Goal: Transaction & Acquisition: Book appointment/travel/reservation

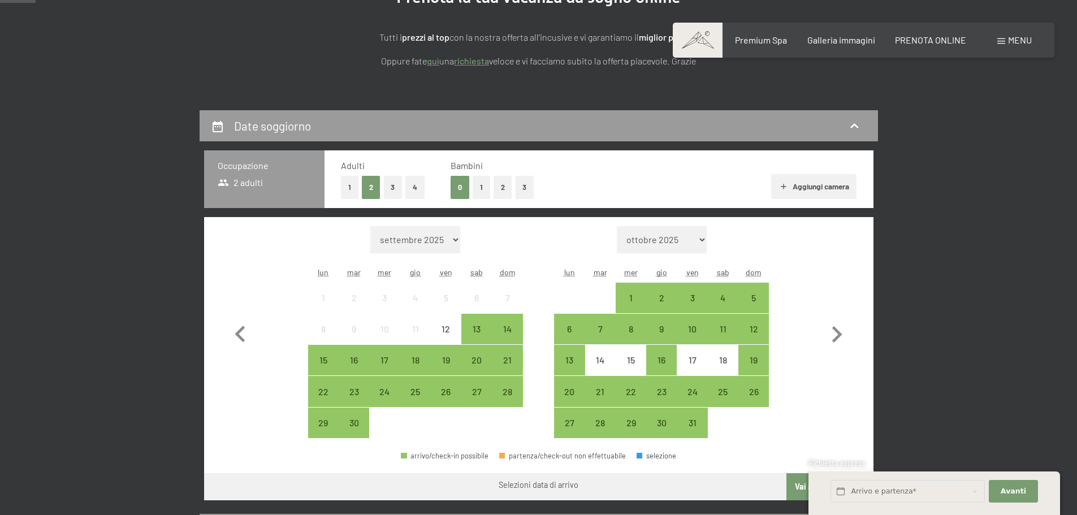
scroll to position [170, 0]
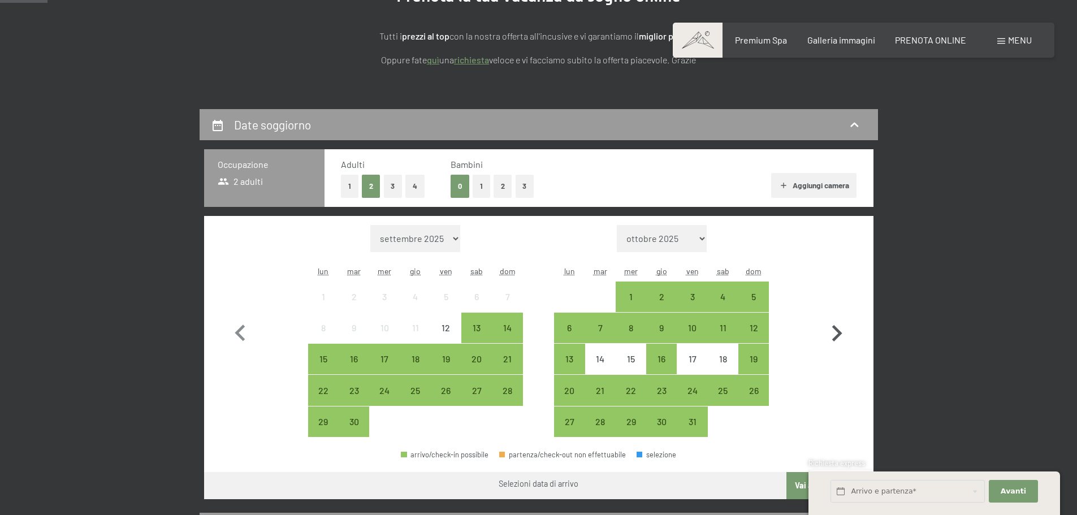
click at [836, 336] on icon "button" at bounding box center [837, 333] width 33 height 33
select select "[DATE]"
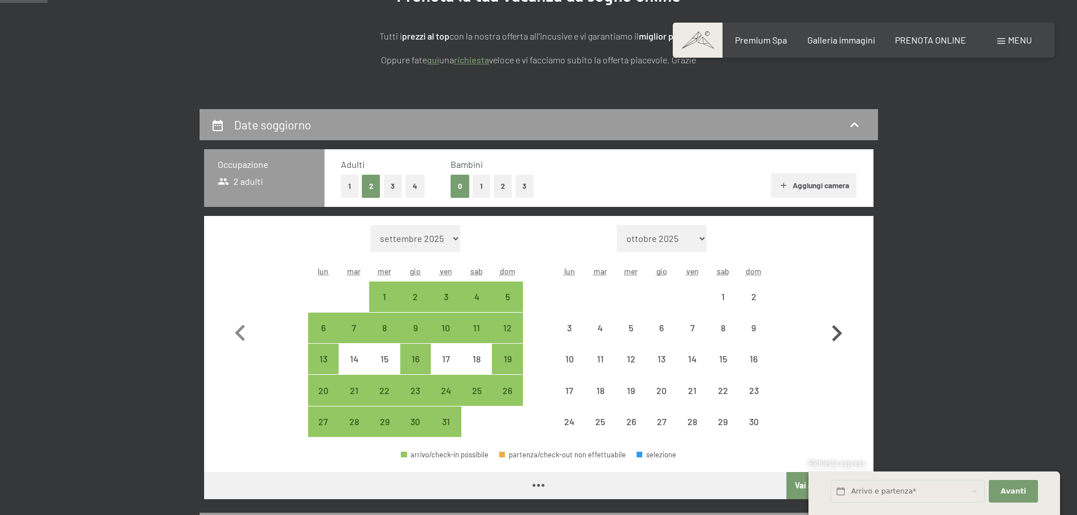
click at [835, 335] on icon "button" at bounding box center [837, 333] width 33 height 33
select select "[DATE]"
select select "2025-12-01"
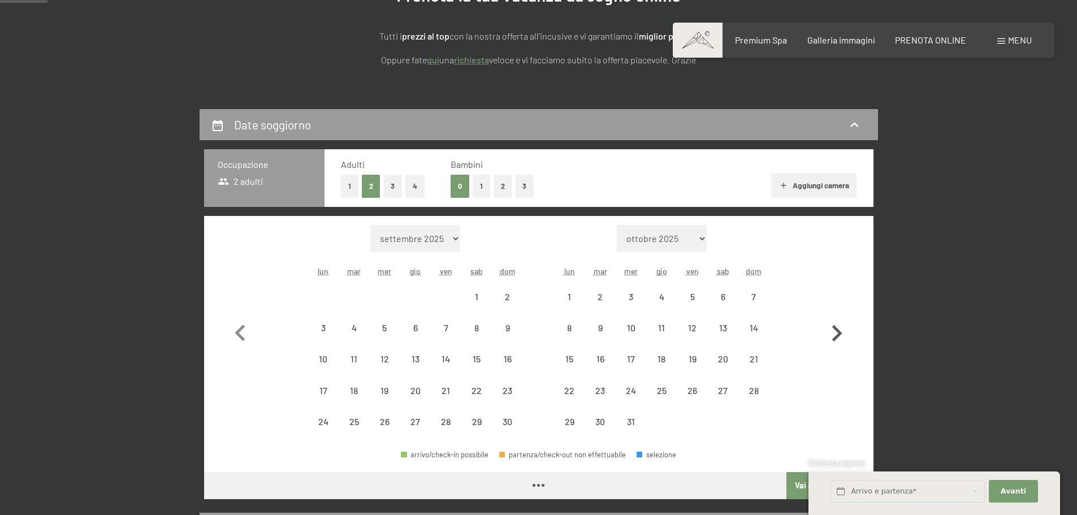
select select "2025-11-01"
select select "2025-12-01"
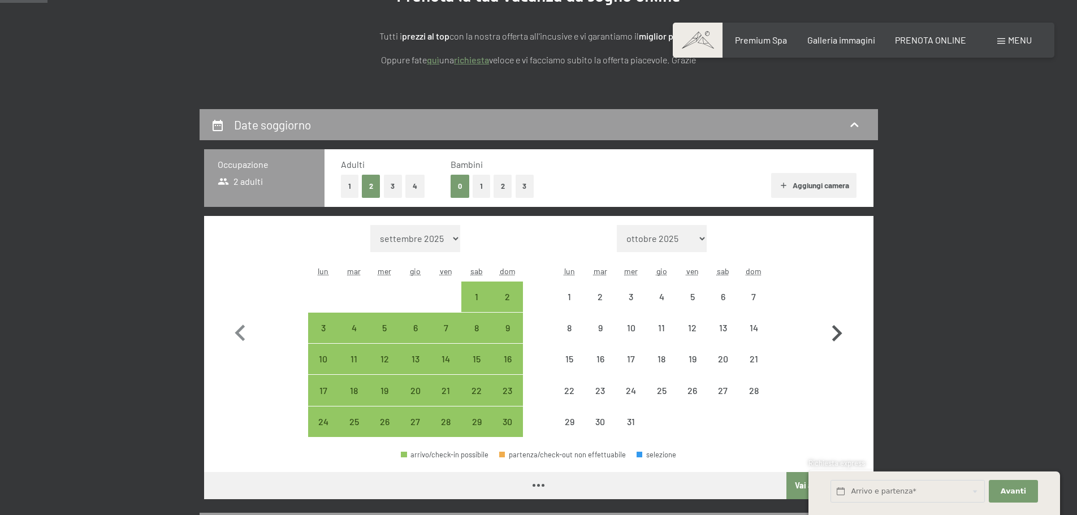
select select "2025-11-01"
select select "2025-12-01"
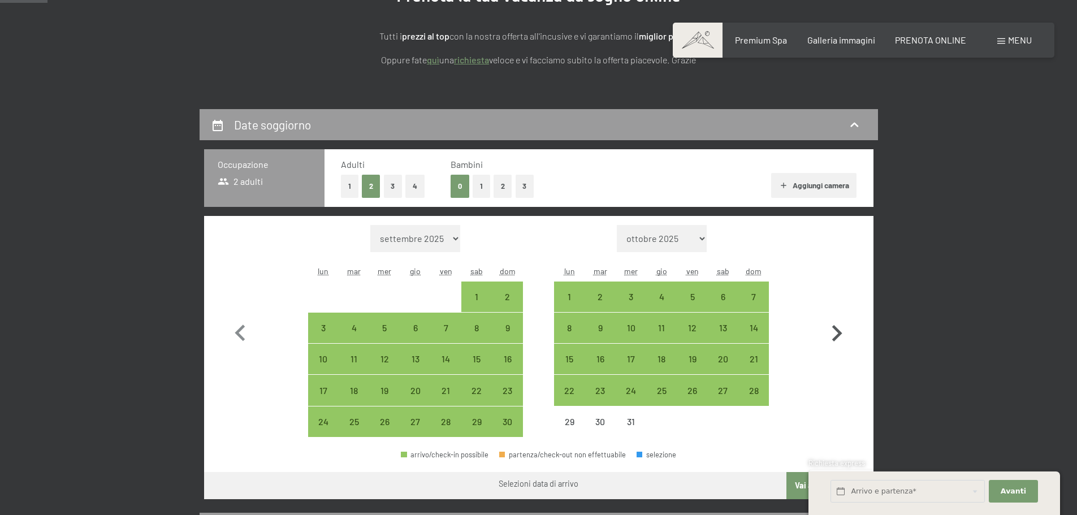
click at [836, 333] on icon "button" at bounding box center [837, 333] width 33 height 33
select select "[DATE]"
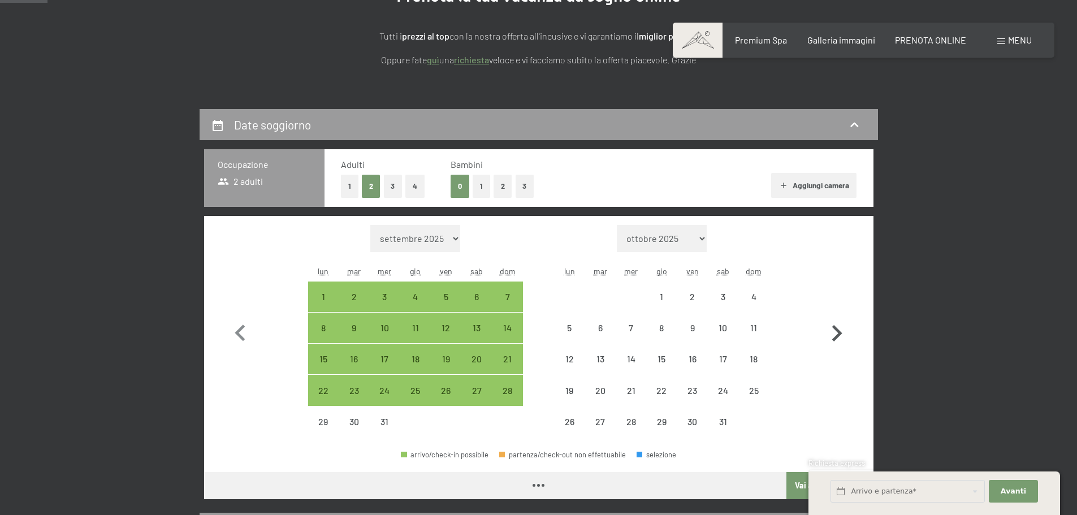
select select "[DATE]"
select select "2026-01-01"
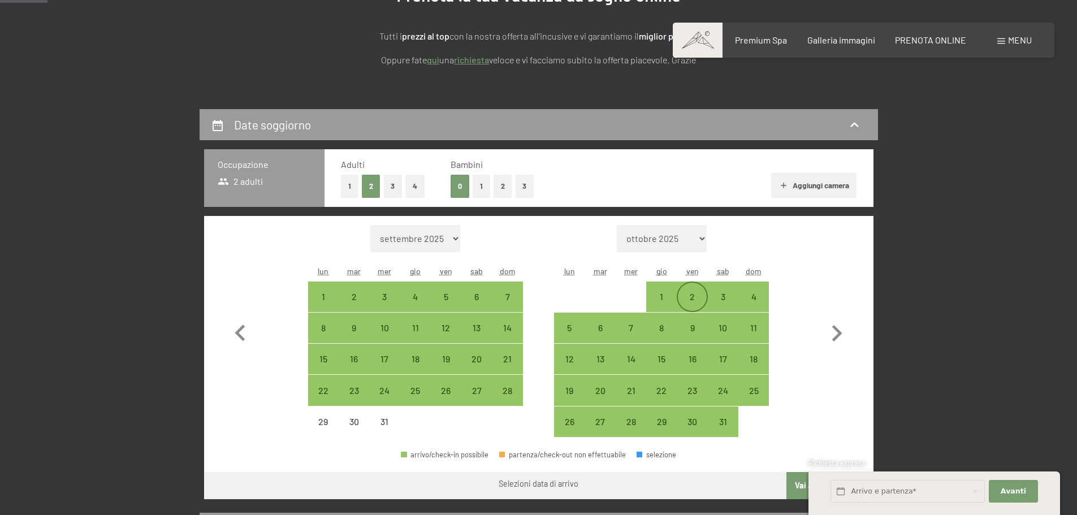
click at [683, 299] on div "2" at bounding box center [692, 306] width 28 height 28
select select "2025-12-01"
select select "2026-01-01"
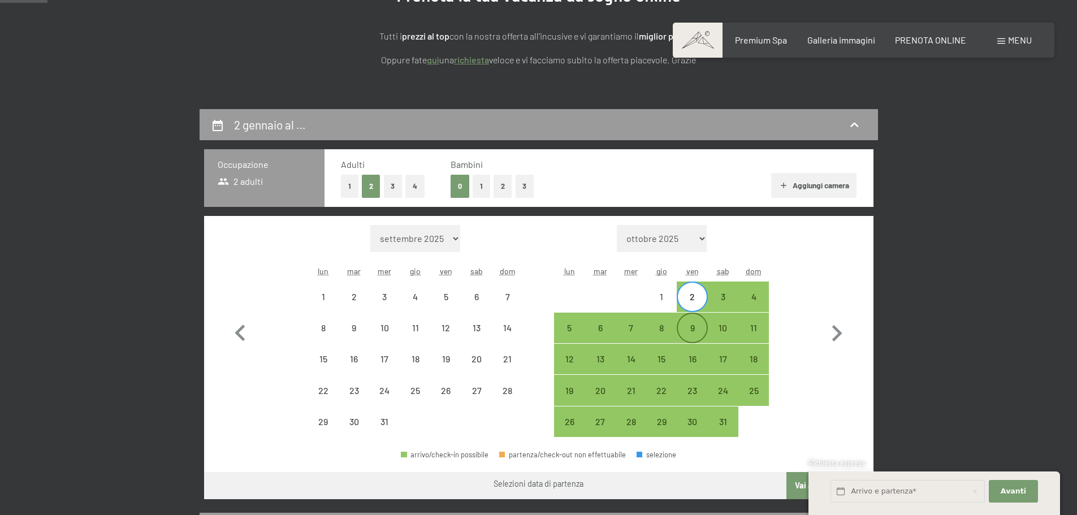
click at [686, 324] on div "9" at bounding box center [692, 337] width 28 height 28
select select "[DATE]"
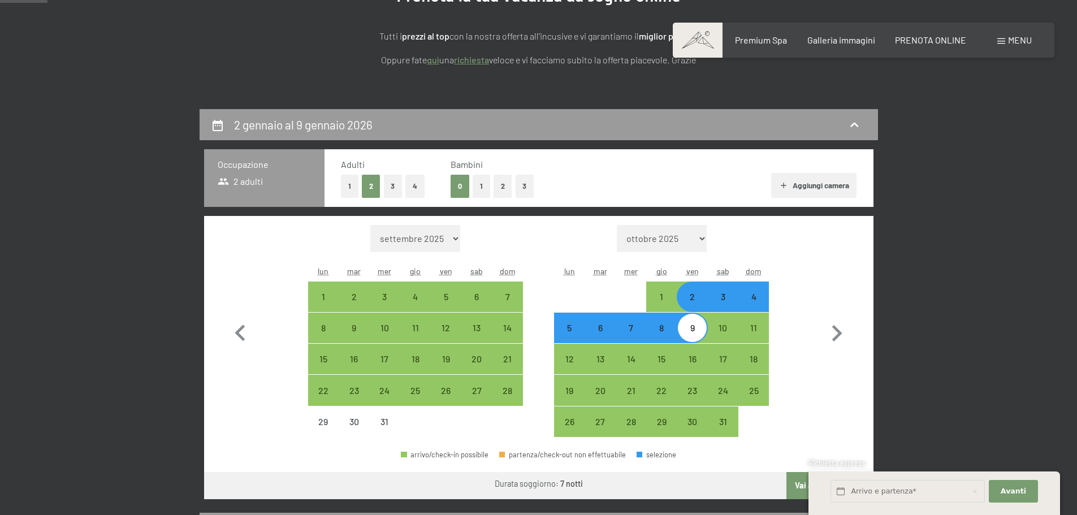
click at [832, 189] on button "Aggiungi camera" at bounding box center [813, 185] width 85 height 25
select select "[DATE]"
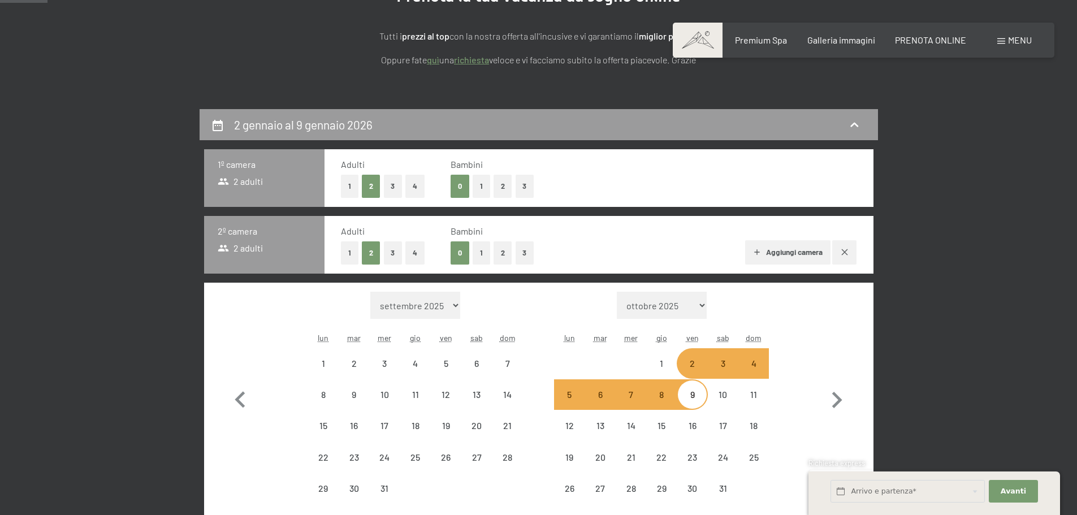
select select "[DATE]"
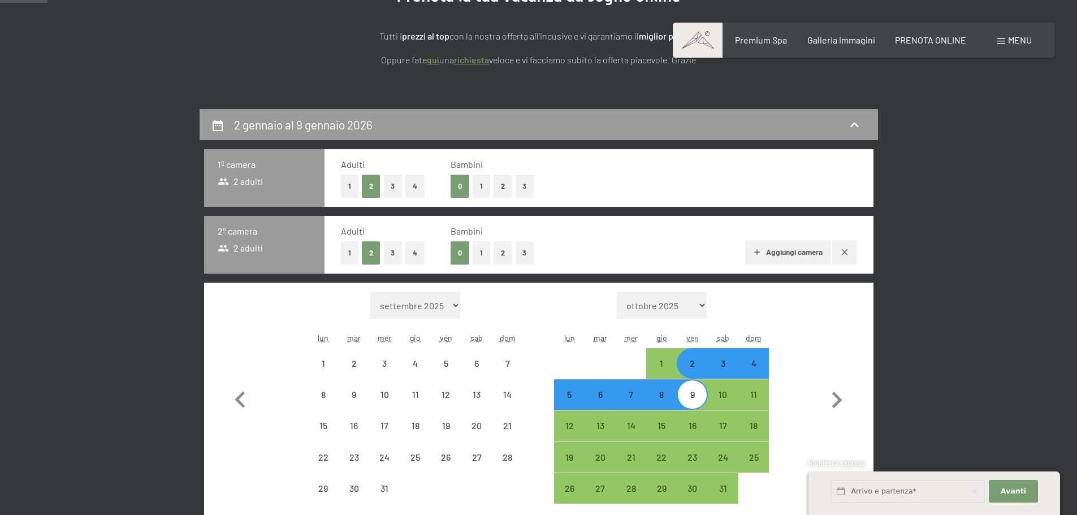
select select "[DATE]"
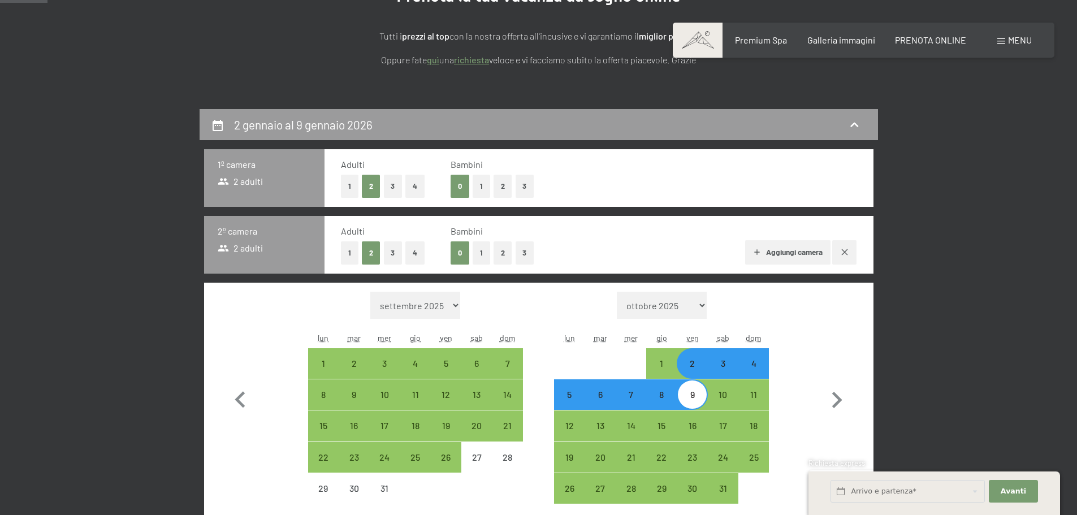
click at [500, 256] on button "2" at bounding box center [503, 252] width 19 height 23
select select "[DATE]"
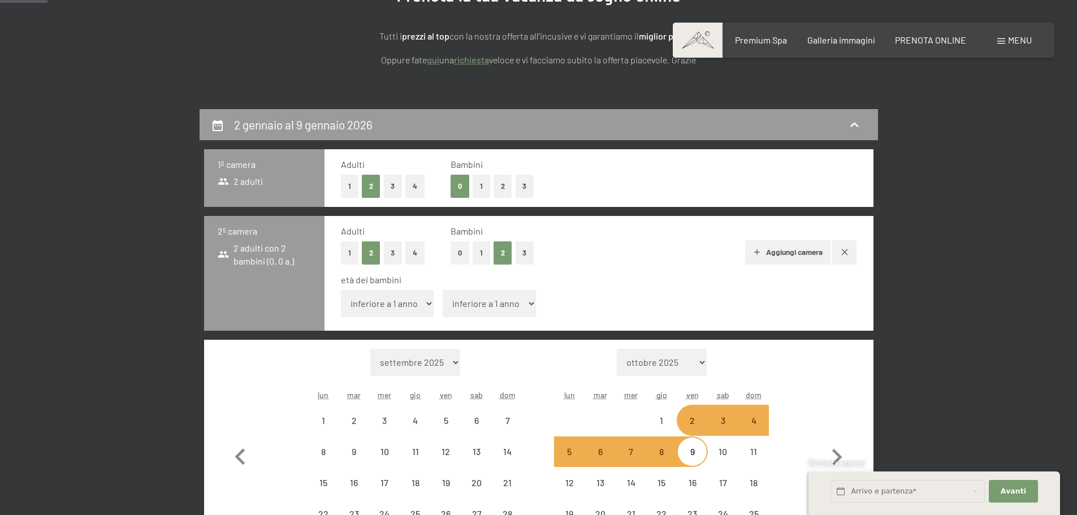
select select "[DATE]"
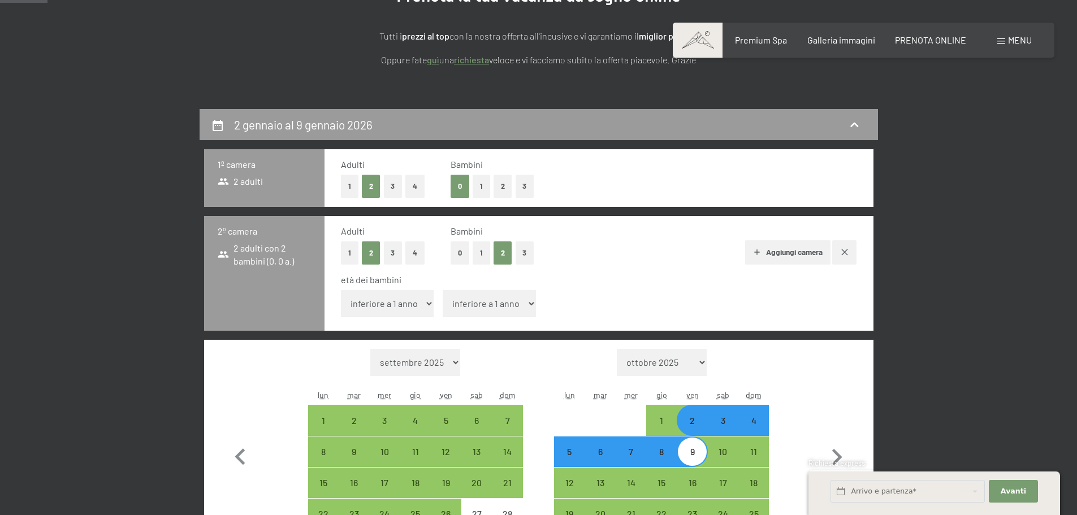
click at [399, 307] on select "inferiore a 1 anno 1 anno 2 anni 3 anni 4 anni 5 anni 6 anni 7 anni 8 anni 9 an…" at bounding box center [387, 303] width 93 height 27
select select "7"
click at [341, 290] on select "inferiore a 1 anno 1 anno 2 anni 3 anni 4 anni 5 anni 6 anni 7 anni 8 anni 9 an…" at bounding box center [387, 303] width 93 height 27
select select "[DATE]"
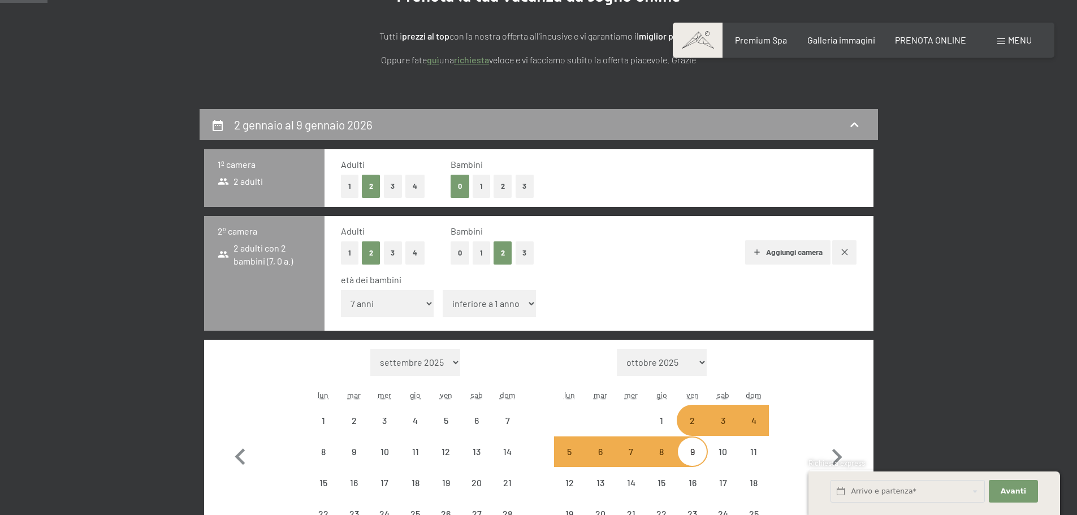
click at [493, 307] on select "inferiore a 1 anno 1 anno 2 anni 3 anni 4 anni 5 anni 6 anni 7 anni 8 anni 9 an…" at bounding box center [489, 303] width 93 height 27
select select "2025-12-01"
select select "[DATE]"
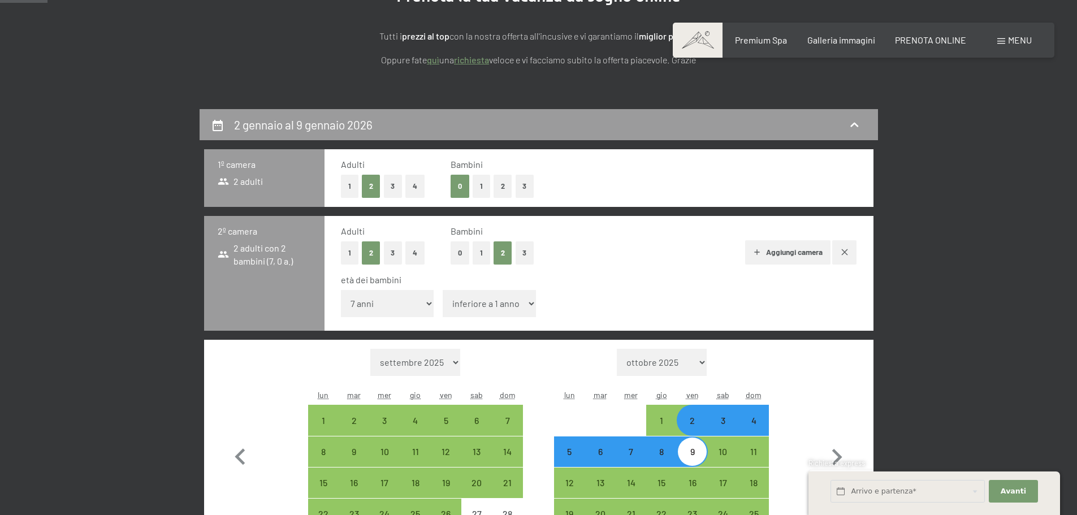
select select "4"
click at [443, 290] on select "inferiore a 1 anno 1 anno 2 anni 3 anni 4 anni 5 anni 6 anni 7 anni 8 anni 9 an…" at bounding box center [489, 303] width 93 height 27
select select "[DATE]"
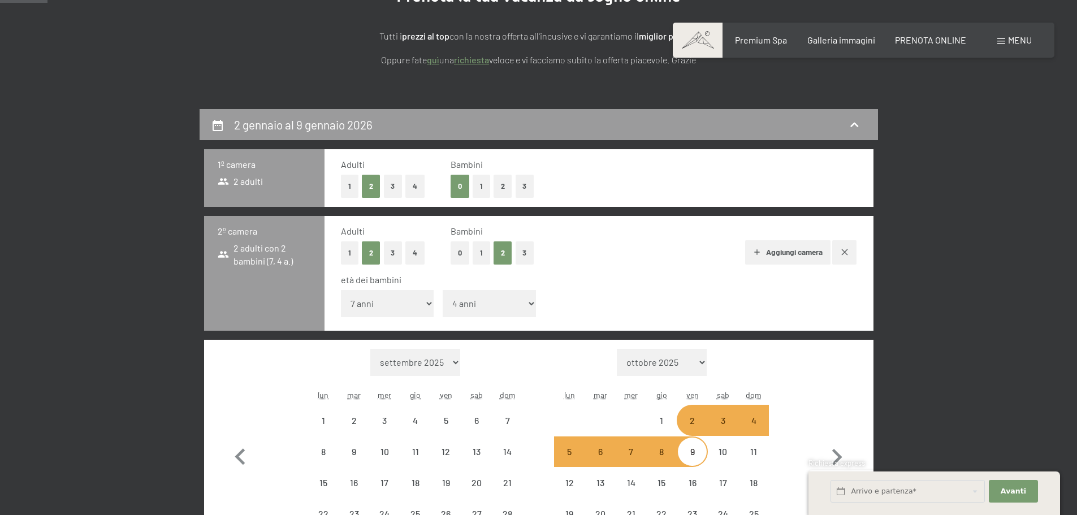
select select "[DATE]"
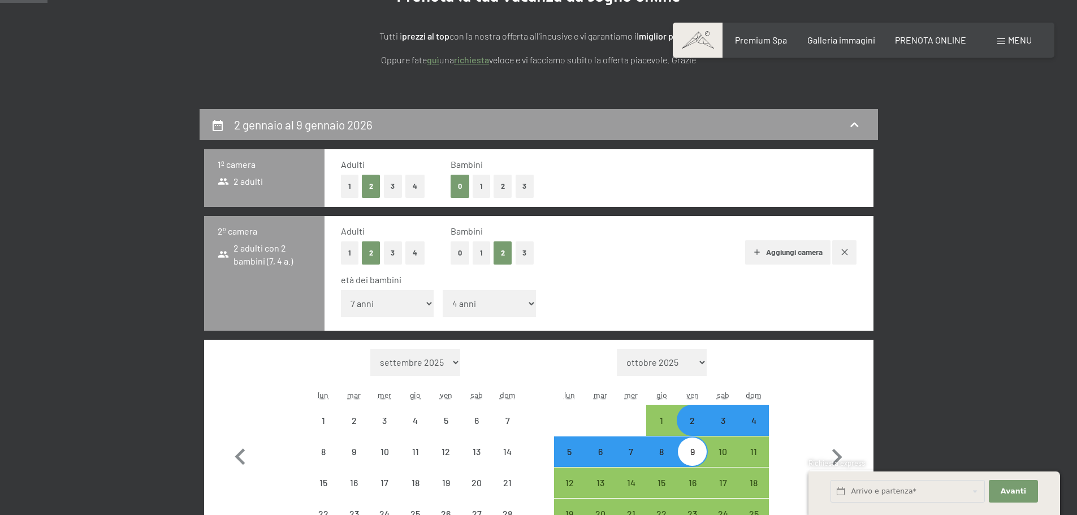
select select "[DATE]"
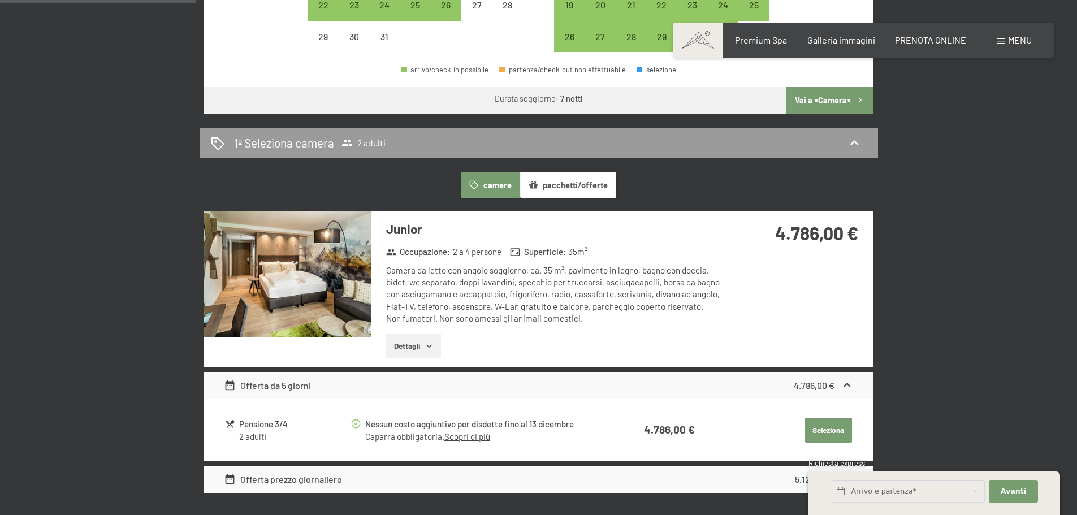
scroll to position [735, 0]
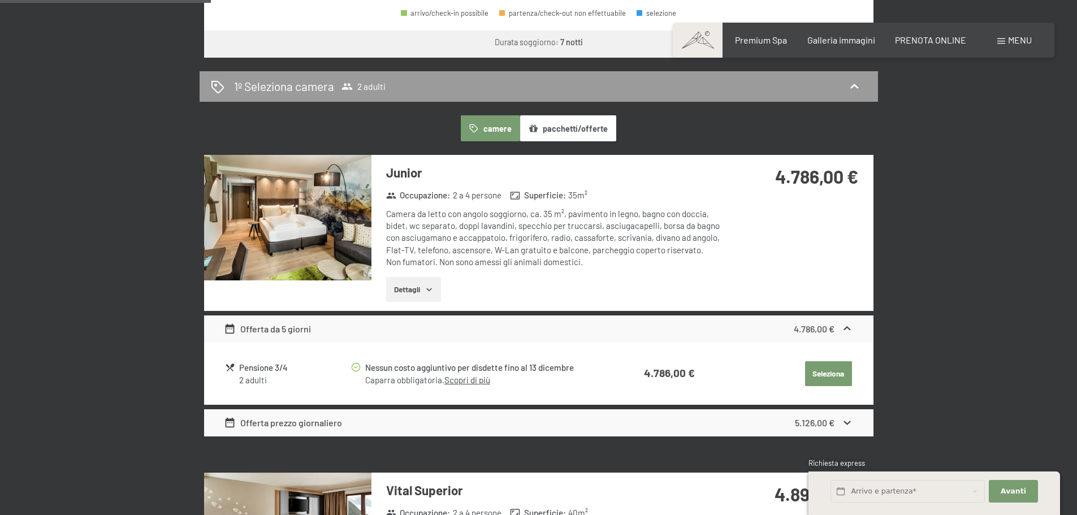
click at [427, 289] on label "Consenso marketing*" at bounding box center [470, 290] width 91 height 11
click at [425, 289] on input "Consenso marketing*" at bounding box center [418, 290] width 11 height 11
click at [430, 294] on span "Consenso marketing*" at bounding box center [472, 290] width 85 height 11
click at [425, 294] on input "Consenso marketing*" at bounding box center [418, 290] width 11 height 11
checkbox input "false"
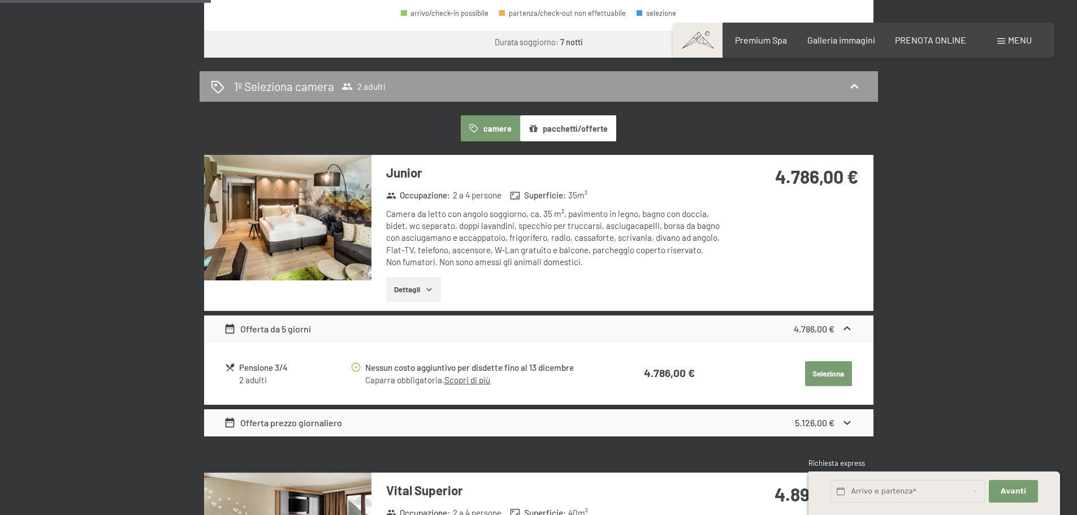
click at [424, 290] on button "Dettagli" at bounding box center [413, 289] width 55 height 25
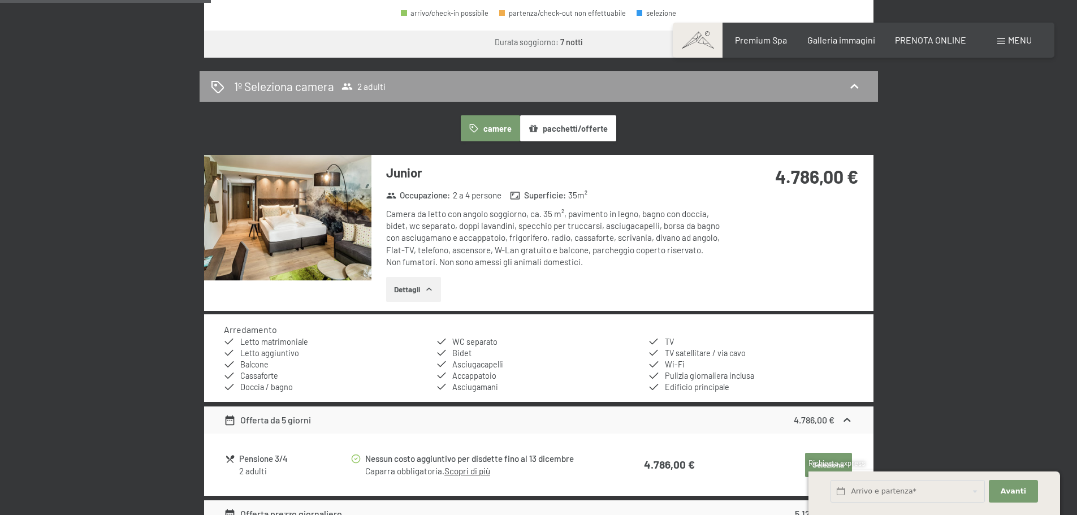
click at [423, 289] on button "Dettagli" at bounding box center [413, 289] width 55 height 25
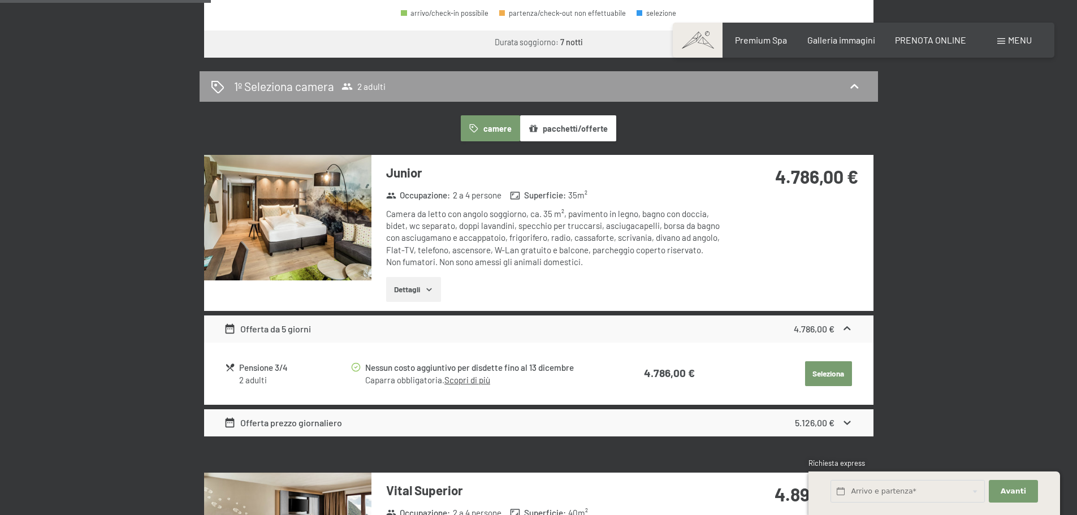
click at [423, 287] on button "Dettagli" at bounding box center [413, 289] width 55 height 25
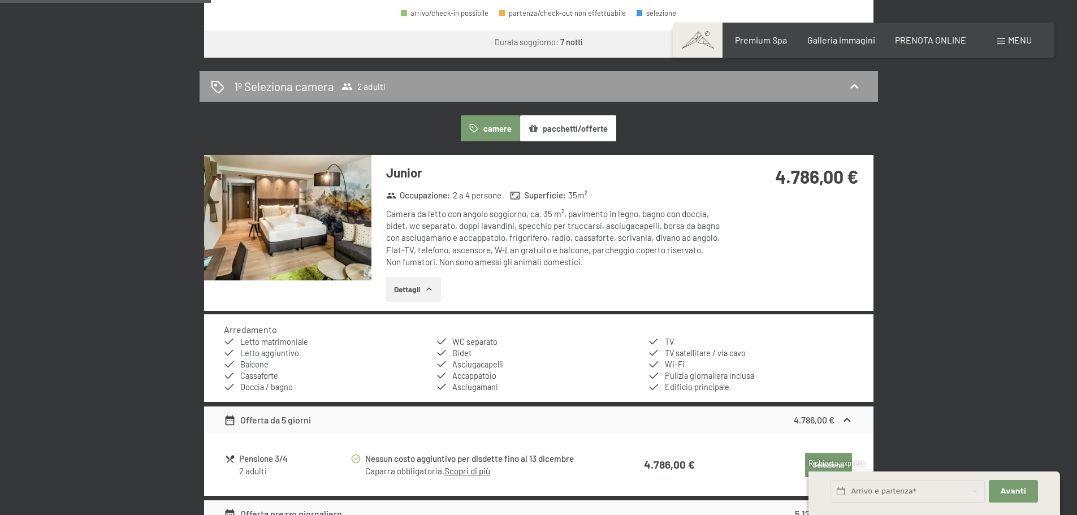
click at [422, 287] on button "Dettagli" at bounding box center [413, 289] width 55 height 25
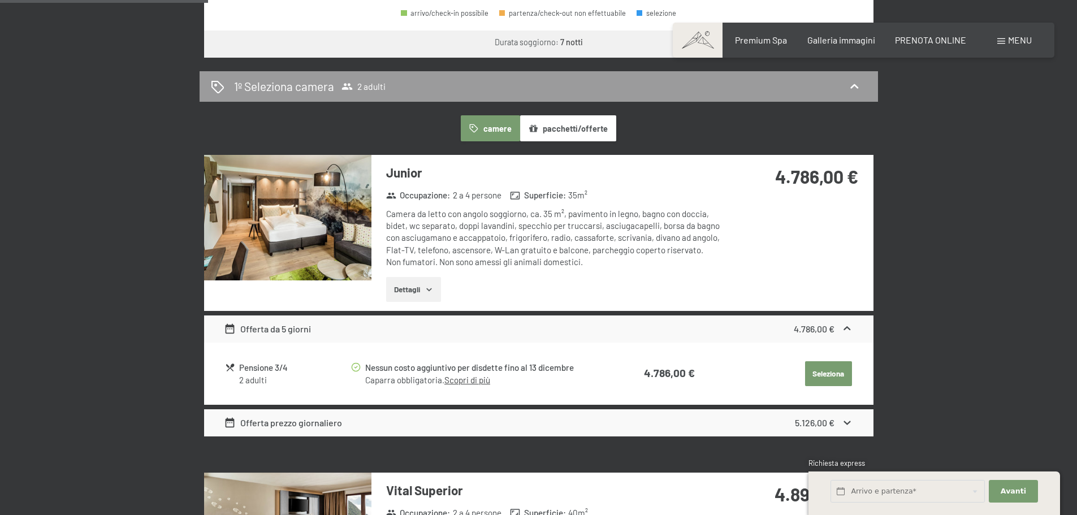
click at [288, 424] on div "Offerta prezzo giornaliero" at bounding box center [283, 423] width 118 height 14
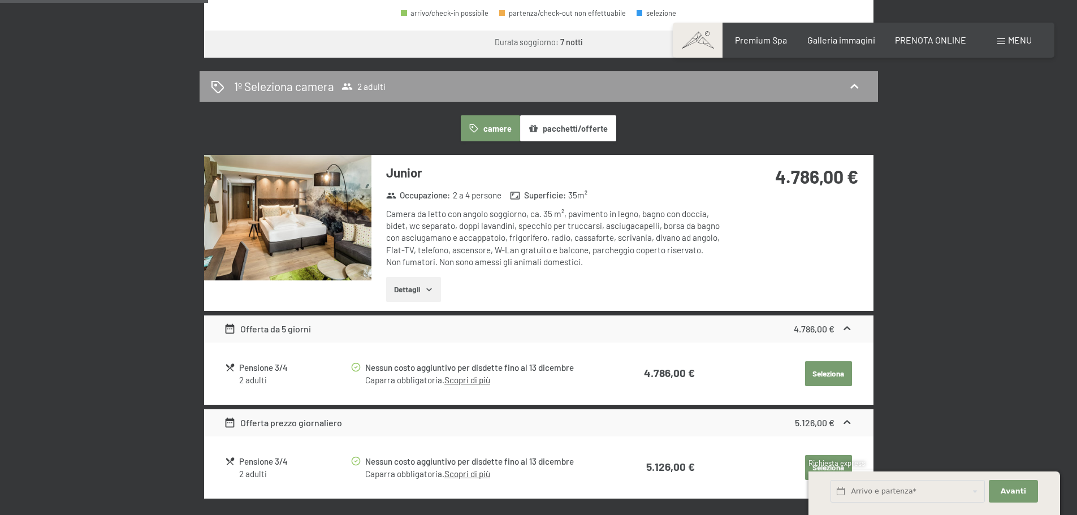
click at [288, 424] on div "Offerta prezzo giornaliero" at bounding box center [283, 423] width 118 height 14
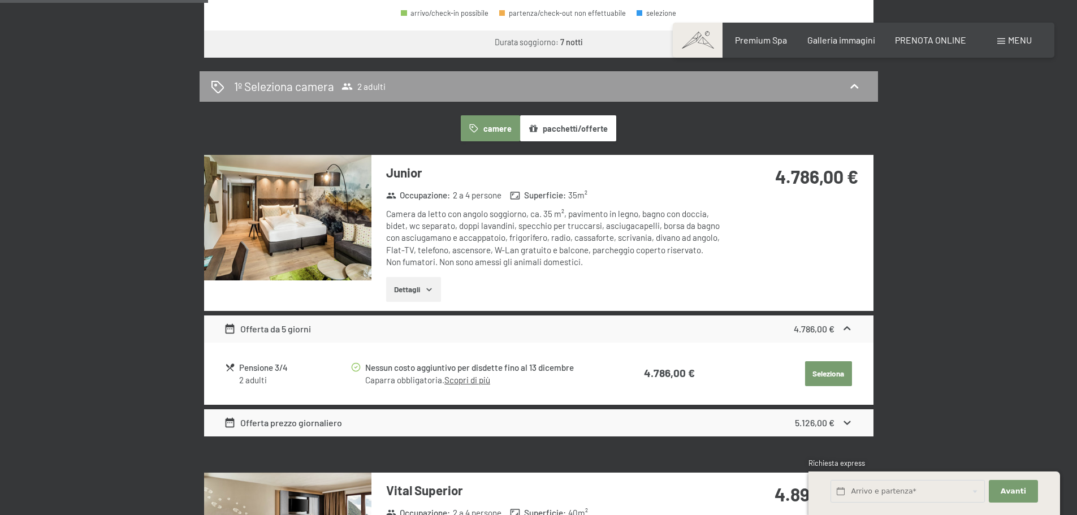
click at [417, 284] on button "Dettagli" at bounding box center [413, 289] width 55 height 25
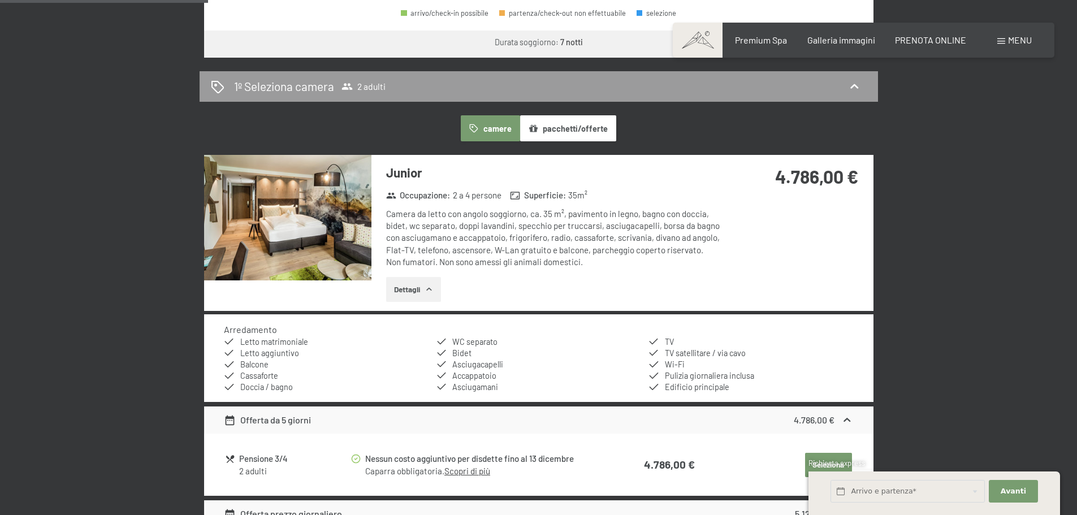
click at [414, 284] on button "Dettagli" at bounding box center [413, 289] width 55 height 25
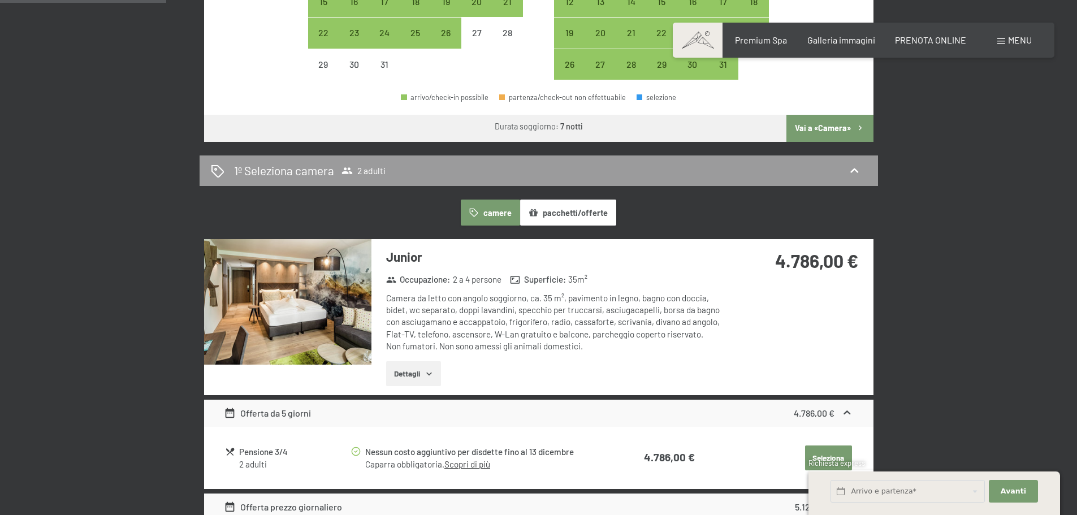
scroll to position [679, 0]
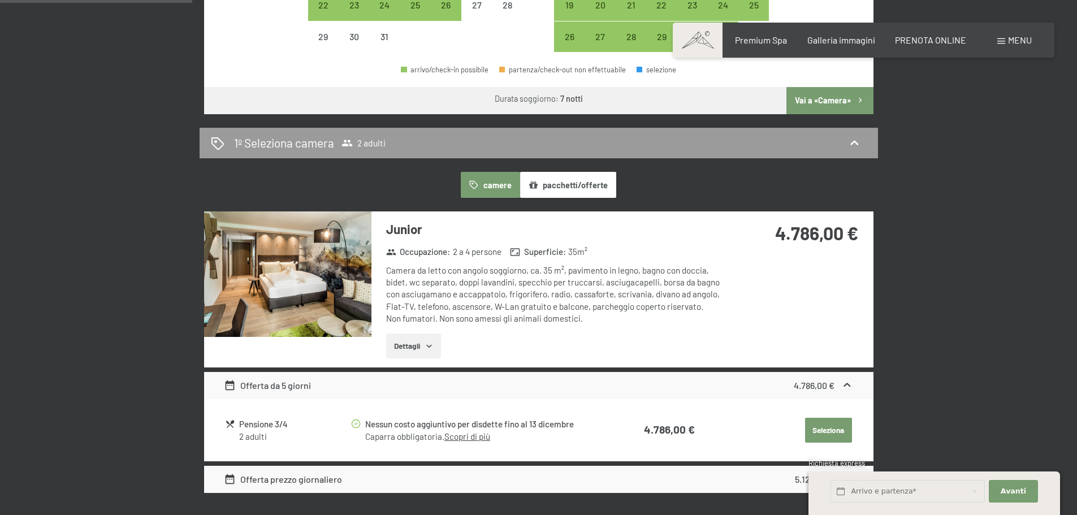
click at [330, 347] on div at bounding box center [287, 290] width 167 height 156
click at [309, 385] on div "Offerta da 5 giorni" at bounding box center [267, 386] width 87 height 14
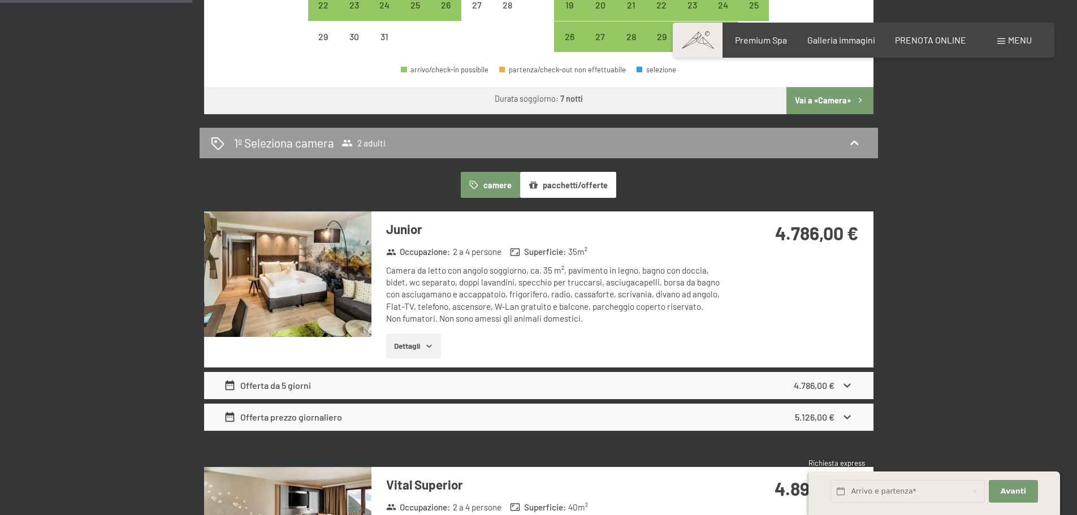
click at [309, 385] on div "Offerta da 5 giorni" at bounding box center [267, 386] width 87 height 14
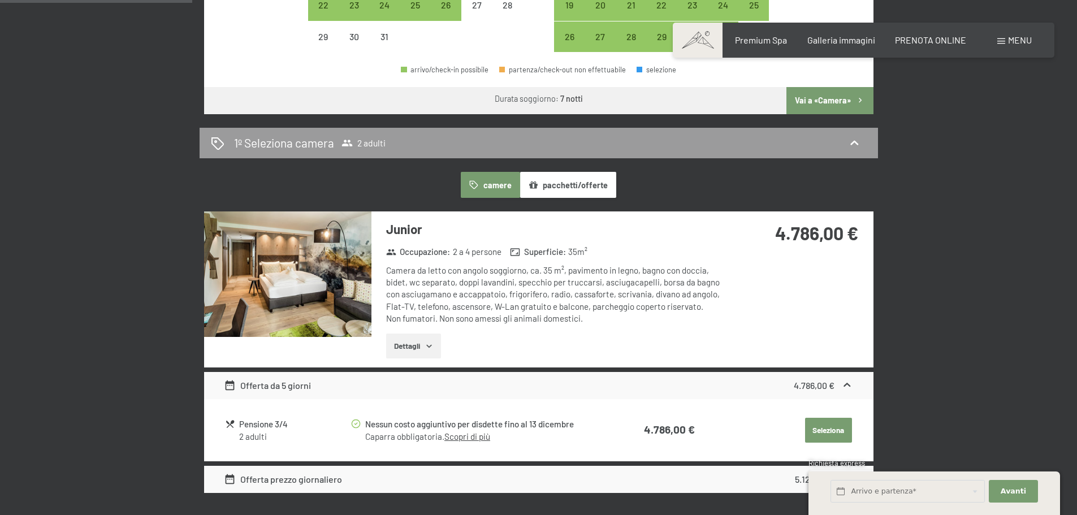
click at [320, 266] on img at bounding box center [287, 275] width 167 height 126
click at [0, 0] on button "button" at bounding box center [0, 0] width 0 height 0
click at [396, 356] on button "Dettagli" at bounding box center [413, 346] width 55 height 25
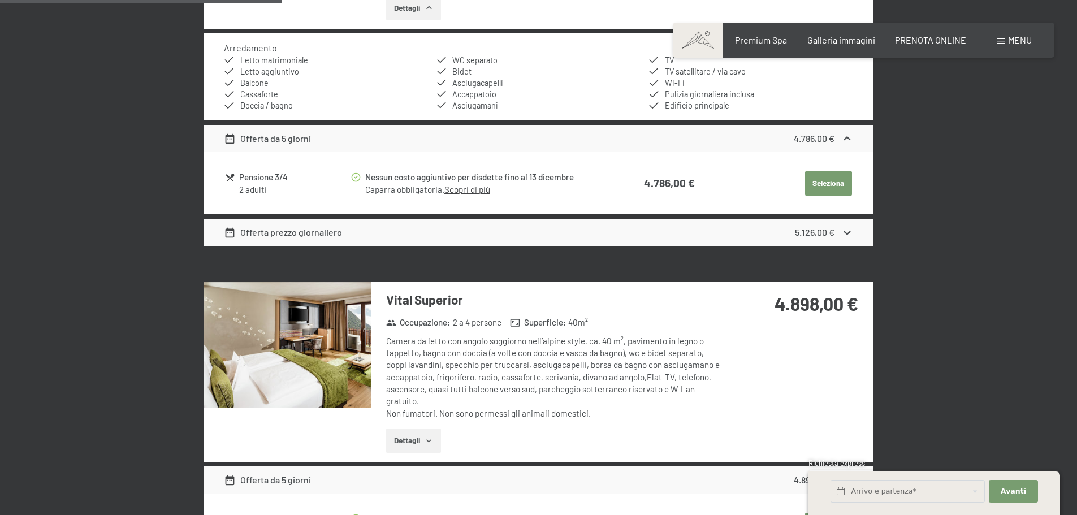
scroll to position [1018, 0]
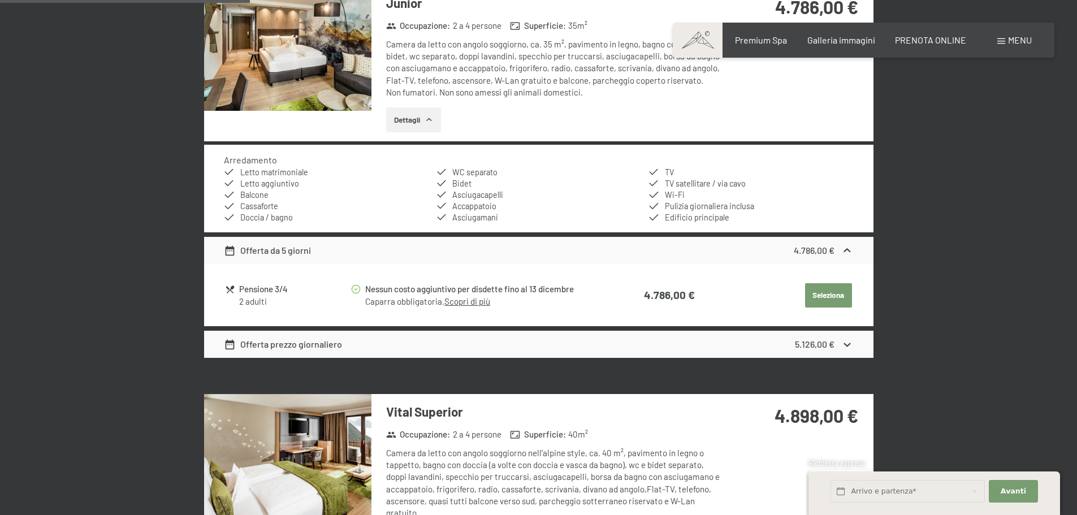
click at [814, 287] on button "Seleziona" at bounding box center [828, 295] width 47 height 25
select select "[DATE]"
select select "2026-01-01"
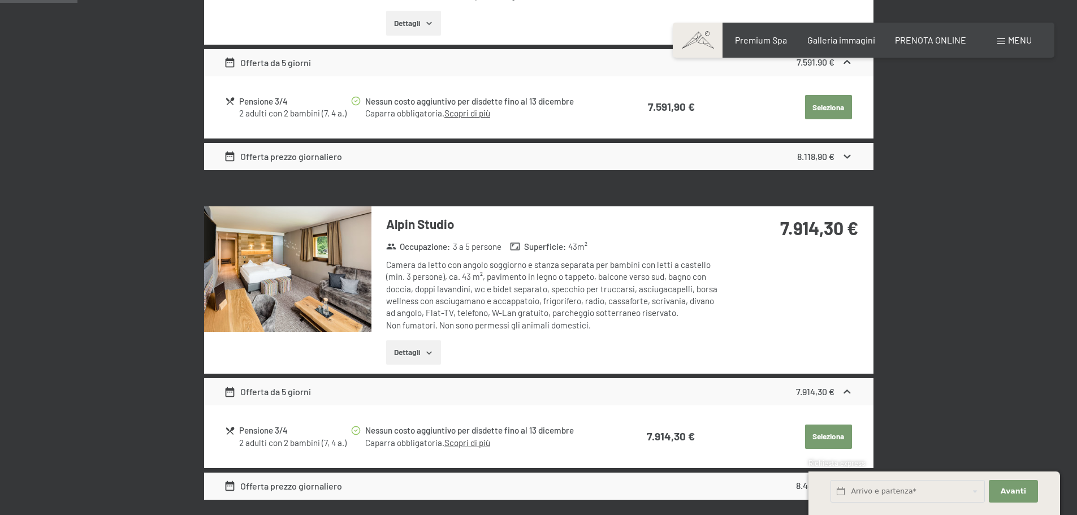
scroll to position [279, 0]
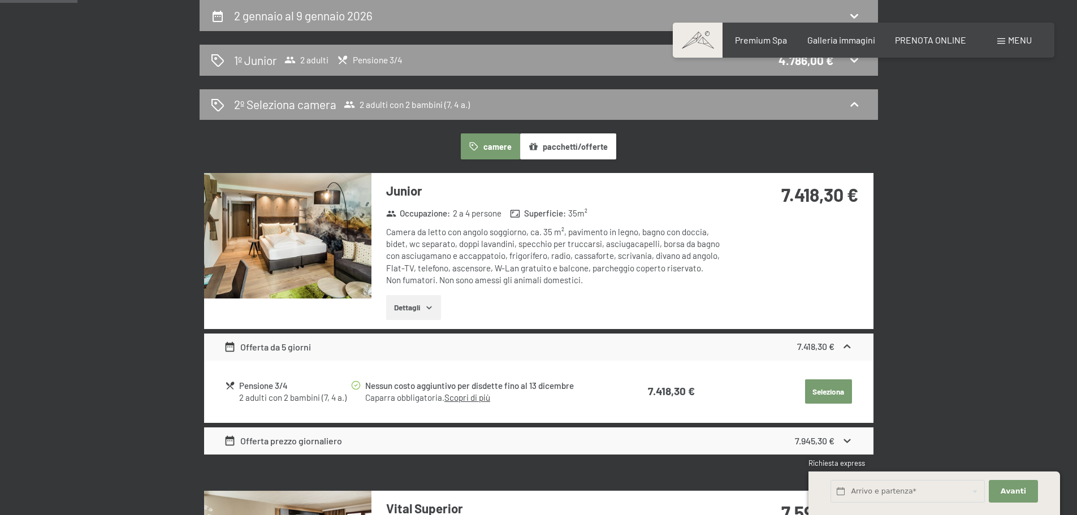
click at [574, 146] on button "pacchetti/offerte" at bounding box center [568, 146] width 96 height 26
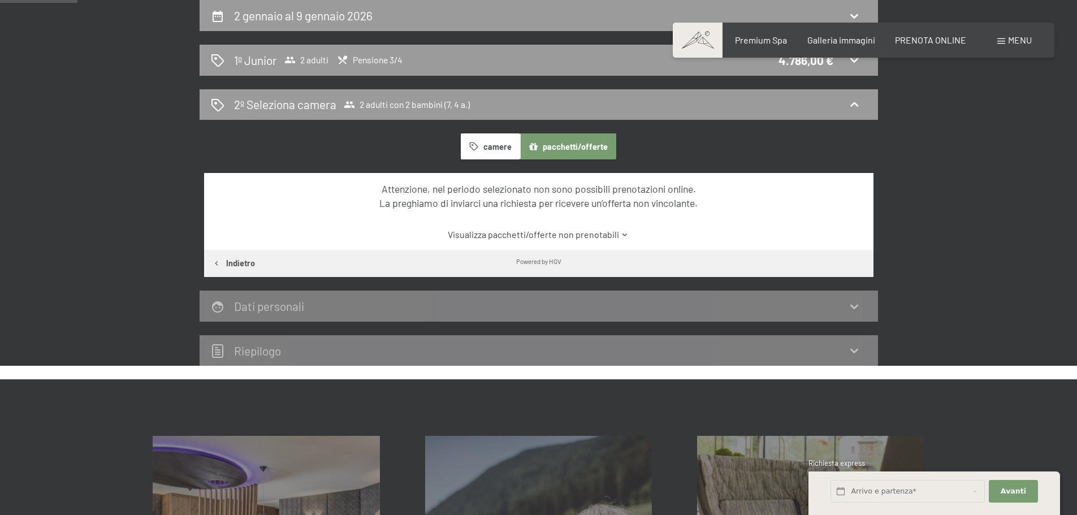
click at [482, 153] on button "camere" at bounding box center [490, 146] width 59 height 26
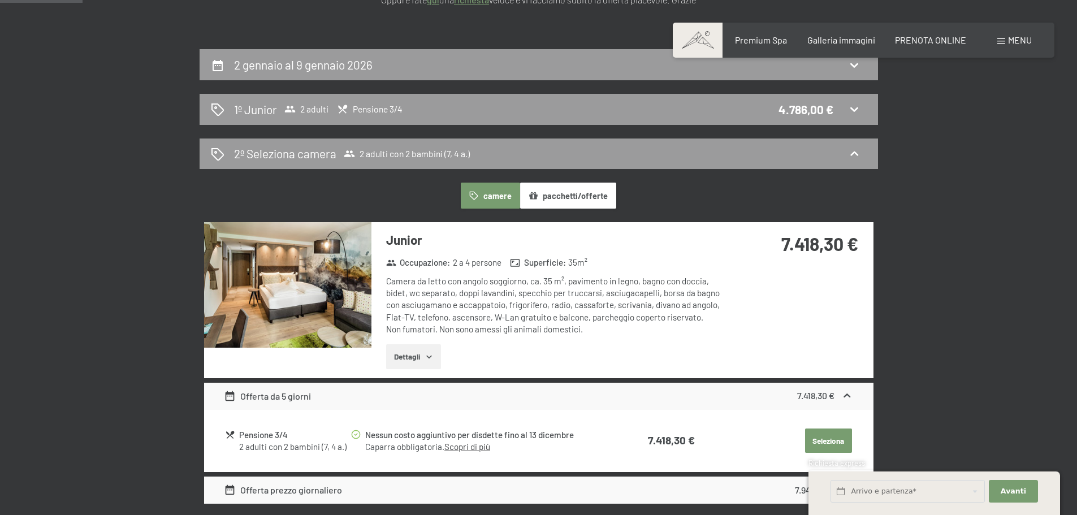
scroll to position [339, 0]
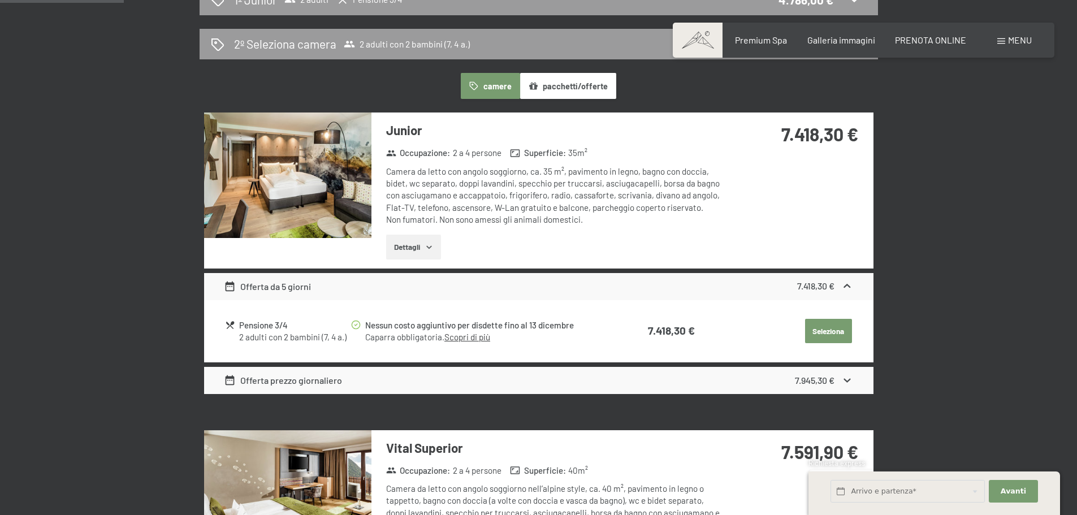
click at [850, 380] on icon at bounding box center [847, 381] width 7 height 4
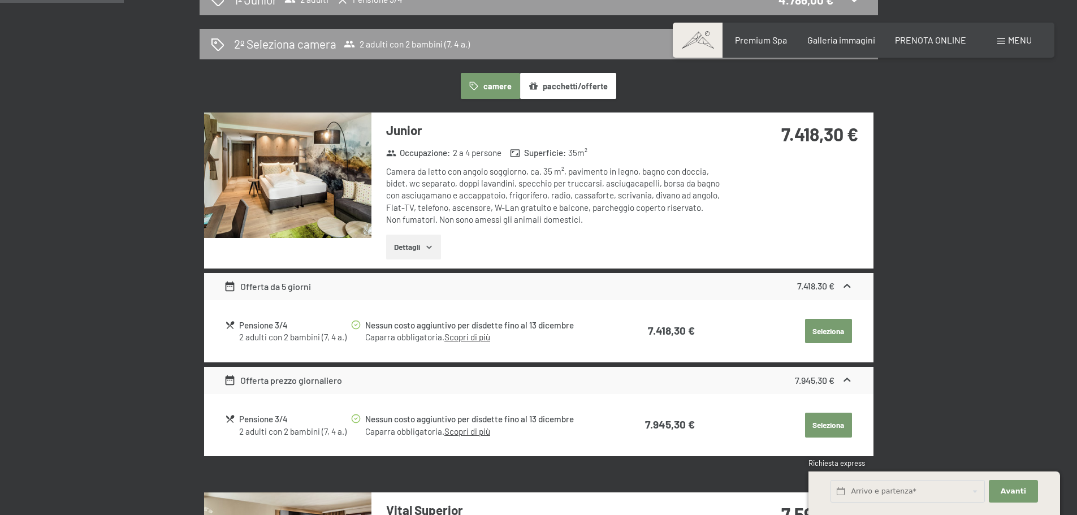
click at [850, 380] on icon at bounding box center [847, 380] width 12 height 12
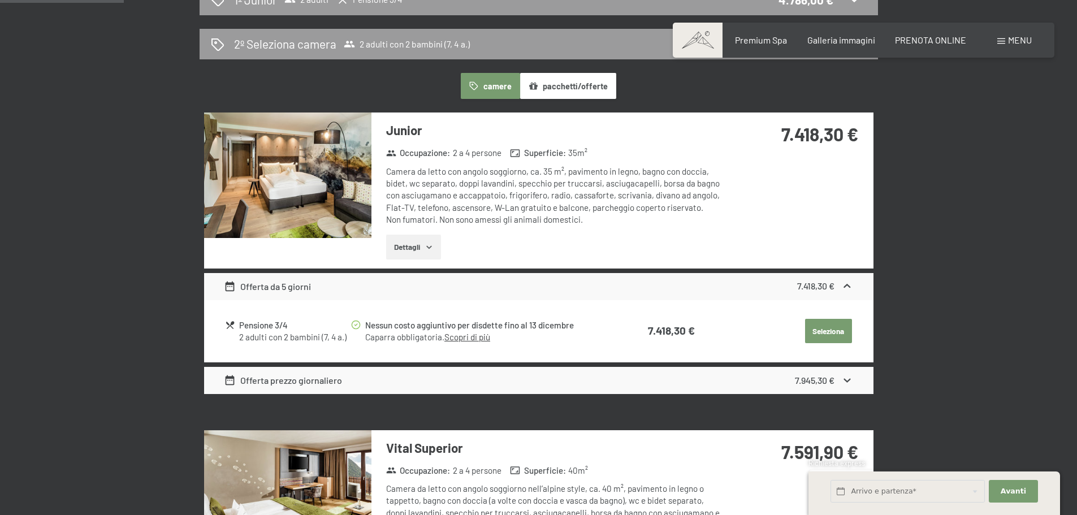
click at [847, 288] on icon at bounding box center [847, 286] width 12 height 12
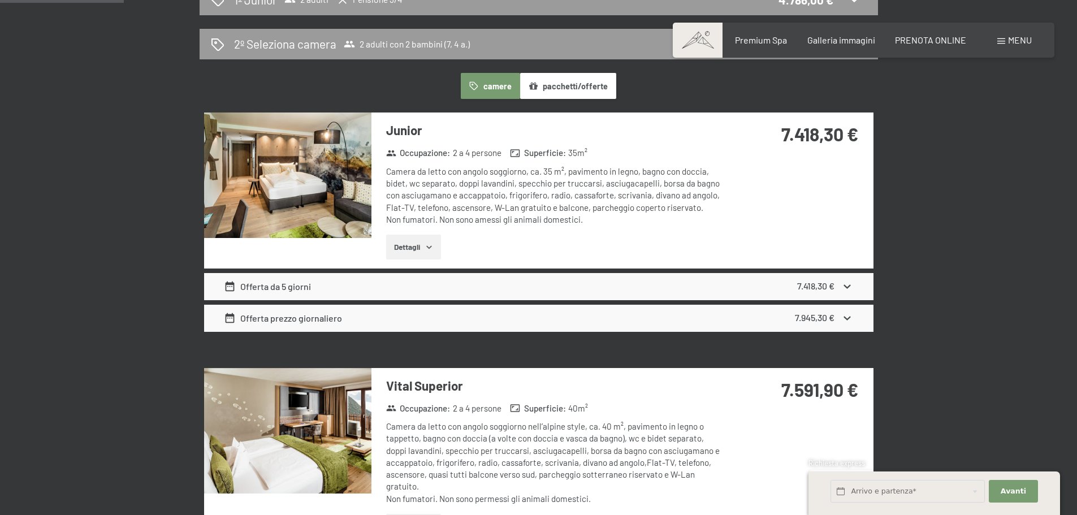
click at [722, 183] on div "Camera da letto con angolo soggiorno, ca. 35 m², pavimento in legno, bagno con …" at bounding box center [554, 196] width 336 height 60
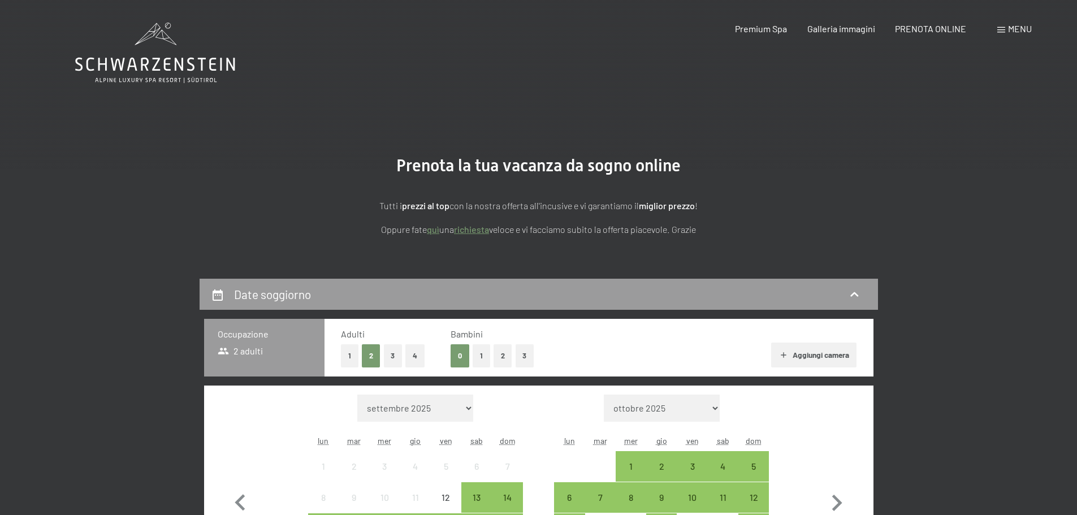
click at [498, 357] on button "2" at bounding box center [503, 355] width 19 height 23
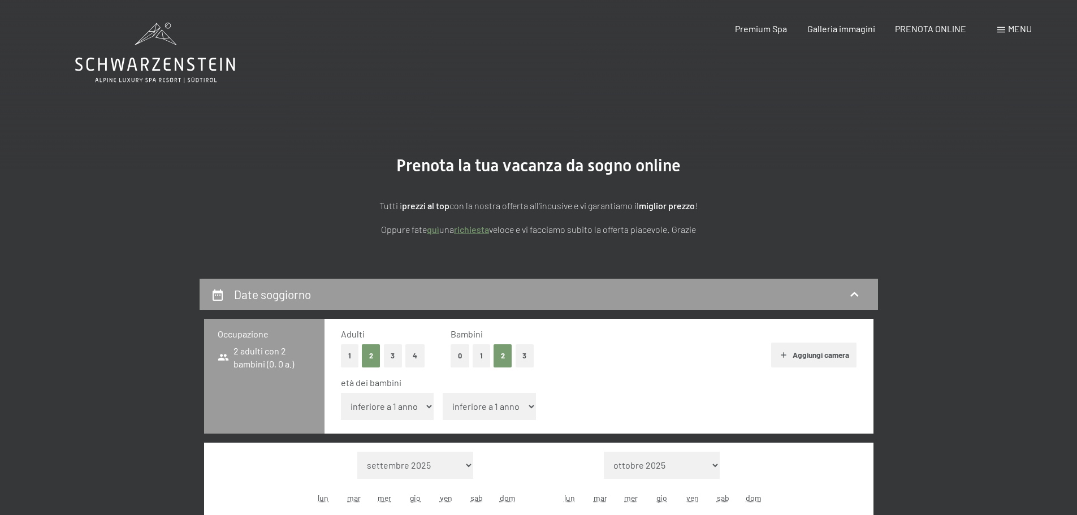
click at [403, 405] on select "inferiore a 1 anno 1 anno 2 anni 3 anni 4 anni 5 anni 6 anni 7 anni 8 anni 9 an…" at bounding box center [387, 406] width 93 height 27
select select "7"
click at [341, 393] on select "inferiore a 1 anno 1 anno 2 anni 3 anni 4 anni 5 anni 6 anni 7 anni 8 anni 9 an…" at bounding box center [387, 406] width 93 height 27
click at [482, 407] on select "inferiore a 1 anno 1 anno 2 anni 3 anni 4 anni 5 anni 6 anni 7 anni 8 anni 9 an…" at bounding box center [489, 406] width 93 height 27
select select "4"
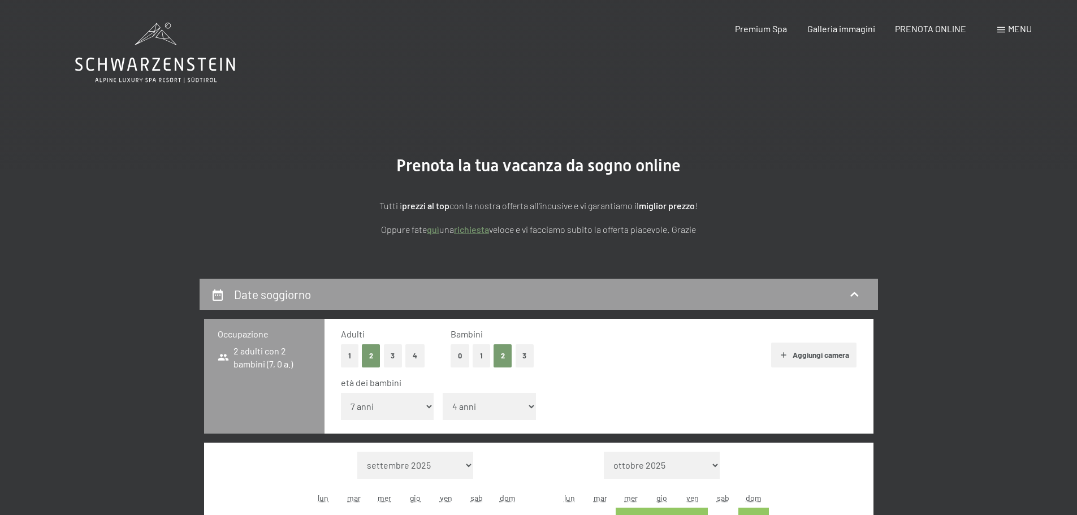
click at [443, 393] on select "inferiore a 1 anno 1 anno 2 anni 3 anni 4 anni 5 anni 6 anni 7 anni 8 anni 9 an…" at bounding box center [489, 406] width 93 height 27
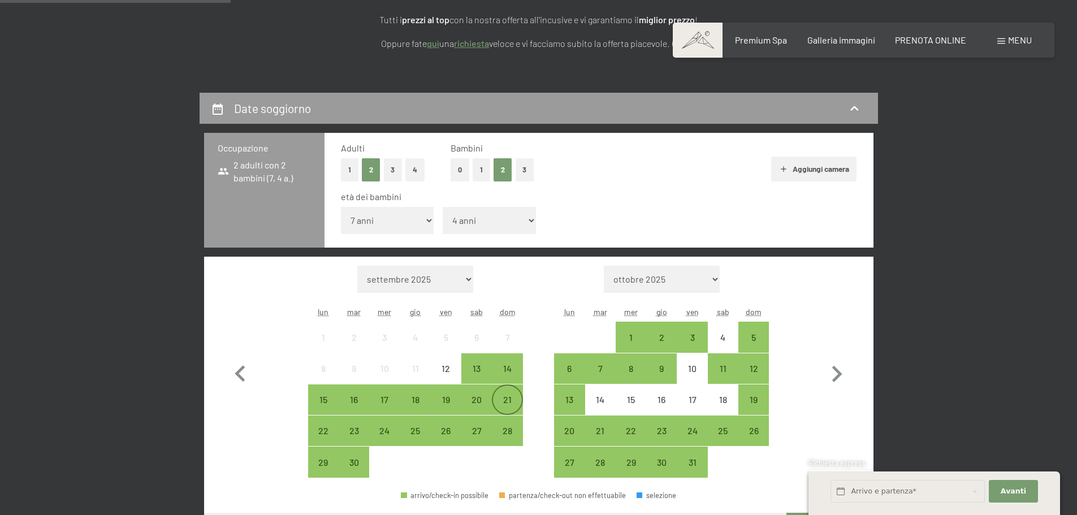
scroll to position [283, 0]
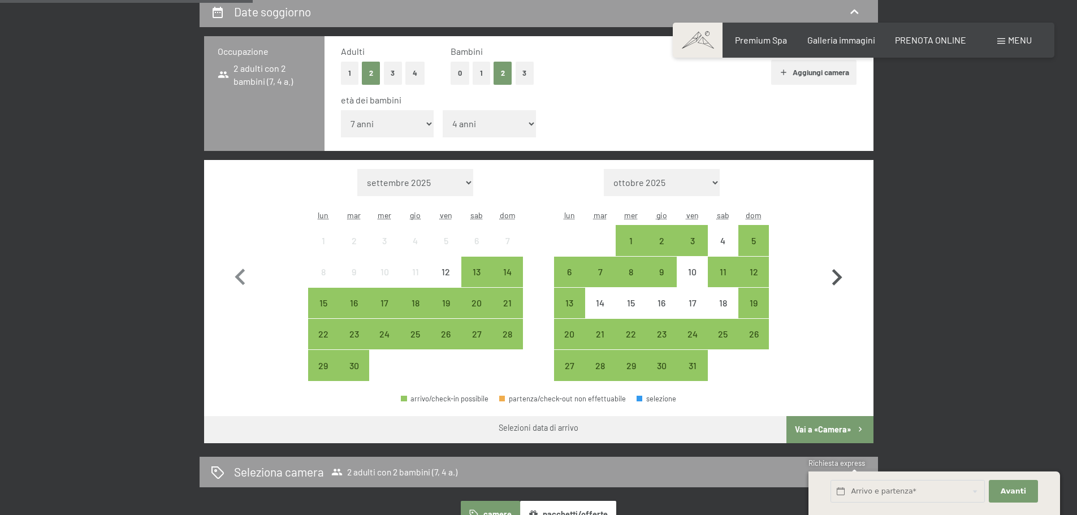
click at [834, 279] on icon "button" at bounding box center [837, 277] width 33 height 33
select select "2025-10-01"
select select "2025-11-01"
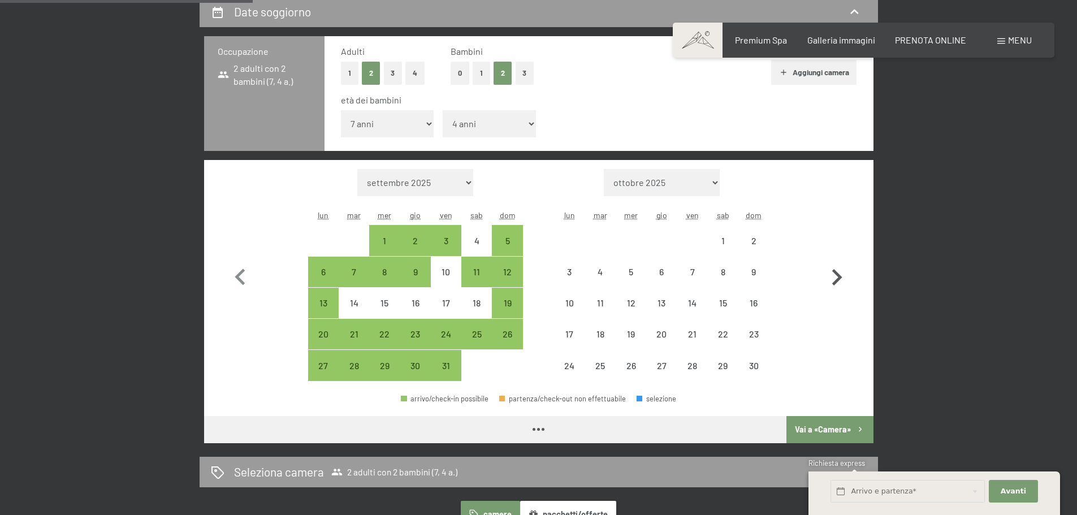
click at [834, 277] on icon "button" at bounding box center [837, 277] width 33 height 33
select select "[DATE]"
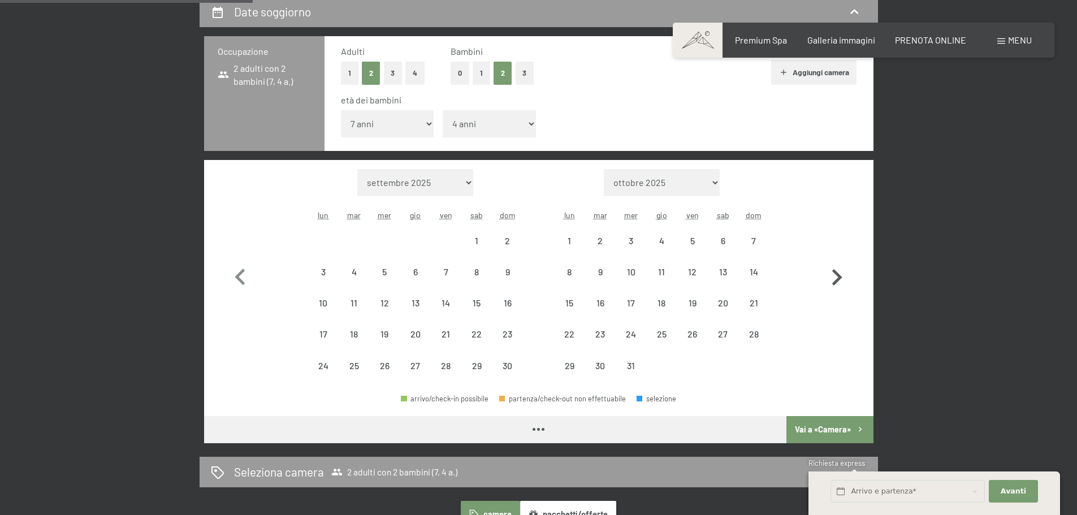
click at [833, 277] on icon "button" at bounding box center [837, 277] width 33 height 33
select select "[DATE]"
click at [830, 274] on icon "button" at bounding box center [837, 277] width 33 height 33
select select "2026-01-01"
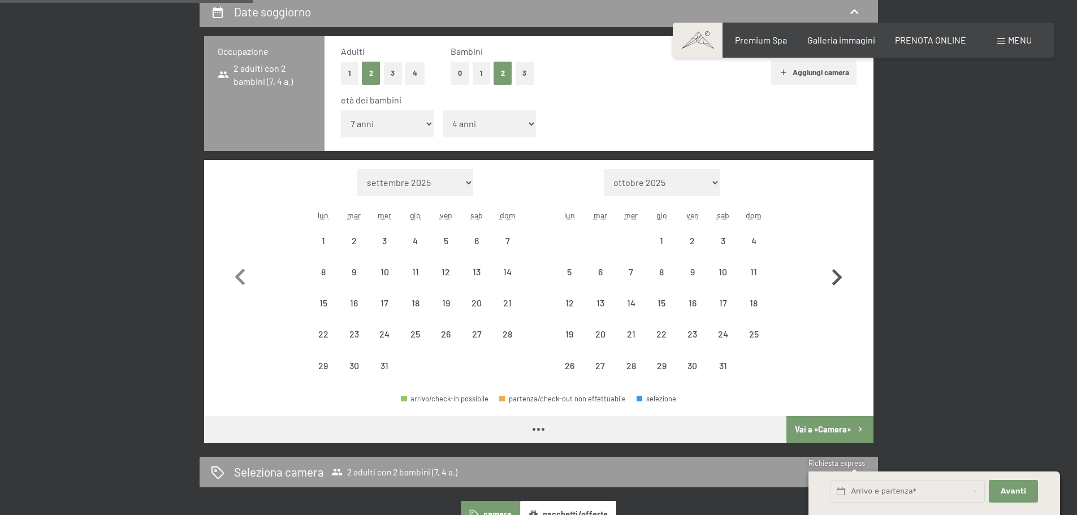
select select "2026-02-01"
select select "2026-01-01"
select select "2026-02-01"
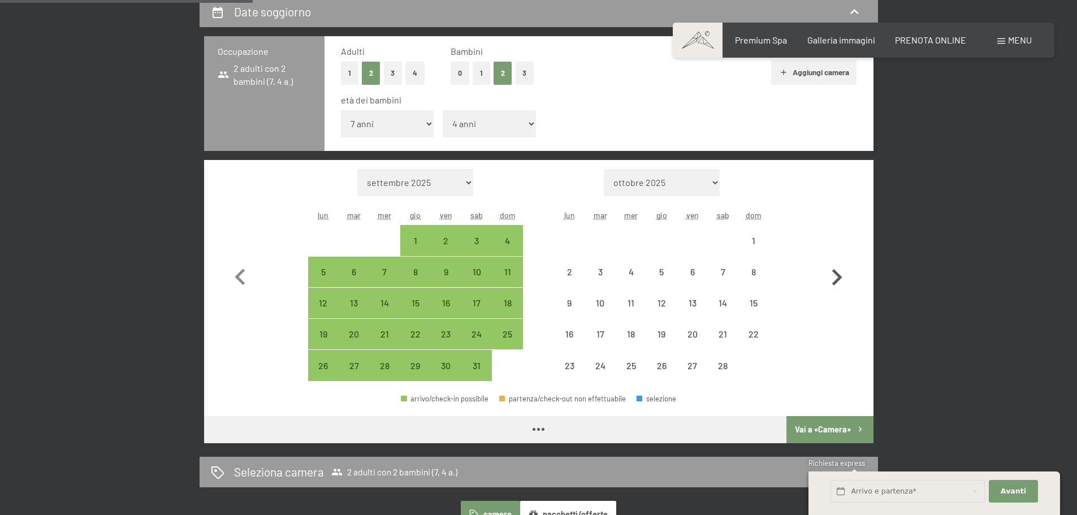
select select "2026-01-01"
select select "2026-02-01"
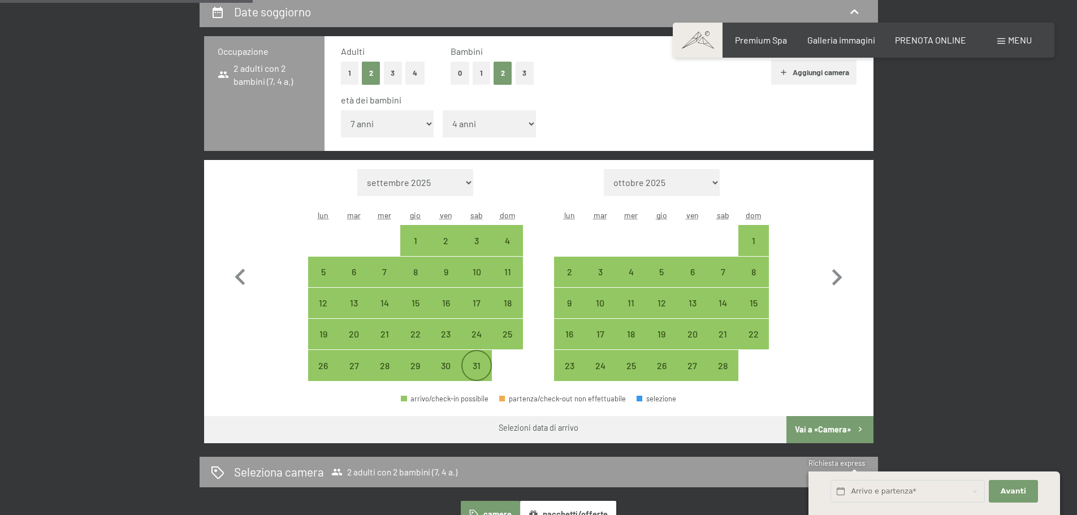
click at [480, 370] on div "31" at bounding box center [477, 375] width 28 height 28
select select "2026-01-01"
select select "2026-02-01"
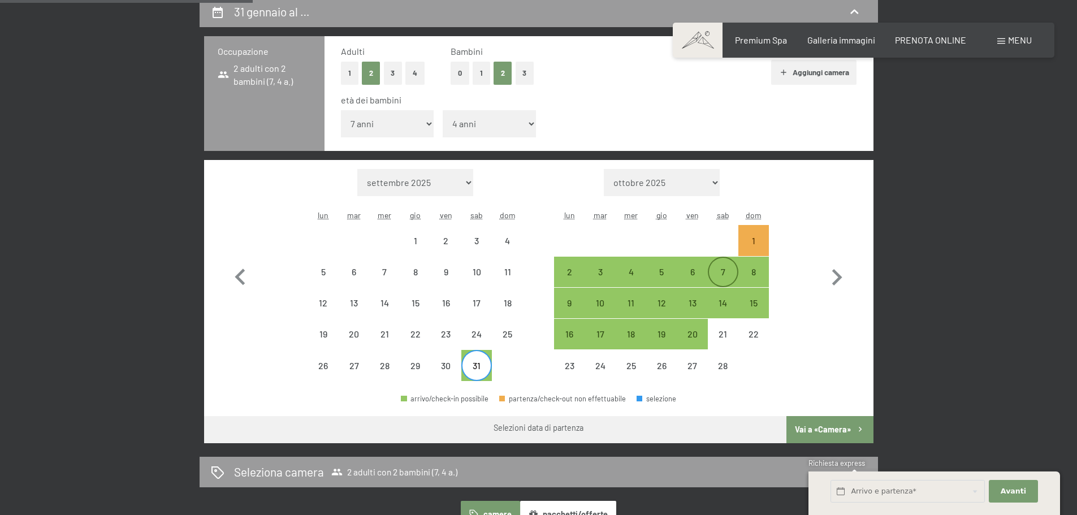
click at [725, 268] on div "7" at bounding box center [723, 281] width 28 height 28
select select "[DATE]"
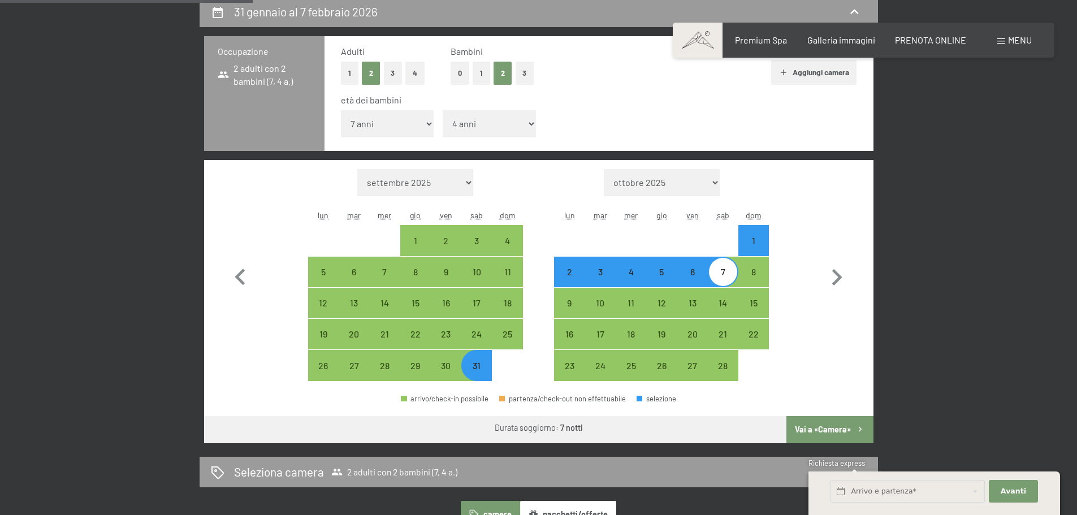
click at [843, 424] on button "Vai a «Camera»" at bounding box center [830, 429] width 87 height 27
select select "[DATE]"
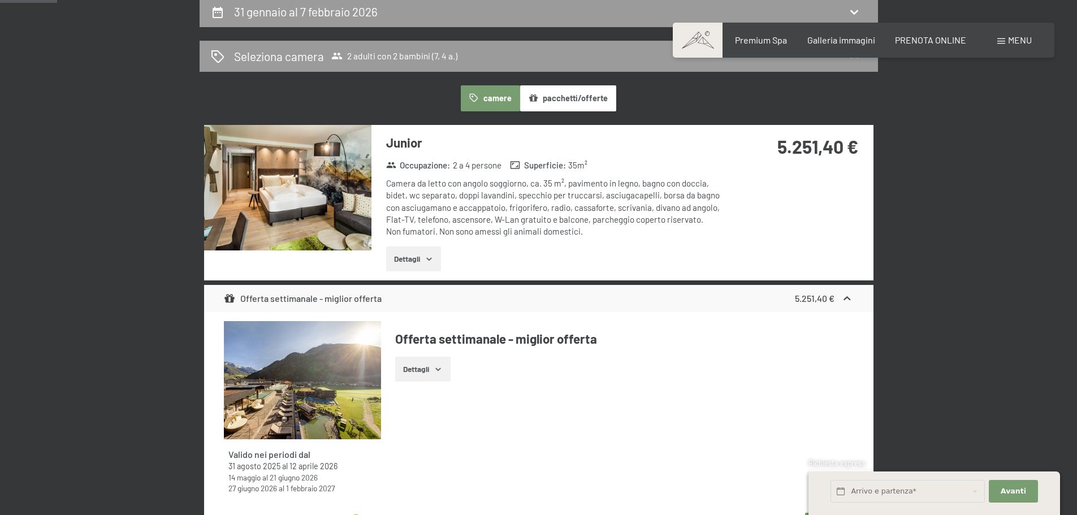
click at [411, 254] on button "Dettagli" at bounding box center [413, 259] width 55 height 25
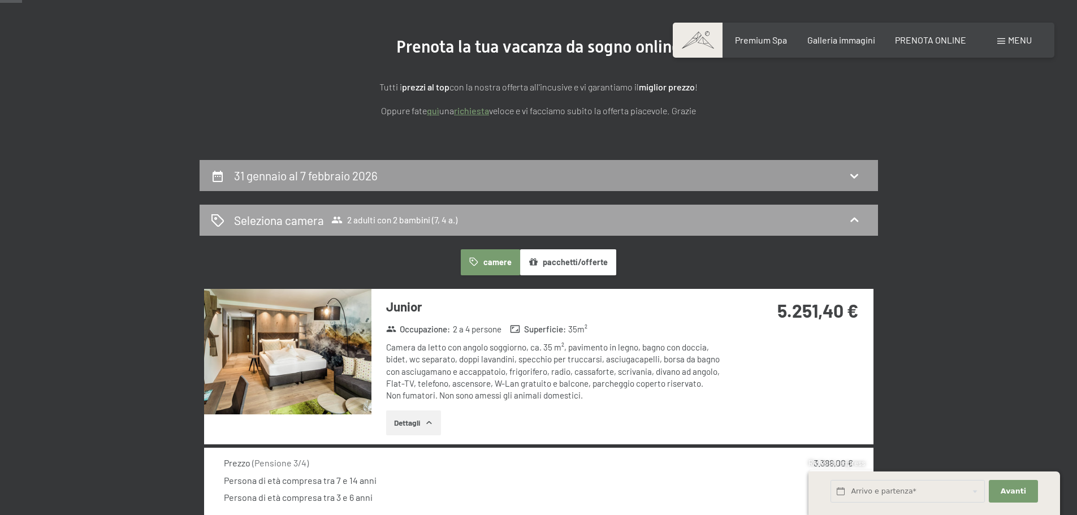
scroll to position [113, 0]
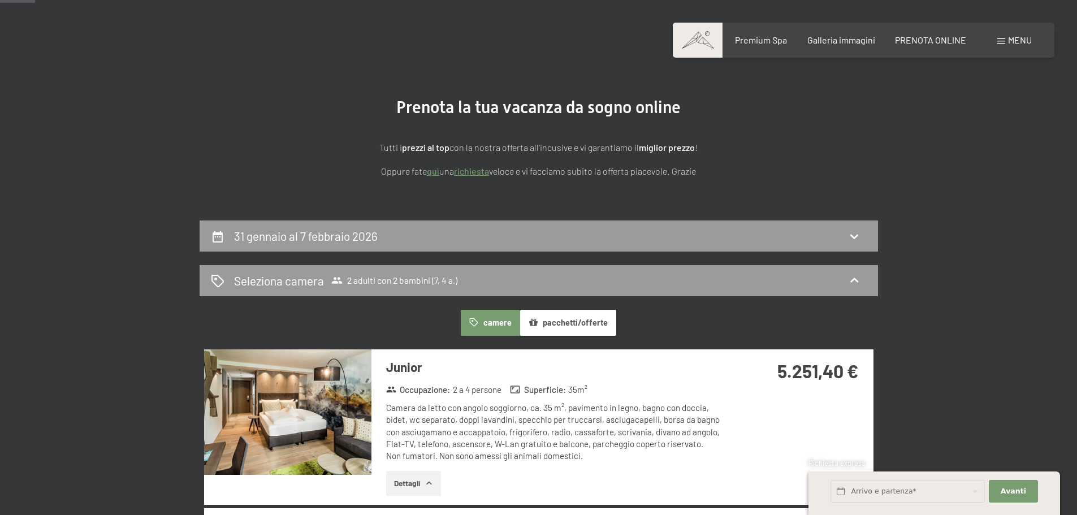
scroll to position [0, 0]
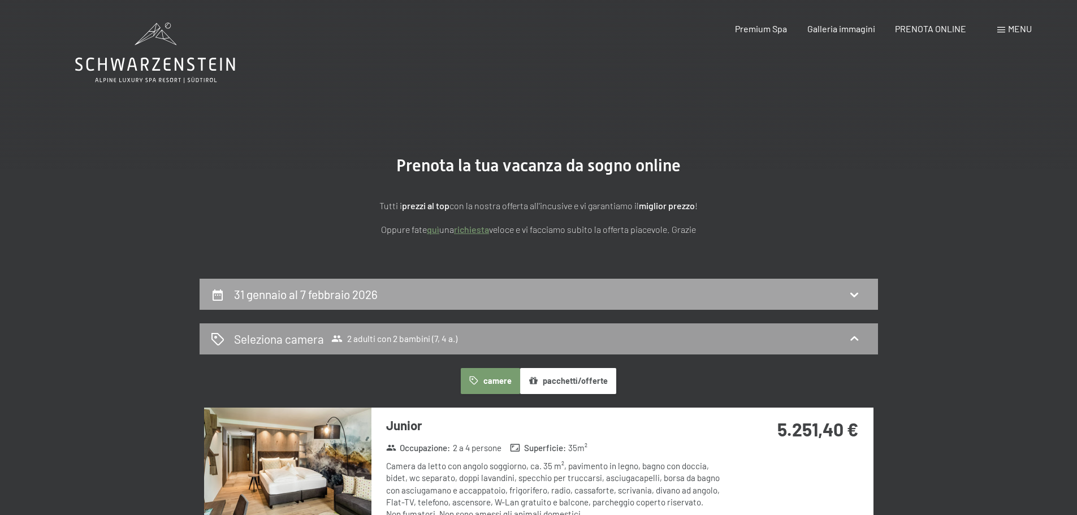
click at [856, 297] on icon at bounding box center [855, 295] width 14 height 14
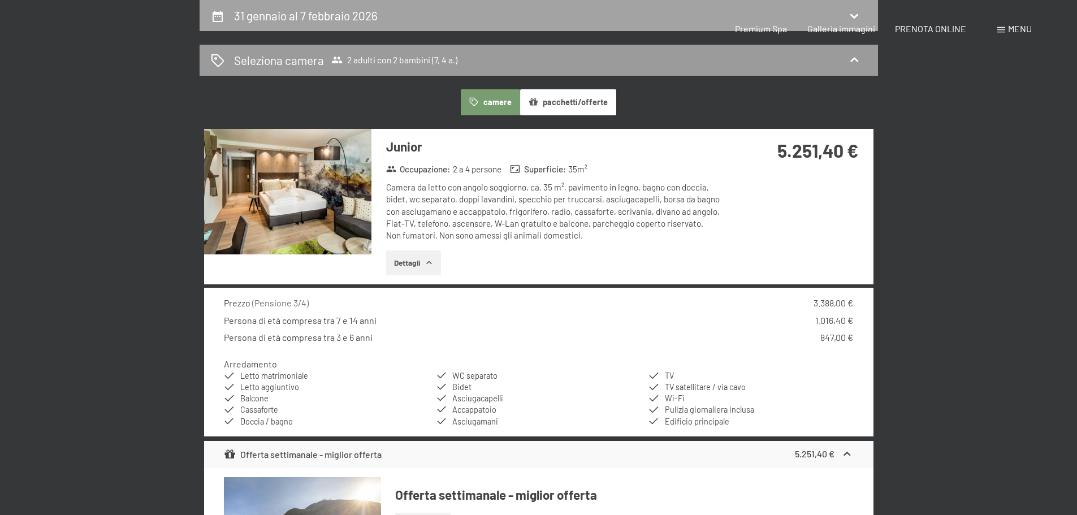
select select "7"
select select "4"
select select "[DATE]"
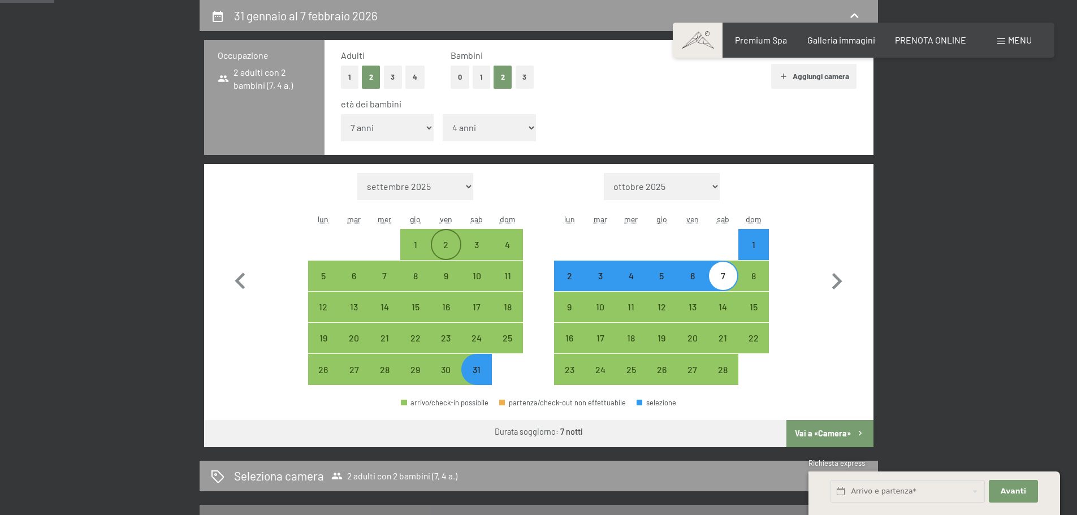
click at [433, 241] on div "2" at bounding box center [446, 254] width 28 height 28
select select "[DATE]"
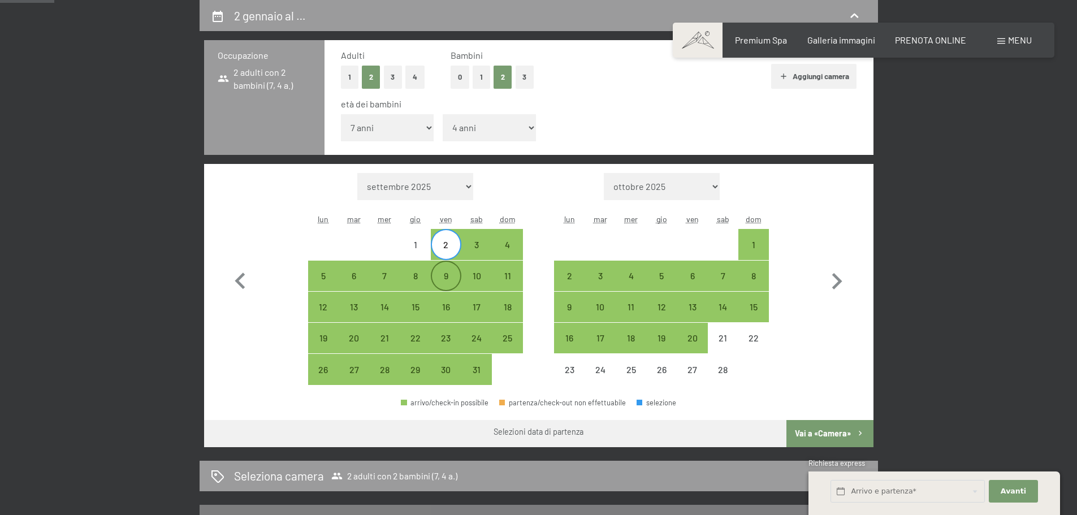
click at [451, 273] on div "9" at bounding box center [446, 285] width 28 height 28
select select "[DATE]"
select select "2026-02-01"
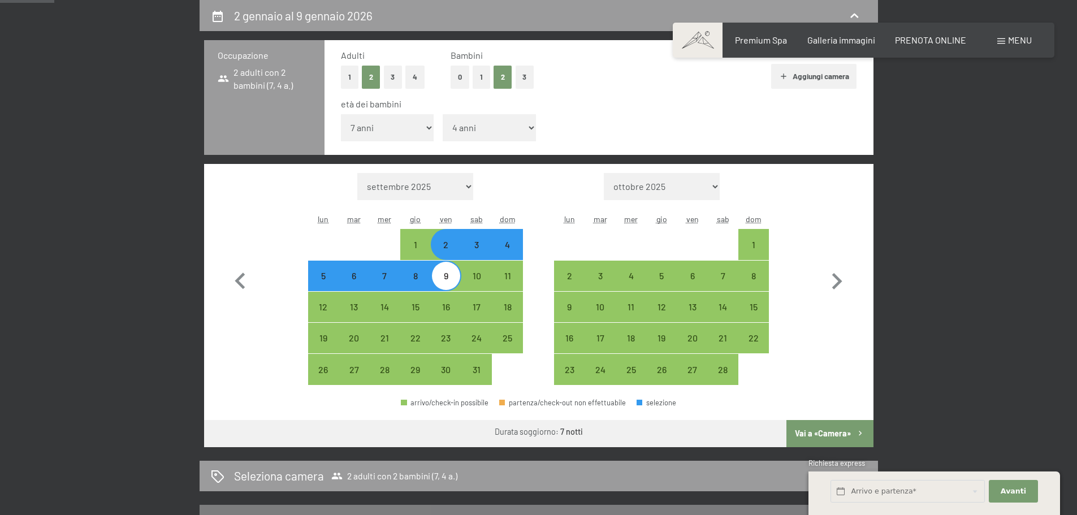
click at [480, 245] on div "3" at bounding box center [477, 254] width 28 height 28
select select "[DATE]"
select select "2026-02-01"
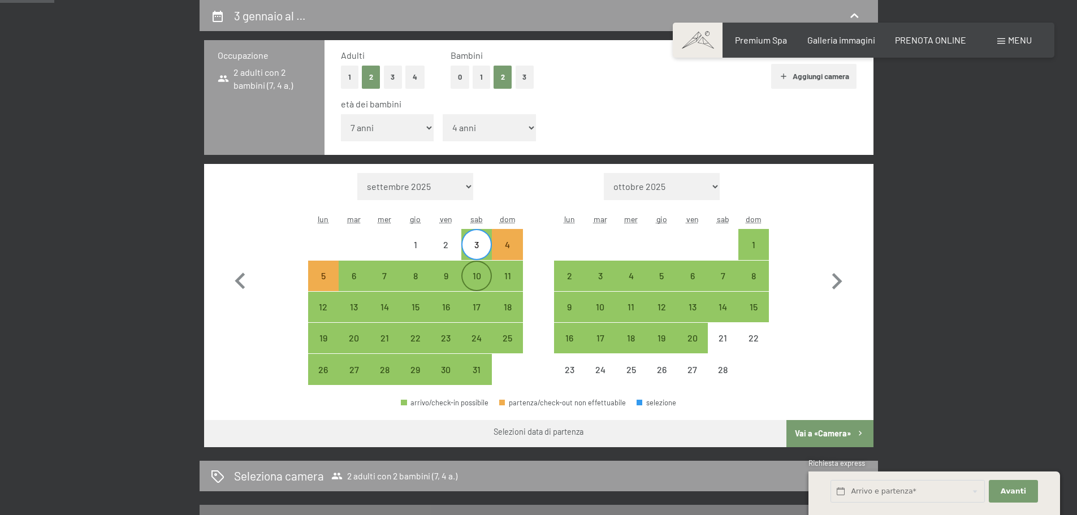
click at [481, 274] on div "10" at bounding box center [477, 285] width 28 height 28
select select "[DATE]"
select select "2026-02-01"
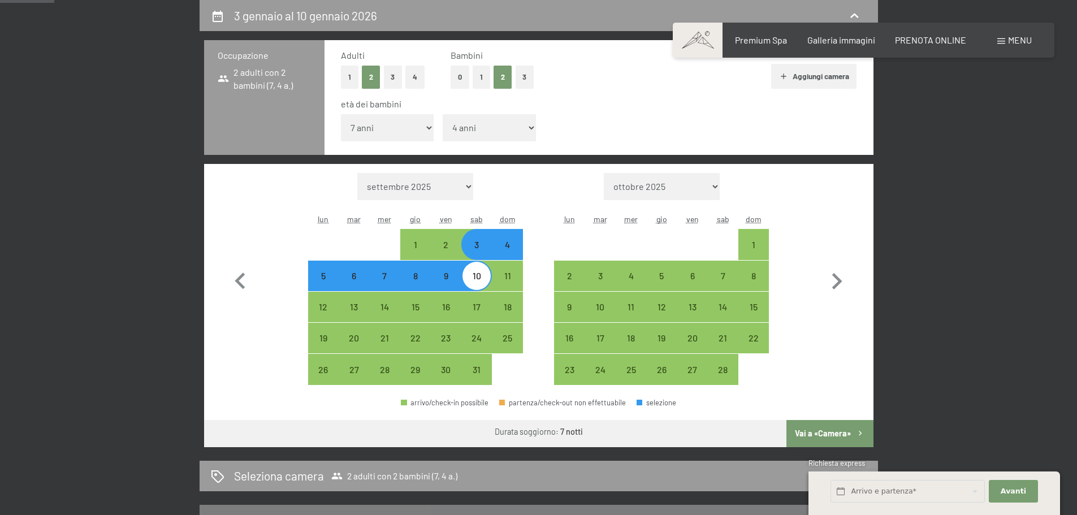
drag, startPoint x: 448, startPoint y: 239, endPoint x: 467, endPoint y: 264, distance: 31.1
click at [451, 239] on div "2" at bounding box center [446, 244] width 28 height 28
select select "[DATE]"
select select "2026-02-01"
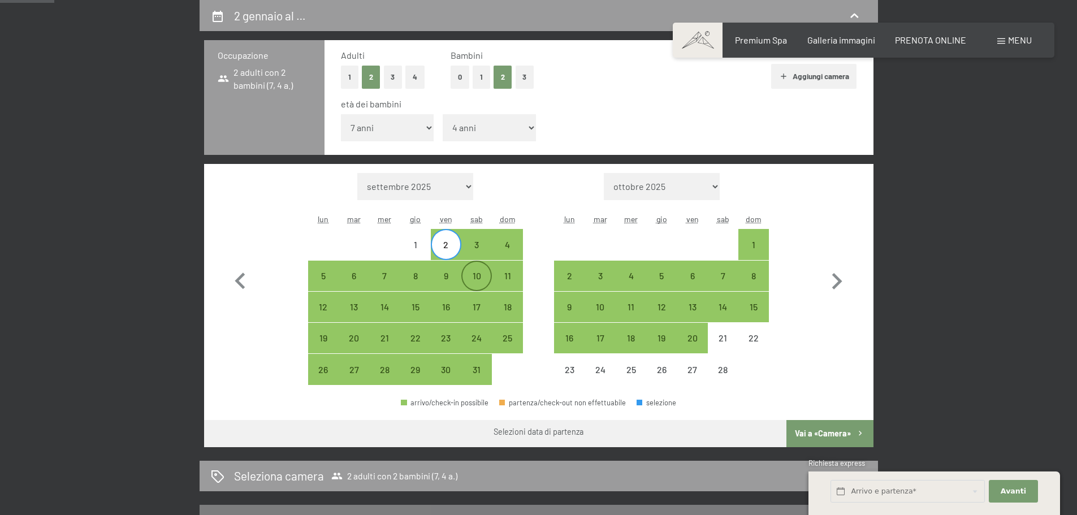
click at [476, 273] on div "10" at bounding box center [477, 285] width 28 height 28
select select "[DATE]"
select select "2026-02-01"
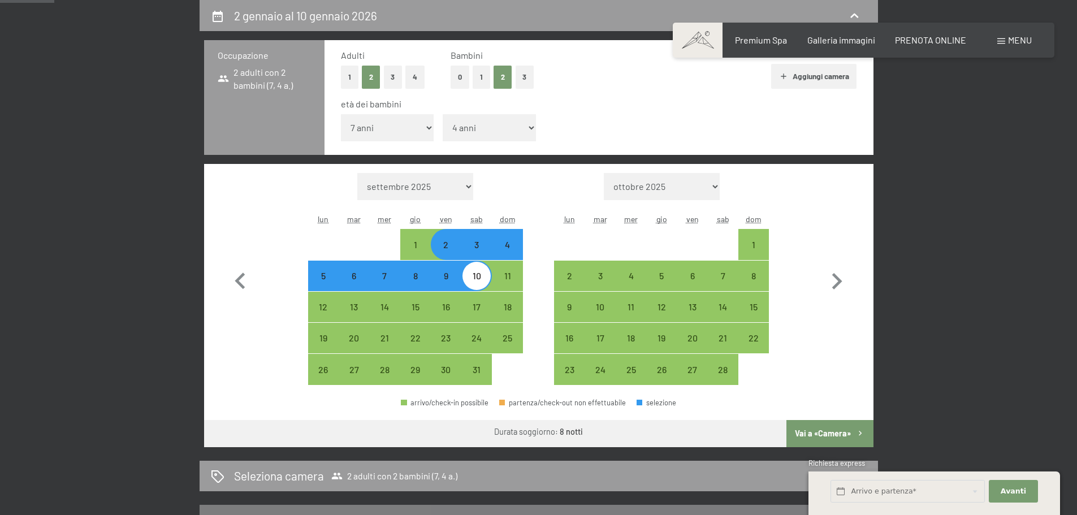
click at [482, 244] on div "3" at bounding box center [477, 254] width 28 height 28
select select "[DATE]"
select select "2026-02-01"
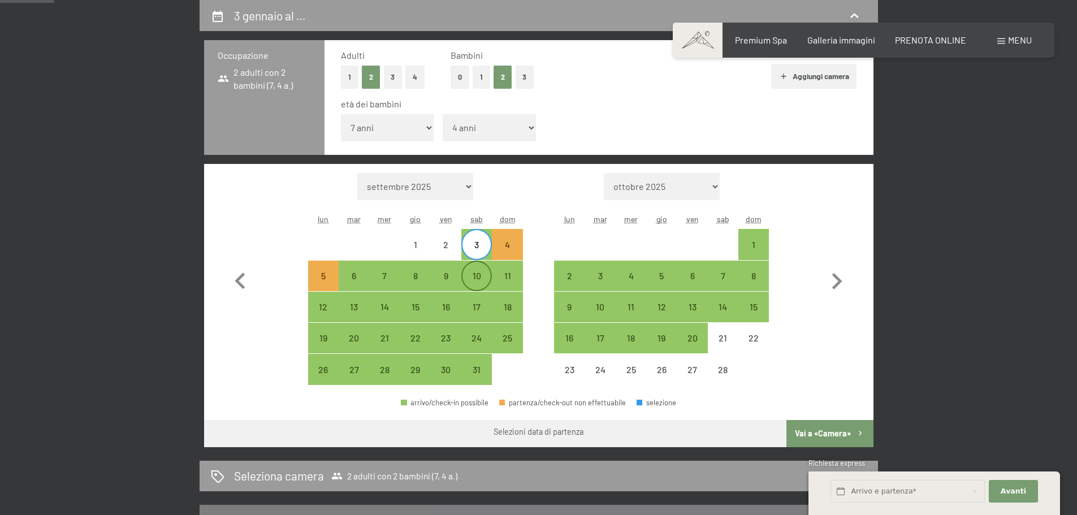
click at [481, 279] on div "10" at bounding box center [477, 285] width 28 height 28
select select "[DATE]"
select select "2026-02-01"
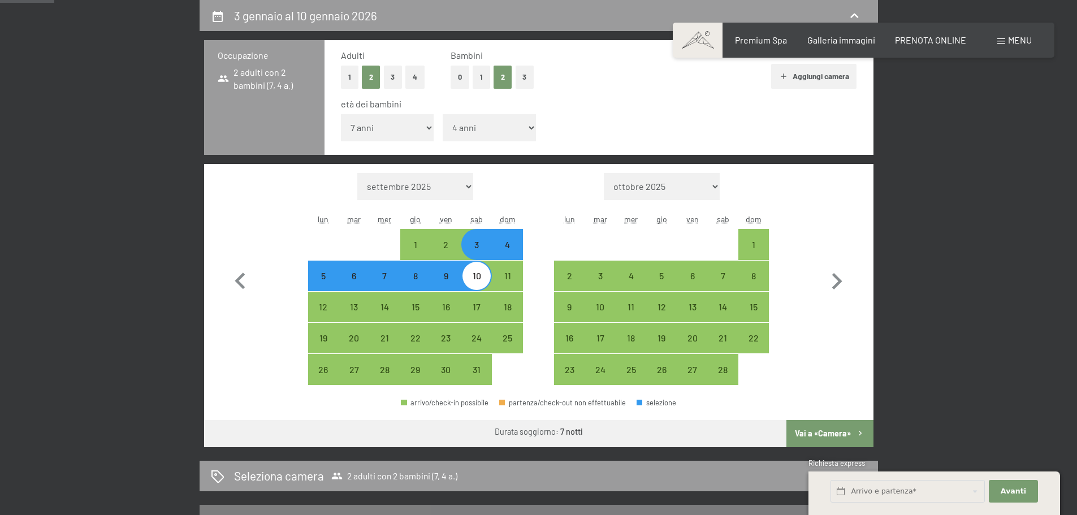
click at [848, 432] on button "Vai a «Camera»" at bounding box center [830, 433] width 87 height 27
select select "[DATE]"
select select "2026-02-01"
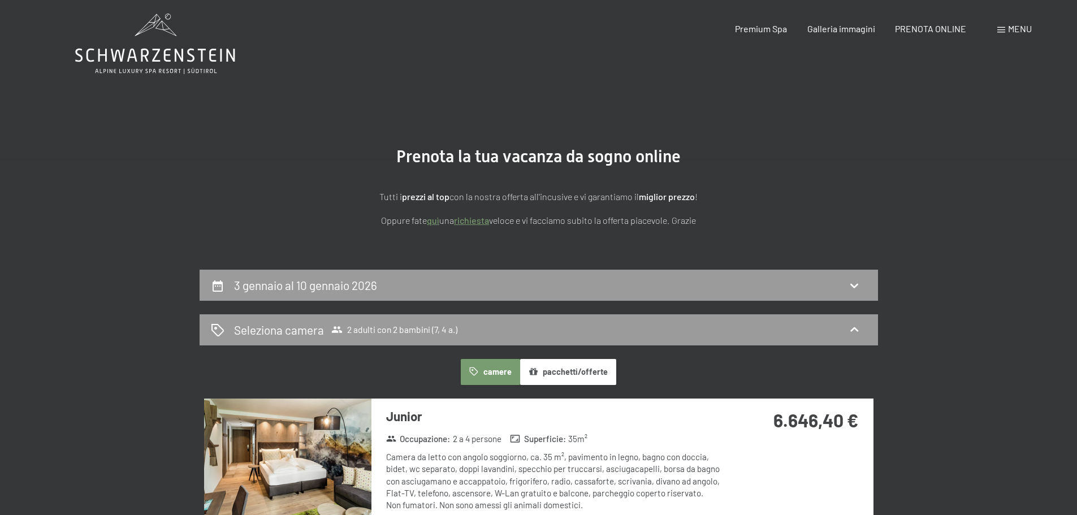
scroll to position [0, 0]
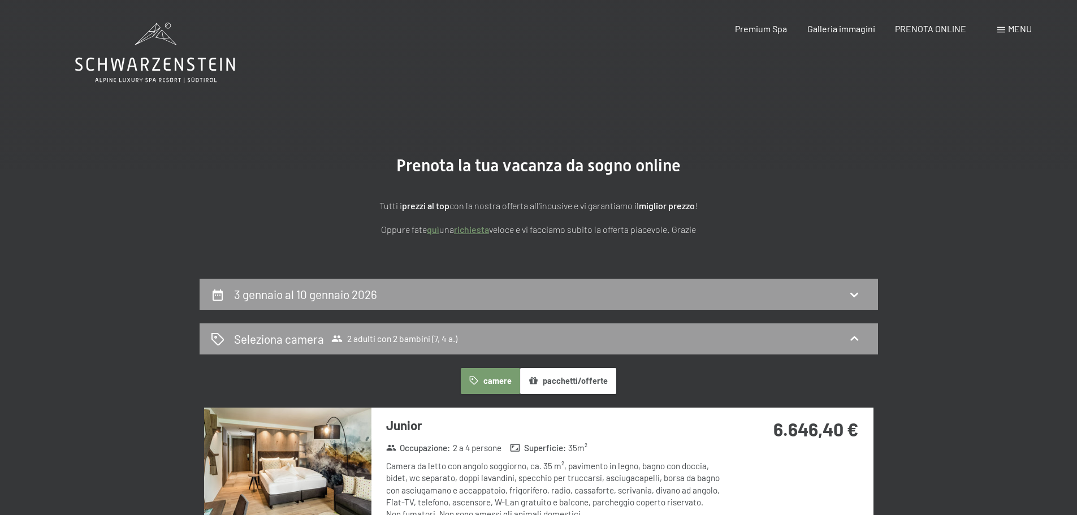
click at [858, 297] on icon at bounding box center [855, 295] width 14 height 14
select select "7"
select select "4"
select select "[DATE]"
select select "2026-02-01"
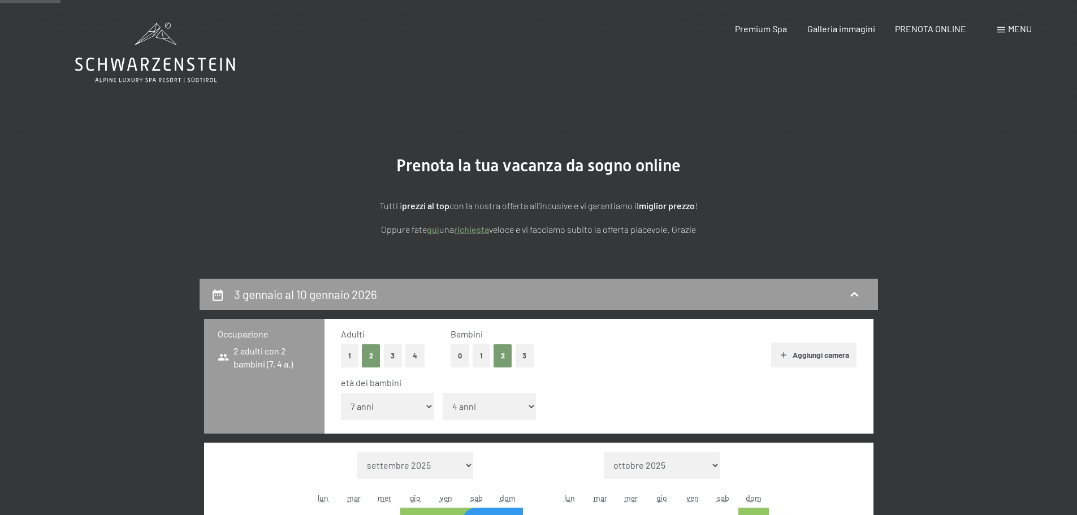
scroll to position [279, 0]
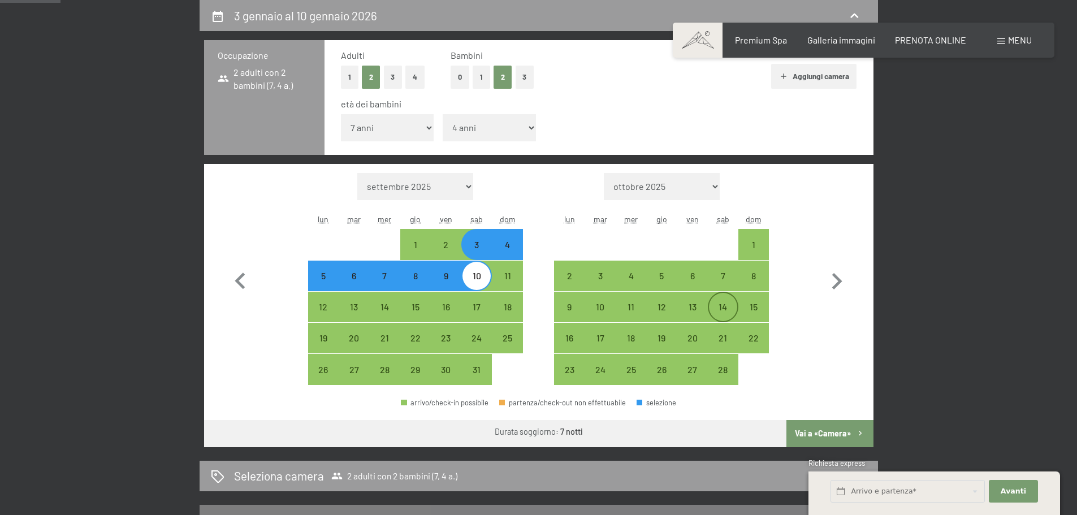
click at [728, 316] on div "14" at bounding box center [723, 317] width 28 height 28
select select "[DATE]"
select select "2026-02-01"
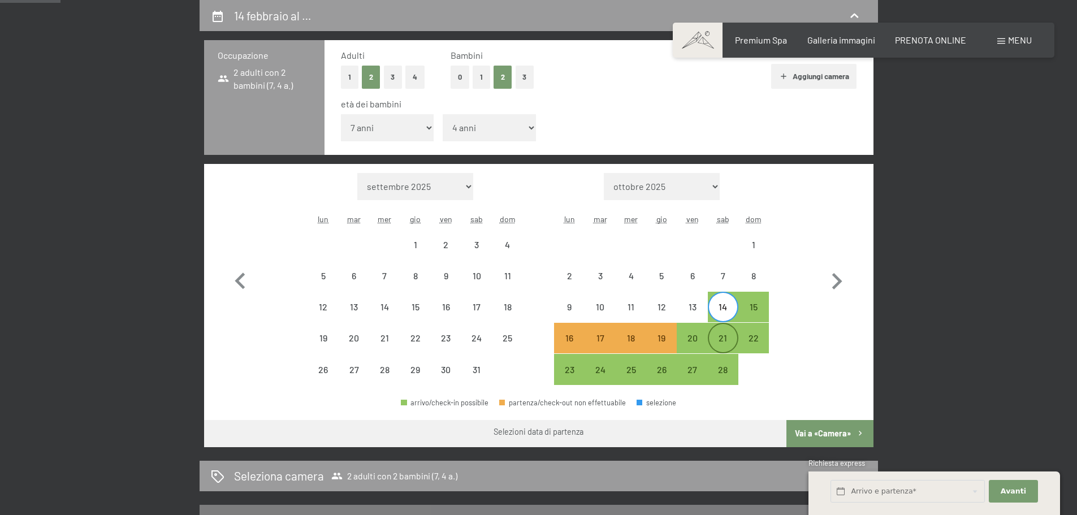
click at [729, 335] on div "21" at bounding box center [723, 348] width 28 height 28
select select "[DATE]"
select select "2026-02-01"
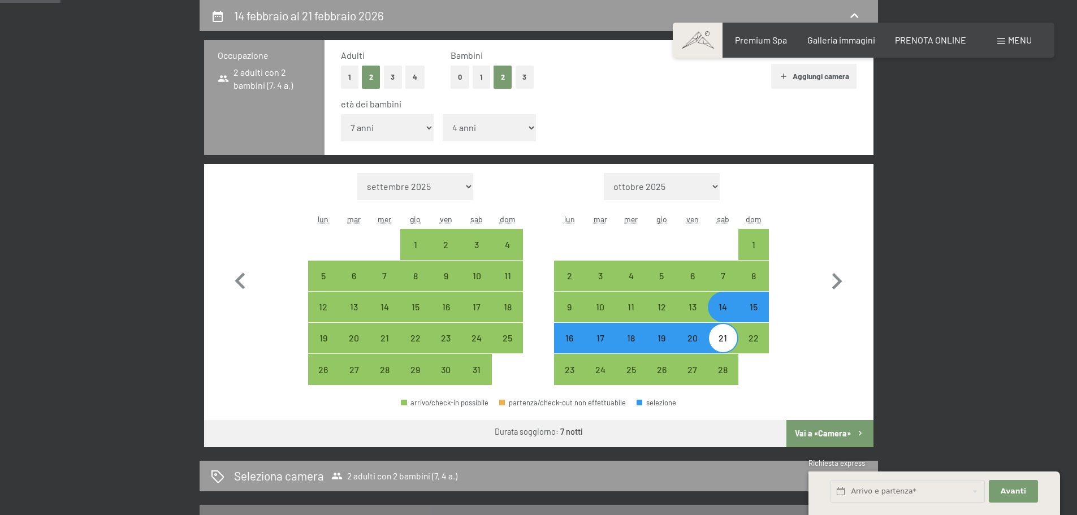
click at [848, 433] on button "Vai a «Camera»" at bounding box center [830, 433] width 87 height 27
select select "[DATE]"
select select "2026-02-01"
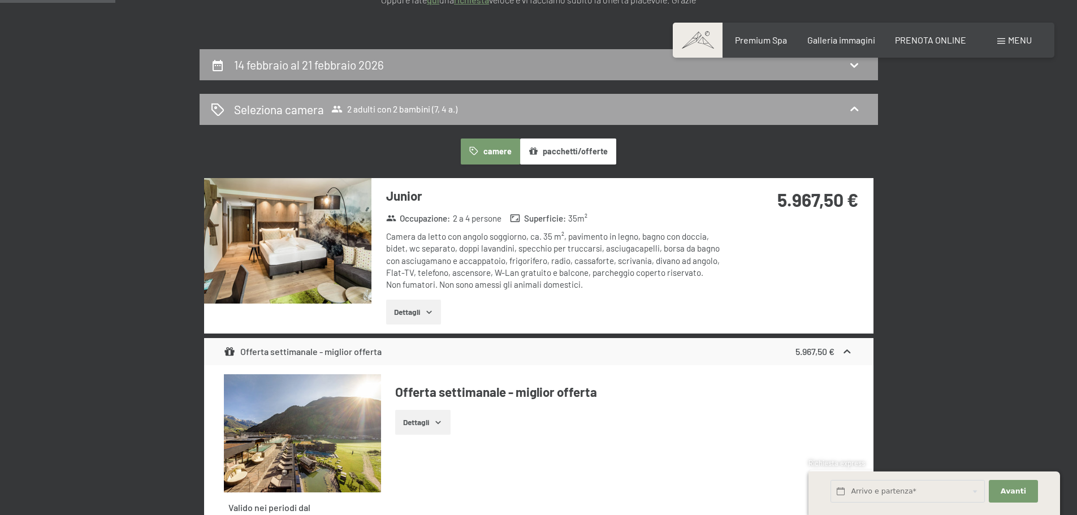
scroll to position [166, 0]
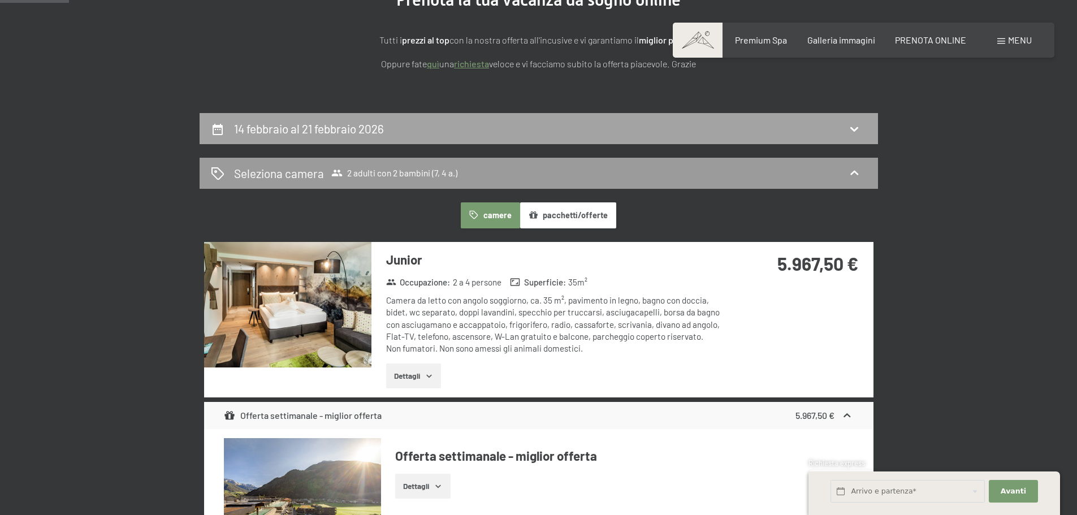
click at [856, 128] on icon at bounding box center [855, 129] width 8 height 5
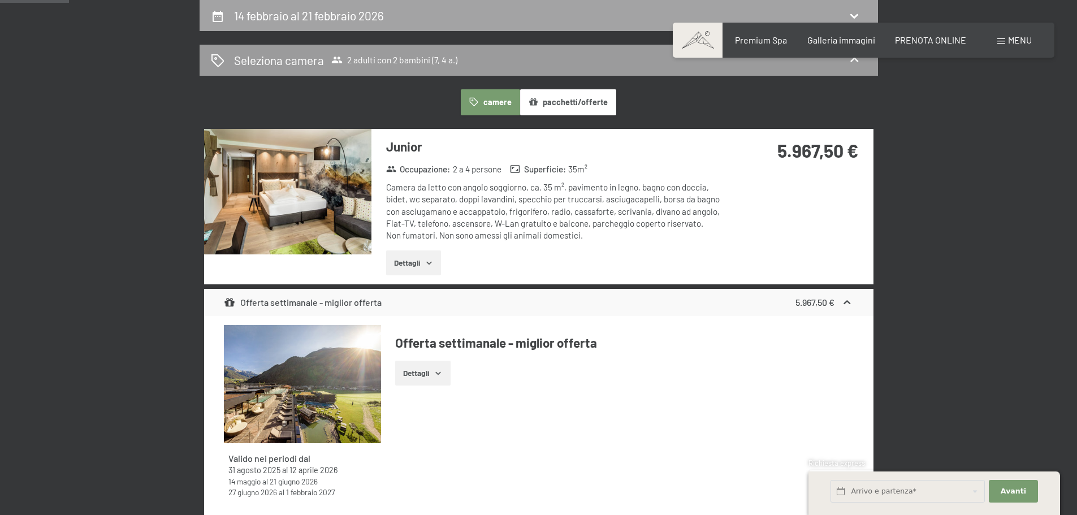
select select "7"
select select "4"
select select "[DATE]"
select select "2026-02-01"
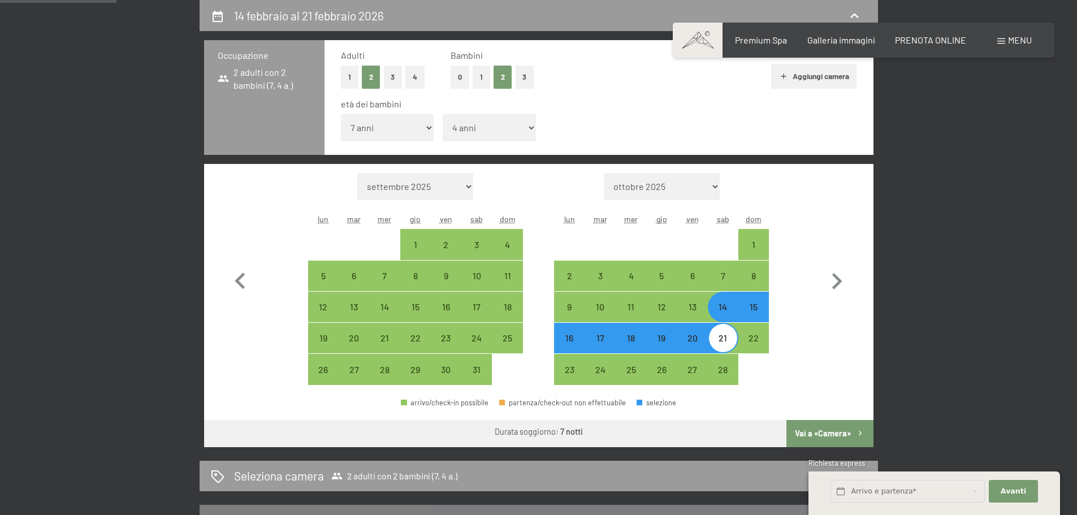
click at [730, 342] on div "21" at bounding box center [723, 348] width 28 height 28
select select "[DATE]"
select select "2026-02-01"
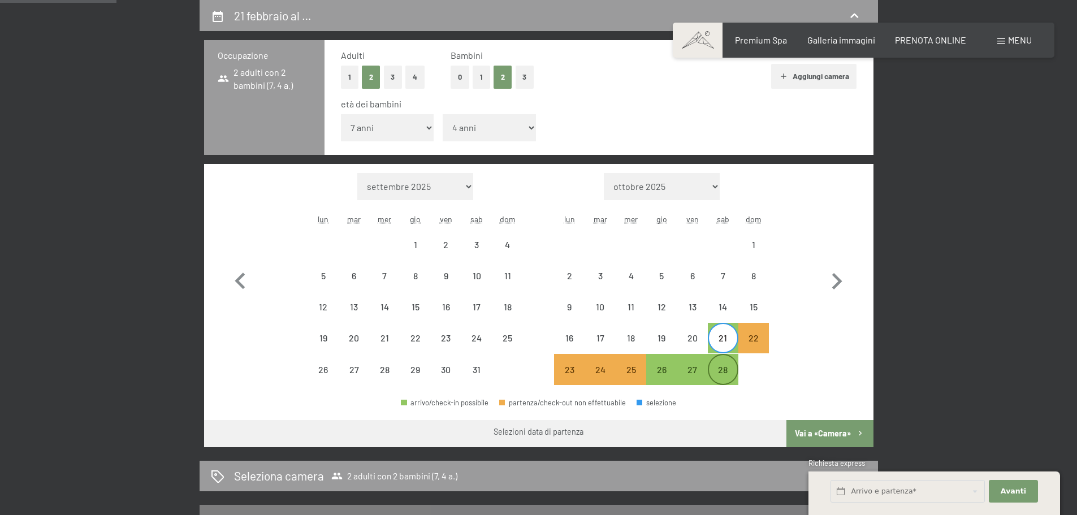
drag, startPoint x: 724, startPoint y: 378, endPoint x: 725, endPoint y: 369, distance: 9.7
click at [724, 373] on div "28" at bounding box center [723, 379] width 28 height 28
select select "[DATE]"
select select "2026-02-01"
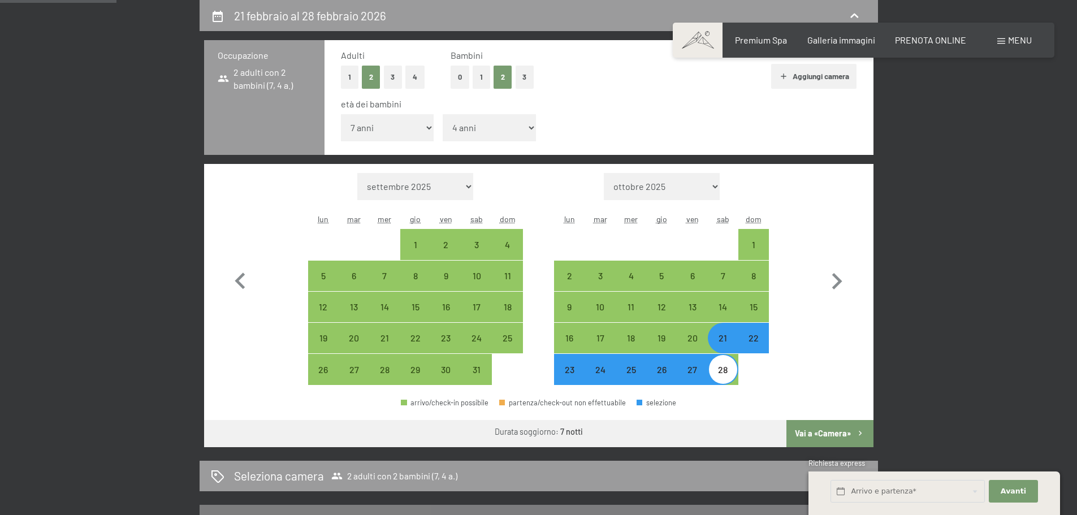
click at [853, 425] on button "Vai a «Camera»" at bounding box center [830, 433] width 87 height 27
select select "[DATE]"
select select "2026-02-01"
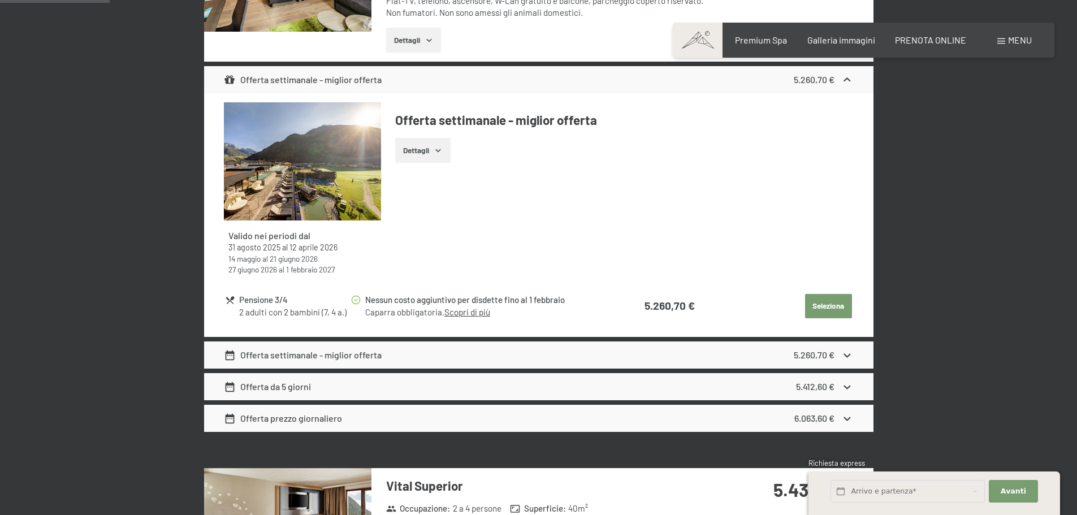
scroll to position [505, 0]
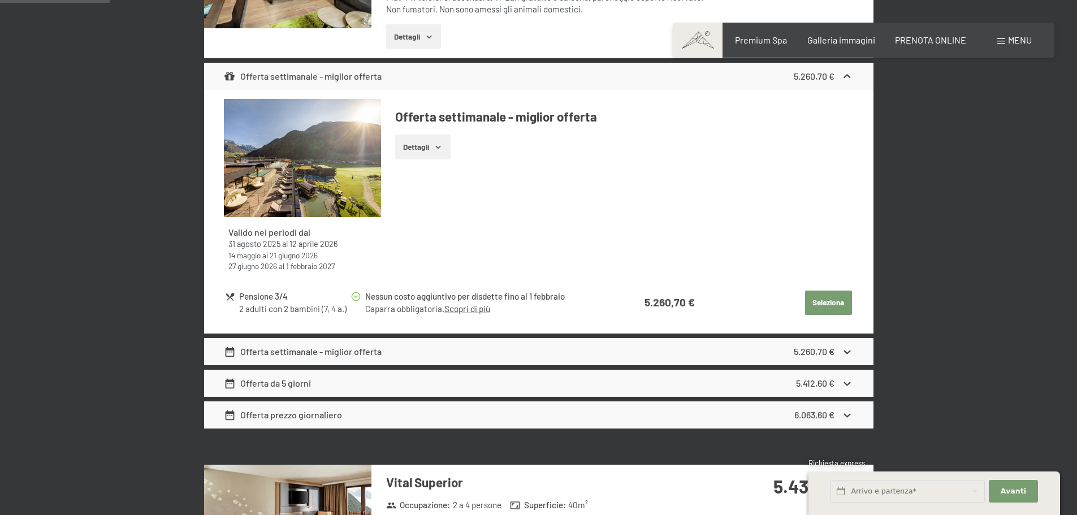
click at [849, 356] on icon at bounding box center [847, 352] width 12 height 12
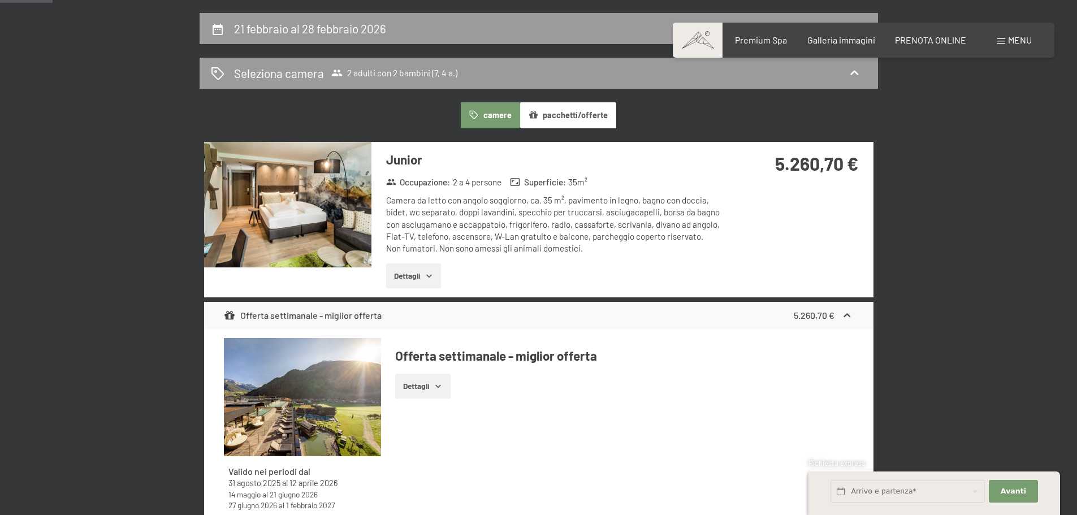
scroll to position [222, 0]
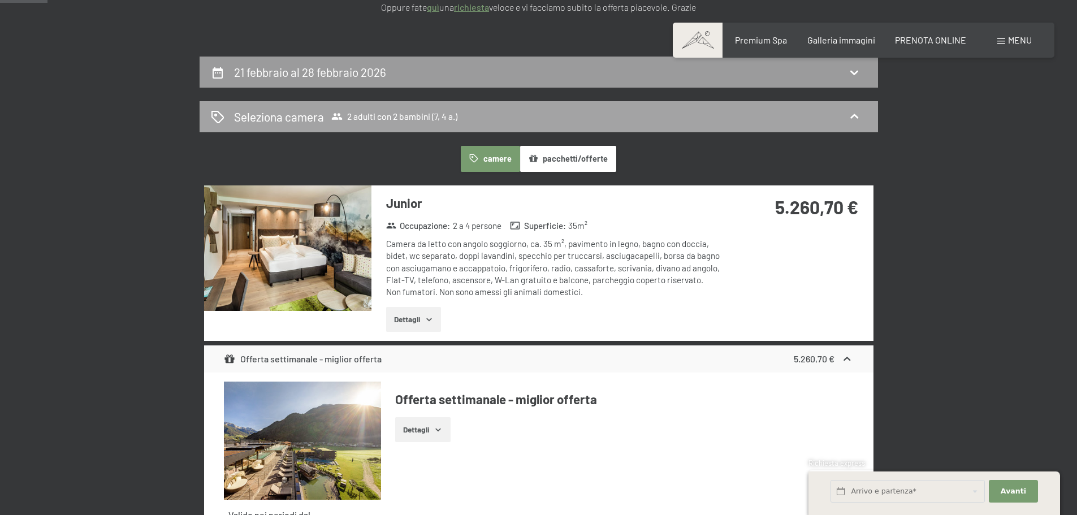
click at [857, 118] on icon at bounding box center [855, 116] width 8 height 5
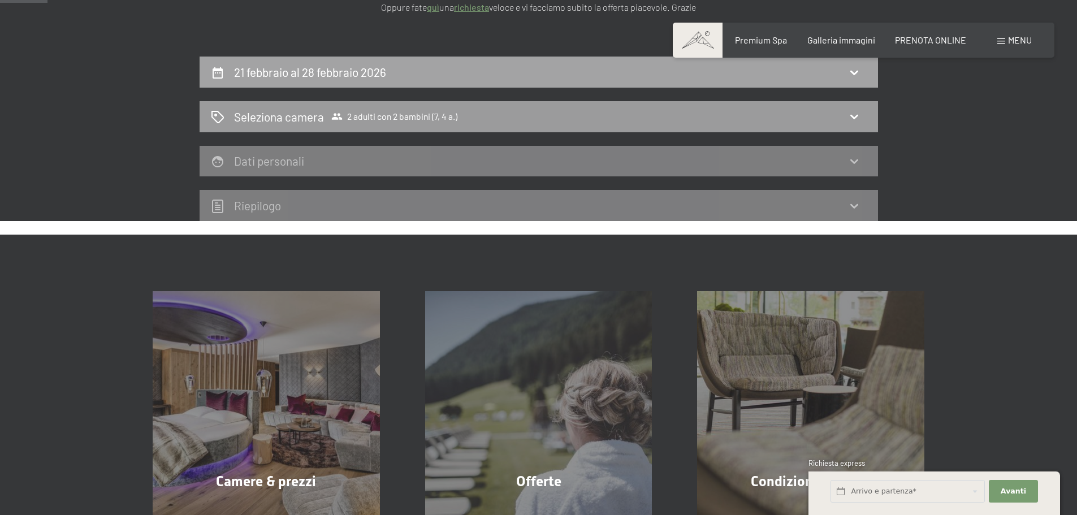
click at [854, 75] on icon at bounding box center [855, 73] width 14 height 14
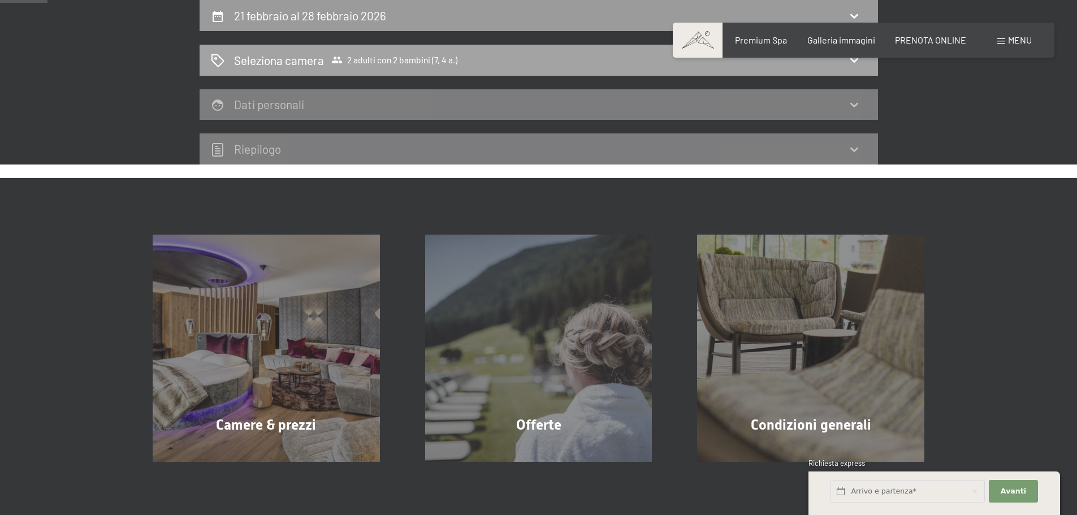
select select "7"
select select "4"
select select "[DATE]"
select select "2026-02-01"
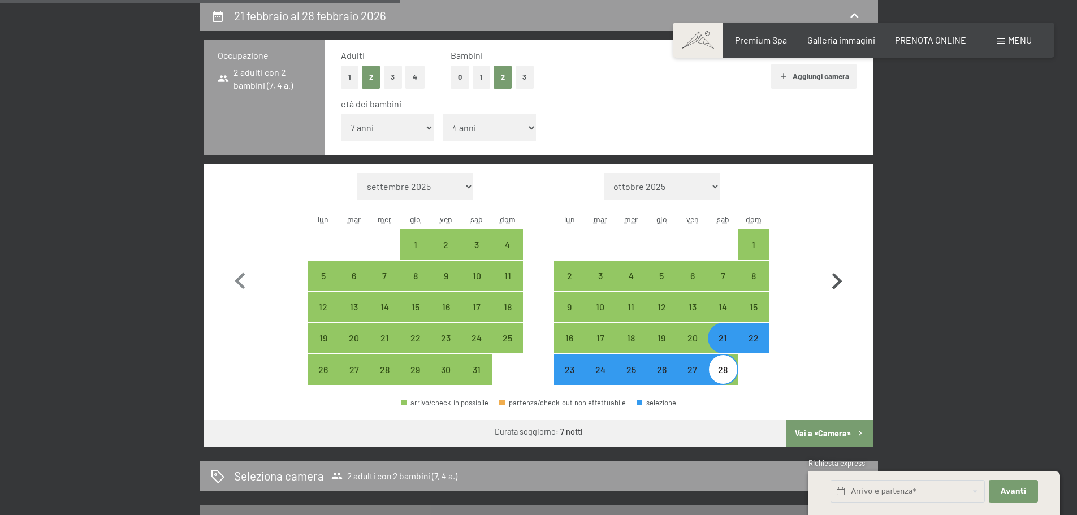
click at [838, 282] on icon "button" at bounding box center [837, 281] width 10 height 16
select select "2026-02-01"
select select "2026-03-01"
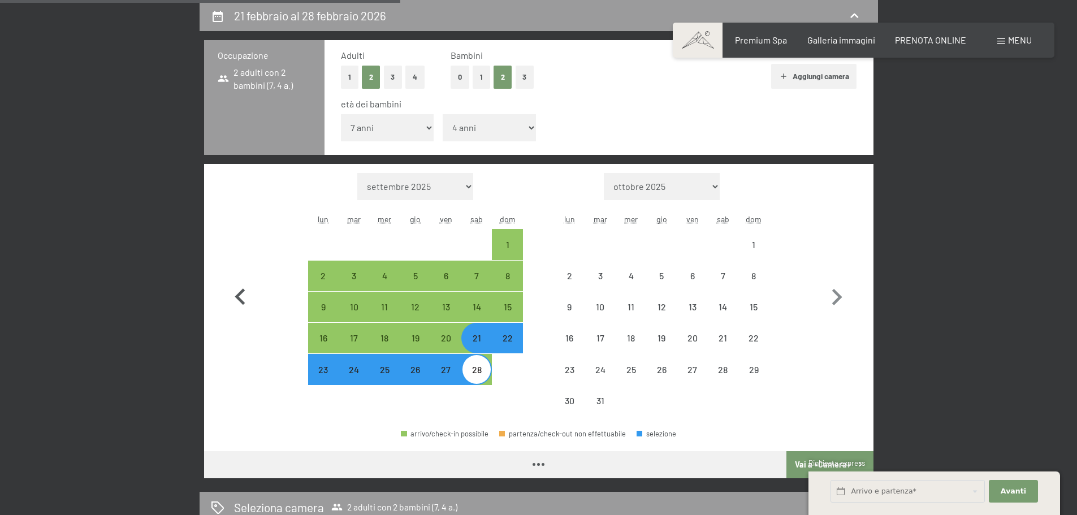
select select "2026-02-01"
select select "2026-03-01"
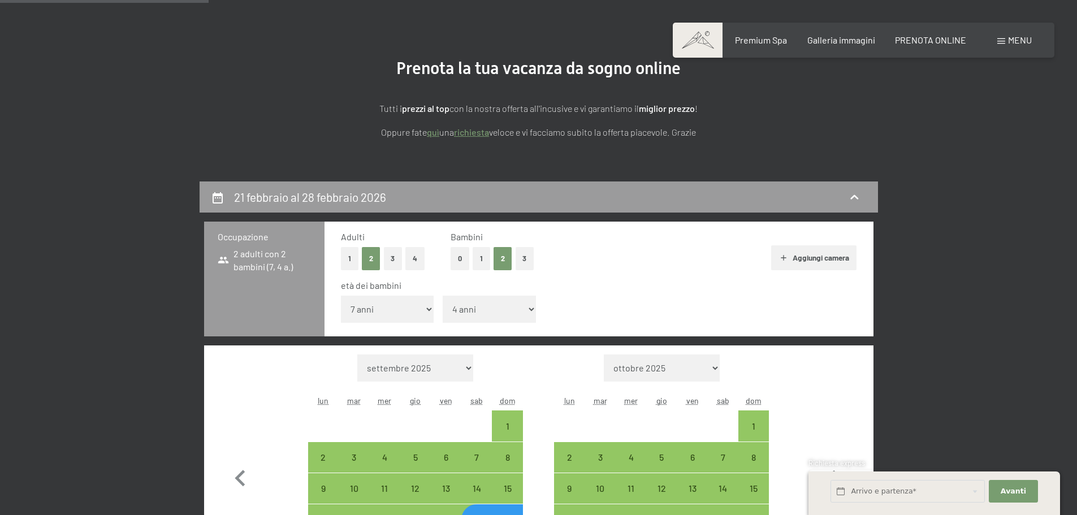
scroll to position [0, 0]
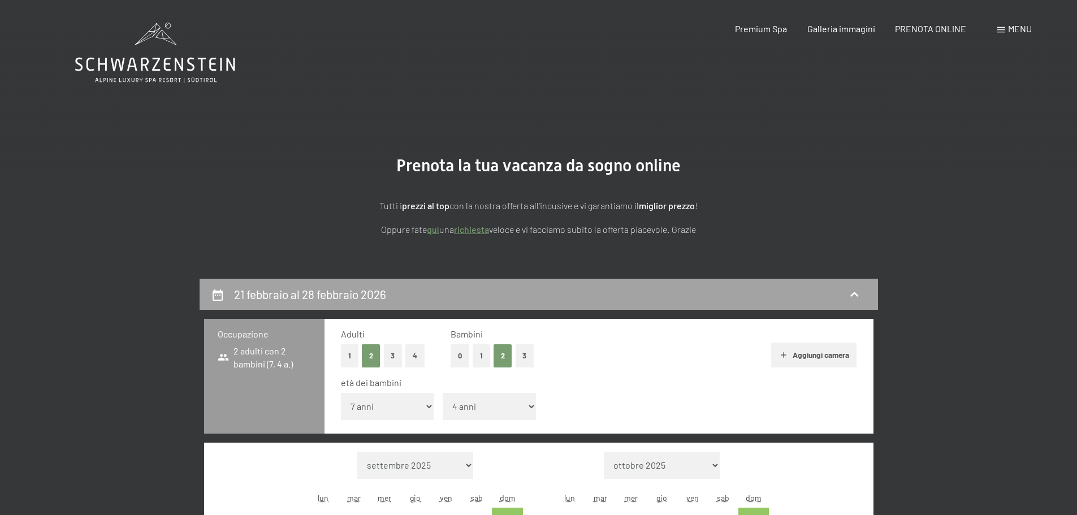
click at [277, 295] on h2 "21 febbraio al 28 febbraio 2026" at bounding box center [310, 294] width 152 height 14
select select "2026-02-01"
select select "2026-03-01"
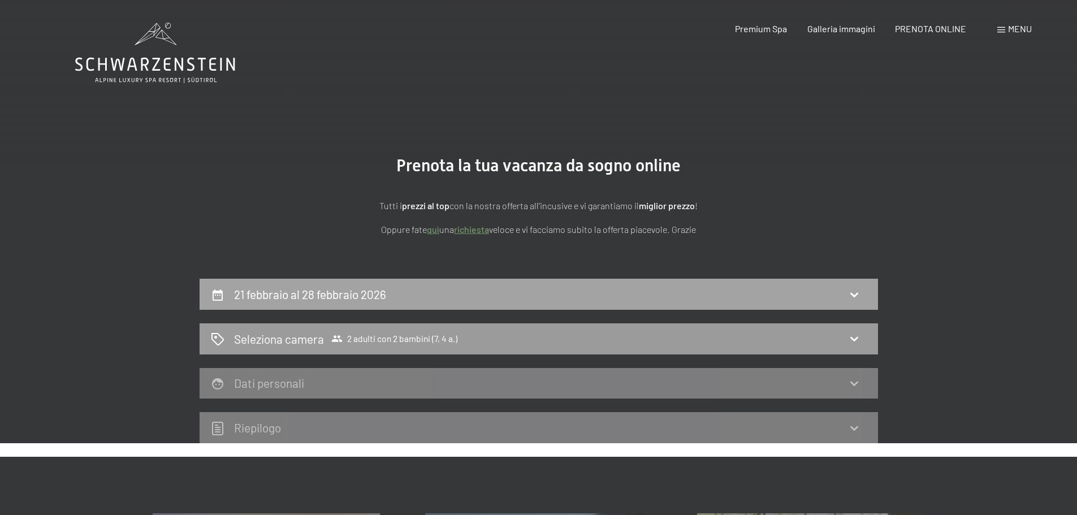
click at [856, 291] on icon at bounding box center [855, 295] width 14 height 14
select select "7"
select select "4"
select select "2026-02-01"
select select "2026-03-01"
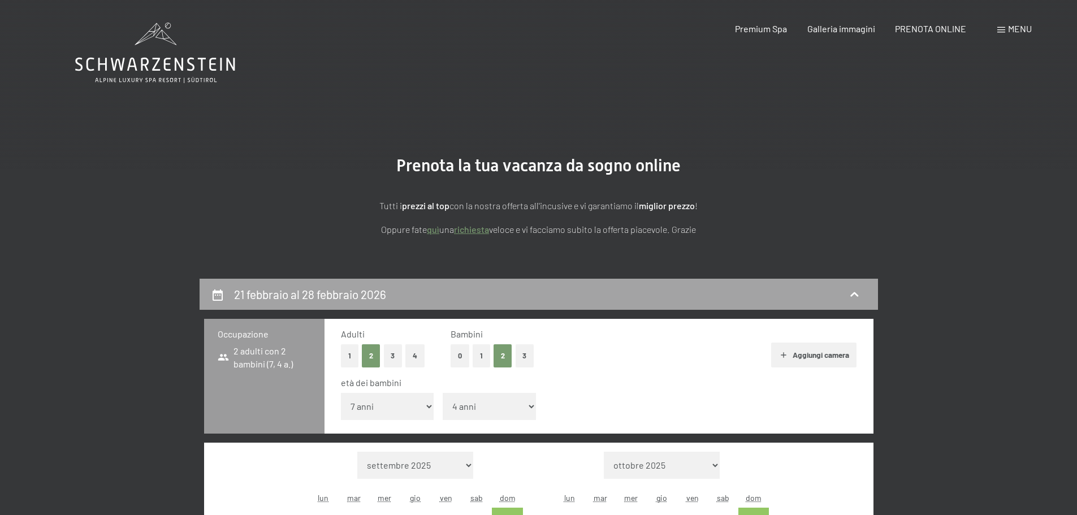
click at [856, 291] on icon at bounding box center [855, 295] width 14 height 14
select select "2026-02-01"
select select "2026-03-01"
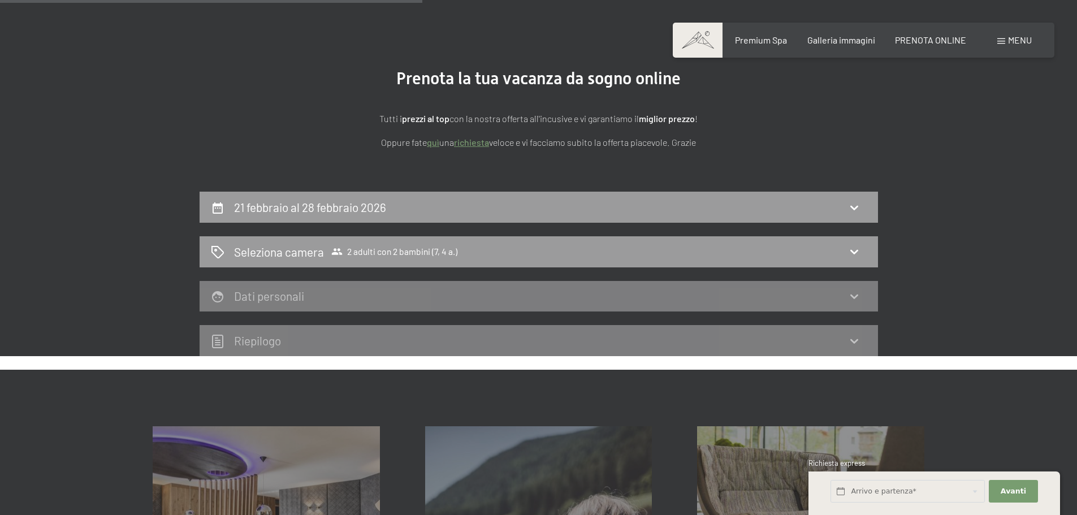
scroll to position [396, 0]
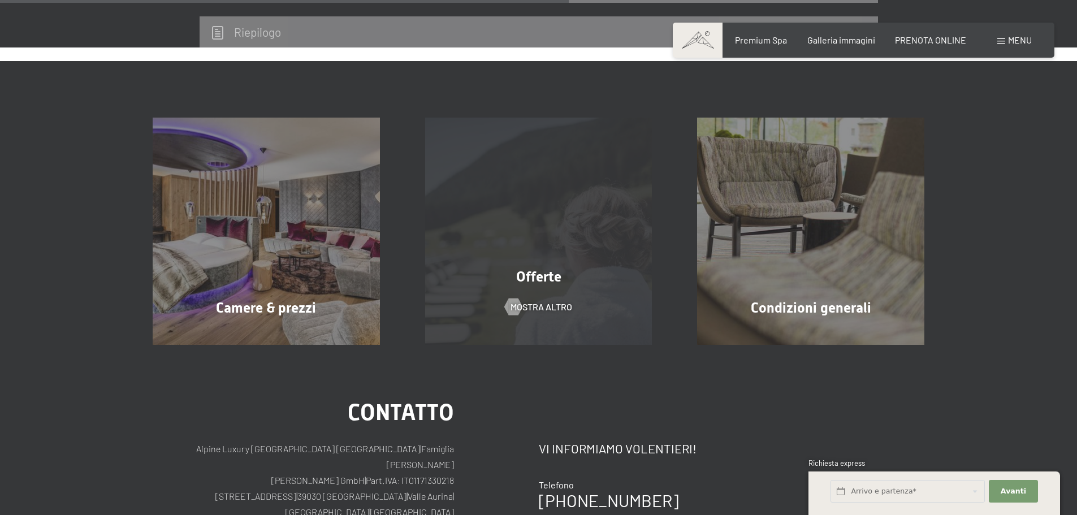
click at [544, 273] on span "Offerte" at bounding box center [538, 277] width 45 height 16
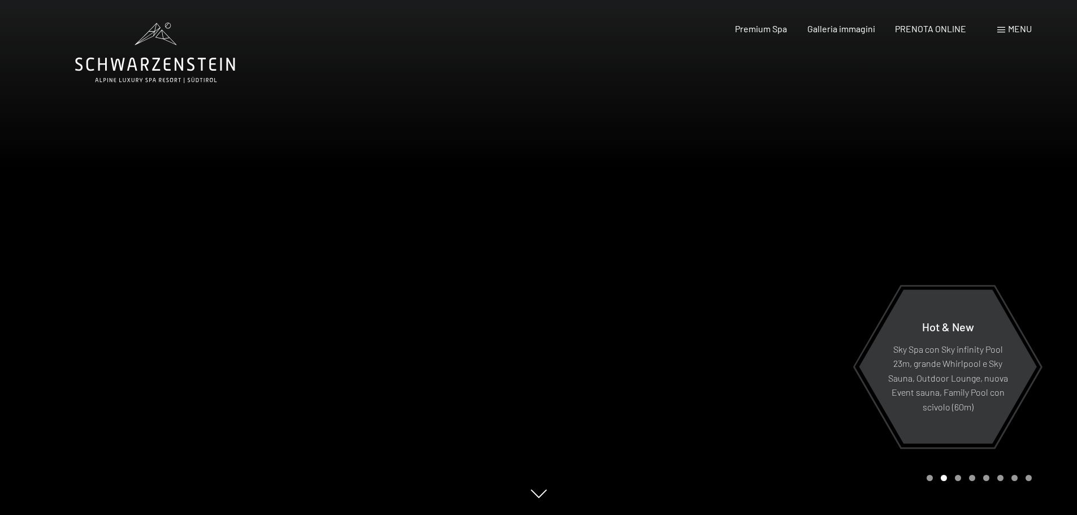
click at [1031, 28] on span "Menu" at bounding box center [1020, 28] width 24 height 11
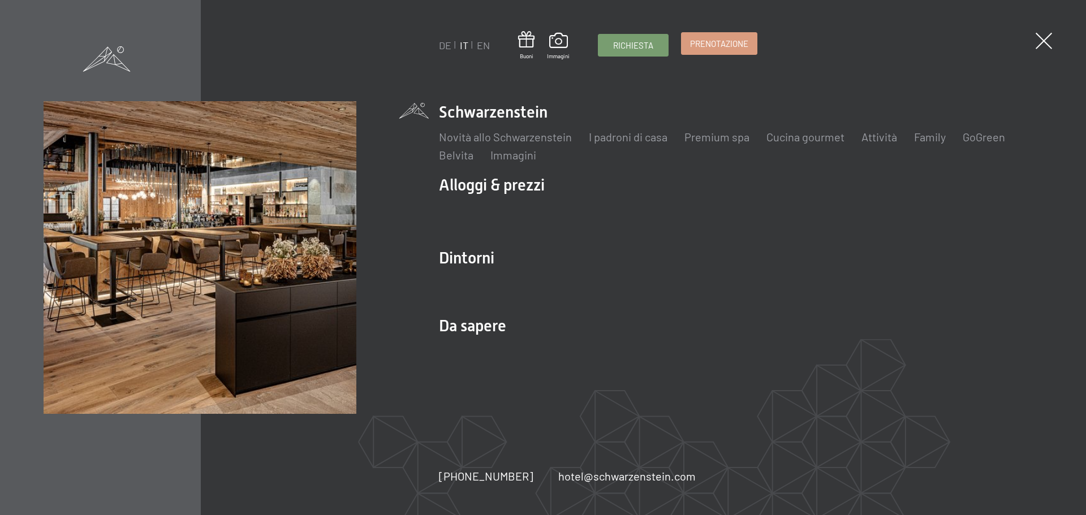
click at [718, 42] on span "Prenotazione" at bounding box center [719, 44] width 58 height 12
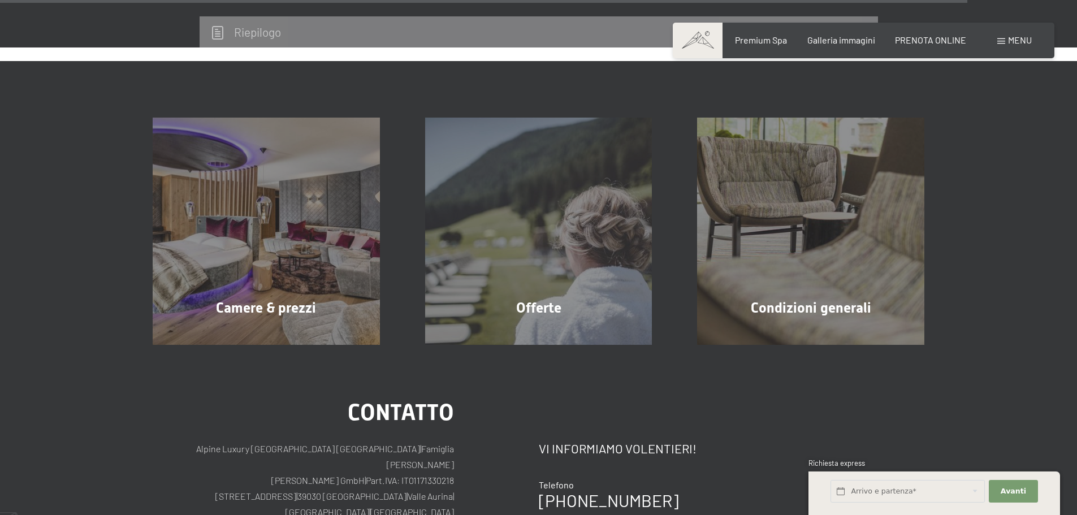
scroll to position [3619, 0]
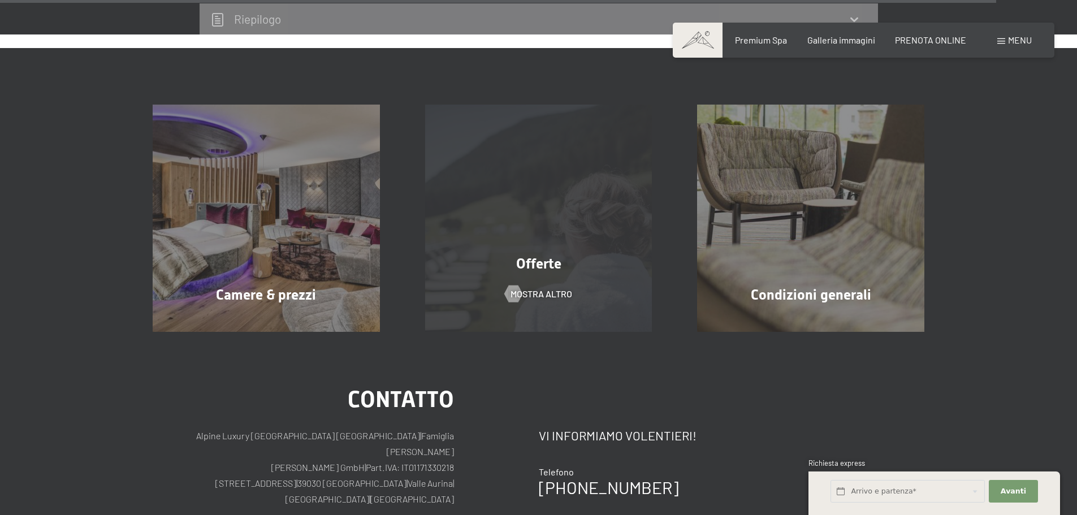
click at [537, 256] on span "Offerte" at bounding box center [538, 264] width 45 height 16
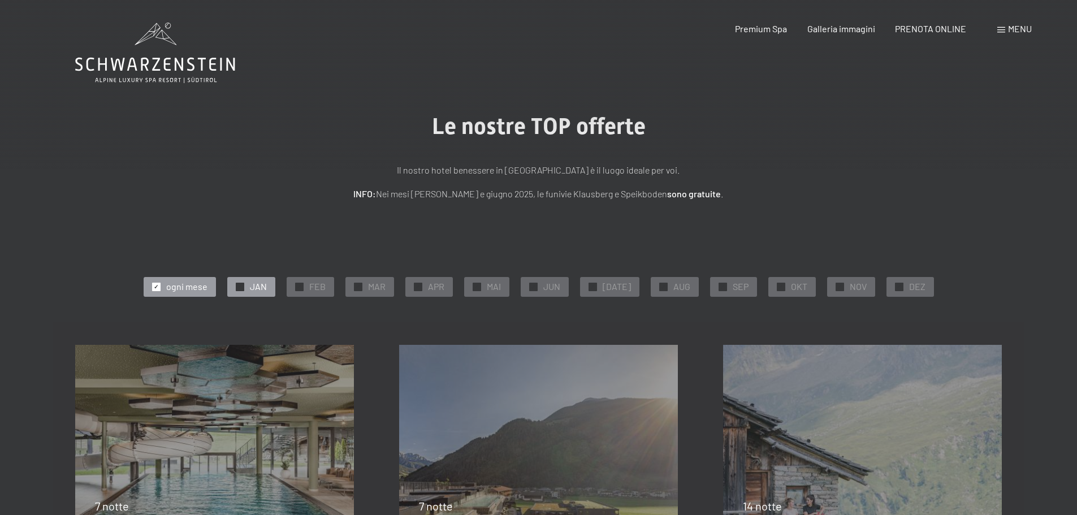
click at [260, 282] on span "JAN" at bounding box center [258, 286] width 17 height 12
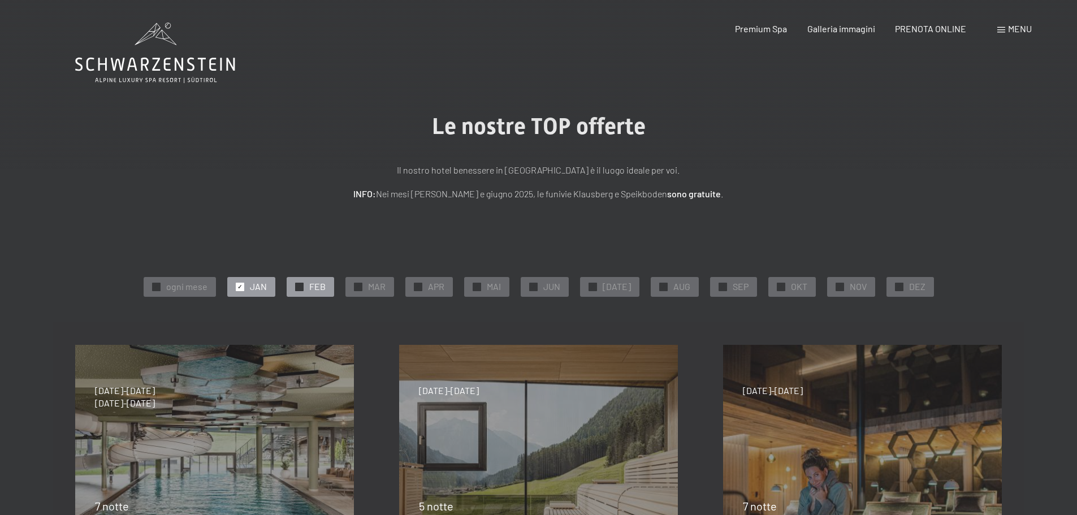
click at [313, 284] on div "✓ FEB" at bounding box center [311, 286] width 48 height 19
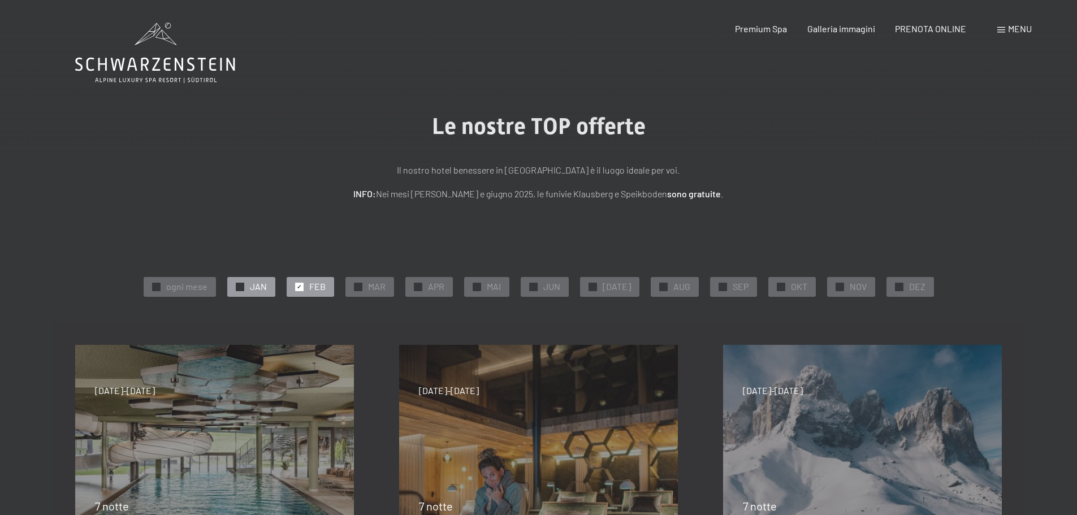
click at [242, 294] on div "✓ JAN" at bounding box center [251, 286] width 48 height 19
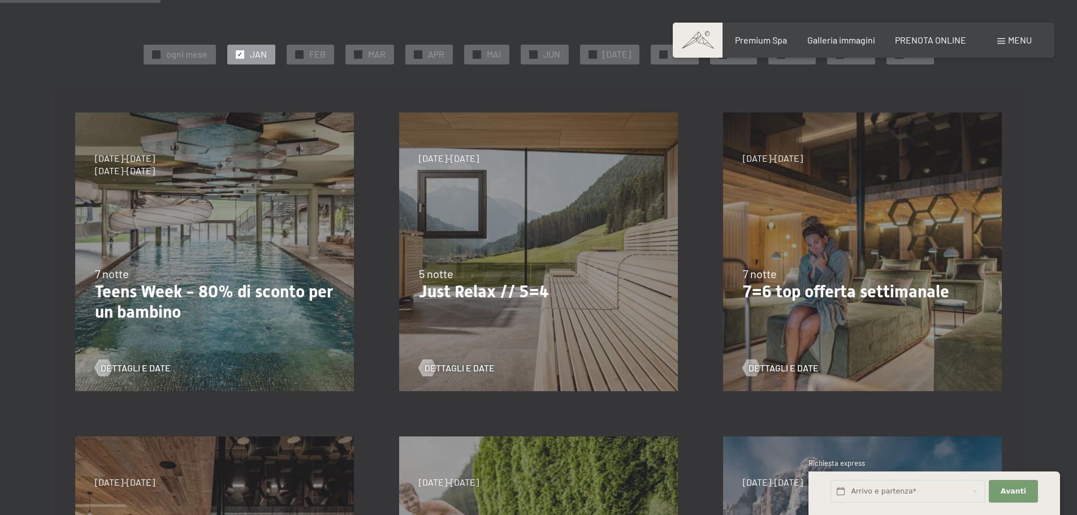
scroll to position [170, 0]
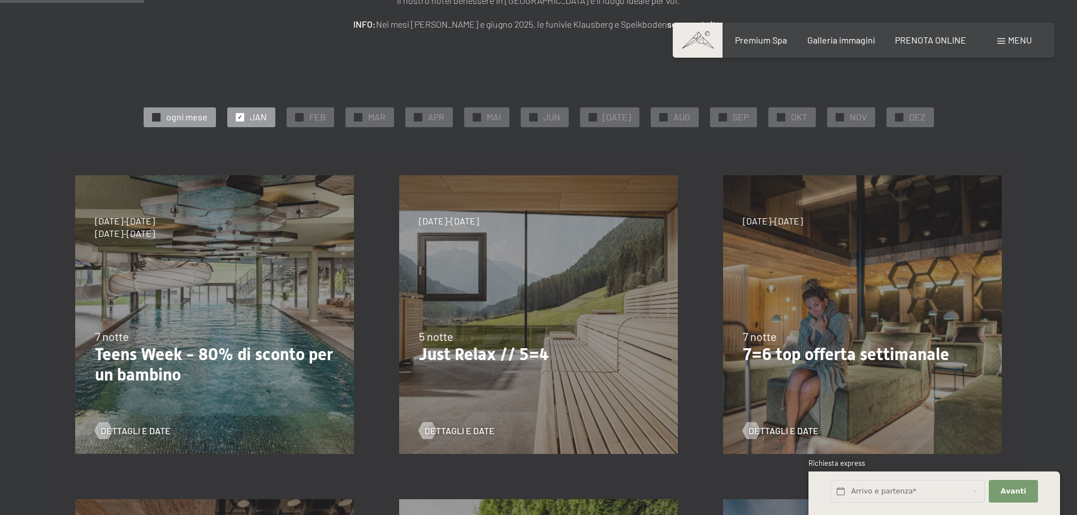
click at [169, 117] on div "✓ ogni mese" at bounding box center [180, 116] width 72 height 19
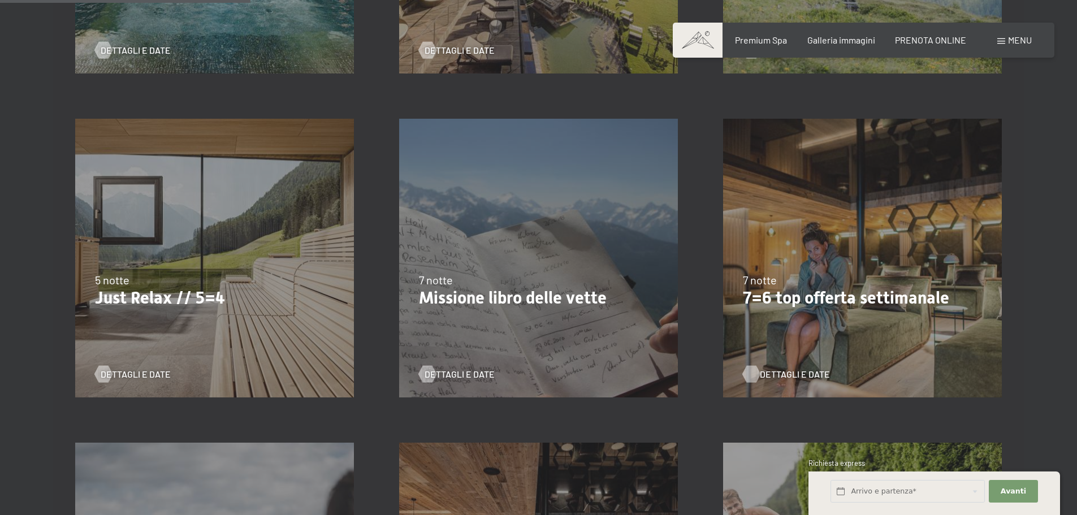
scroll to position [566, 0]
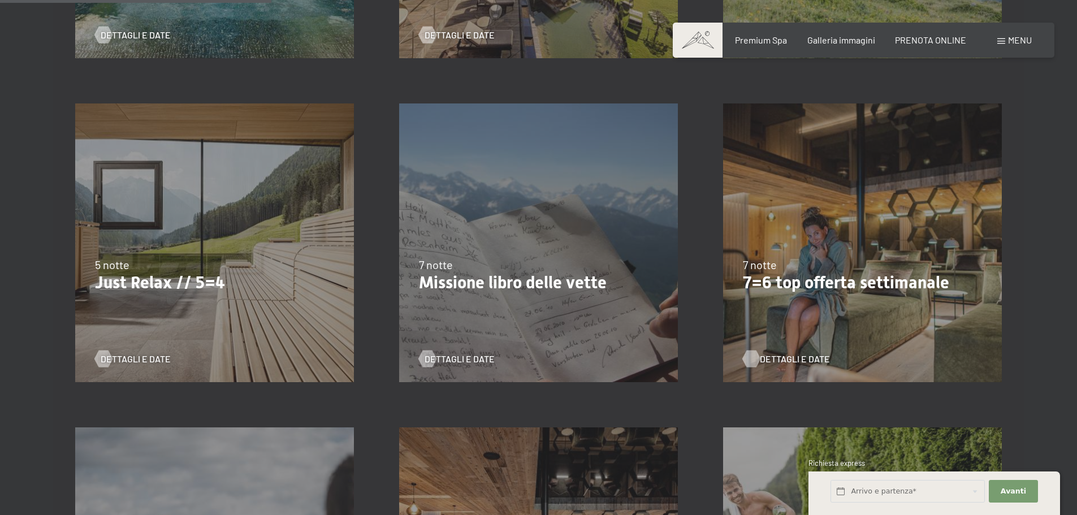
click at [783, 357] on span "Dettagli e Date" at bounding box center [795, 359] width 70 height 12
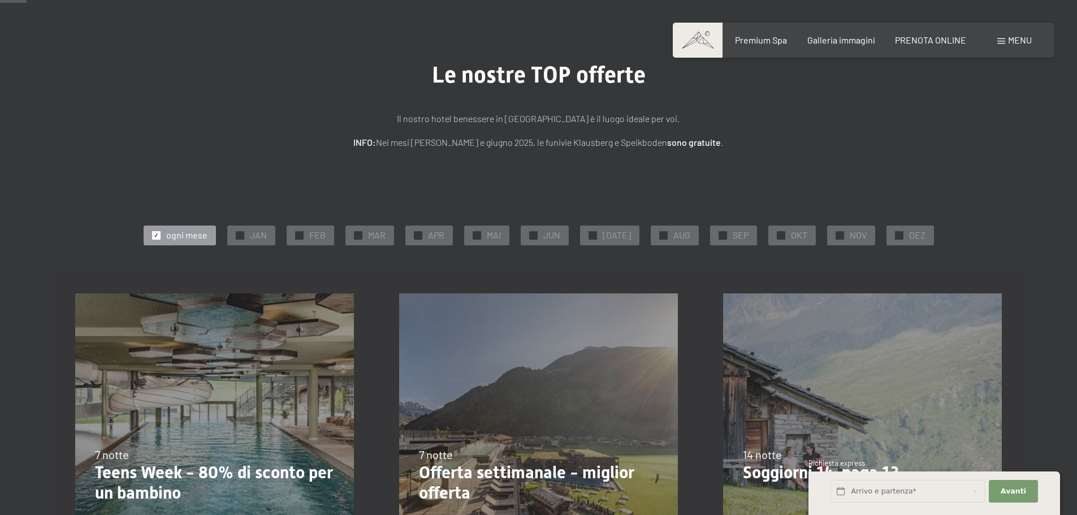
scroll to position [57, 0]
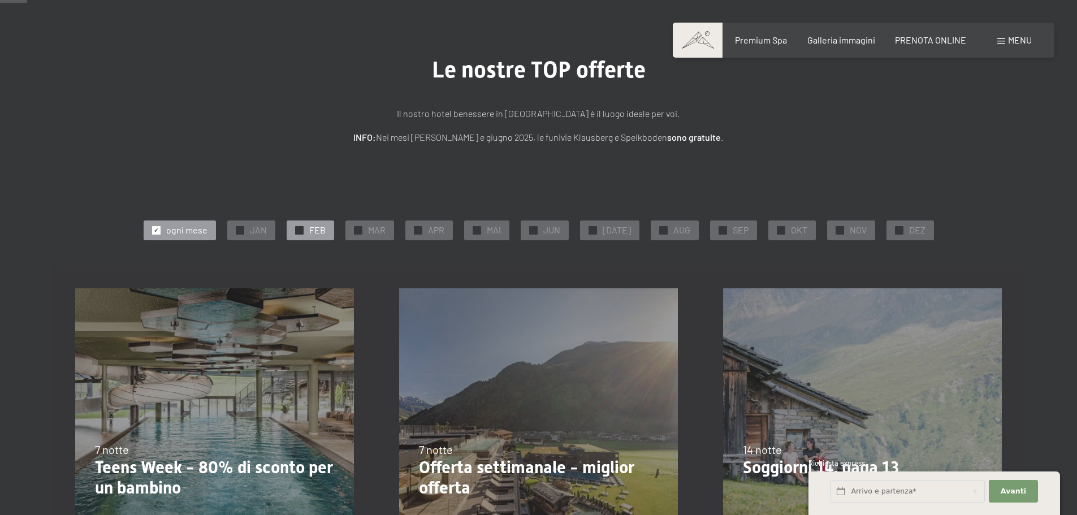
click at [299, 228] on div "✓ FEB" at bounding box center [311, 230] width 48 height 19
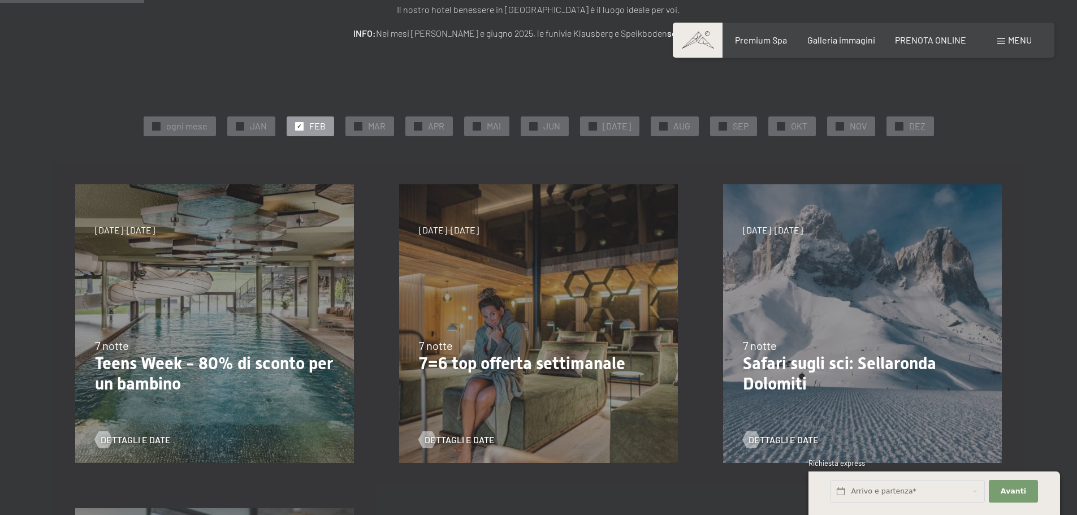
scroll to position [170, 0]
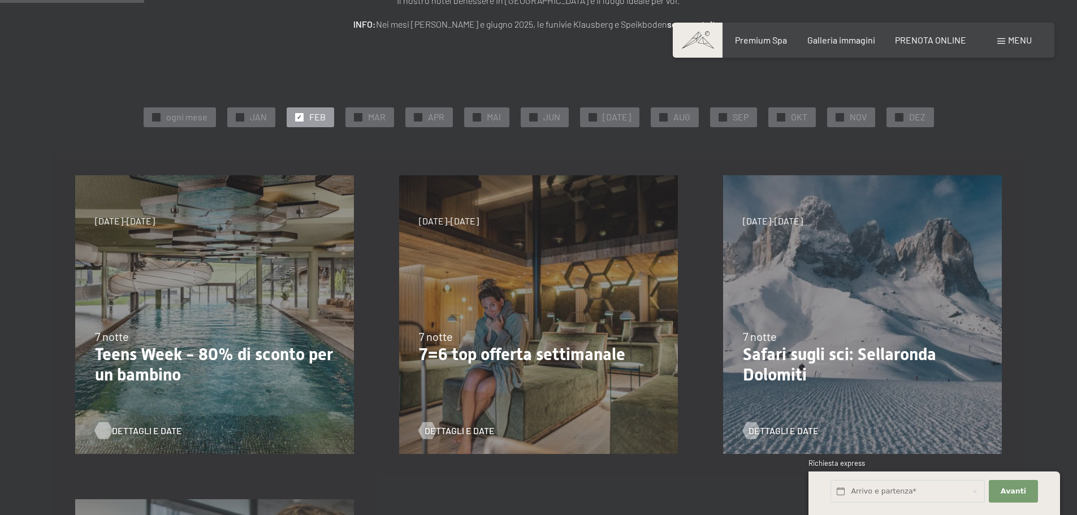
click at [132, 430] on span "Dettagli e Date" at bounding box center [147, 431] width 70 height 12
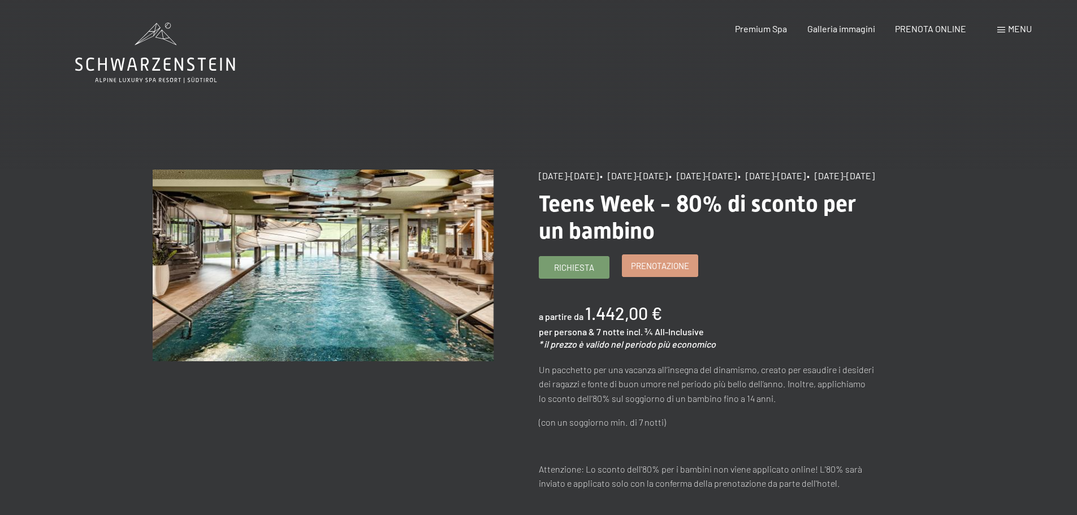
click at [659, 272] on span "Prenotazione" at bounding box center [660, 266] width 58 height 12
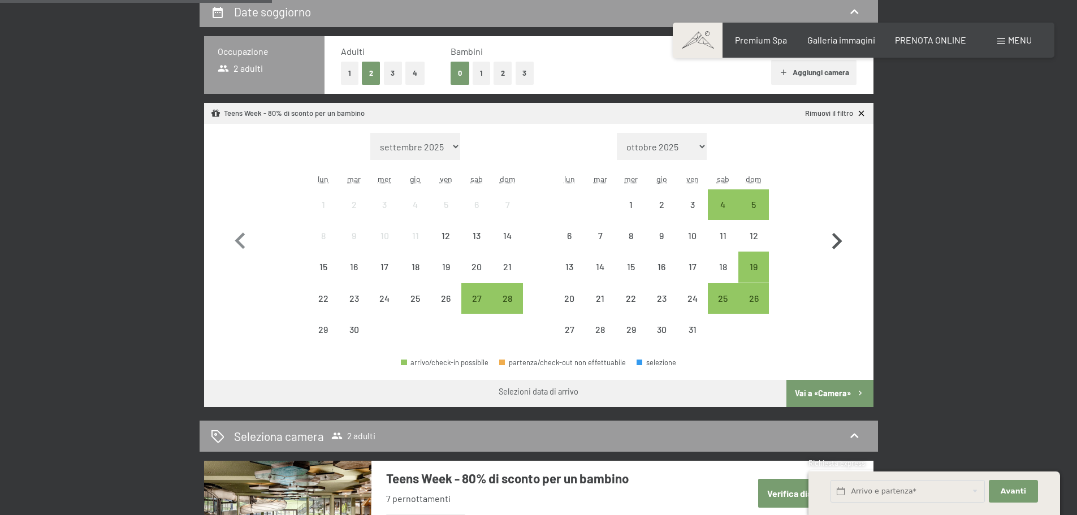
click at [841, 242] on icon "button" at bounding box center [837, 241] width 10 height 16
select select "[DATE]"
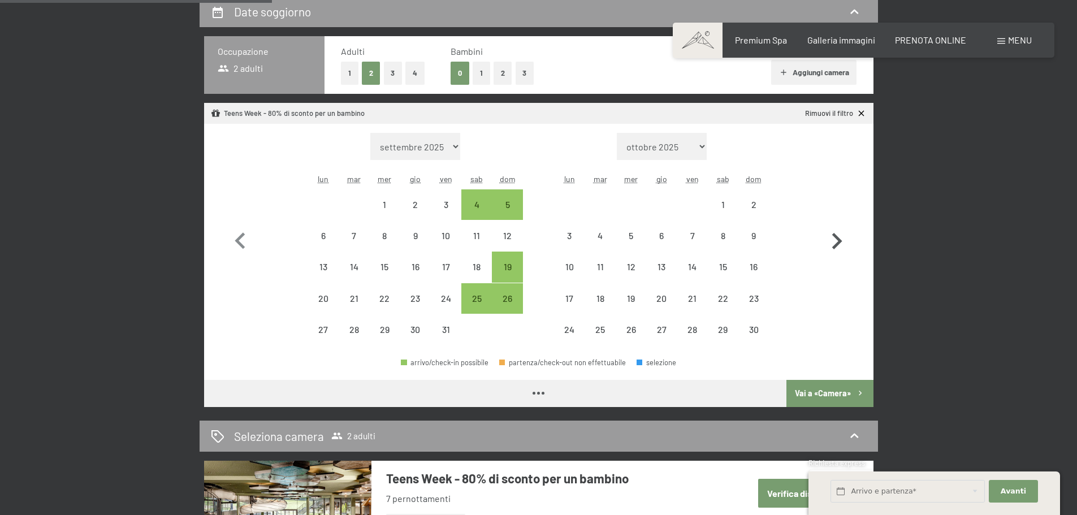
select select "[DATE]"
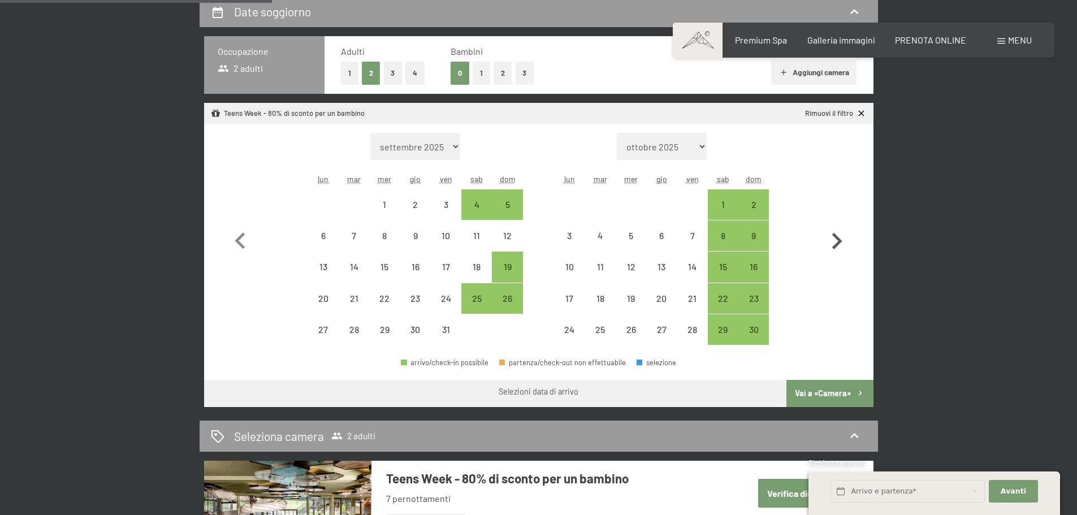
click at [832, 244] on icon "button" at bounding box center [837, 241] width 33 height 33
select select "[DATE]"
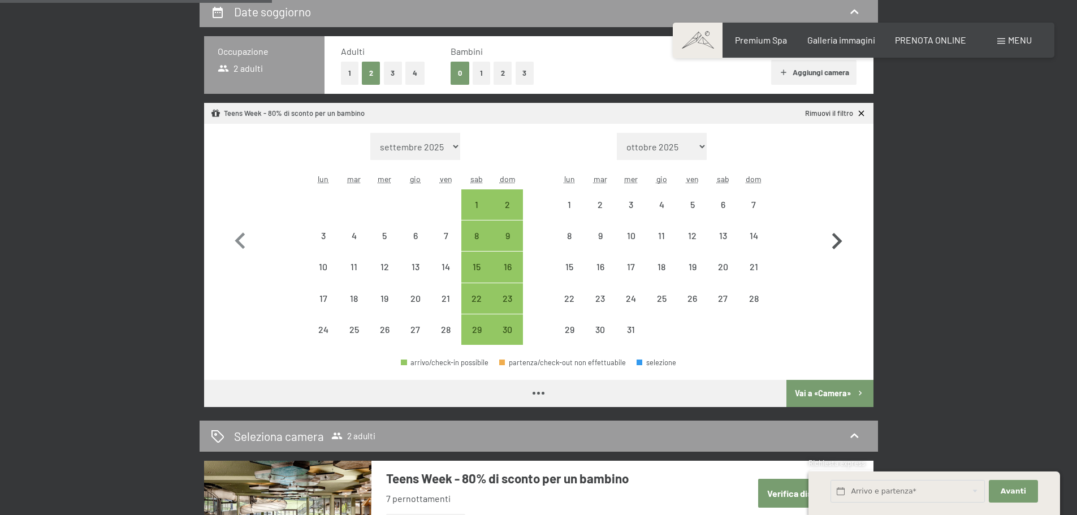
select select "[DATE]"
click at [832, 245] on icon "button" at bounding box center [837, 241] width 33 height 33
select select "[DATE]"
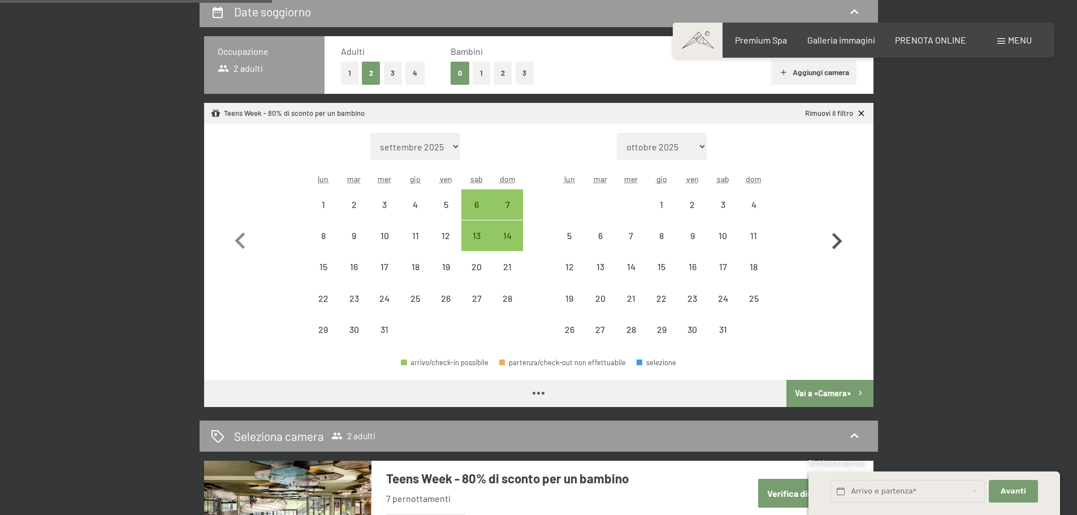
select select "[DATE]"
click at [832, 245] on icon "button" at bounding box center [837, 241] width 33 height 33
select select "[DATE]"
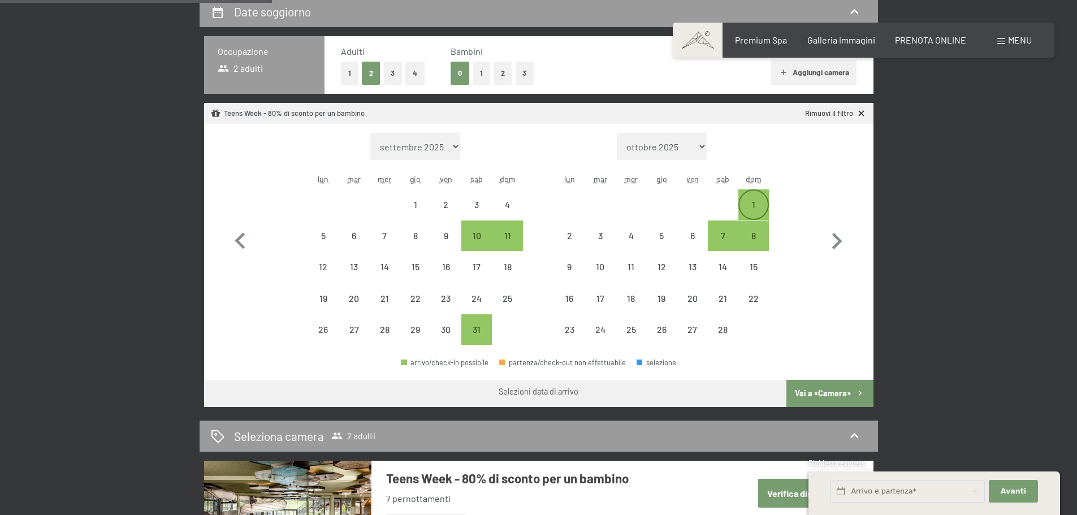
click at [747, 195] on div "1" at bounding box center [754, 205] width 28 height 28
select select "[DATE]"
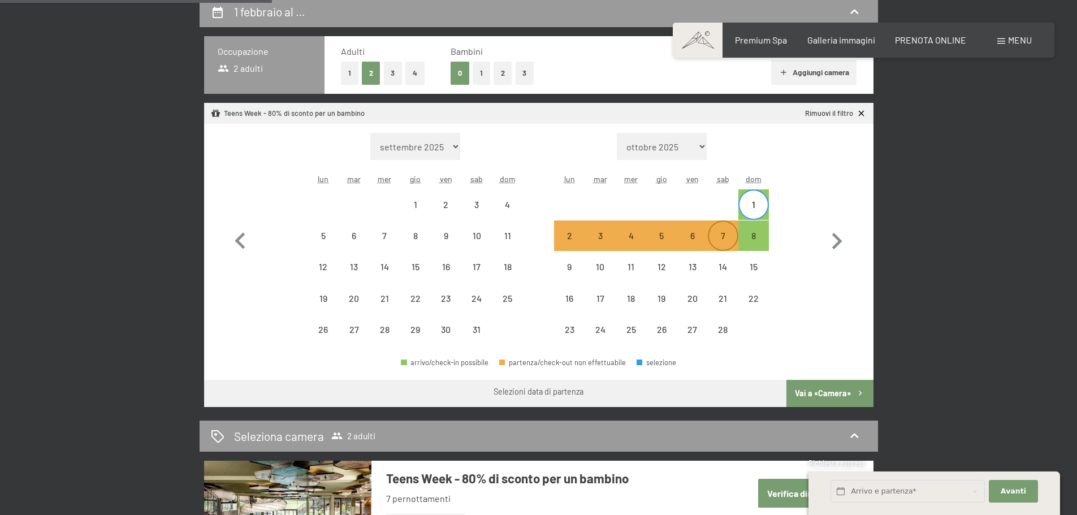
click at [729, 236] on div "7" at bounding box center [723, 245] width 28 height 28
select select "[DATE]"
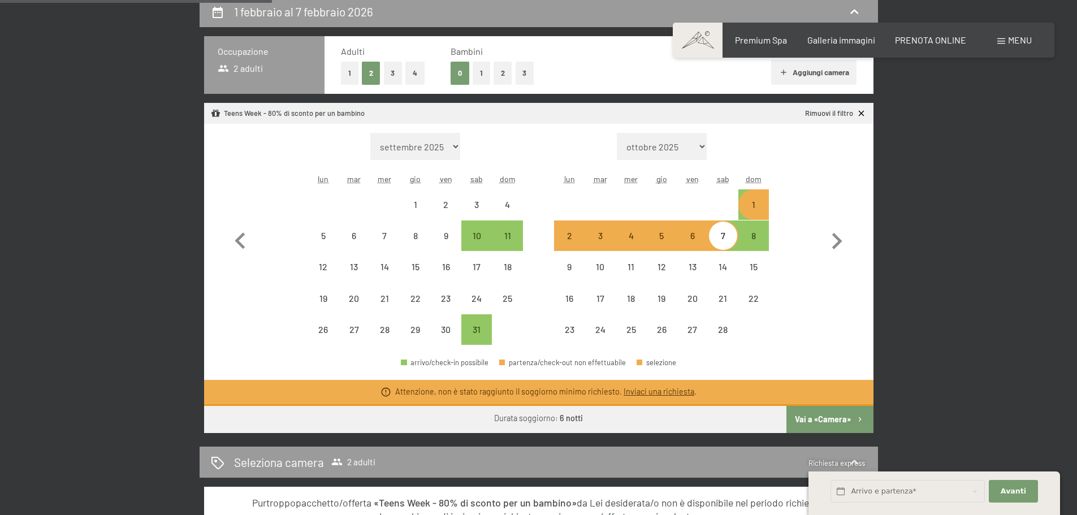
drag, startPoint x: 759, startPoint y: 203, endPoint x: 757, endPoint y: 213, distance: 10.4
click at [759, 203] on div "1" at bounding box center [754, 214] width 28 height 28
select select "[DATE]"
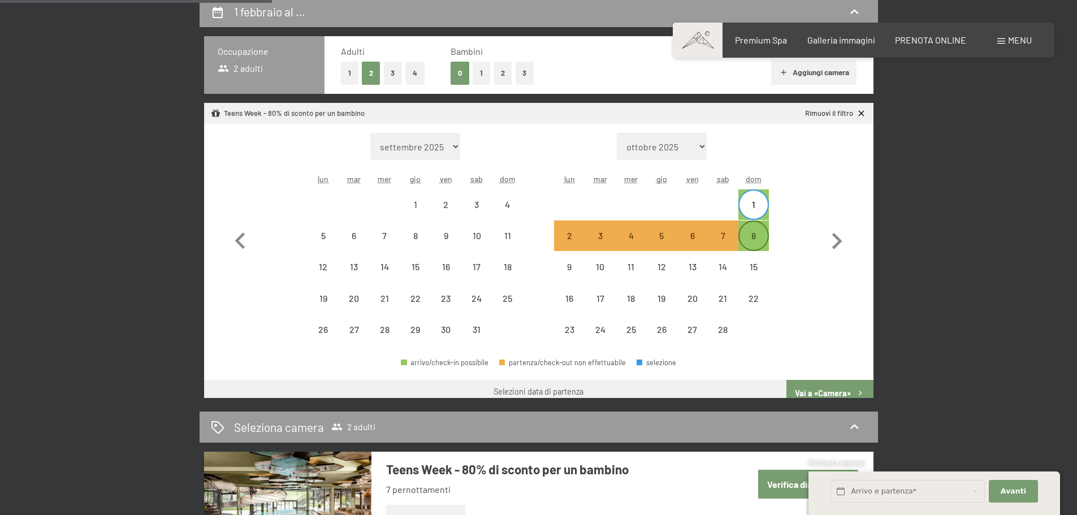
click at [757, 236] on div "8" at bounding box center [754, 245] width 28 height 28
select select "[DATE]"
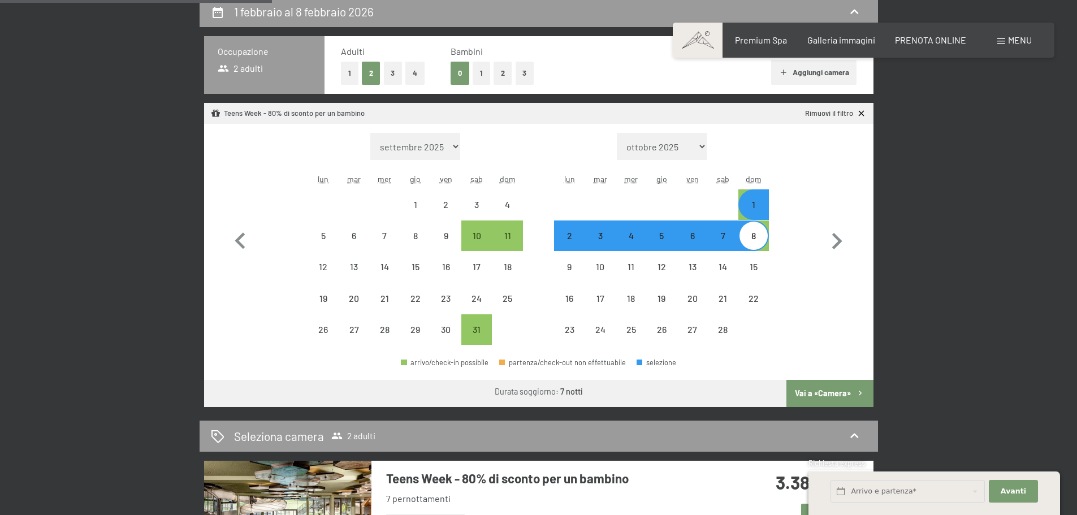
click at [763, 210] on div "1" at bounding box center [754, 214] width 28 height 28
select select "[DATE]"
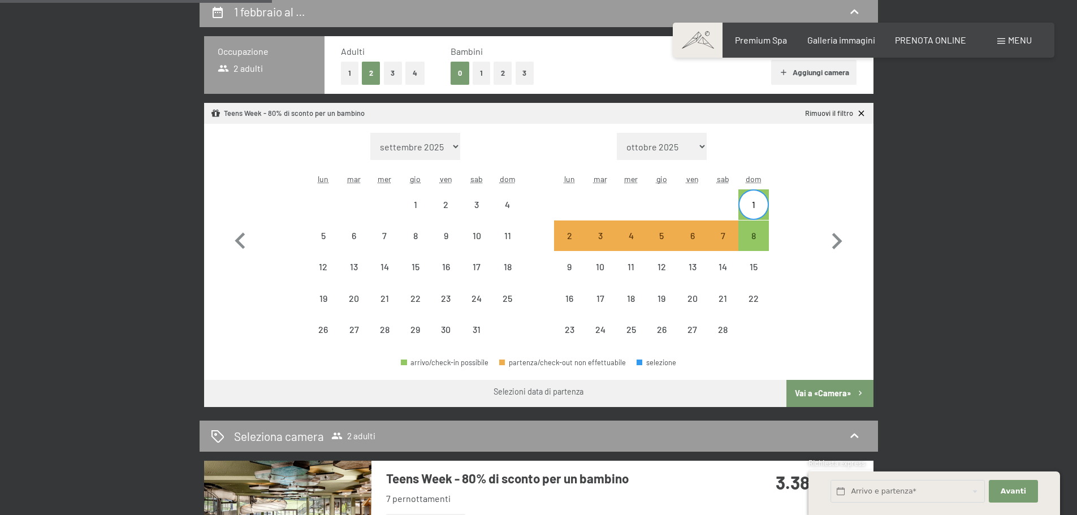
click at [758, 207] on div "1" at bounding box center [754, 214] width 28 height 28
select select "2026-01-01"
select select "2026-02-01"
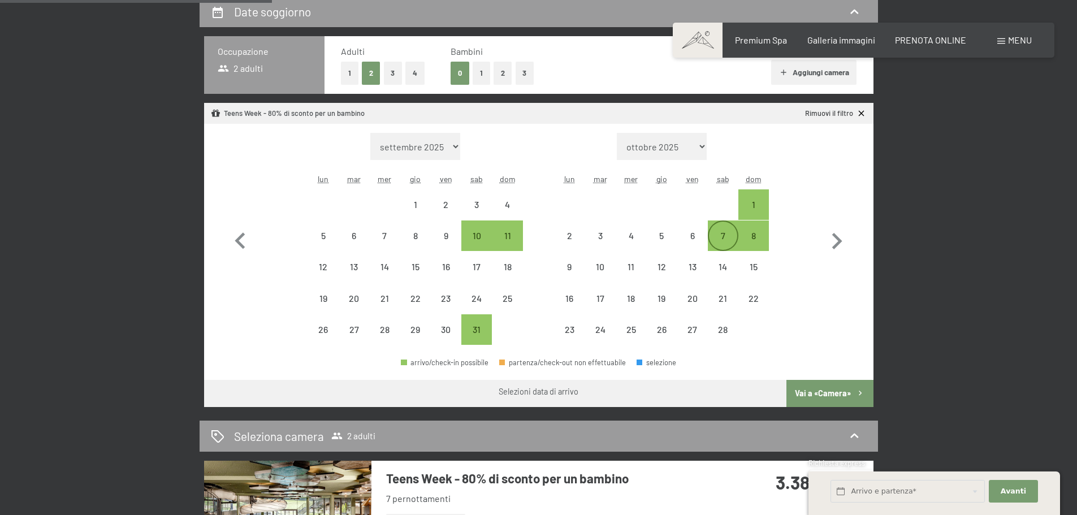
click at [732, 230] on div "7" at bounding box center [723, 236] width 28 height 28
select select "2026-01-01"
select select "2026-02-01"
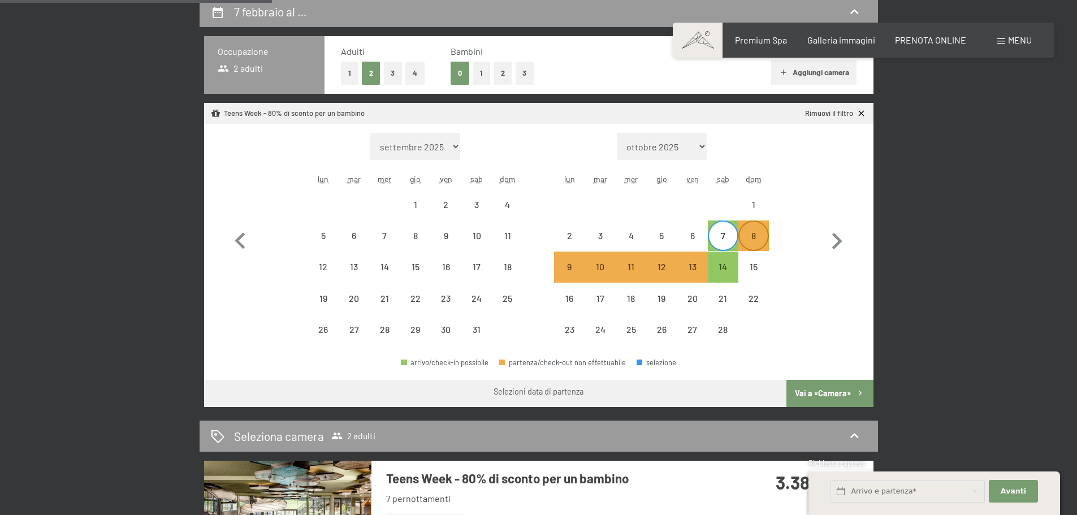
click at [755, 234] on div "8" at bounding box center [754, 245] width 28 height 28
select select "2026-01-01"
select select "2026-02-01"
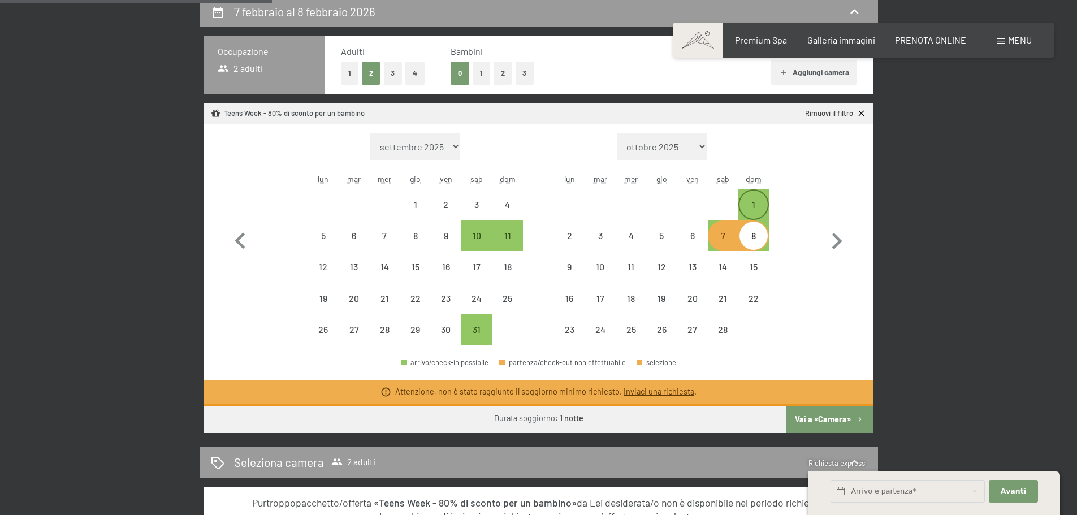
click at [761, 205] on div "1" at bounding box center [754, 214] width 28 height 28
select select "2026-01-01"
select select "2026-02-01"
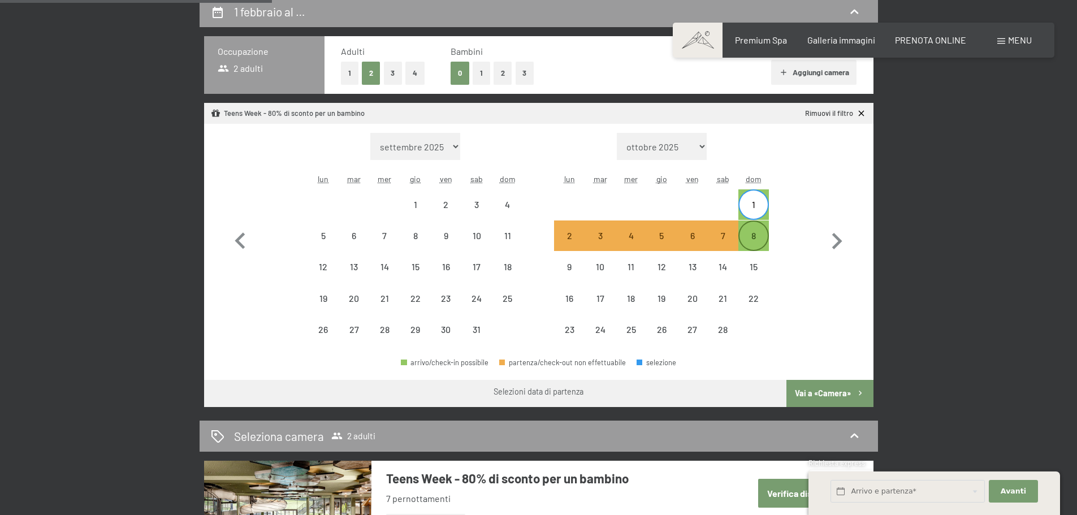
click at [762, 241] on div "8" at bounding box center [754, 245] width 28 height 28
select select "2026-01-01"
select select "2026-02-01"
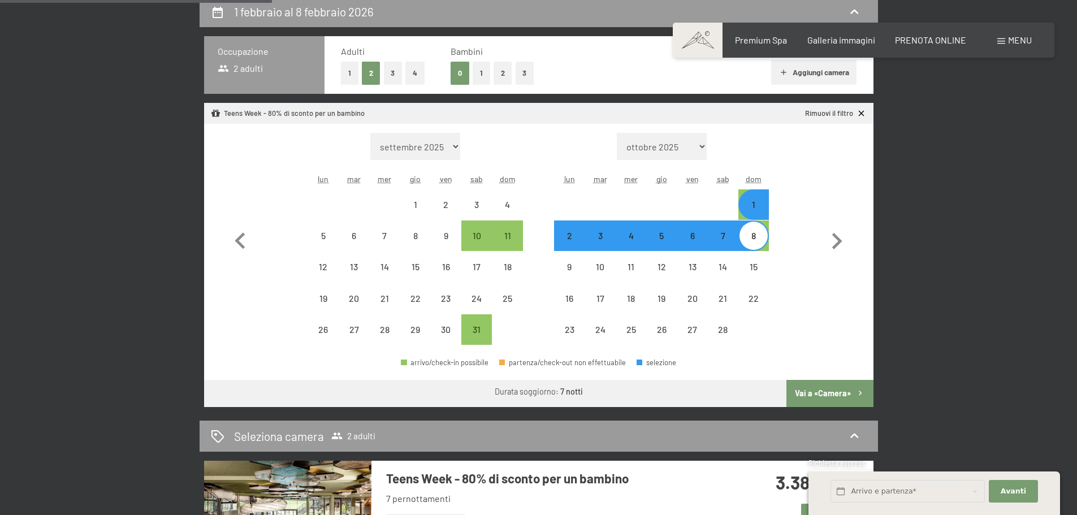
click at [791, 270] on div "Mese/anno settembre 2025 ottobre 2025 novembre 2025 dicembre 2025 gennaio 2026 …" at bounding box center [538, 239] width 629 height 213
click at [759, 241] on div "8" at bounding box center [754, 245] width 28 height 28
select select "2026-01-01"
select select "2026-02-01"
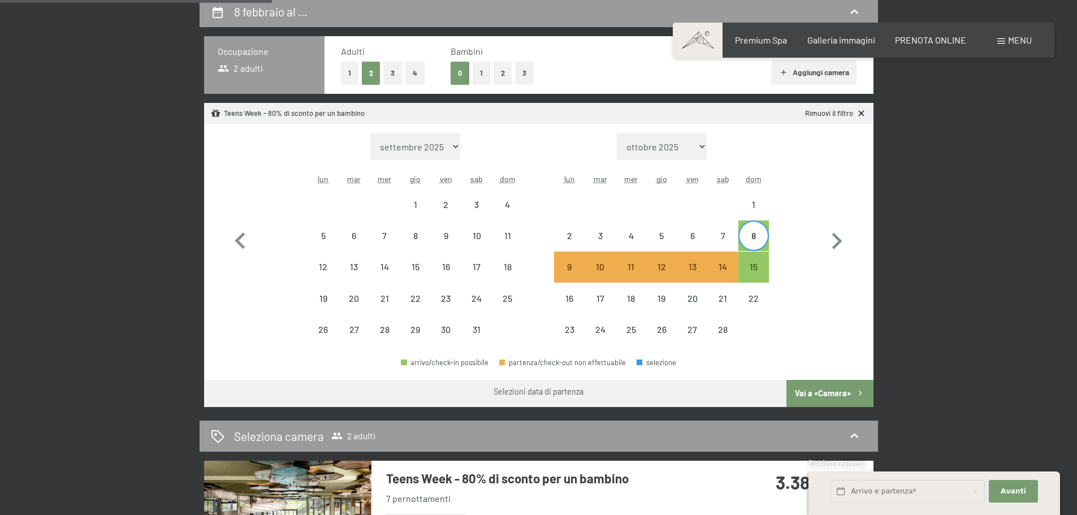
click at [759, 239] on div "8" at bounding box center [754, 245] width 28 height 28
select select "2026-01-01"
select select "2026-02-01"
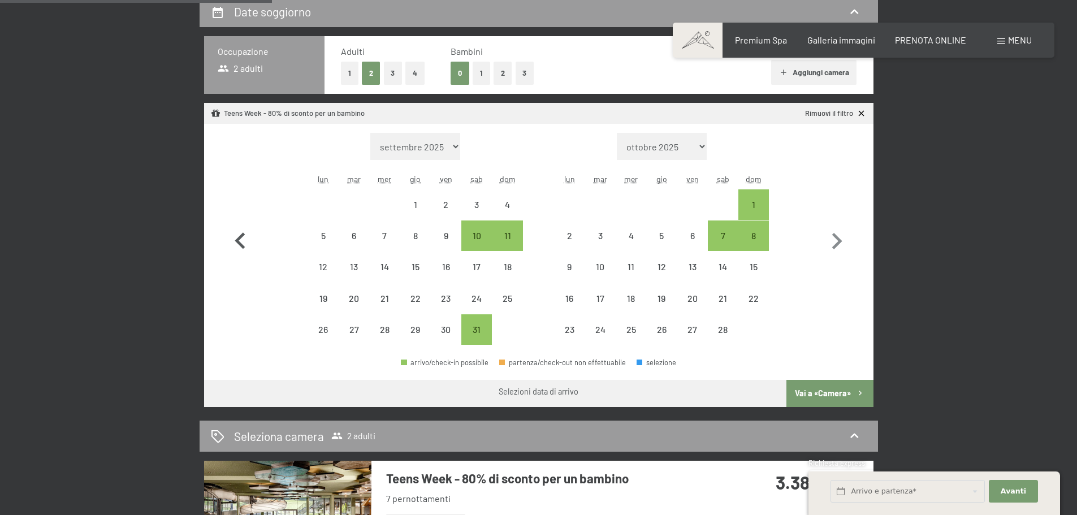
click at [236, 232] on icon "button" at bounding box center [240, 241] width 33 height 33
select select "2025-12-01"
select select "2026-01-01"
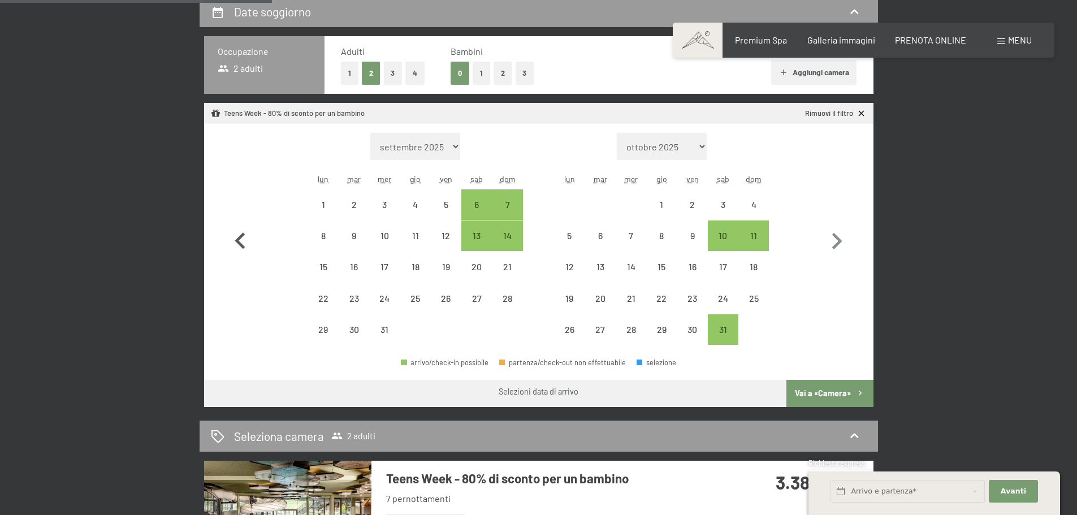
click at [235, 234] on icon "button" at bounding box center [240, 241] width 33 height 33
select select "2025-11-01"
select select "2025-12-01"
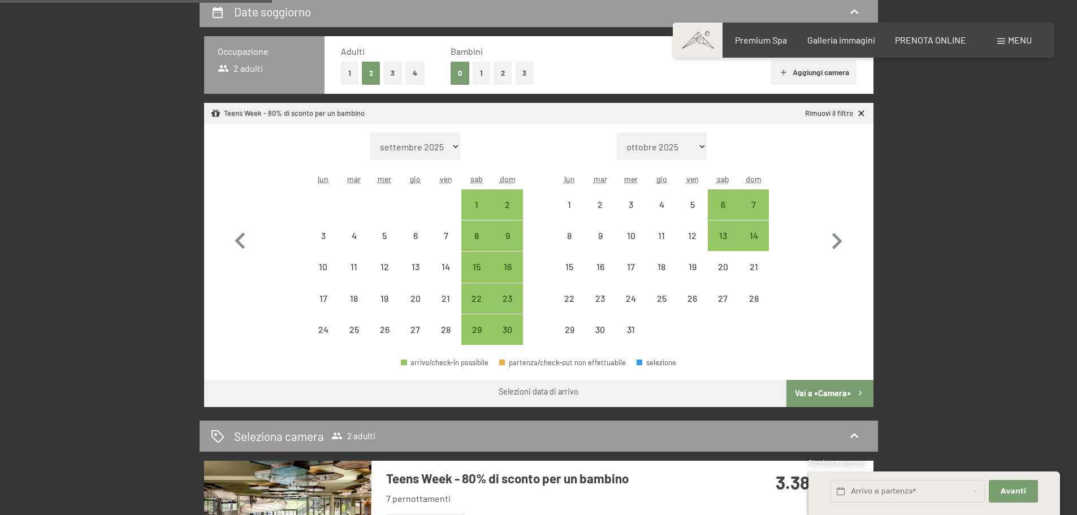
click at [499, 69] on button "2" at bounding box center [503, 73] width 19 height 23
select select "2025-11-01"
select select "2025-12-01"
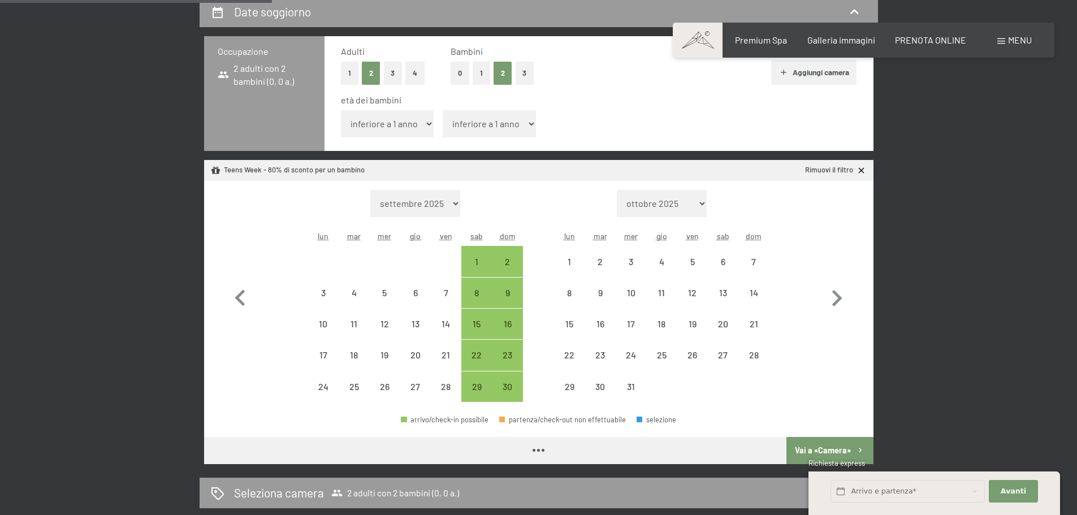
drag, startPoint x: 404, startPoint y: 116, endPoint x: 407, endPoint y: 122, distance: 6.6
click at [404, 116] on select "inferiore a 1 anno 1 anno 2 anni 3 anni 4 anni 5 anni 6 anni 7 anni 8 anni 9 an…" at bounding box center [387, 123] width 93 height 27
select select "[DATE]"
select select "4"
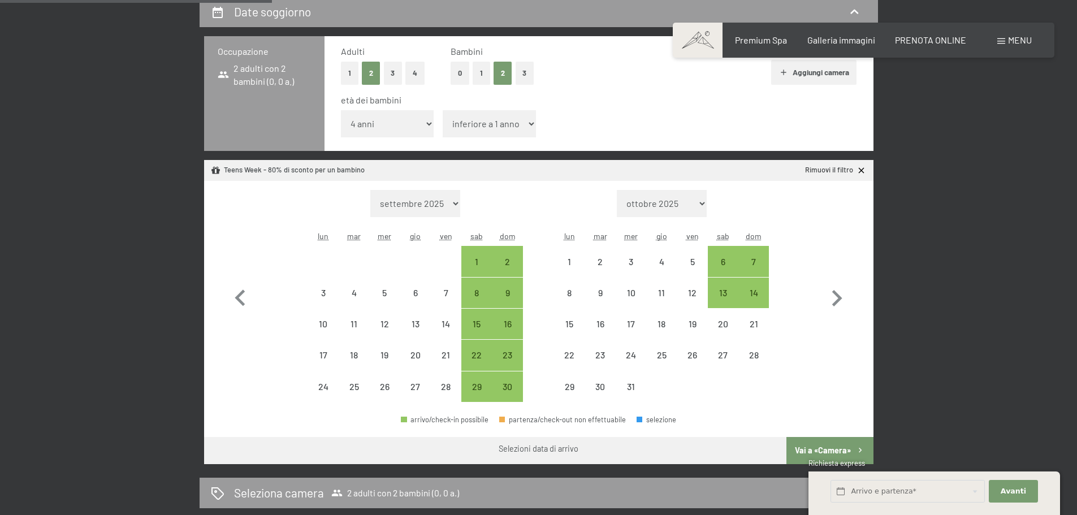
click at [341, 110] on select "inferiore a 1 anno 1 anno 2 anni 3 anni 4 anni 5 anni 6 anni 7 anni 8 anni 9 an…" at bounding box center [387, 123] width 93 height 27
select select "[DATE]"
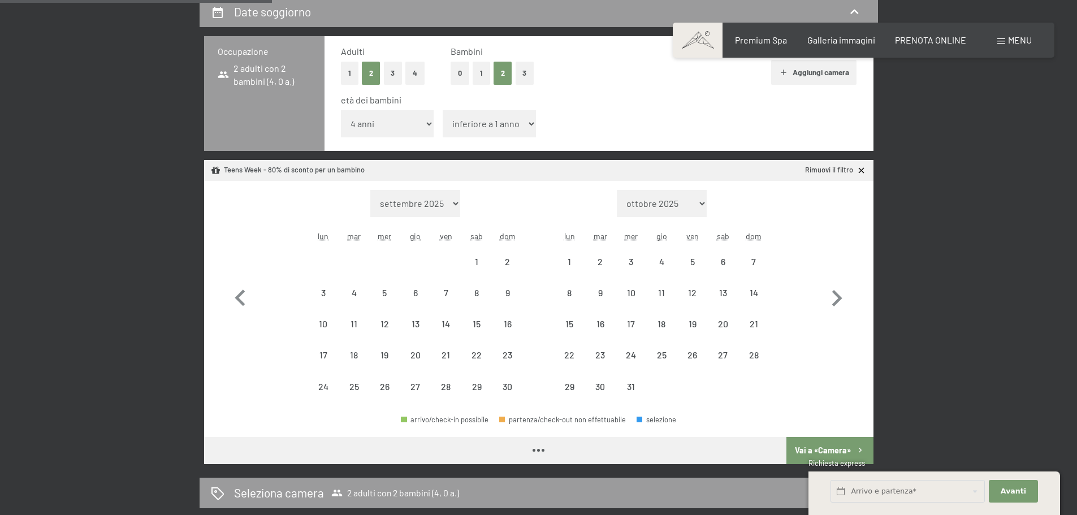
click at [489, 124] on select "inferiore a 1 anno 1 anno 2 anni 3 anni 4 anni 5 anni 6 anni 7 anni 8 anni 9 an…" at bounding box center [489, 123] width 93 height 27
select select "[DATE]"
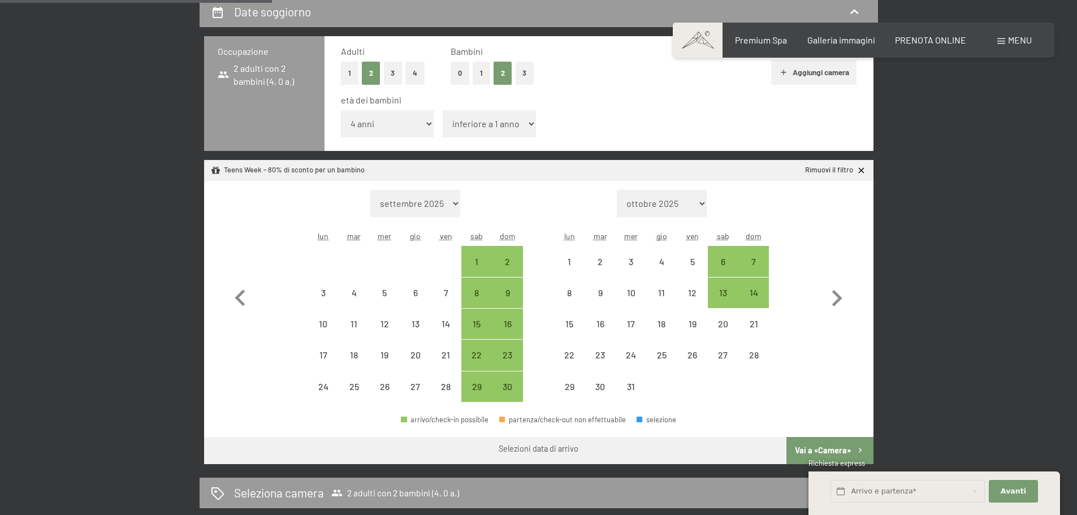
select select "7"
click at [443, 110] on select "inferiore a 1 anno 1 anno 2 anni 3 anni 4 anni 5 anni 6 anni 7 anni 8 anni 9 an…" at bounding box center [489, 123] width 93 height 27
select select "[DATE]"
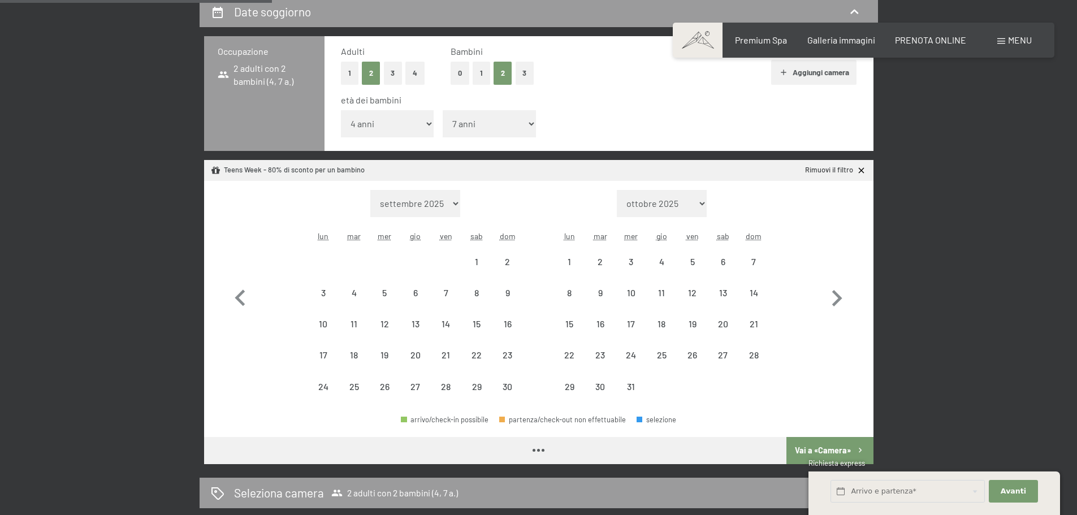
select select "[DATE]"
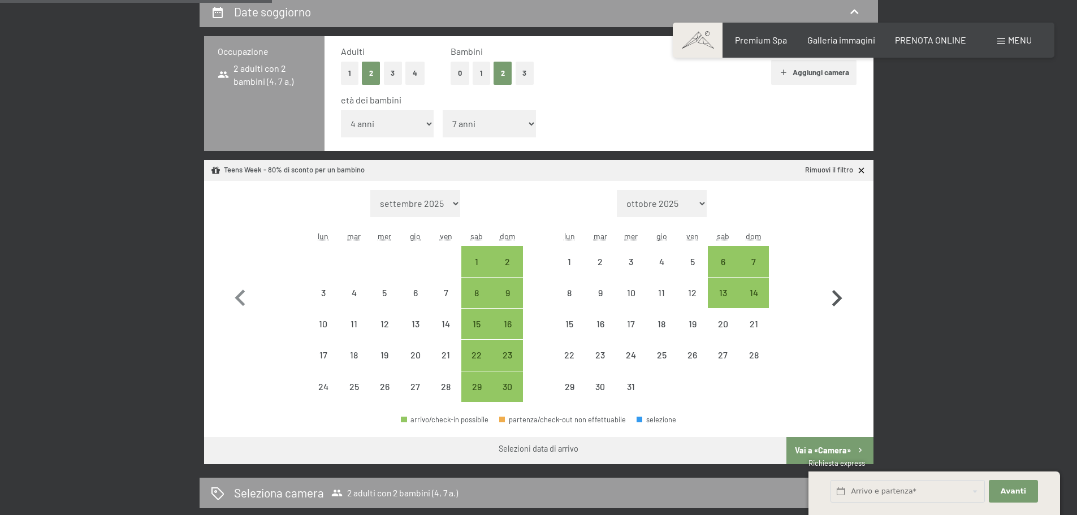
click at [839, 294] on icon "button" at bounding box center [837, 298] width 33 height 33
select select "[DATE]"
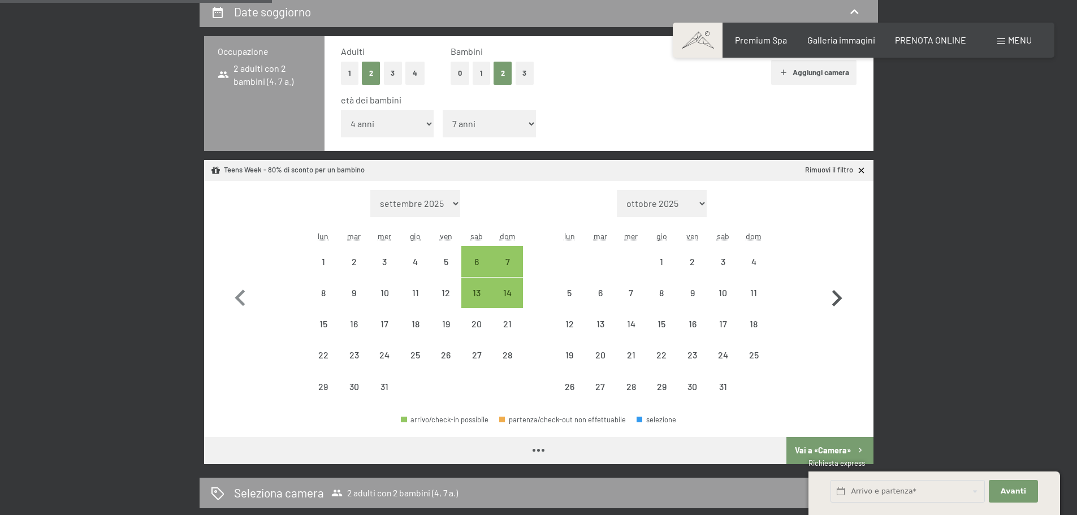
select select "[DATE]"
click at [840, 294] on icon "button" at bounding box center [837, 298] width 33 height 33
select select "[DATE]"
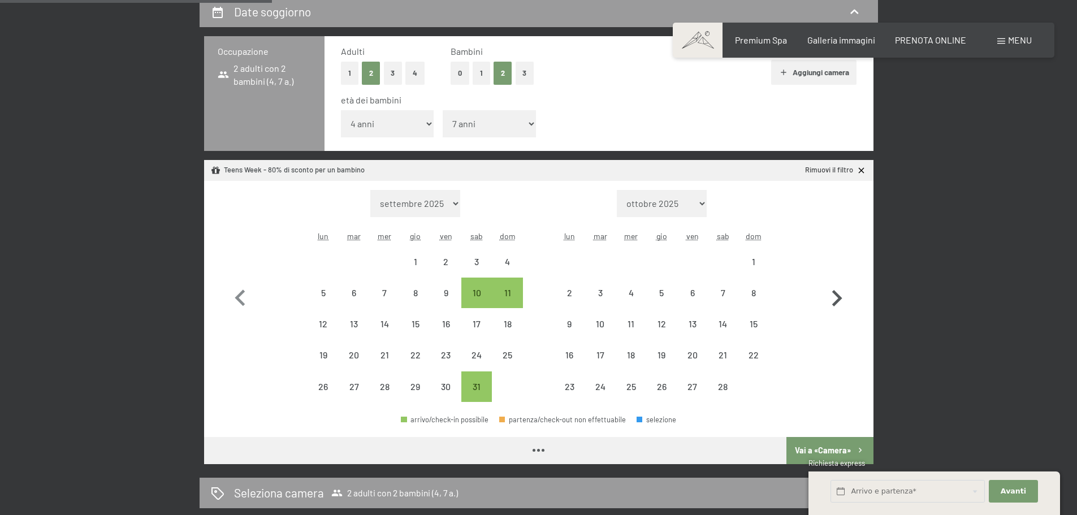
select select "[DATE]"
click at [761, 260] on div "1" at bounding box center [754, 271] width 28 height 28
select select "[DATE]"
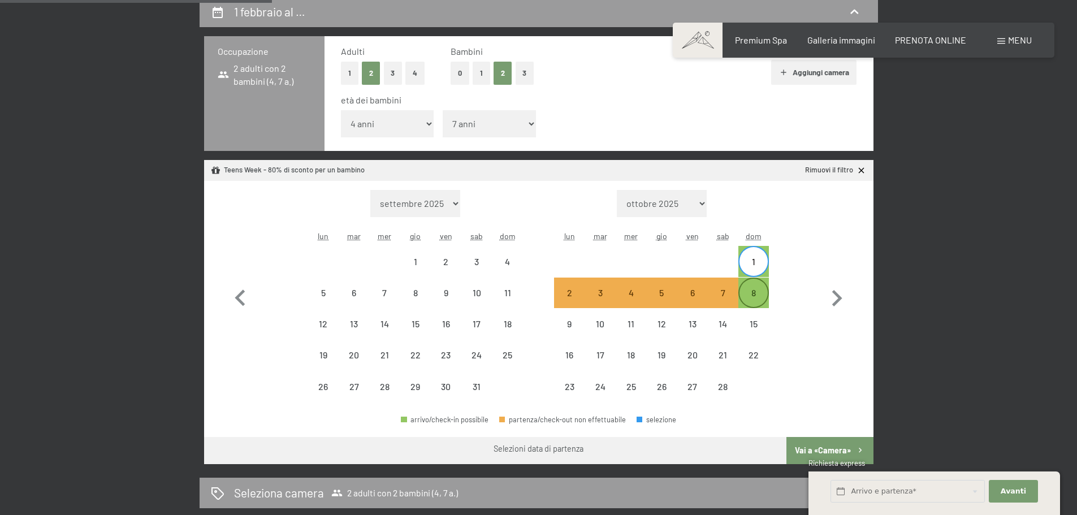
click at [761, 290] on div "8" at bounding box center [754, 302] width 28 height 28
select select "[DATE]"
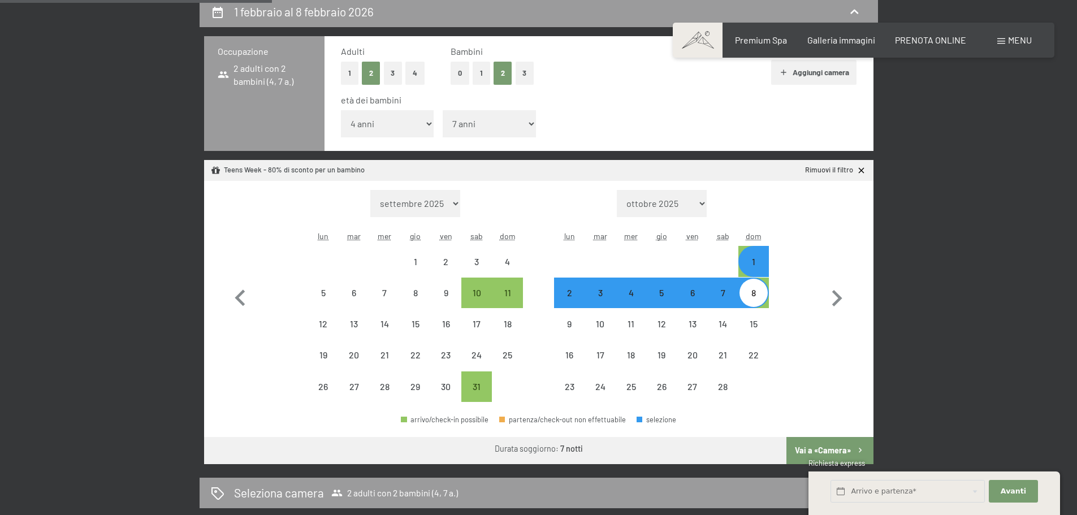
click at [810, 452] on button "Vai a «Camera»" at bounding box center [830, 450] width 87 height 27
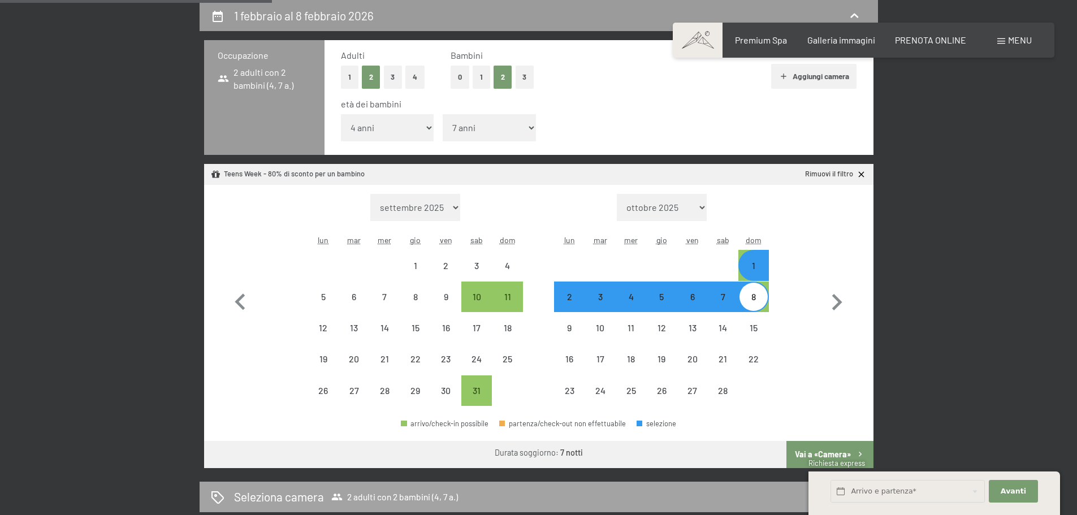
select select "[DATE]"
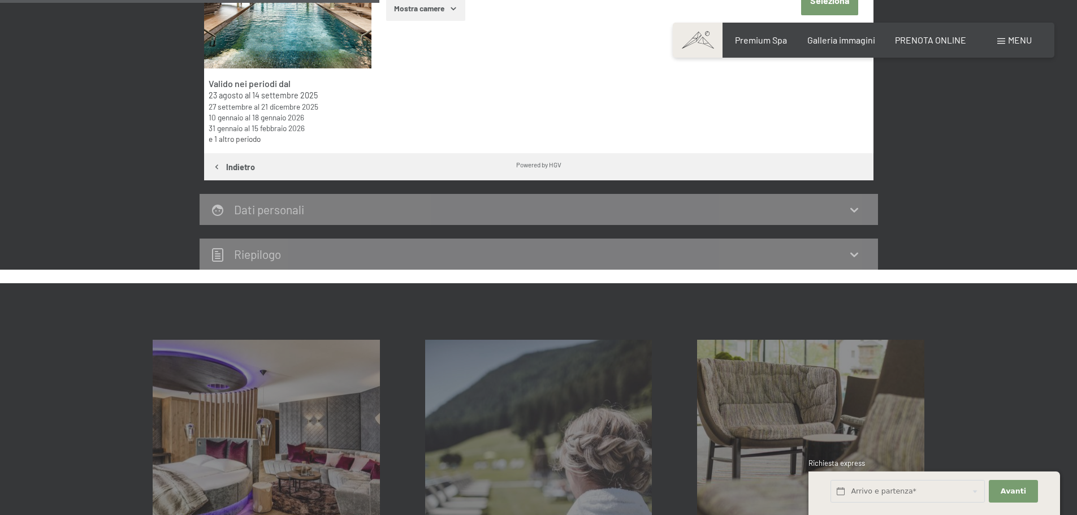
scroll to position [335, 0]
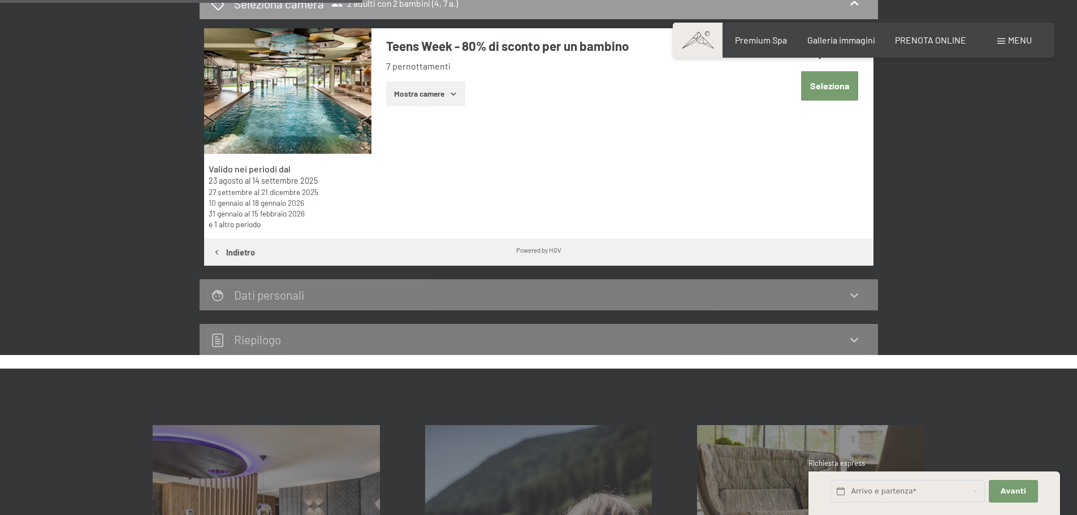
click at [454, 92] on icon "button" at bounding box center [453, 93] width 9 height 9
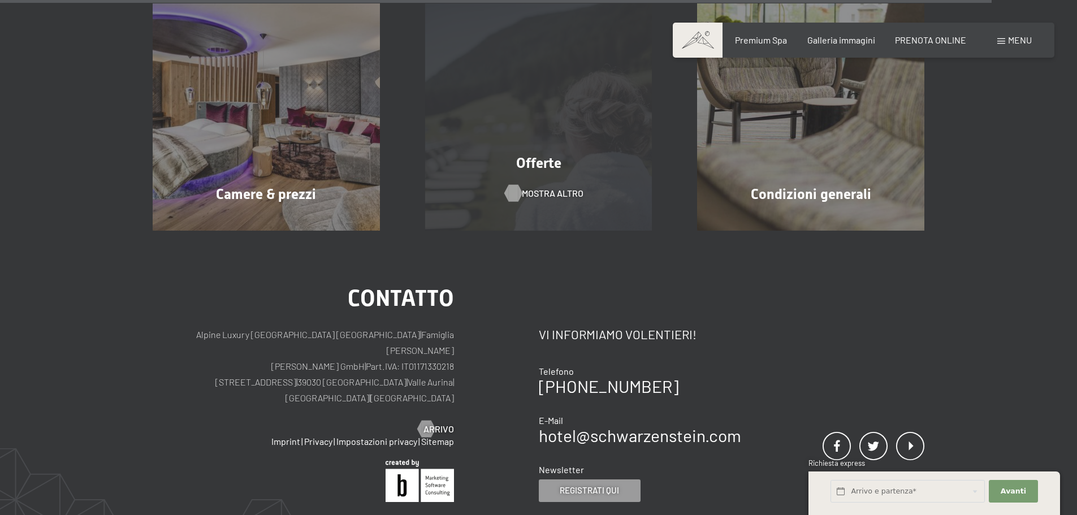
scroll to position [2767, 0]
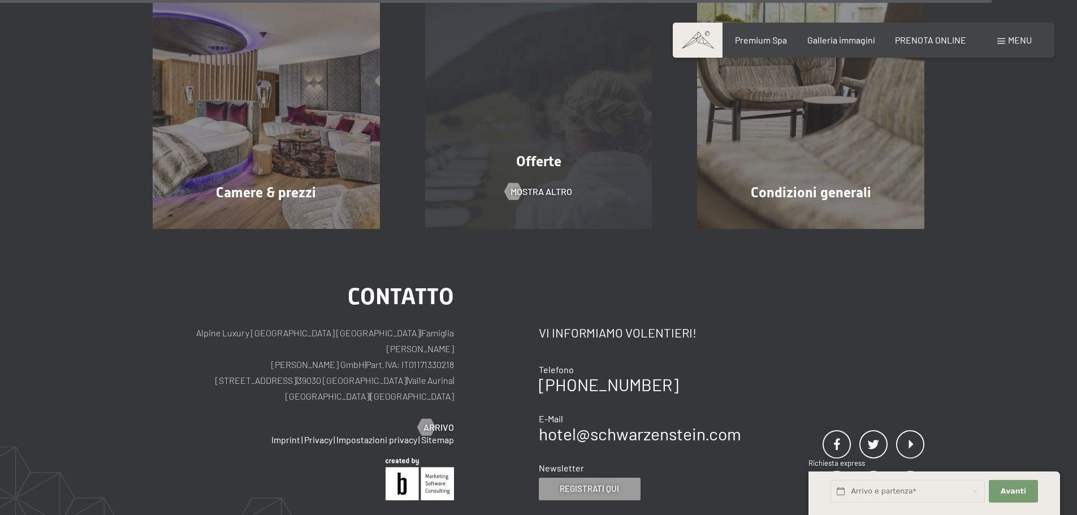
click at [544, 174] on div "Offerte mostra altro" at bounding box center [539, 115] width 273 height 227
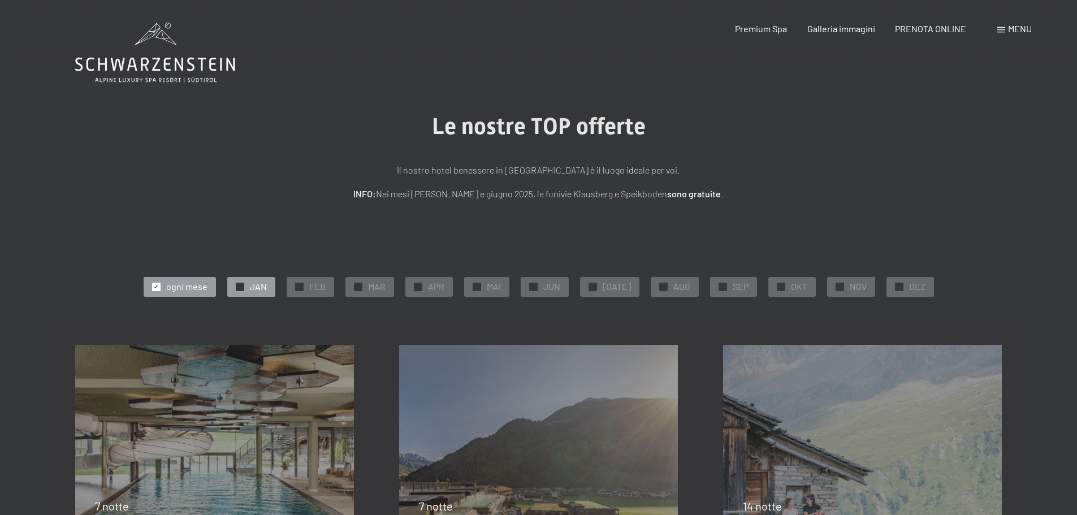
click at [254, 284] on div "✓ JAN" at bounding box center [251, 286] width 48 height 19
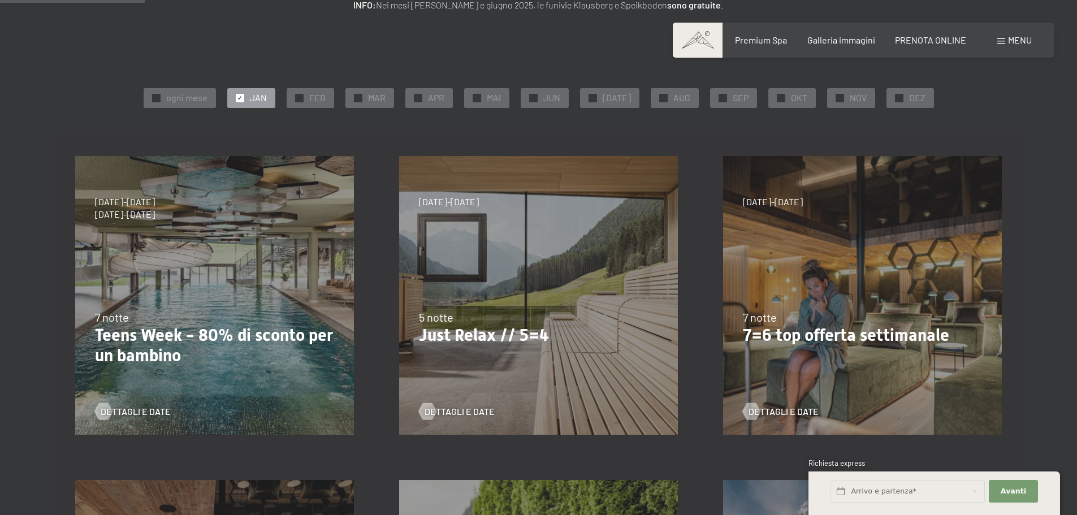
scroll to position [226, 0]
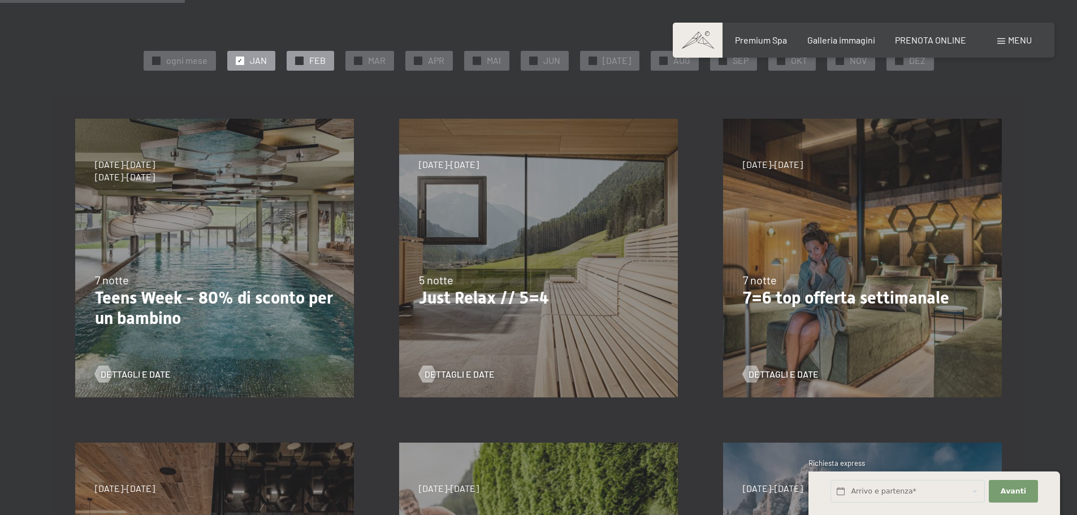
click at [301, 62] on div at bounding box center [299, 61] width 8 height 8
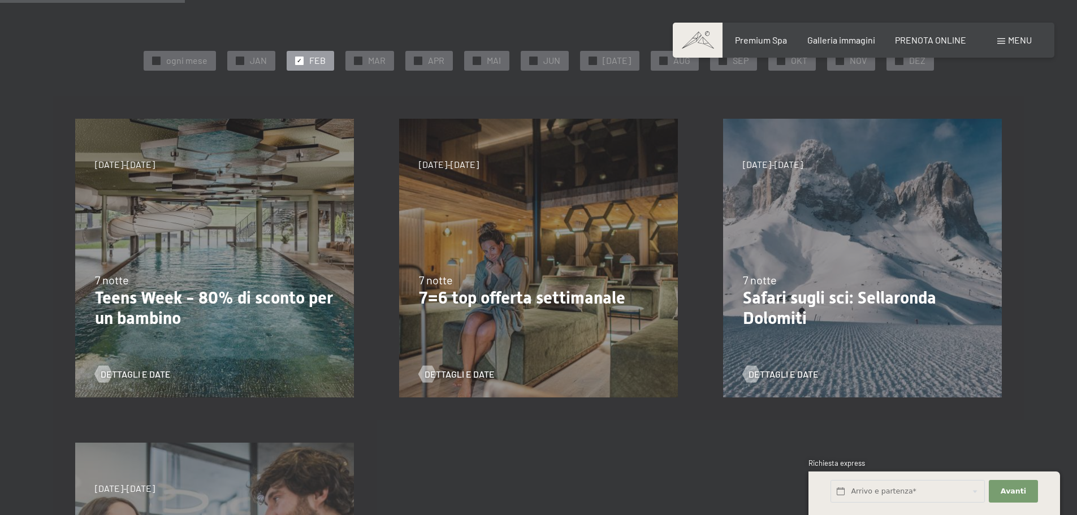
click at [499, 297] on p "7=6 top offerta settimanale" at bounding box center [538, 298] width 239 height 20
click at [467, 371] on span "Dettagli e Date" at bounding box center [471, 374] width 70 height 12
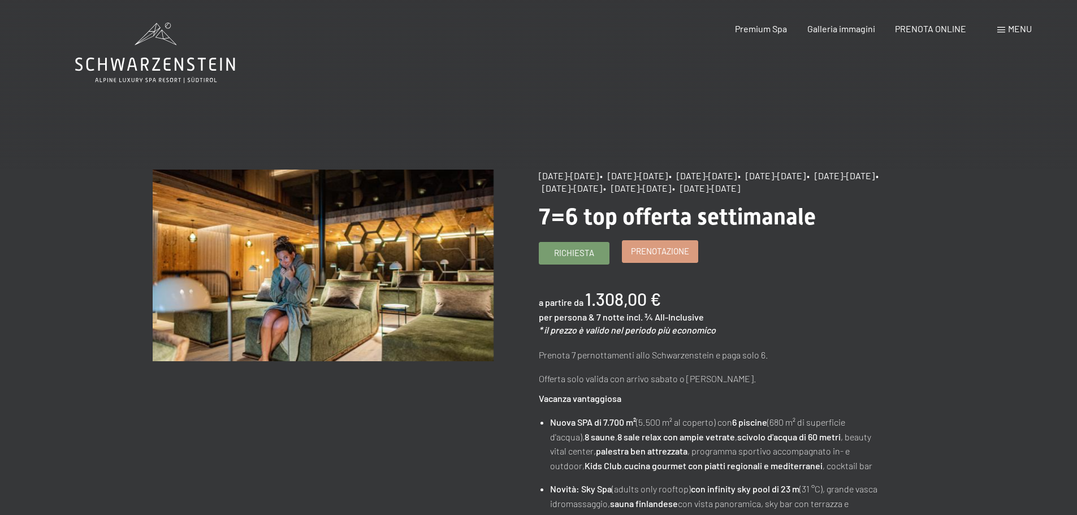
click at [659, 257] on span "Prenotazione" at bounding box center [660, 251] width 58 height 12
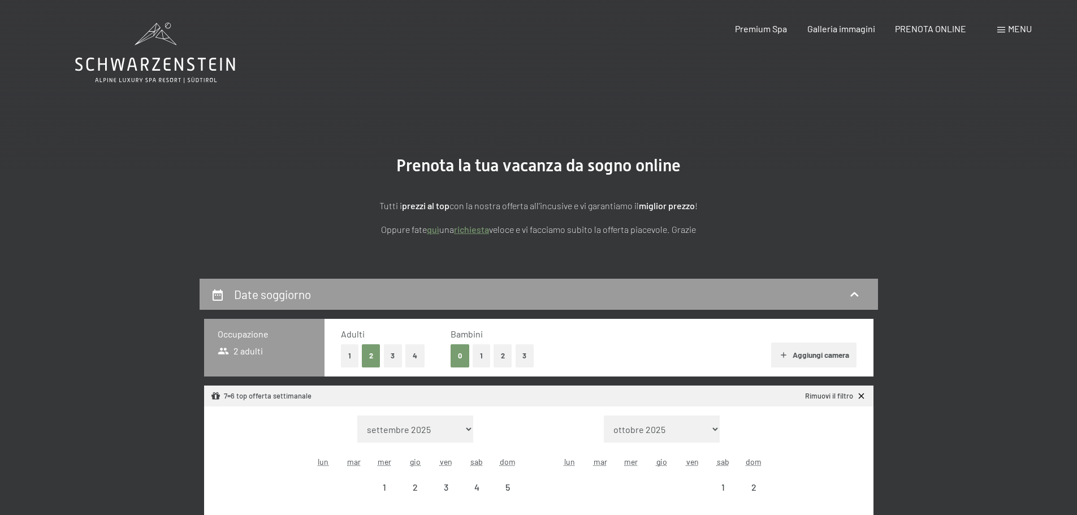
select select "[DATE]"
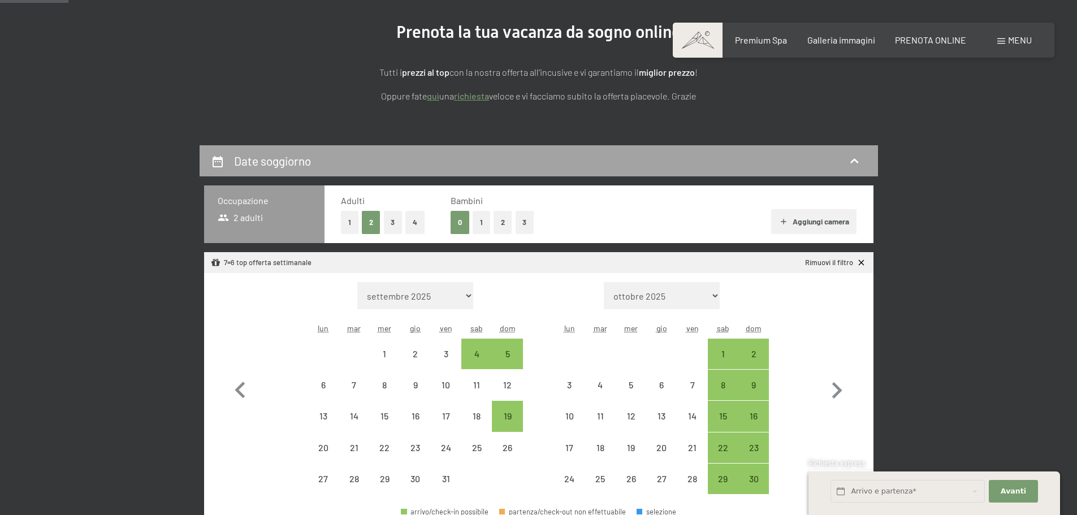
scroll to position [170, 0]
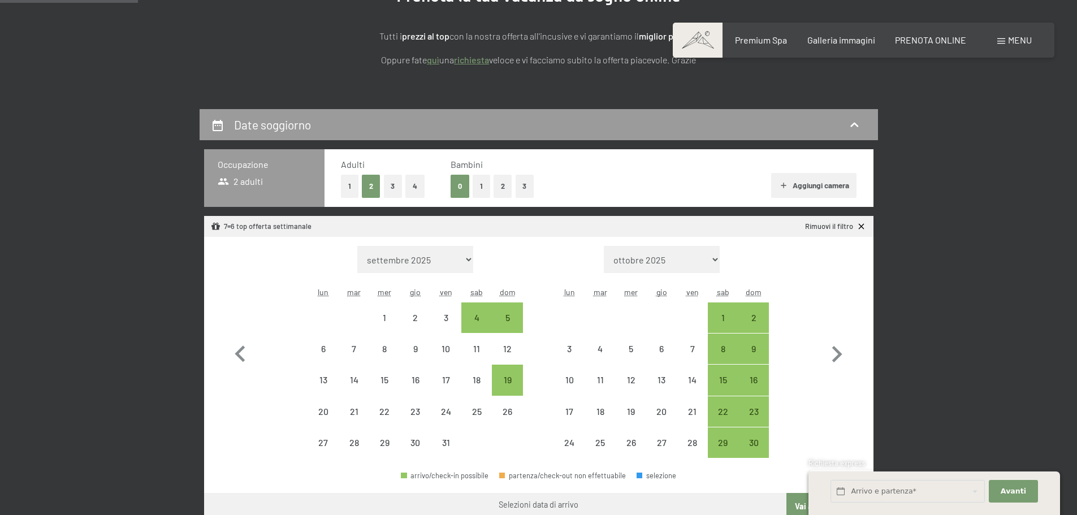
click at [482, 183] on button "1" at bounding box center [482, 186] width 18 height 23
select select "[DATE]"
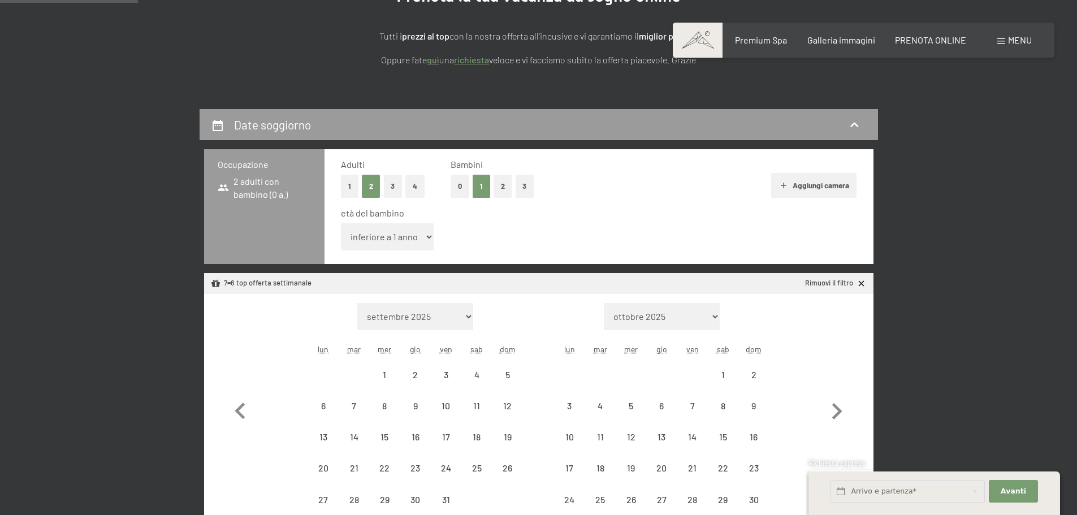
click at [519, 190] on button "3" at bounding box center [525, 186] width 19 height 23
select select "[DATE]"
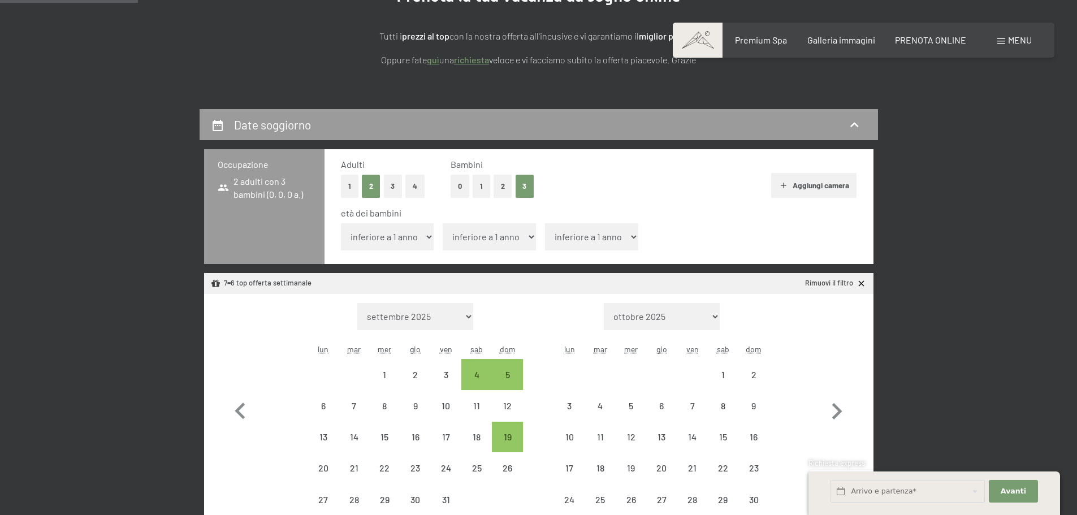
click at [504, 185] on button "2" at bounding box center [503, 186] width 19 height 23
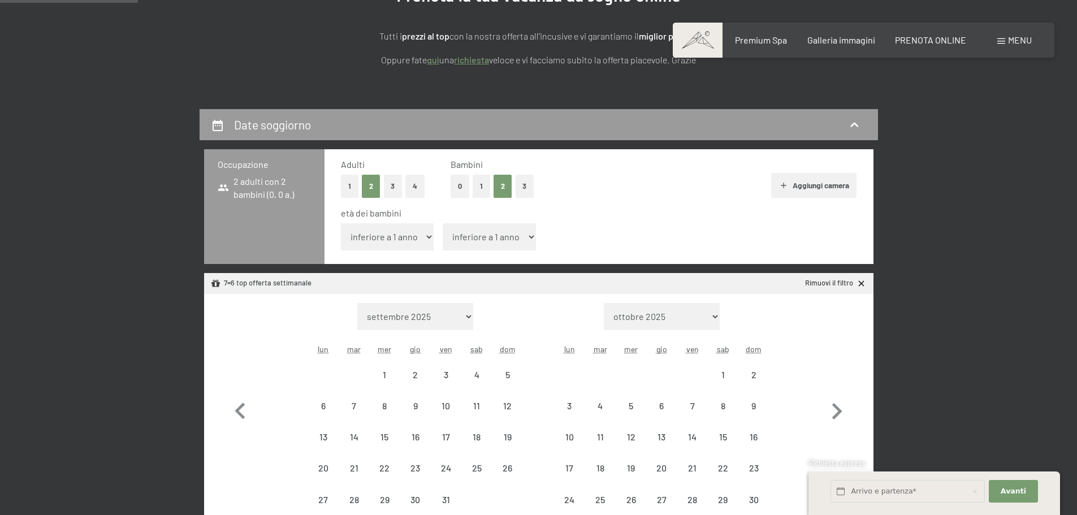
select select "[DATE]"
click at [427, 235] on select "inferiore a 1 anno 1 anno 2 anni 3 anni 4 anni 5 anni 6 anni 7 anni 8 anni 9 an…" at bounding box center [387, 236] width 93 height 27
select select "[DATE]"
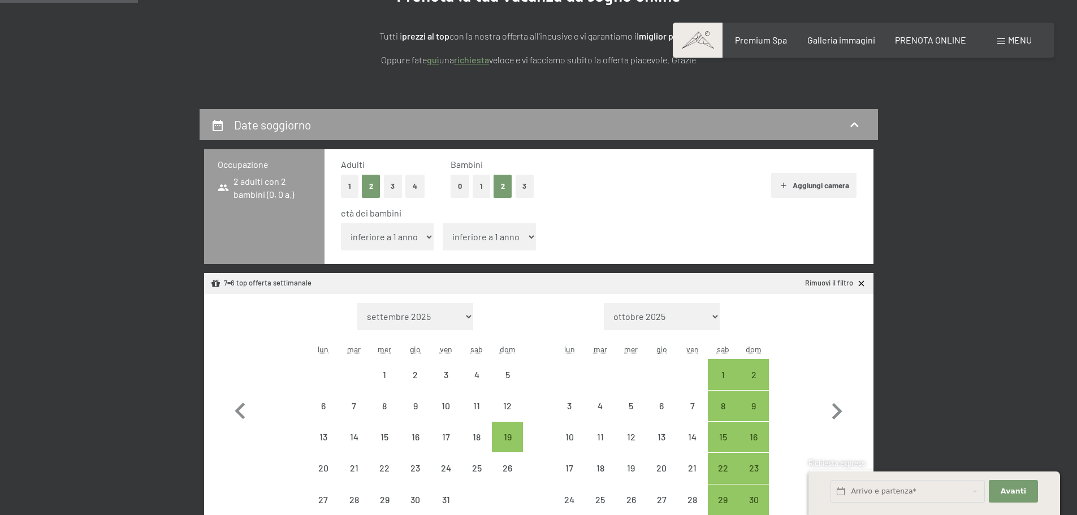
select select "4"
click at [341, 223] on select "inferiore a 1 anno 1 anno 2 anni 3 anni 4 anni 5 anni 6 anni 7 anni 8 anni 9 an…" at bounding box center [387, 236] width 93 height 27
select select "[DATE]"
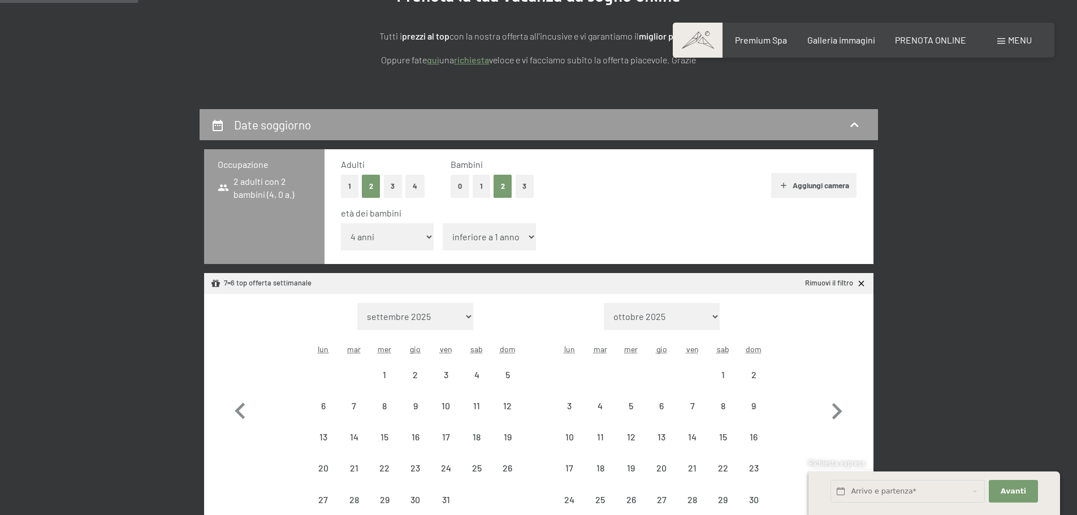
select select "[DATE]"
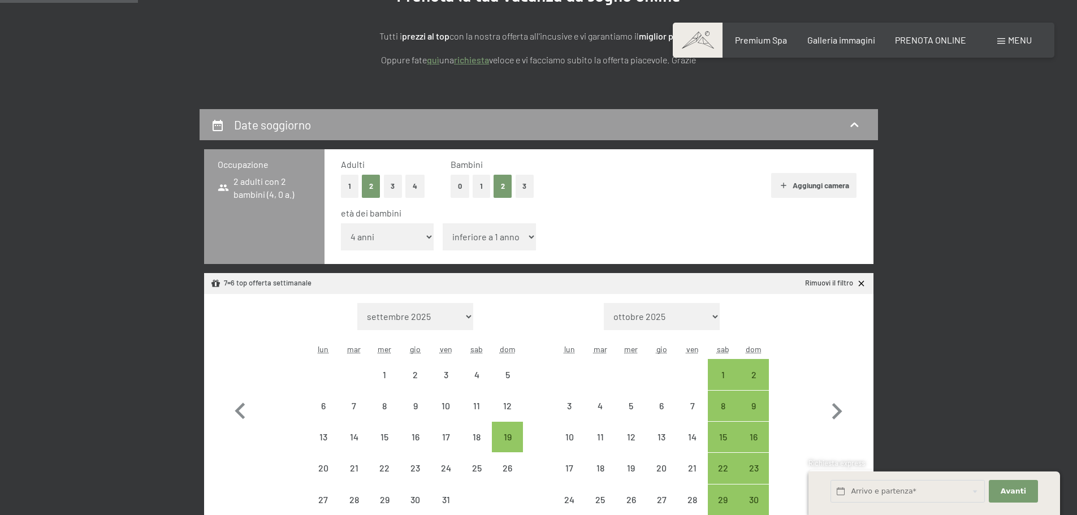
click at [495, 237] on select "inferiore a 1 anno 1 anno 2 anni 3 anni 4 anni 5 anni 6 anni 7 anni 8 anni 9 an…" at bounding box center [489, 236] width 93 height 27
select select "7"
click at [443, 223] on select "inferiore a 1 anno 1 anno 2 anni 3 anni 4 anni 5 anni 6 anni 7 anni 8 anni 9 an…" at bounding box center [489, 236] width 93 height 27
select select "[DATE]"
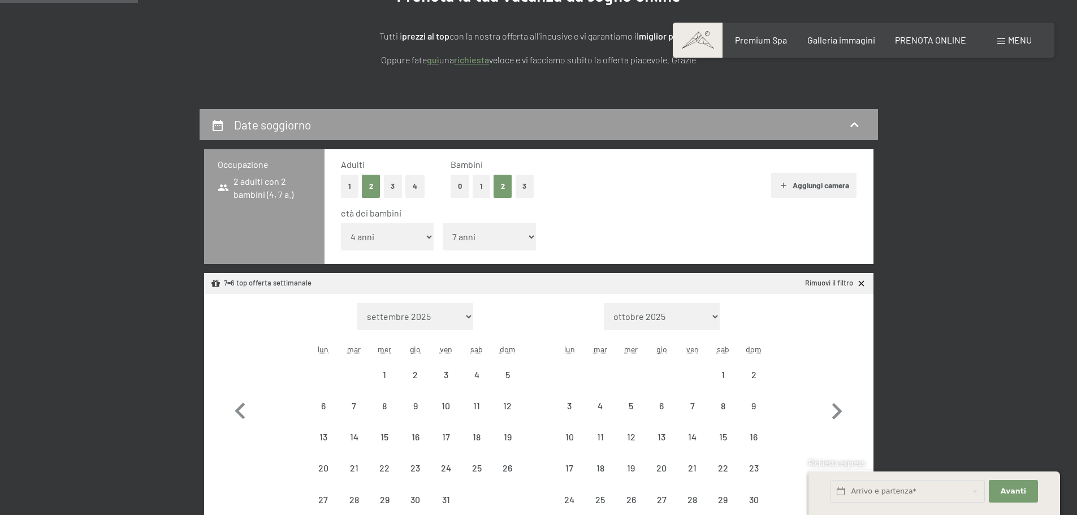
select select "[DATE]"
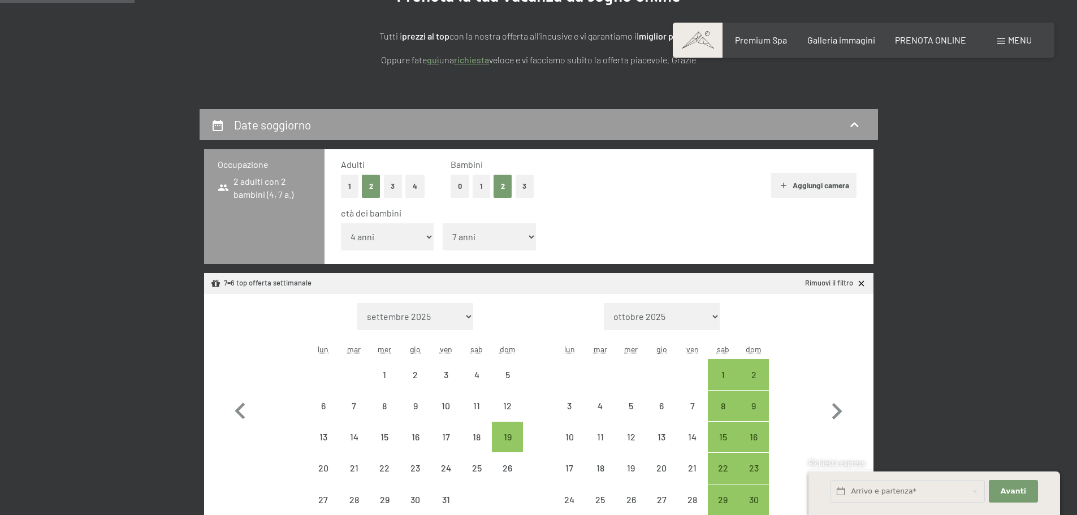
scroll to position [226, 0]
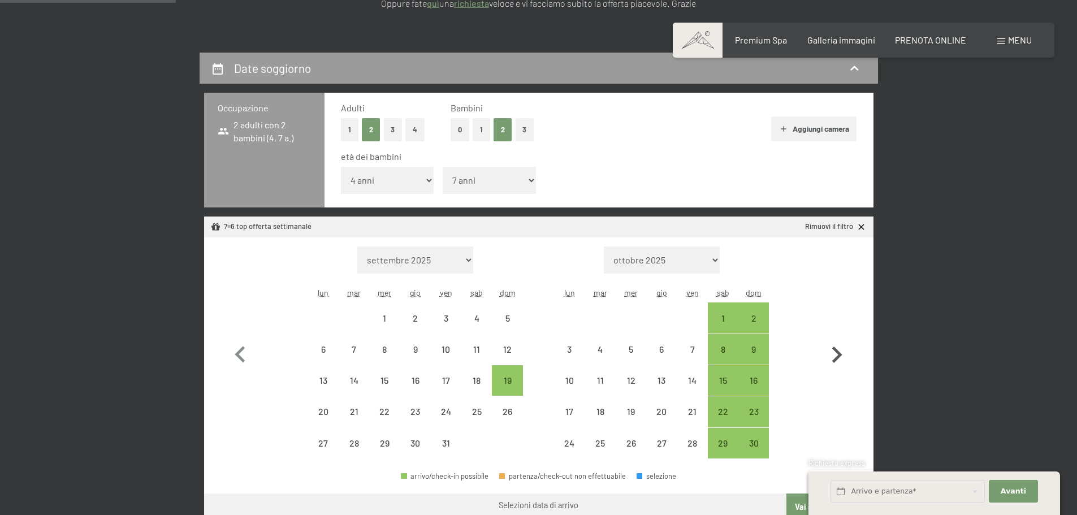
click at [832, 355] on icon "button" at bounding box center [837, 355] width 33 height 33
select select "2025-11-01"
select select "2025-12-01"
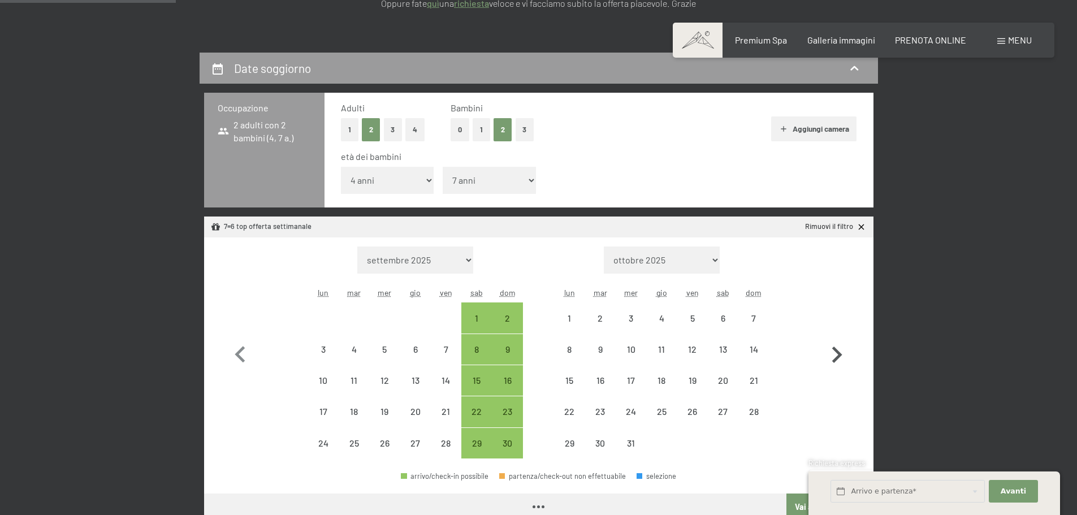
select select "2025-11-01"
select select "2025-12-01"
click at [832, 356] on icon "button" at bounding box center [837, 355] width 33 height 33
select select "2025-12-01"
select select "2026-01-01"
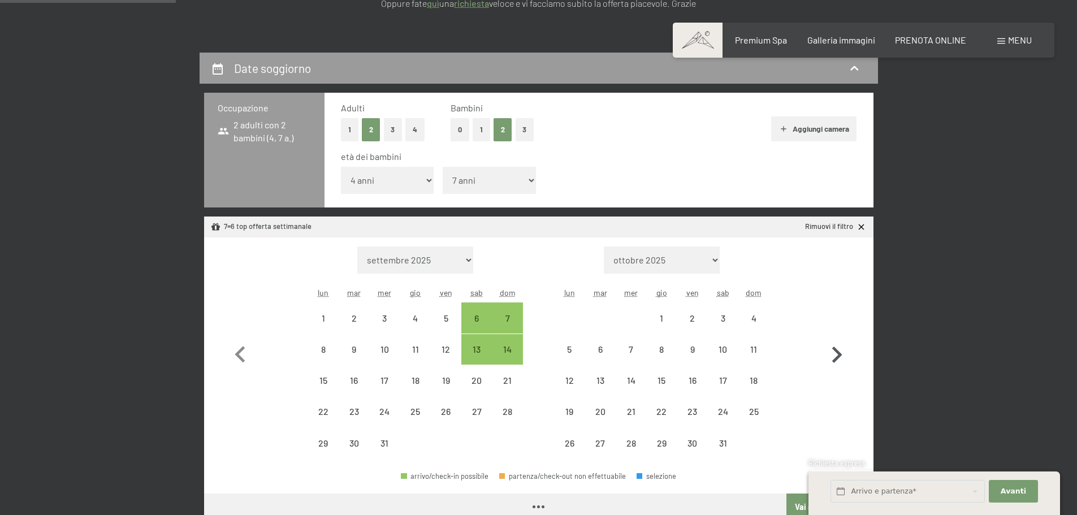
select select "2025-12-01"
select select "2026-01-01"
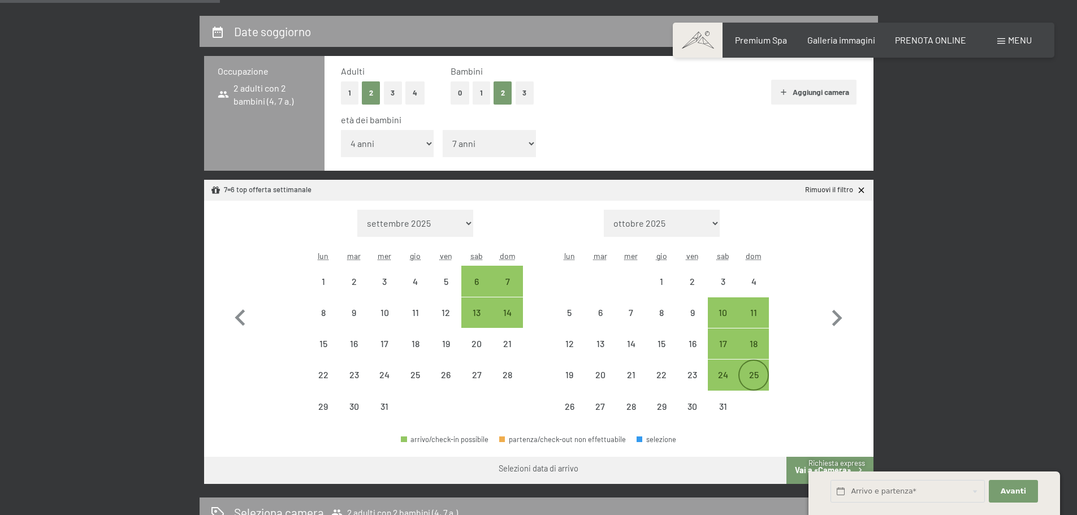
scroll to position [283, 0]
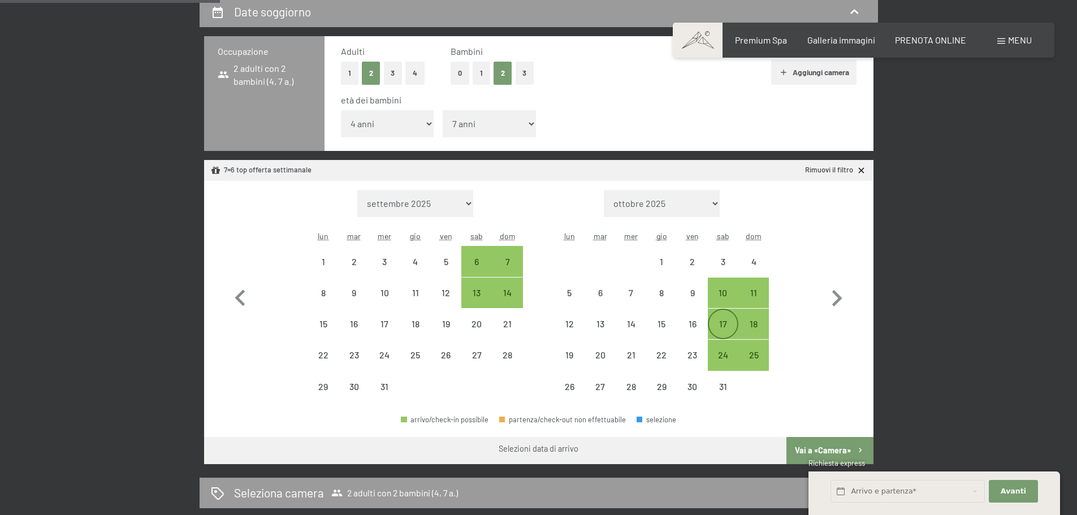
click at [728, 323] on div "17" at bounding box center [723, 334] width 28 height 28
select select "2025-12-01"
select select "2026-01-01"
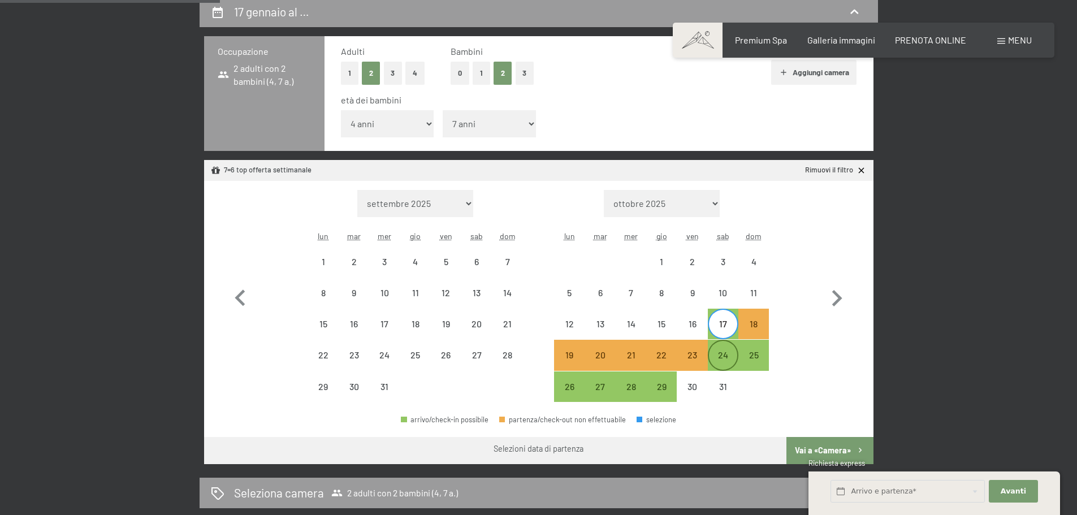
click at [726, 353] on div "24" at bounding box center [723, 365] width 28 height 28
select select "2025-12-01"
select select "2026-01-01"
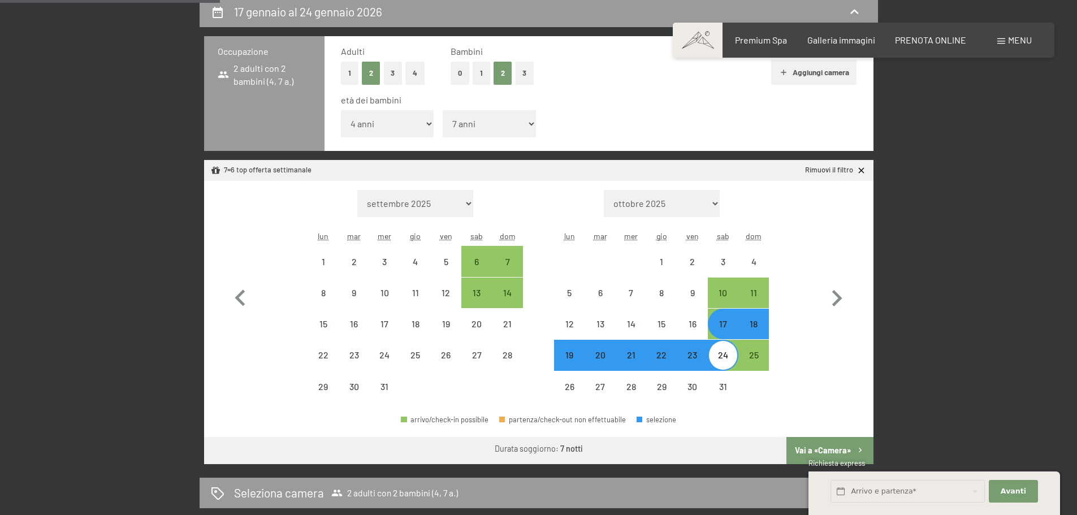
select select "2025-10-01"
select select "2025-11-01"
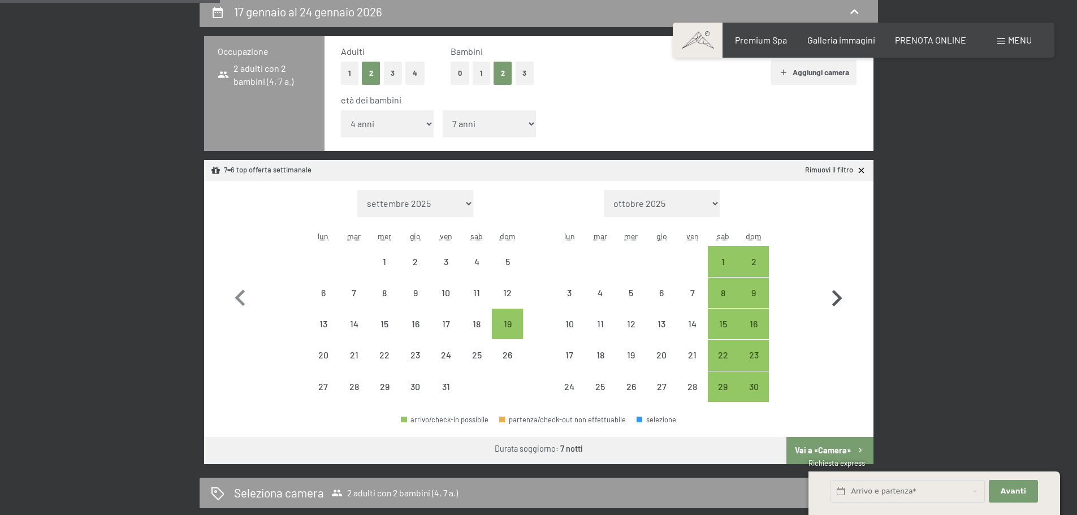
click at [836, 297] on icon "button" at bounding box center [837, 298] width 33 height 33
select select "2025-11-01"
select select "2025-12-01"
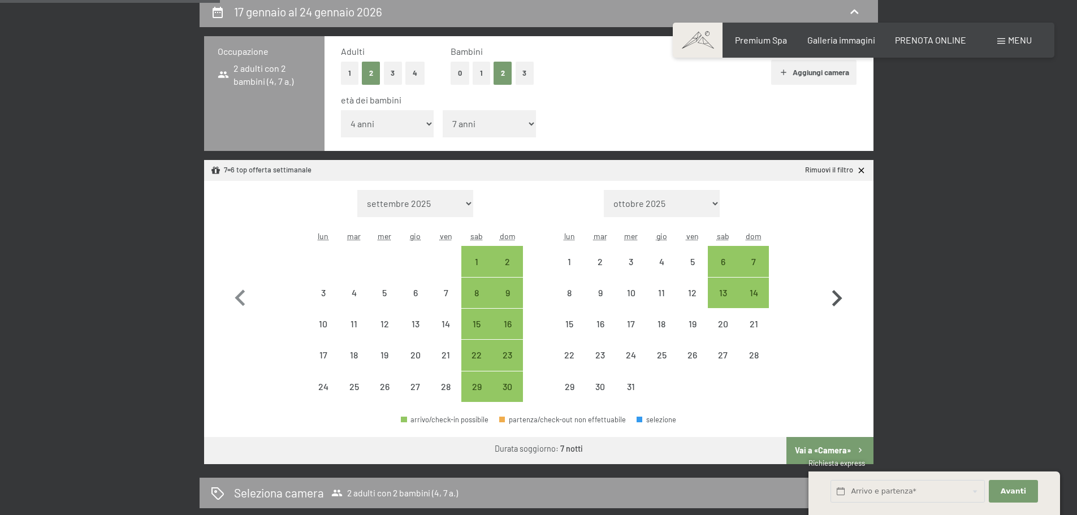
click at [836, 297] on icon "button" at bounding box center [837, 298] width 33 height 33
select select "2025-12-01"
select select "2026-01-01"
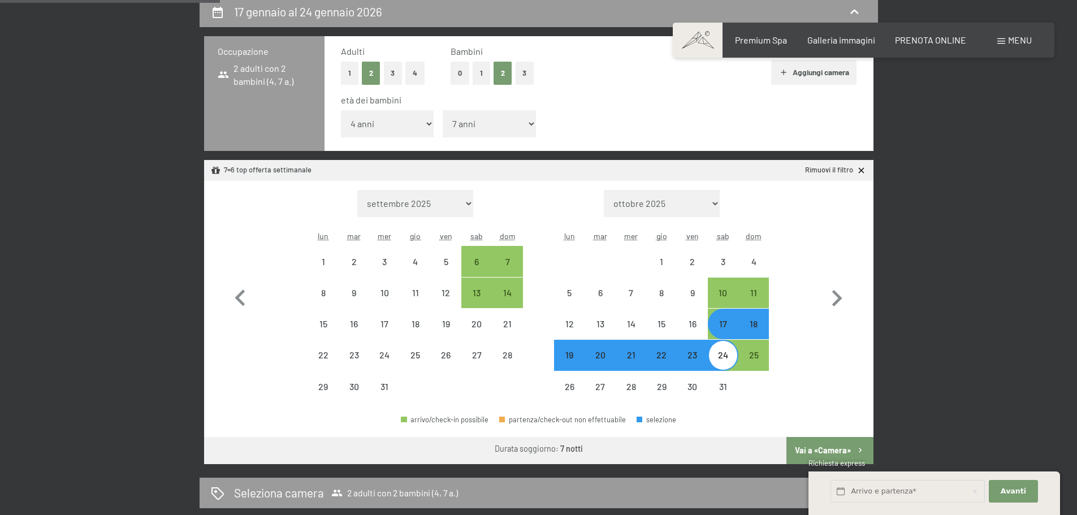
click at [830, 452] on button "Vai a «Camera»" at bounding box center [830, 450] width 87 height 27
select select "2025-12-01"
select select "2026-01-01"
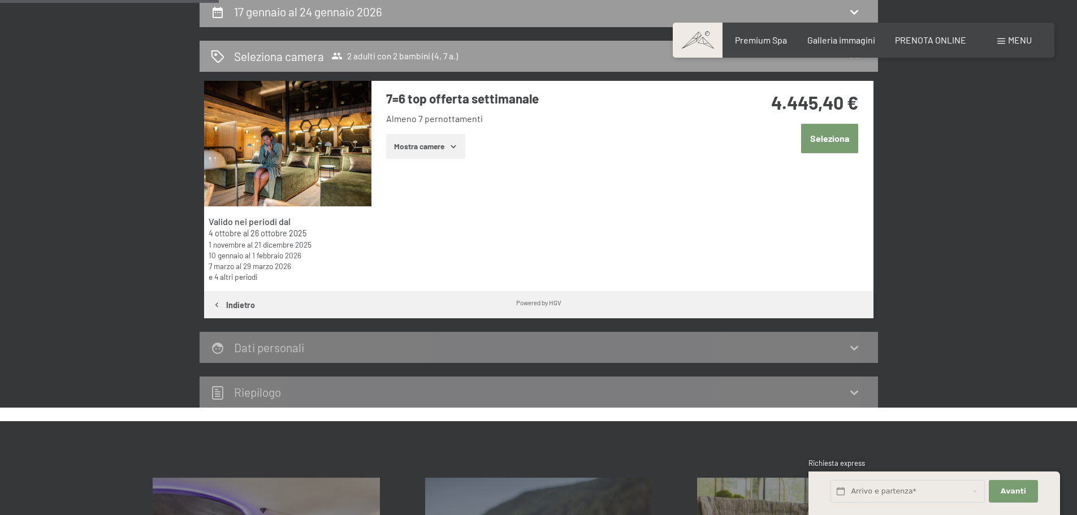
scroll to position [279, 0]
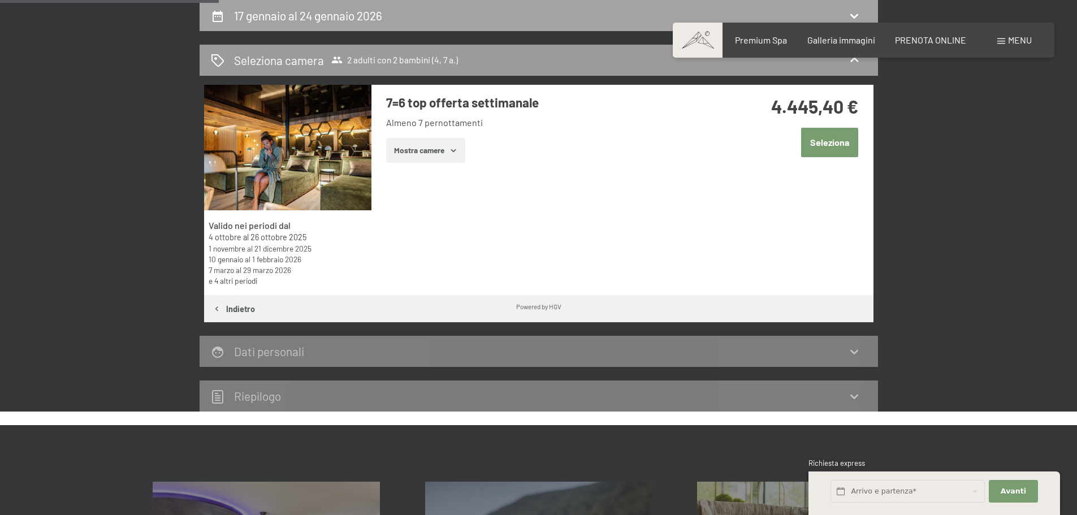
click at [364, 15] on h2 "17 gennaio al 24 gennaio 2026" at bounding box center [308, 15] width 148 height 14
select select "4"
select select "7"
select select "2025-12-01"
select select "2026-01-01"
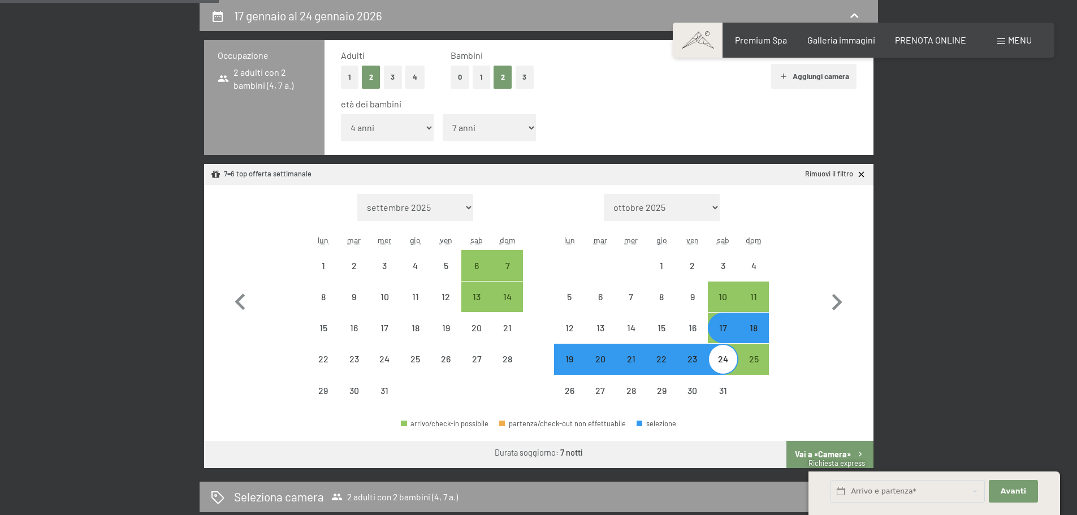
click at [720, 328] on div "17" at bounding box center [723, 337] width 28 height 28
select select "2025-12-01"
select select "2026-01-01"
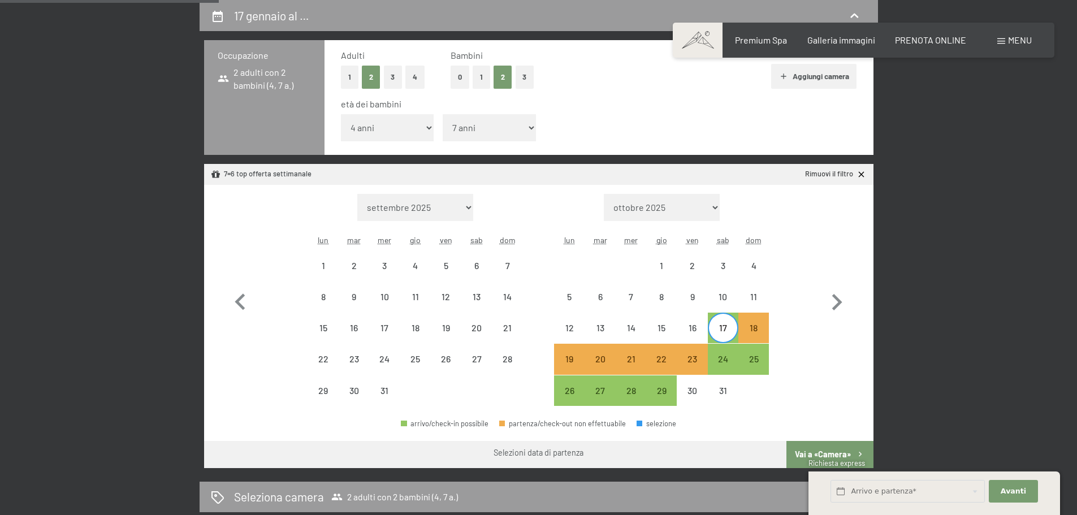
click at [814, 312] on div "Mese/anno settembre 2025 ottobre 2025 novembre 2025 dicembre 2025 gennaio 2026 …" at bounding box center [538, 300] width 629 height 213
click at [839, 297] on icon "button" at bounding box center [837, 302] width 33 height 33
select select "2026-01-01"
select select "2026-02-01"
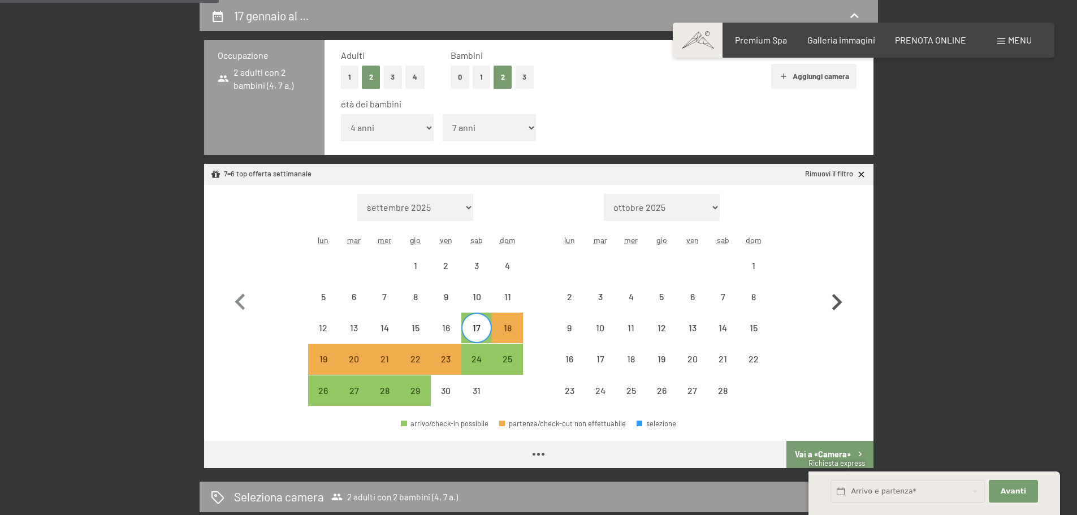
select select "2026-01-01"
select select "[DATE]"
click at [489, 323] on div "17" at bounding box center [477, 328] width 28 height 28
select select "[DATE]"
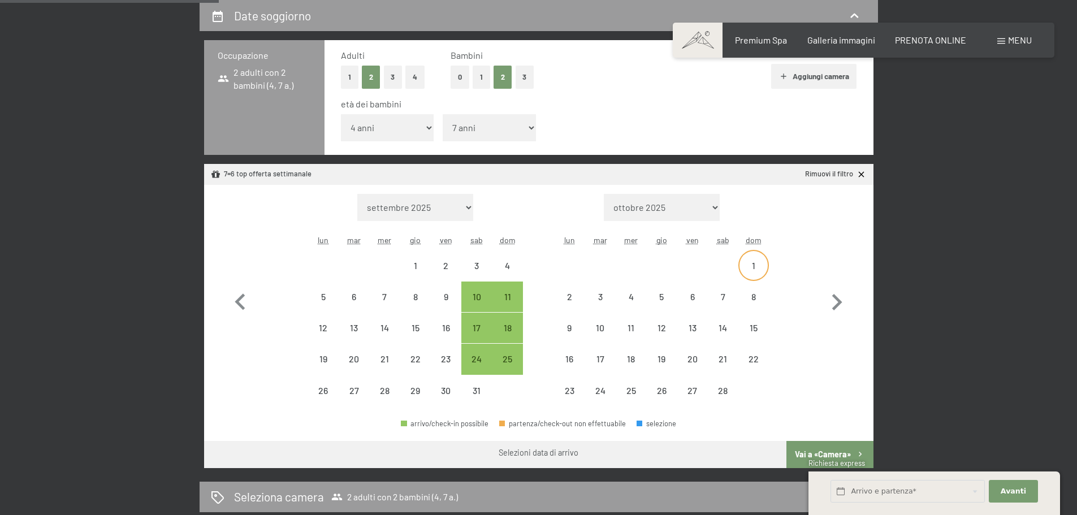
click at [746, 264] on div "1" at bounding box center [754, 275] width 28 height 28
select select "[DATE]"
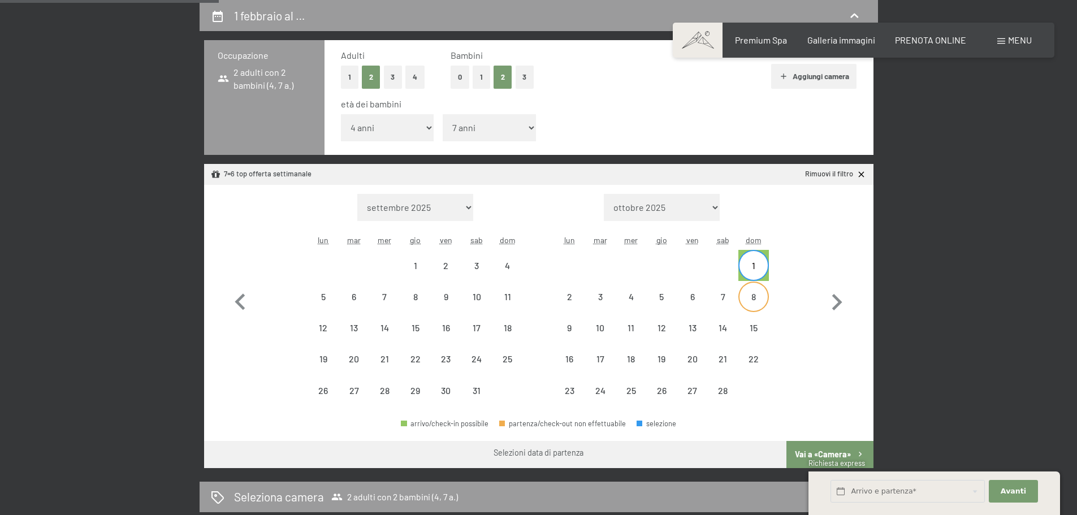
click at [748, 309] on div "8" at bounding box center [754, 306] width 28 height 28
select select "[DATE]"
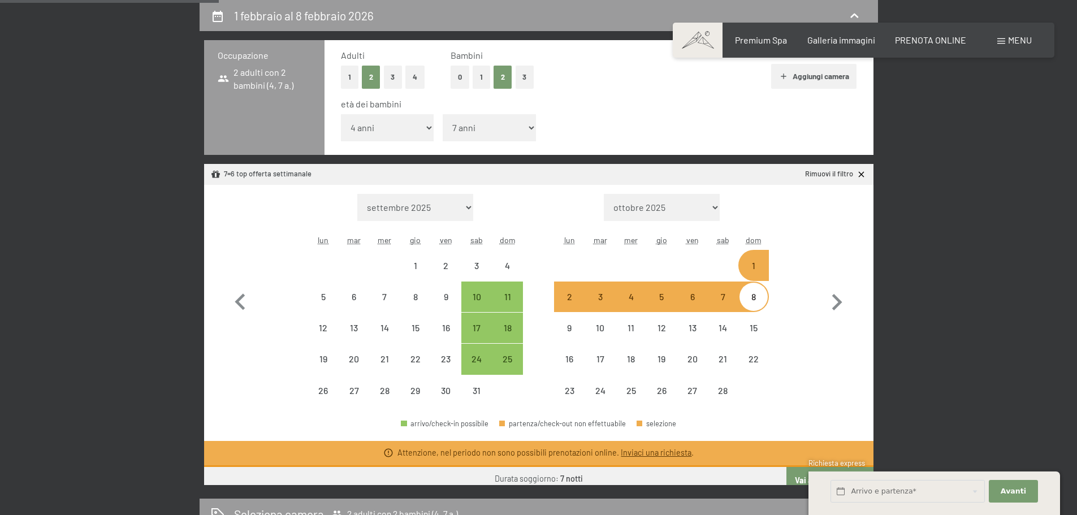
select select "[DATE]"
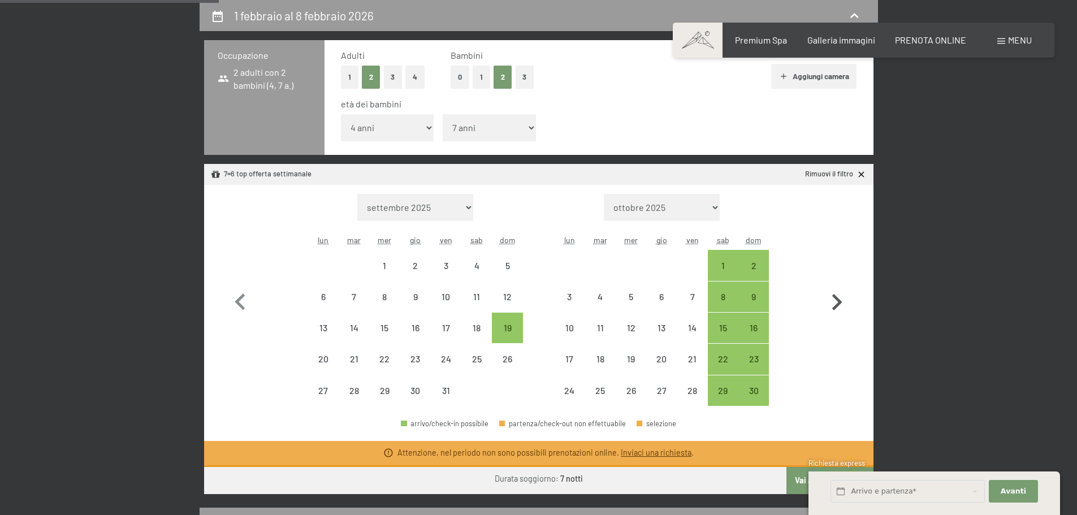
click at [840, 300] on icon "button" at bounding box center [837, 302] width 33 height 33
select select "[DATE]"
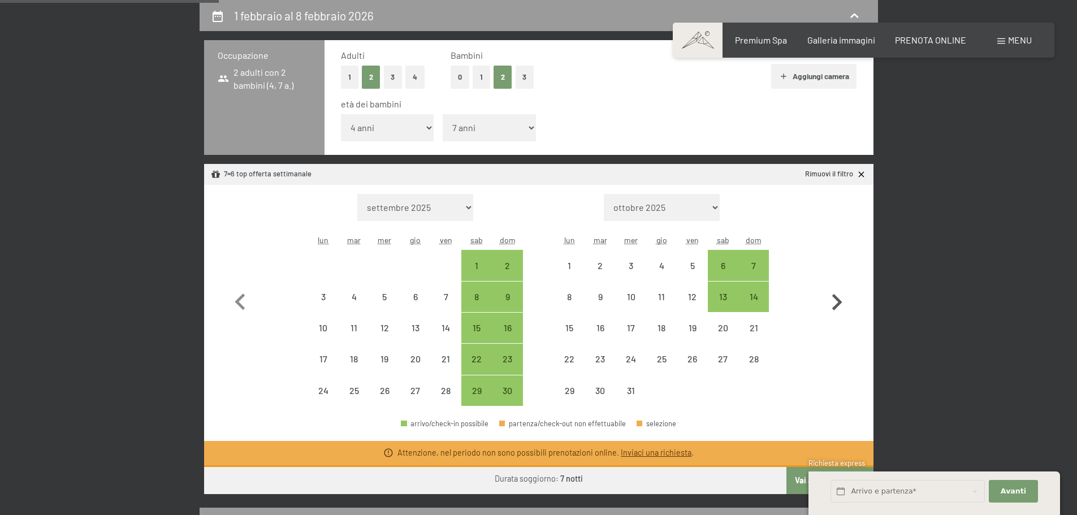
click at [841, 300] on icon "button" at bounding box center [837, 302] width 33 height 33
select select "[DATE]"
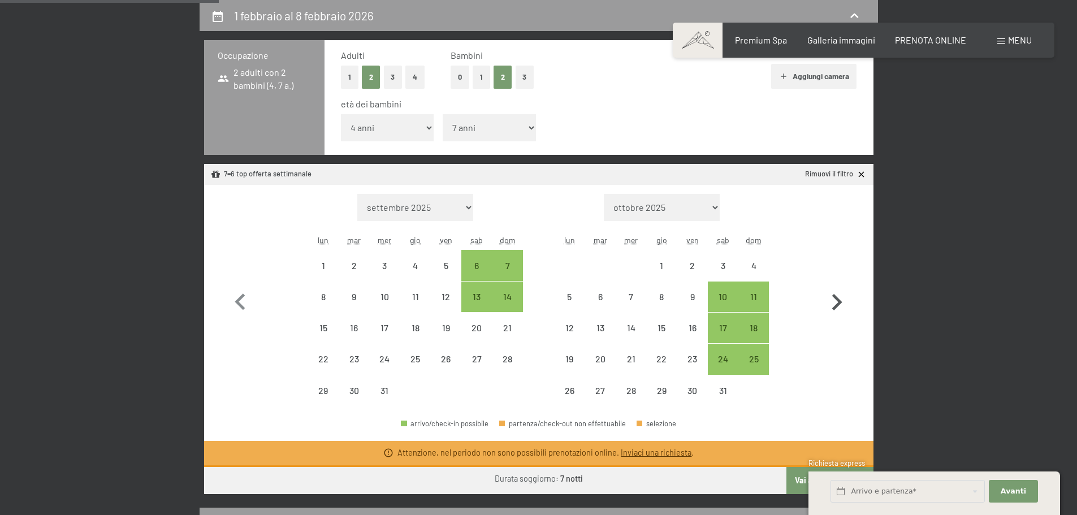
click at [841, 300] on icon "button" at bounding box center [837, 302] width 33 height 33
select select "[DATE]"
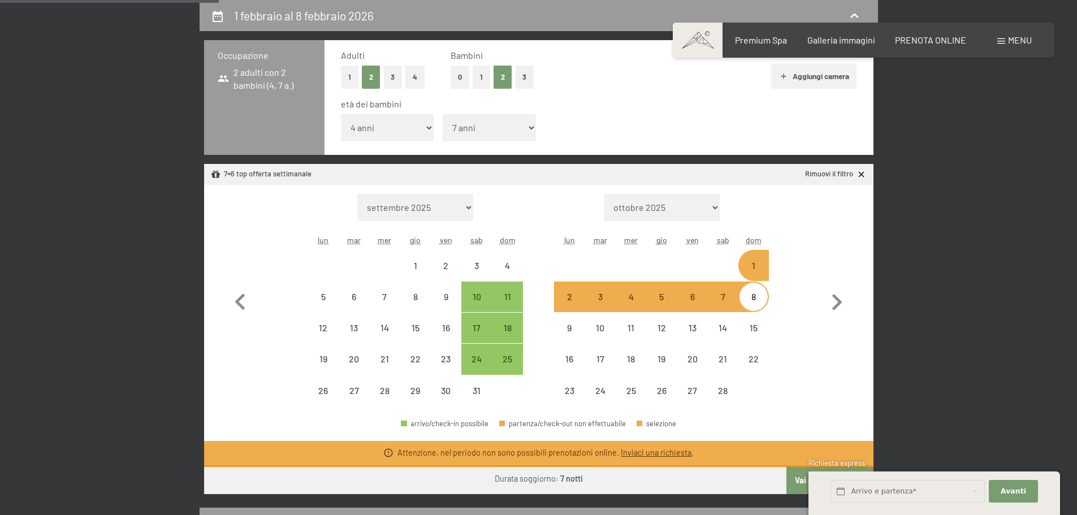
click at [765, 267] on div "1" at bounding box center [754, 275] width 28 height 28
select select "[DATE]"
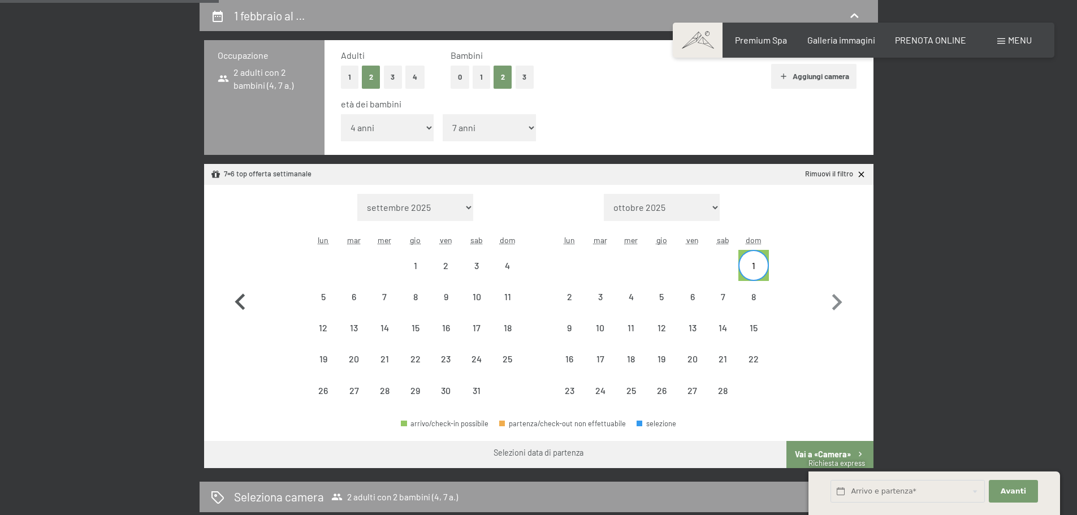
click at [244, 299] on icon "button" at bounding box center [240, 302] width 33 height 33
select select "[DATE]"
click at [244, 299] on icon "button" at bounding box center [240, 302] width 33 height 33
select select "[DATE]"
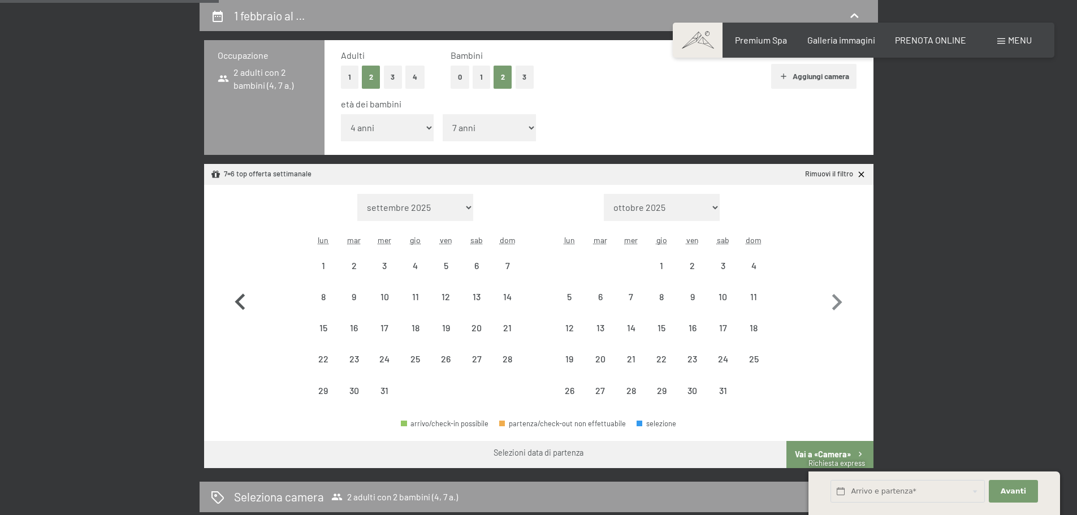
select select "[DATE]"
click at [237, 300] on icon "button" at bounding box center [240, 302] width 33 height 33
select select "[DATE]"
click at [832, 300] on icon "button" at bounding box center [837, 302] width 33 height 33
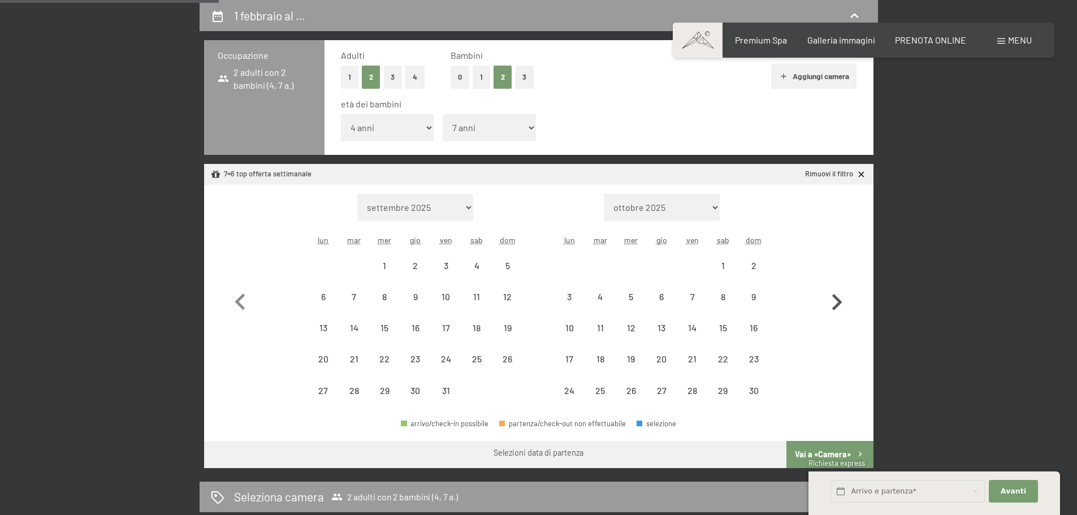
select select "[DATE]"
click at [832, 300] on icon "button" at bounding box center [837, 302] width 33 height 33
select select "[DATE]"
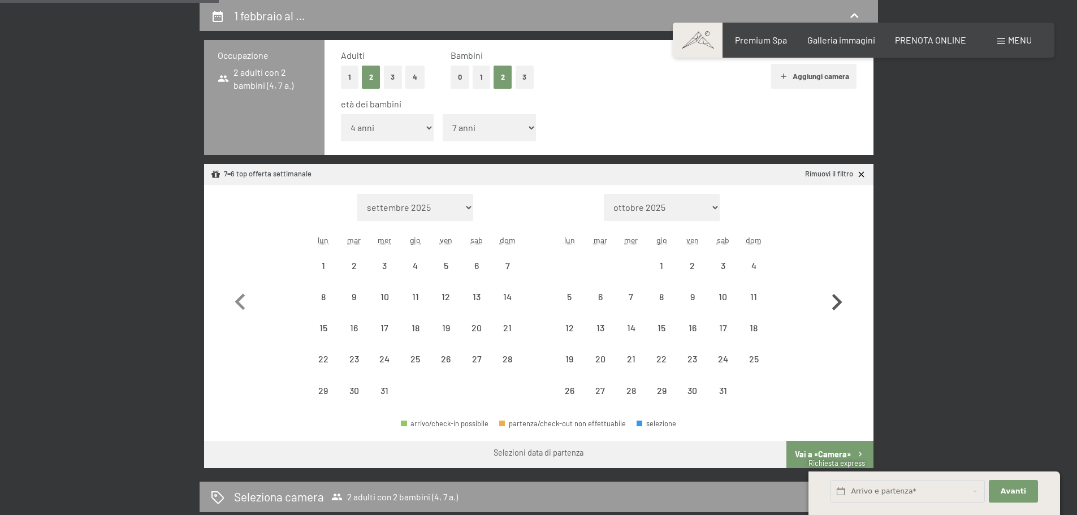
click at [832, 300] on icon "button" at bounding box center [837, 302] width 33 height 33
select select "[DATE]"
click at [246, 296] on icon "button" at bounding box center [240, 302] width 33 height 33
select select "[DATE]"
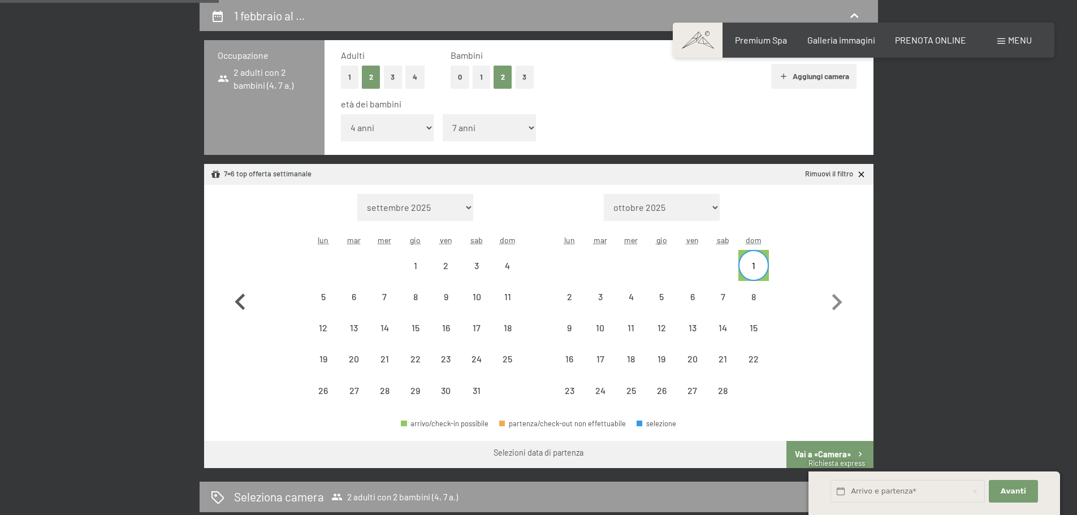
select select "[DATE]"
click at [837, 301] on icon "button" at bounding box center [837, 302] width 33 height 33
select select "[DATE]"
click at [745, 256] on div "1" at bounding box center [754, 265] width 28 height 28
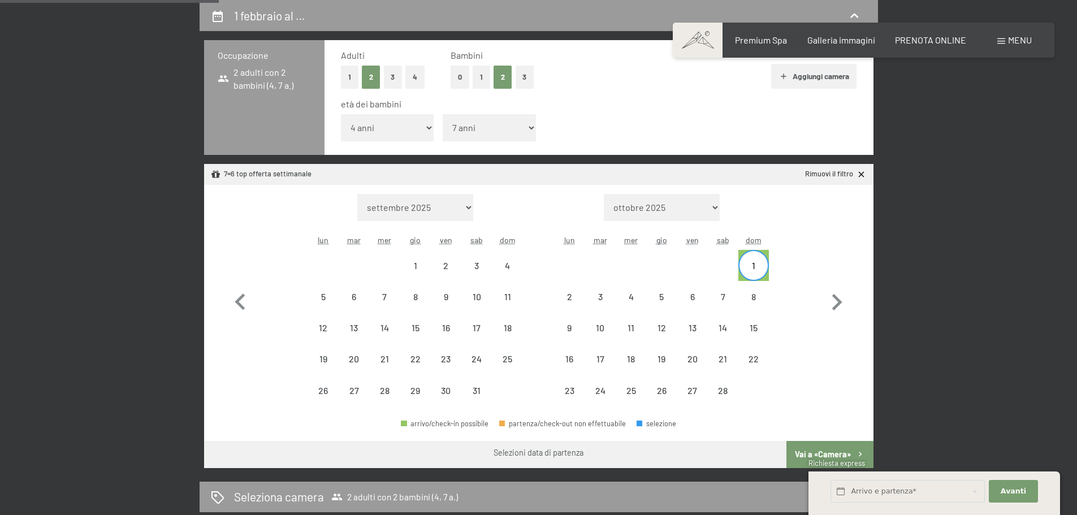
select select "[DATE]"
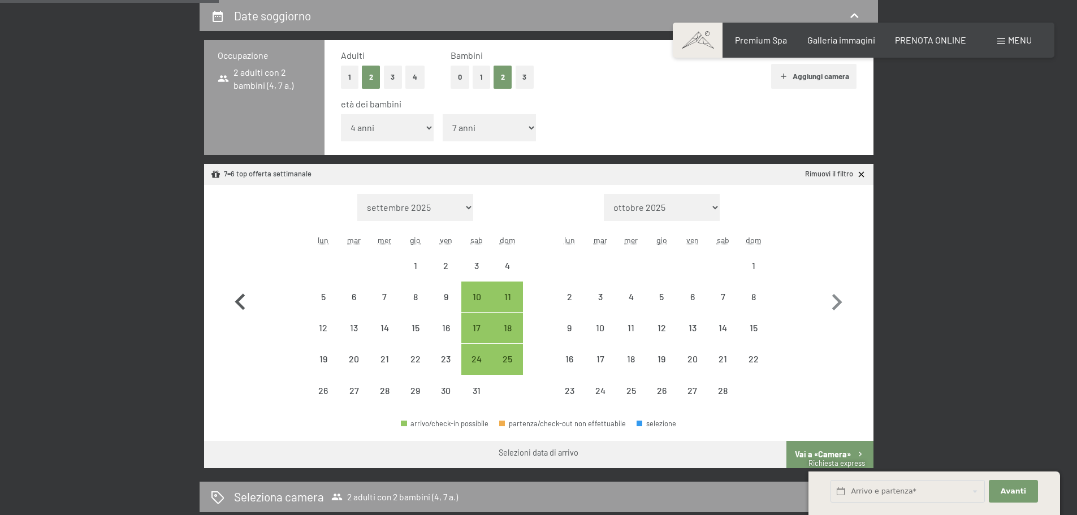
click at [239, 301] on icon "button" at bounding box center [240, 302] width 10 height 16
select select "[DATE]"
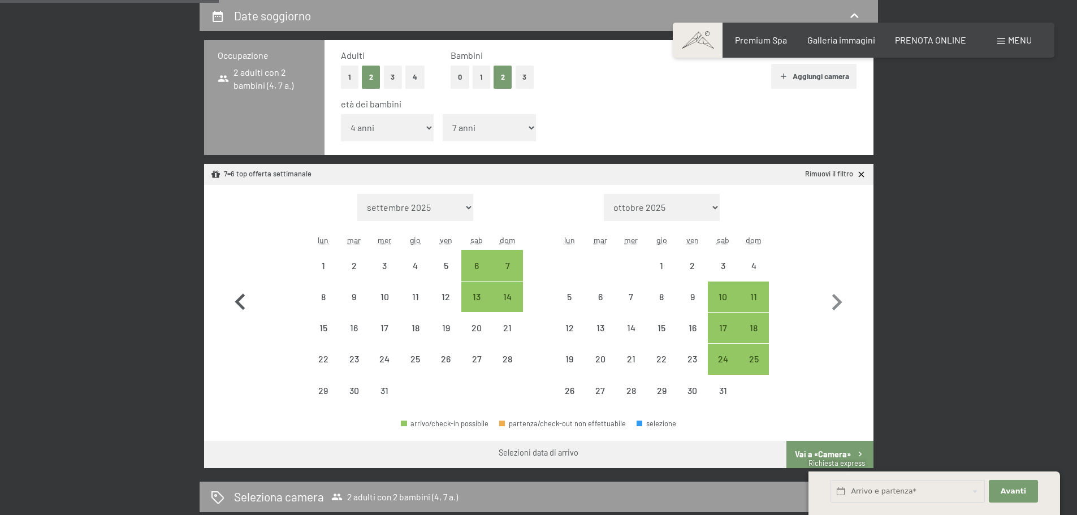
click at [239, 301] on icon "button" at bounding box center [240, 302] width 10 height 16
select select "[DATE]"
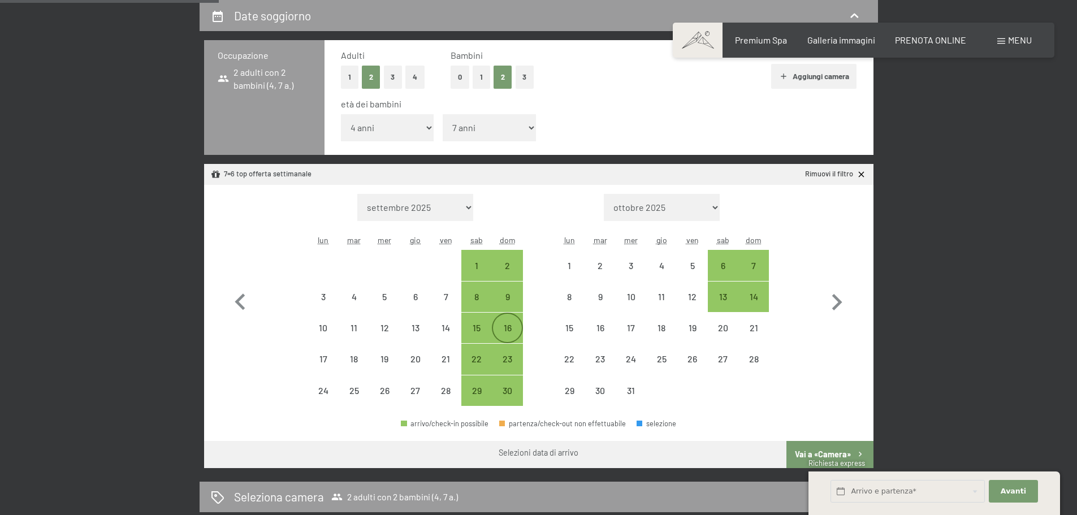
click at [513, 329] on div "16" at bounding box center [507, 337] width 28 height 28
select select "[DATE]"
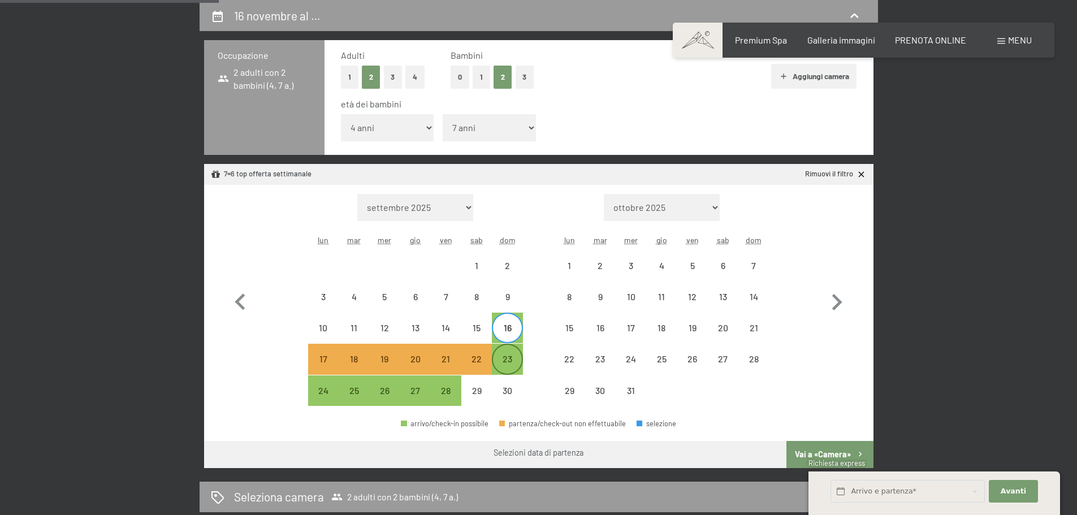
click at [517, 357] on div "23" at bounding box center [507, 369] width 28 height 28
select select "[DATE]"
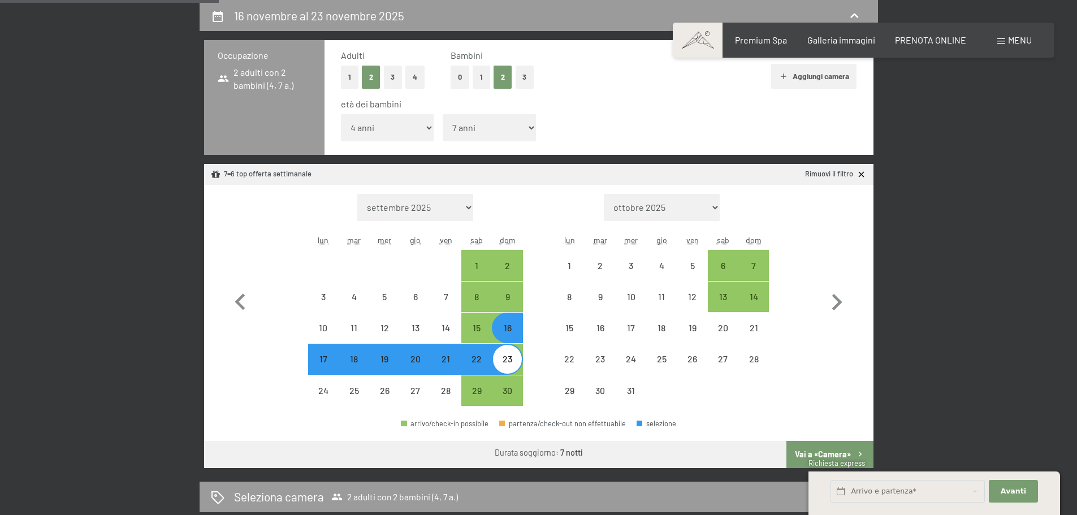
select select "[DATE]"
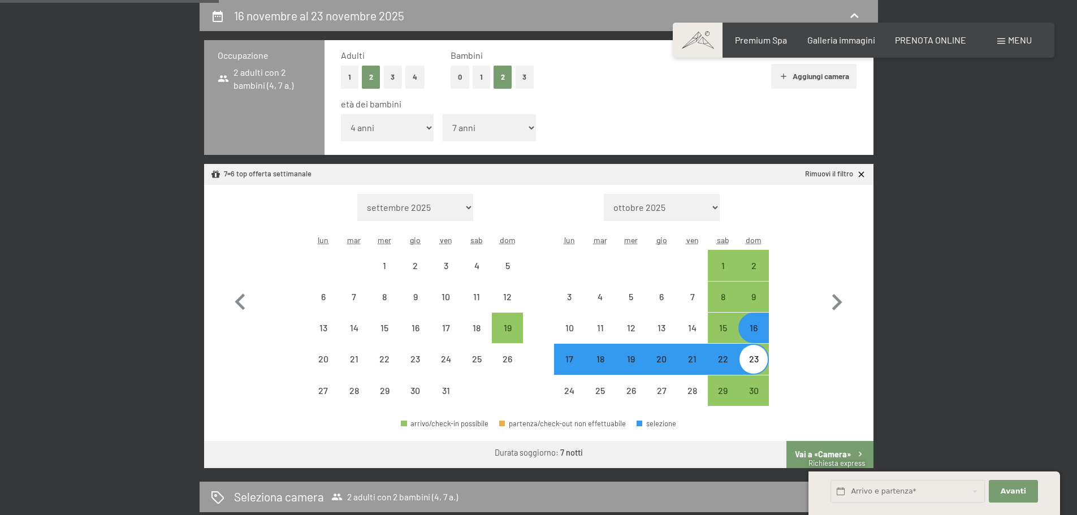
click at [821, 442] on button "Vai a «Camera»" at bounding box center [830, 454] width 87 height 27
select select "[DATE]"
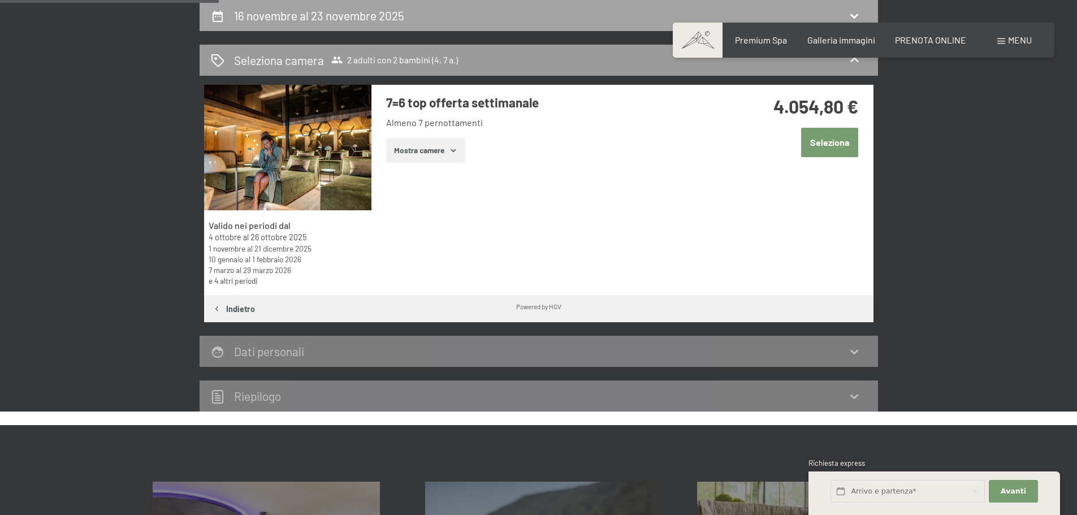
click at [410, 22] on div "16 novembre al 23 novembre 2025" at bounding box center [539, 15] width 656 height 16
select select "4"
select select "7"
select select "[DATE]"
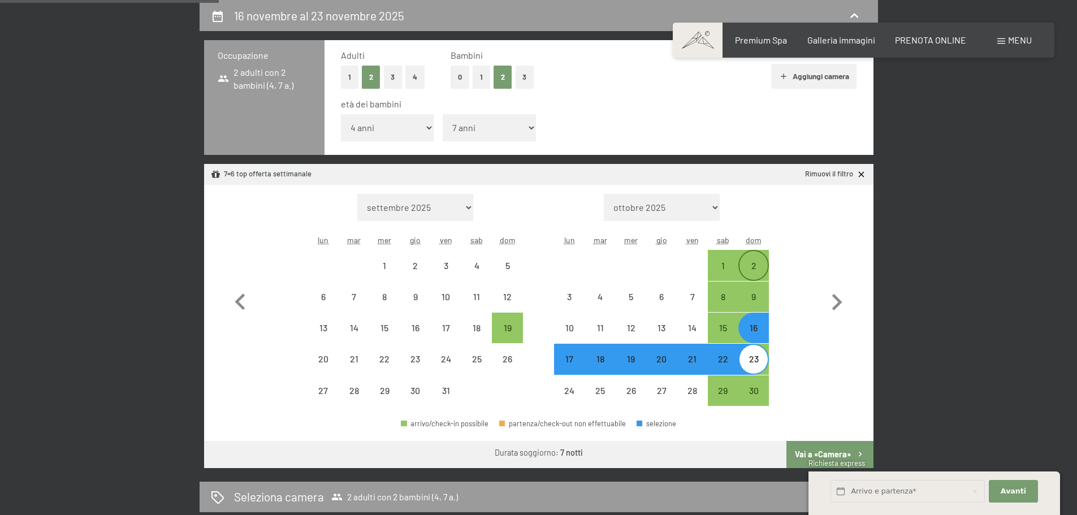
click at [757, 266] on div "2" at bounding box center [754, 275] width 28 height 28
select select "[DATE]"
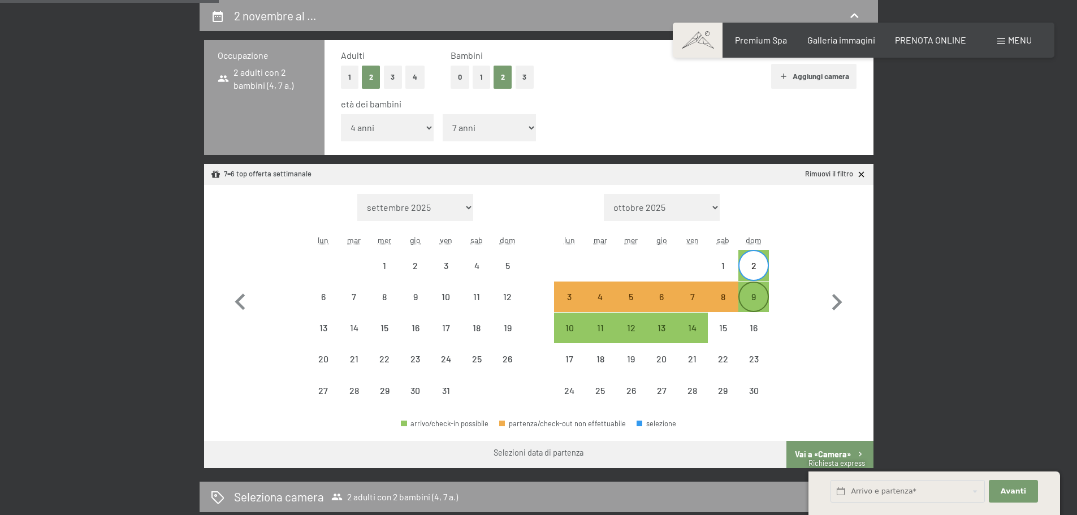
click at [760, 296] on div "9" at bounding box center [754, 306] width 28 height 28
select select "[DATE]"
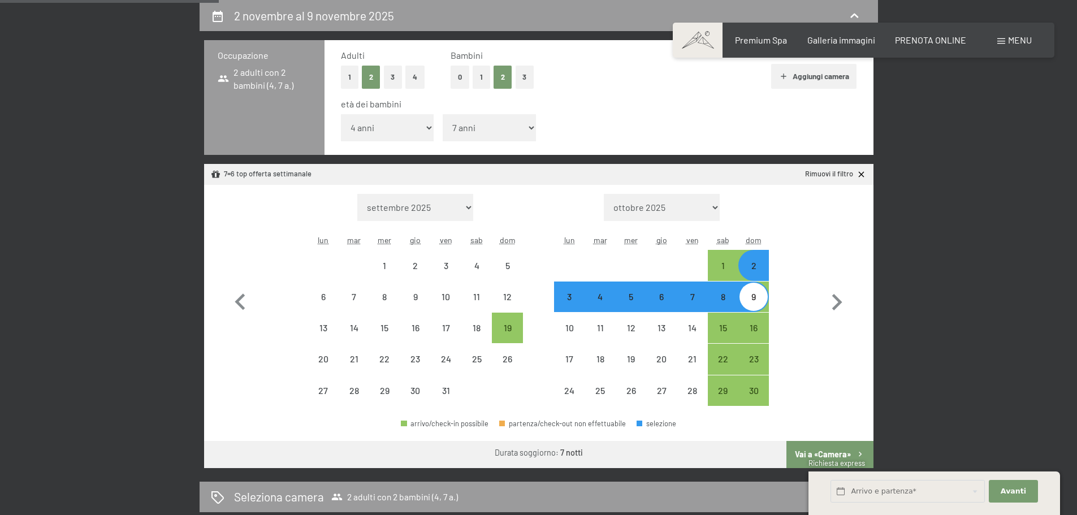
select select "[DATE]"
click at [847, 455] on button "Vai a «Camera»" at bounding box center [830, 454] width 87 height 27
select select "[DATE]"
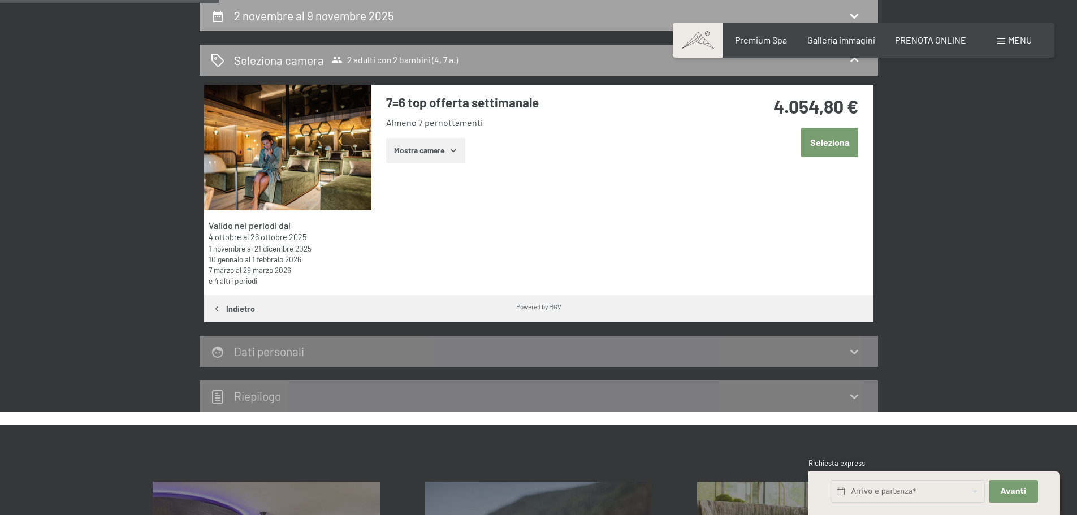
click at [413, 21] on div "2 novembre al 9 novembre 2025" at bounding box center [539, 15] width 656 height 16
select select "4"
select select "7"
select select "[DATE]"
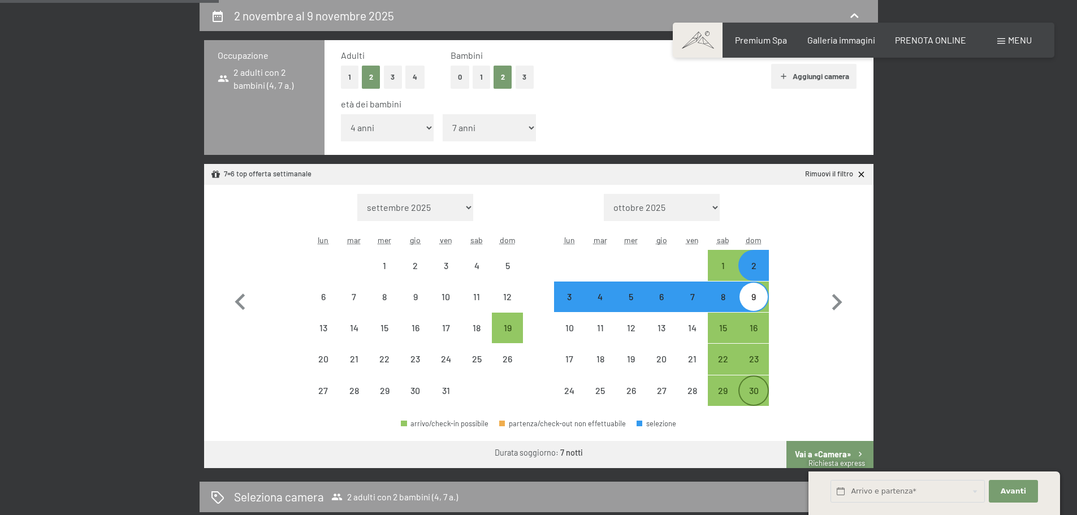
click at [757, 394] on div "30" at bounding box center [754, 400] width 28 height 28
select select "[DATE]"
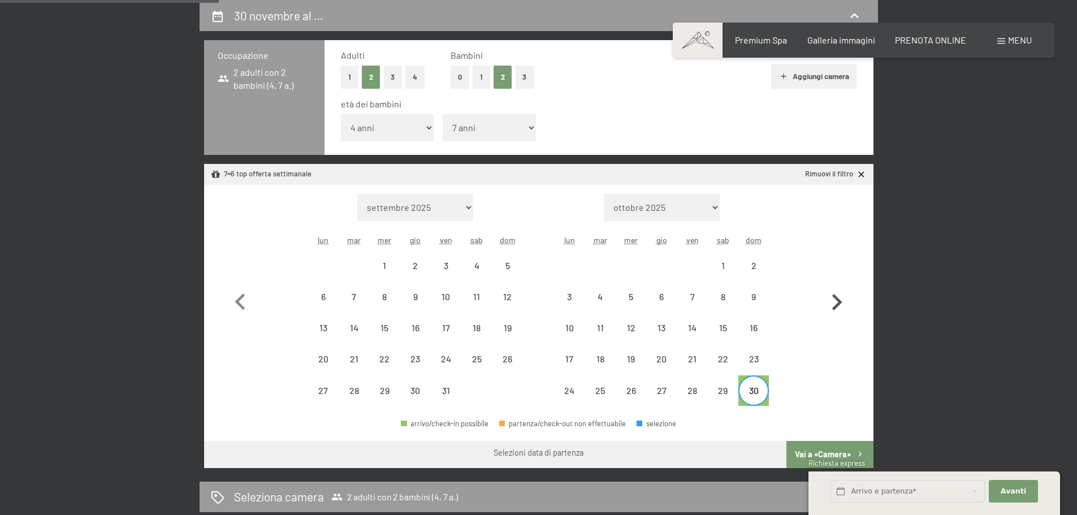
click at [832, 303] on icon "button" at bounding box center [837, 302] width 33 height 33
select select "[DATE]"
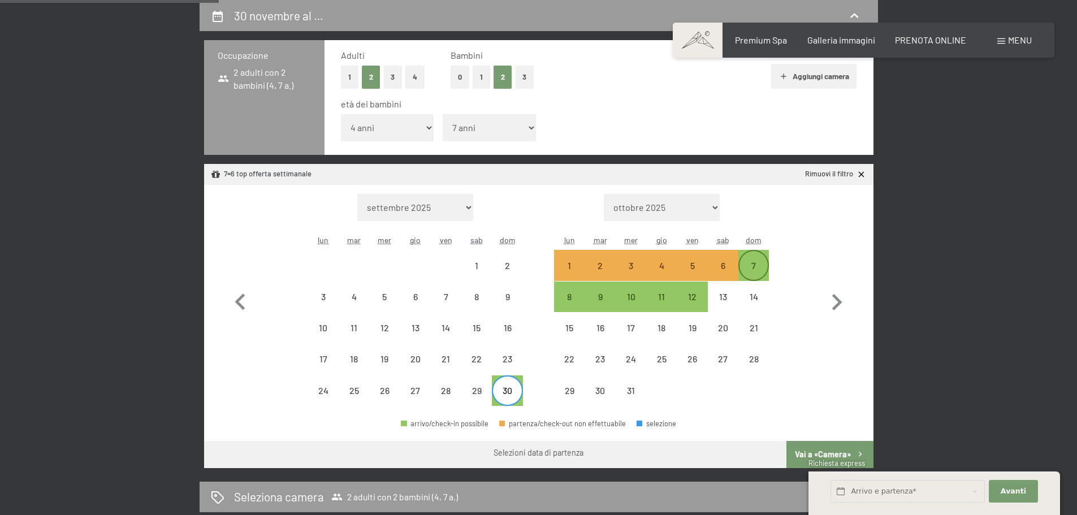
click at [756, 262] on div "7" at bounding box center [754, 275] width 28 height 28
select select "[DATE]"
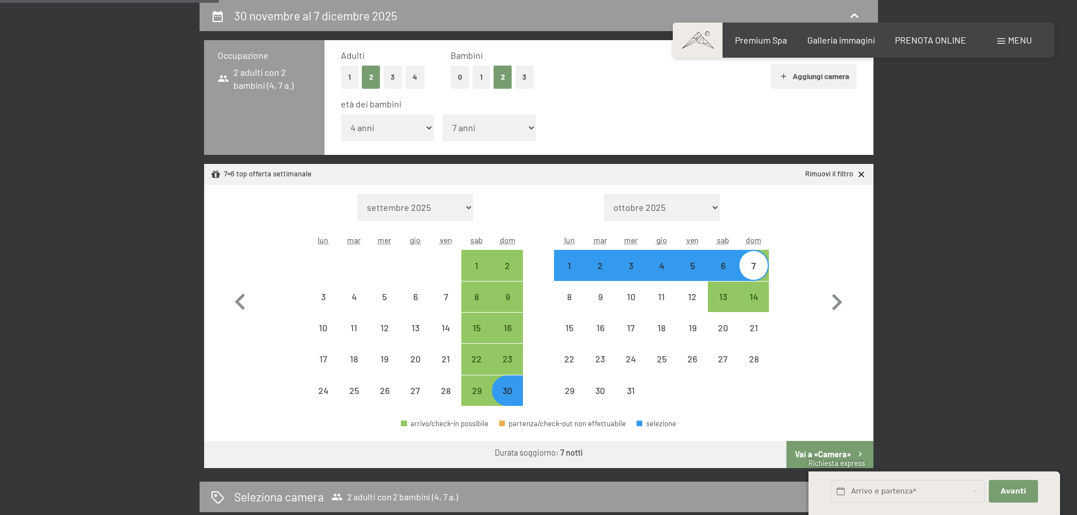
select select "[DATE]"
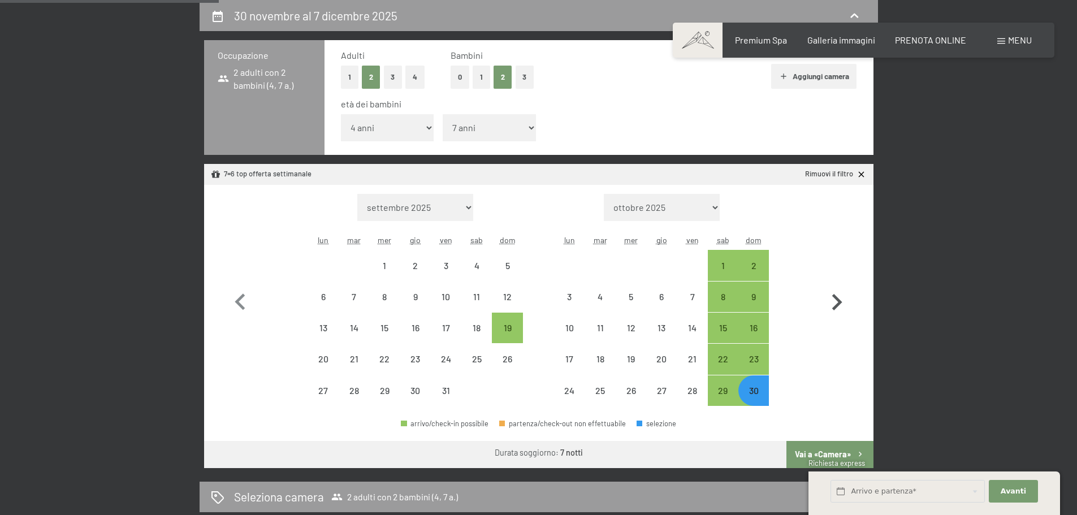
click at [833, 300] on icon "button" at bounding box center [837, 302] width 33 height 33
select select "[DATE]"
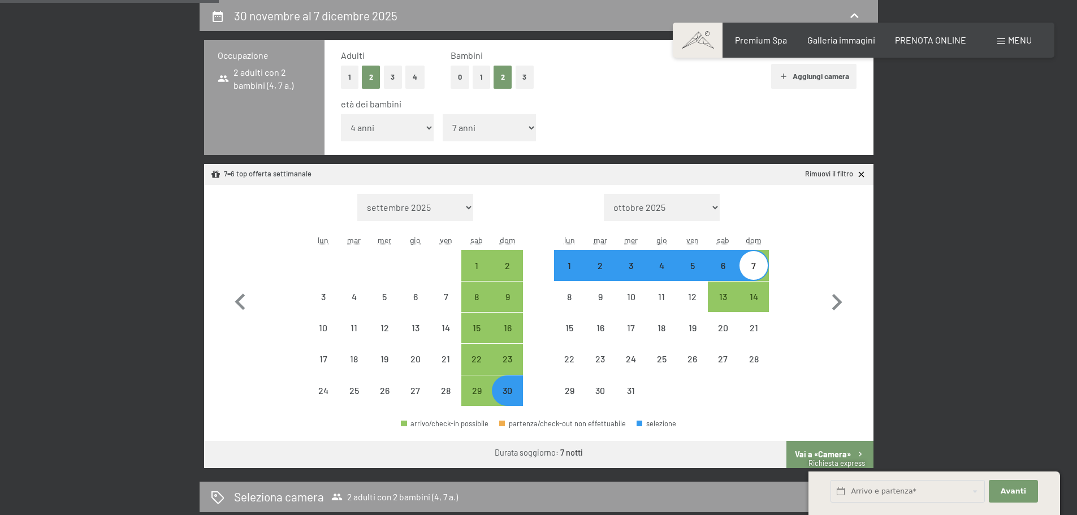
click at [828, 455] on button "Vai a «Camera»" at bounding box center [830, 454] width 87 height 27
select select "[DATE]"
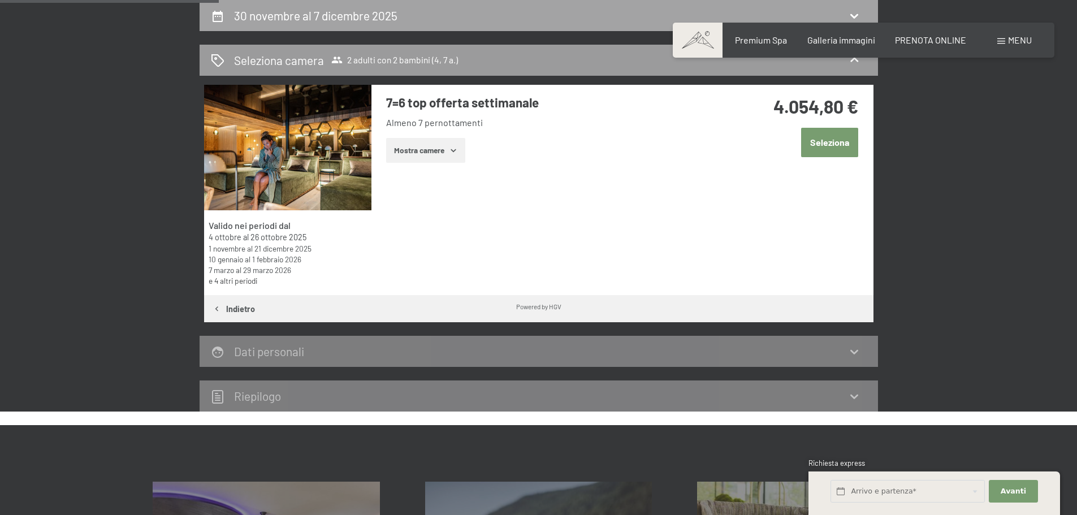
drag, startPoint x: 395, startPoint y: 18, endPoint x: 398, endPoint y: 23, distance: 6.3
click at [399, 23] on div "30 novembre al 7 dicembre 2025" at bounding box center [318, 15] width 168 height 16
select select "4"
select select "7"
select select "[DATE]"
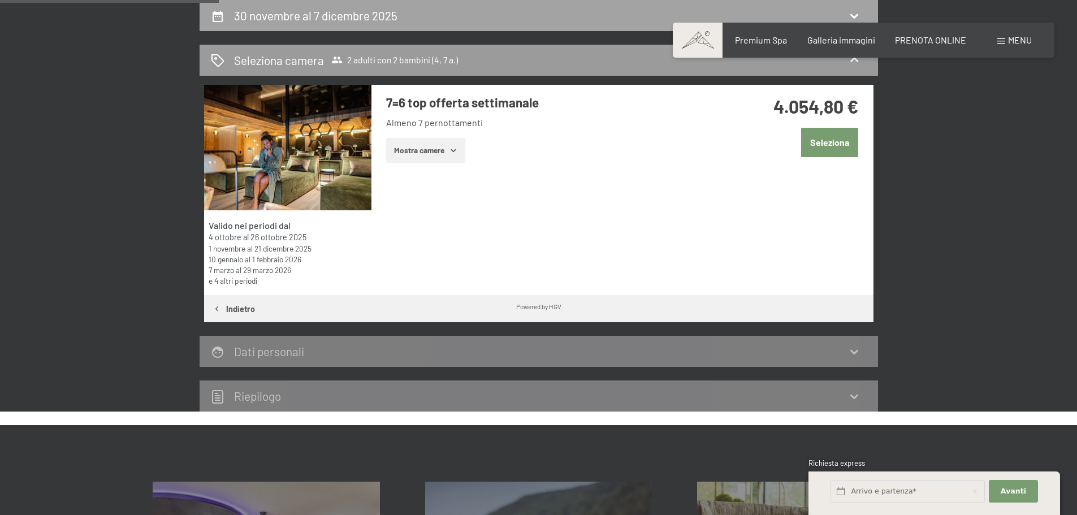
select select "[DATE]"
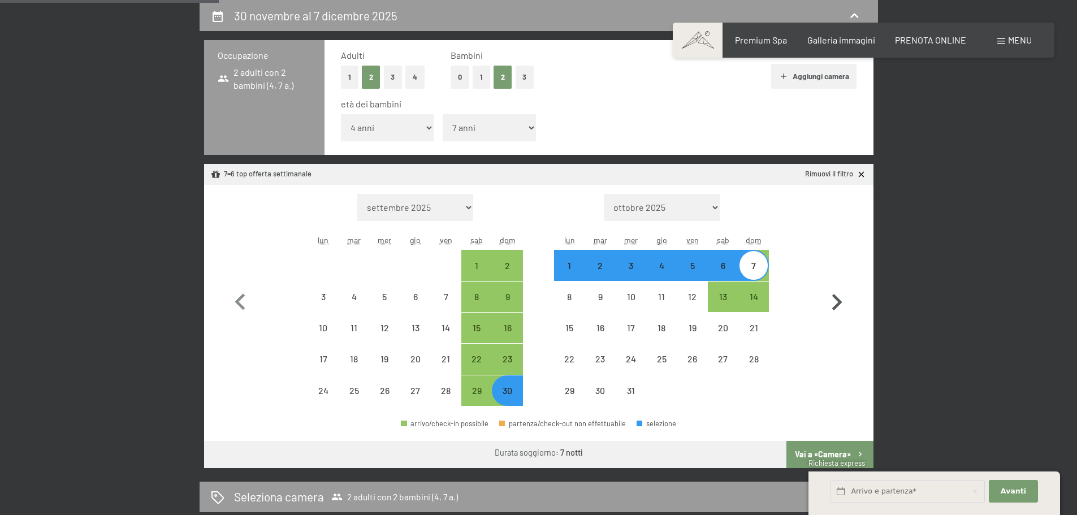
click at [836, 305] on icon "button" at bounding box center [837, 302] width 10 height 16
select select "[DATE]"
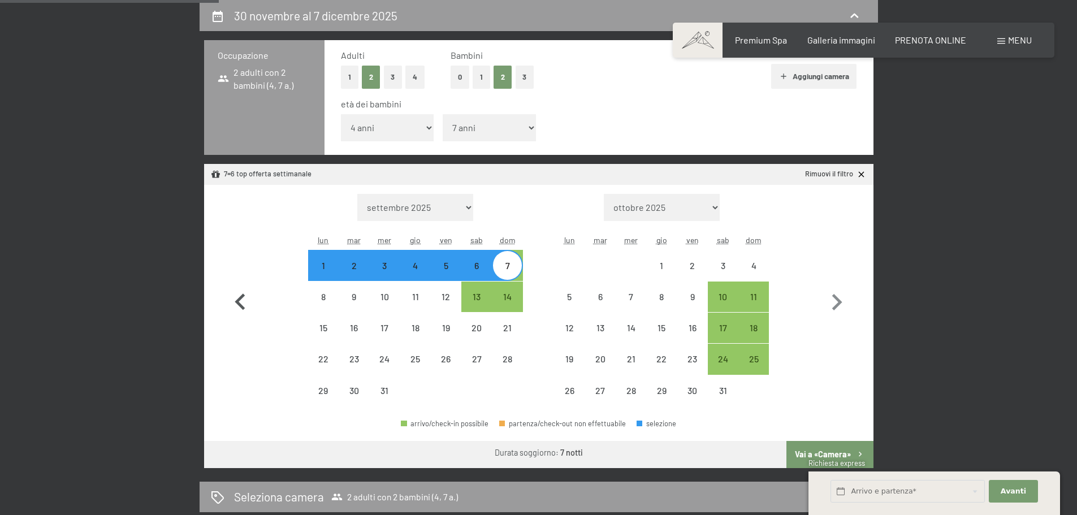
click at [240, 300] on icon "button" at bounding box center [240, 302] width 10 height 16
select select "[DATE]"
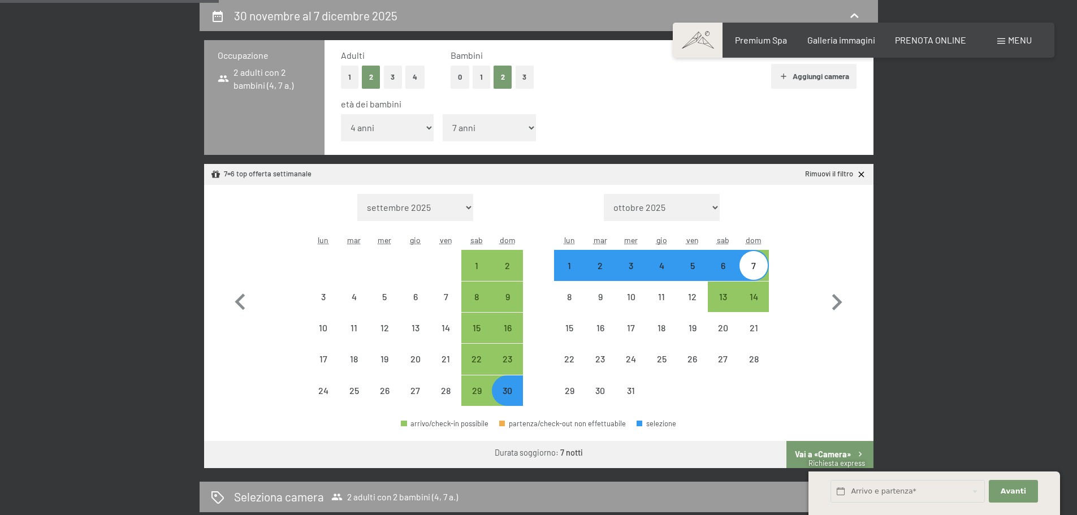
click at [754, 272] on div "7" at bounding box center [754, 275] width 28 height 28
select select "[DATE]"
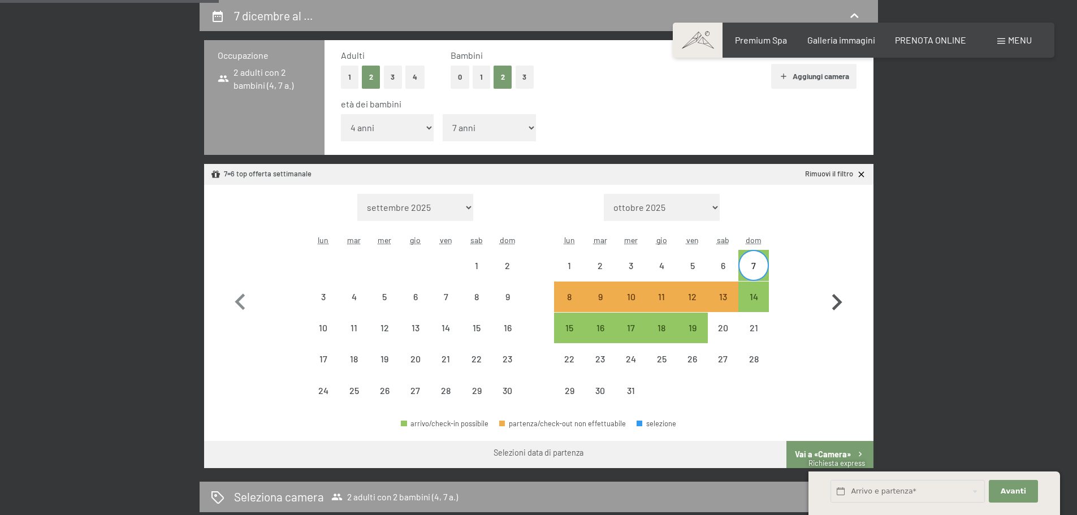
click at [838, 304] on icon "button" at bounding box center [837, 302] width 10 height 16
select select "[DATE]"
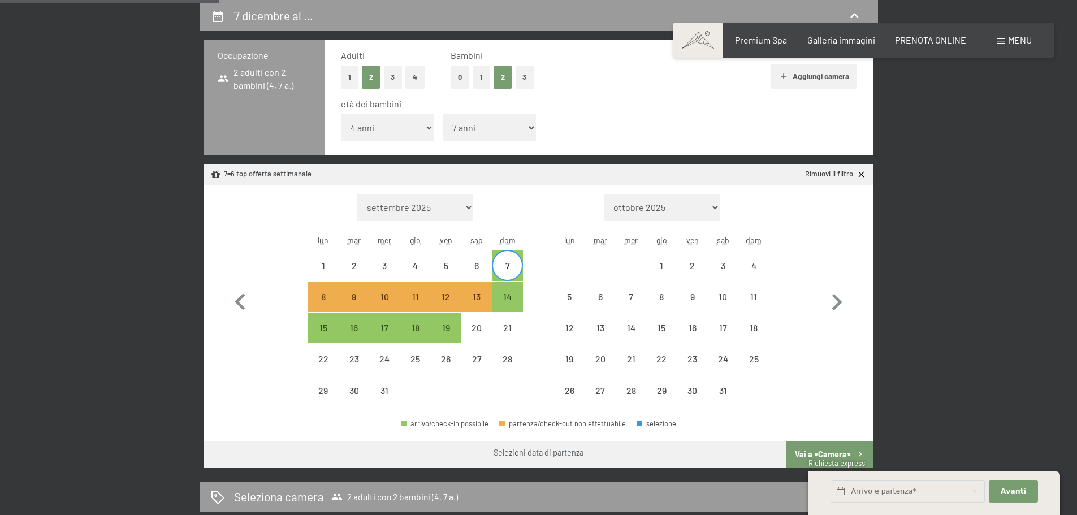
click at [503, 268] on div "7" at bounding box center [507, 275] width 28 height 28
select select "[DATE]"
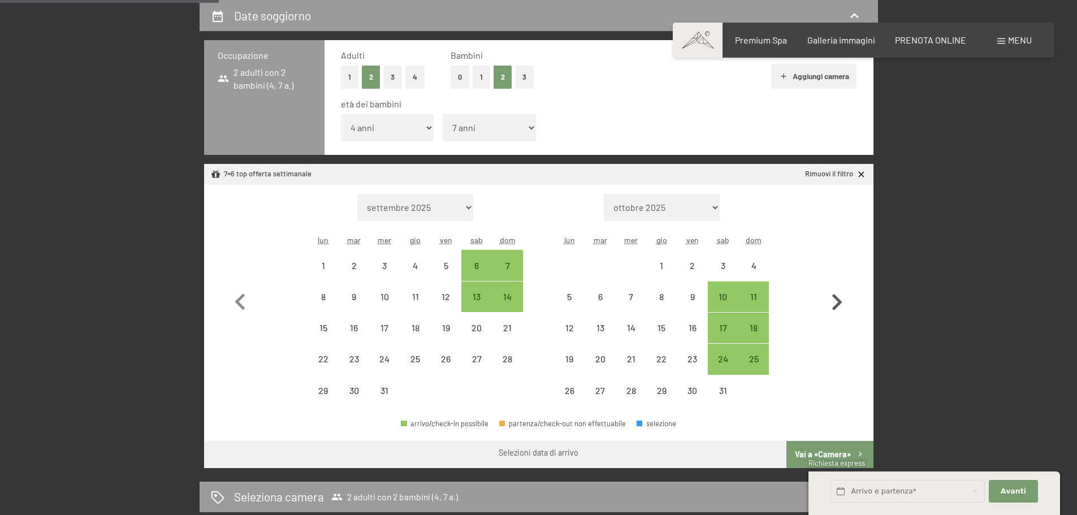
click at [841, 297] on icon "button" at bounding box center [837, 302] width 33 height 33
select select "[DATE]"
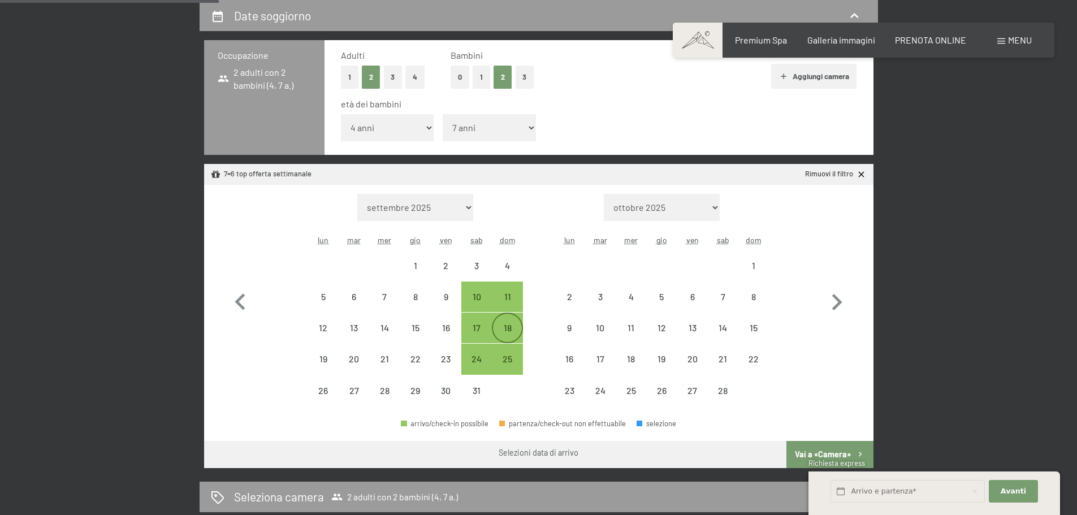
click at [507, 332] on div "18" at bounding box center [507, 337] width 28 height 28
select select "[DATE]"
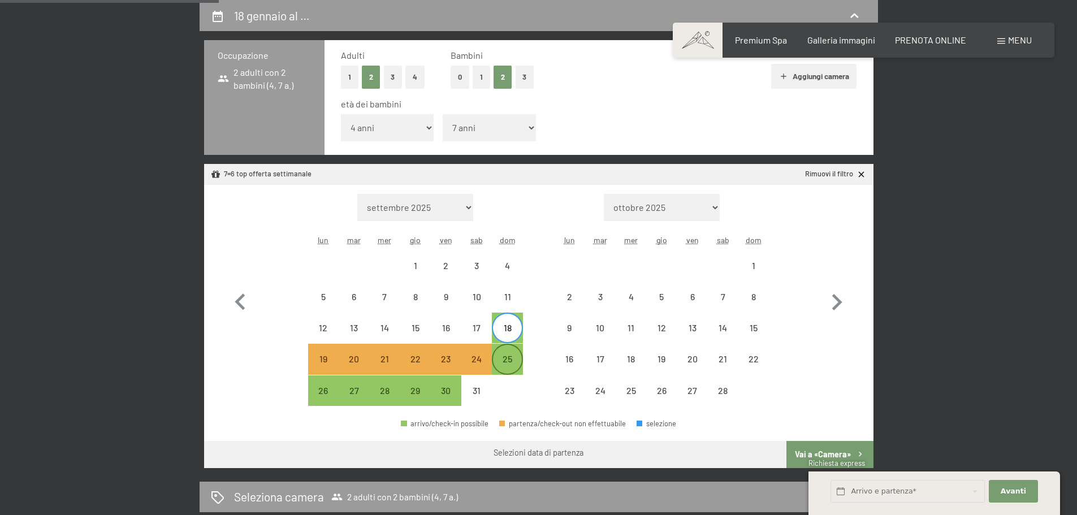
click at [513, 364] on div "25" at bounding box center [507, 369] width 28 height 28
select select "[DATE]"
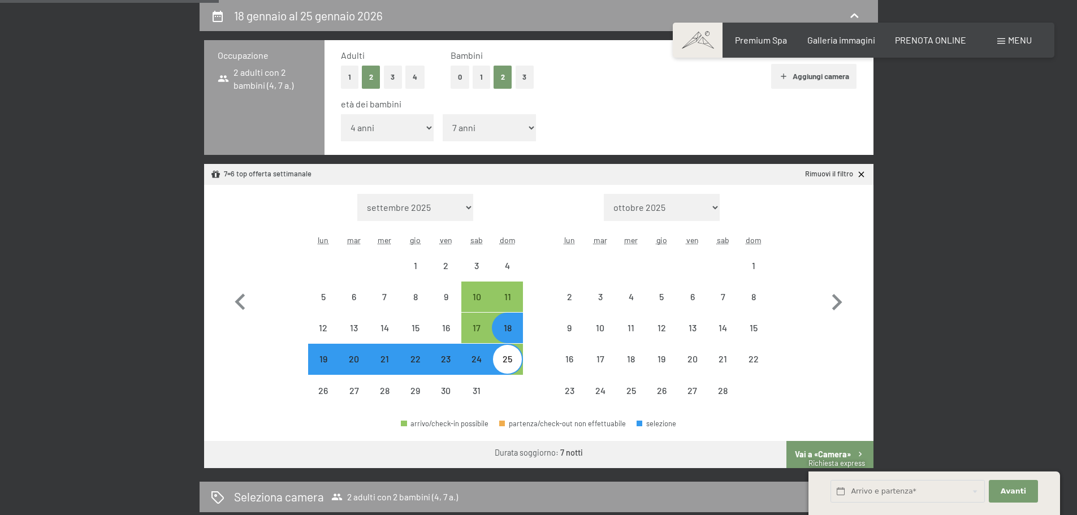
select select "[DATE]"
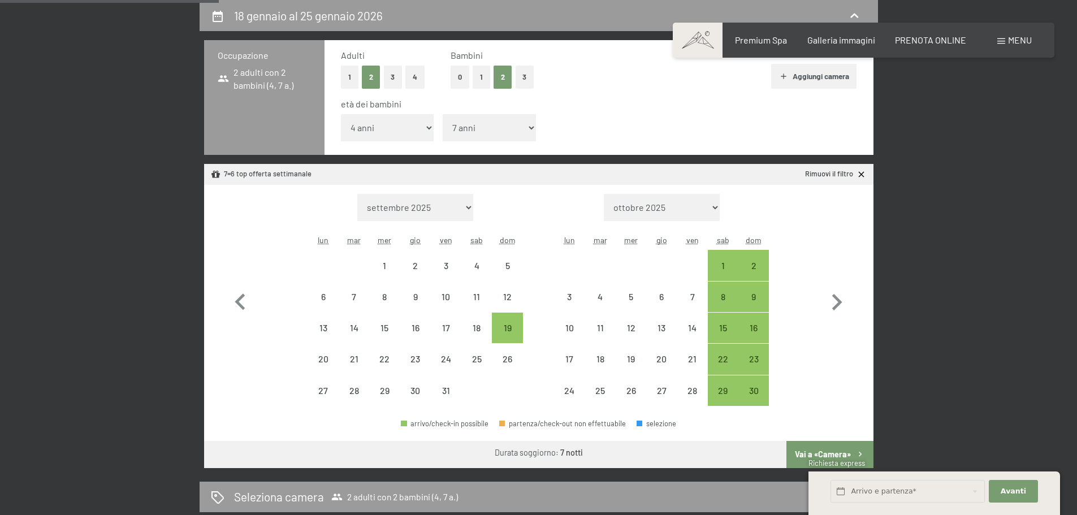
click at [819, 452] on button "Vai a «Camera»" at bounding box center [830, 454] width 87 height 27
select select "[DATE]"
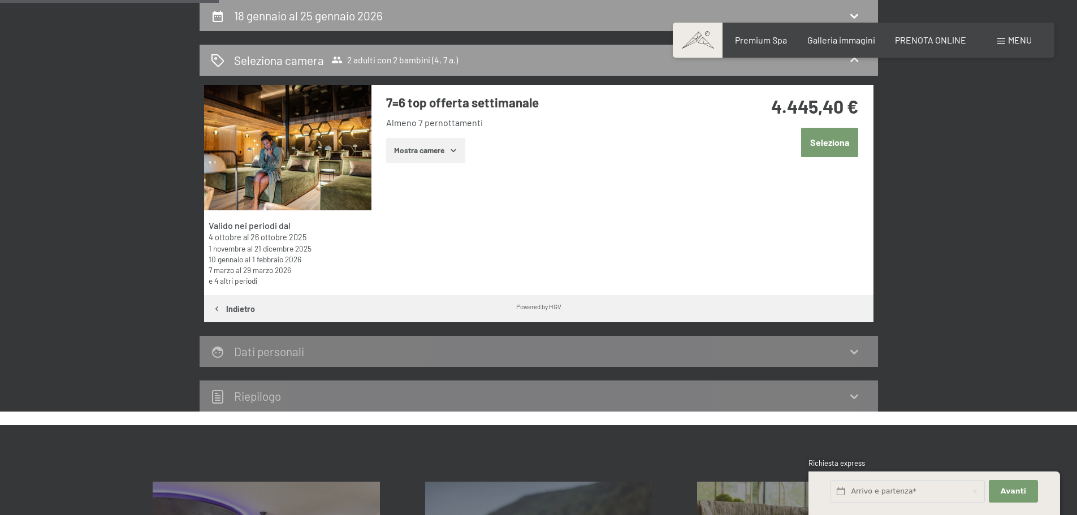
click at [243, 308] on button "Indietro" at bounding box center [233, 308] width 59 height 27
select select "4"
select select "7"
select select "[DATE]"
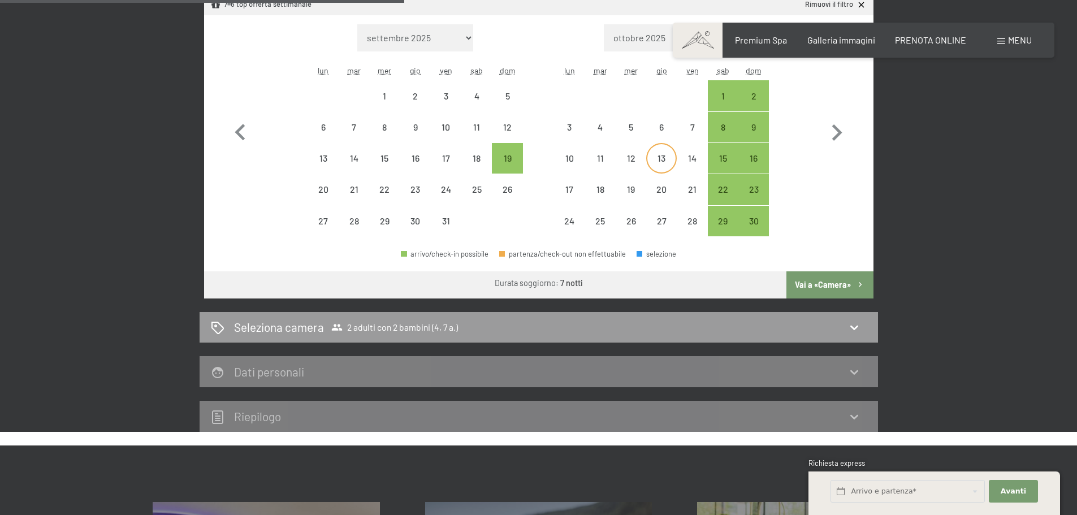
scroll to position [392, 0]
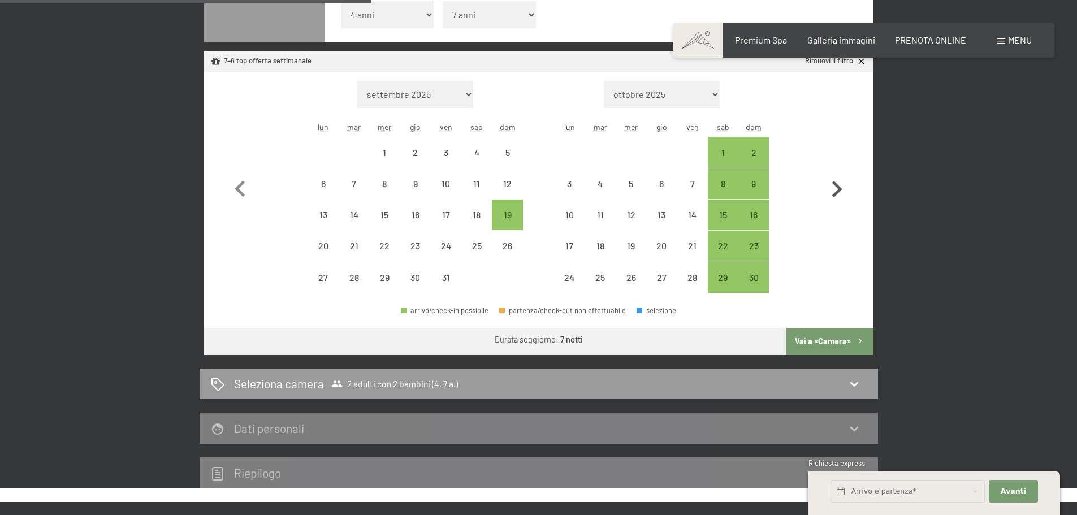
click at [838, 185] on icon "button" at bounding box center [837, 189] width 10 height 16
select select "[DATE]"
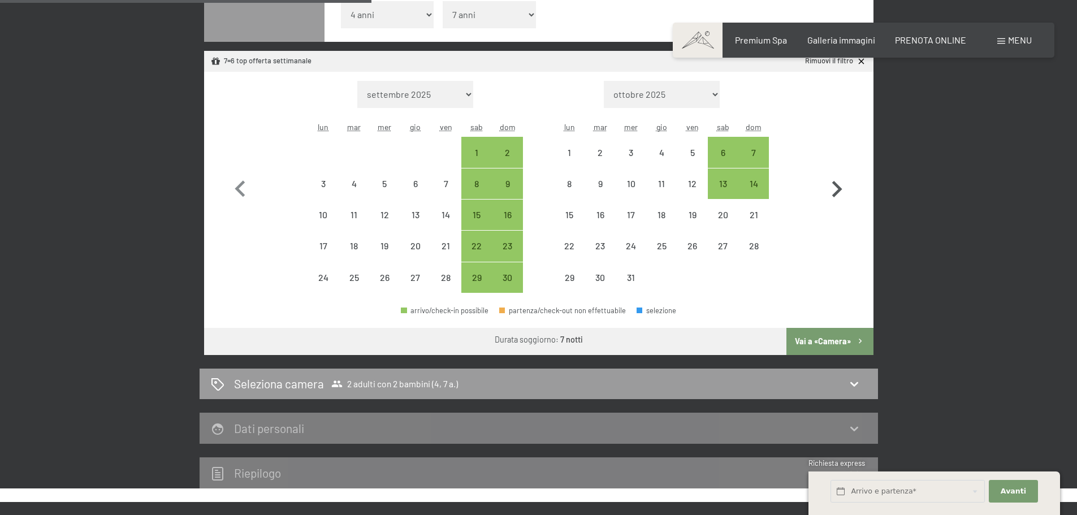
click at [838, 188] on icon "button" at bounding box center [837, 189] width 10 height 16
select select "[DATE]"
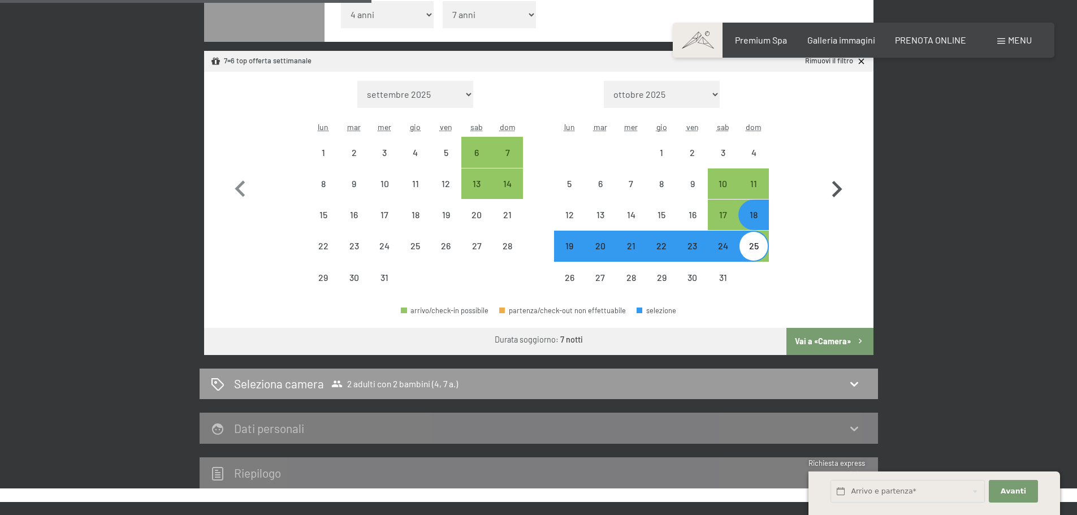
click at [838, 188] on icon "button" at bounding box center [837, 189] width 10 height 16
select select "[DATE]"
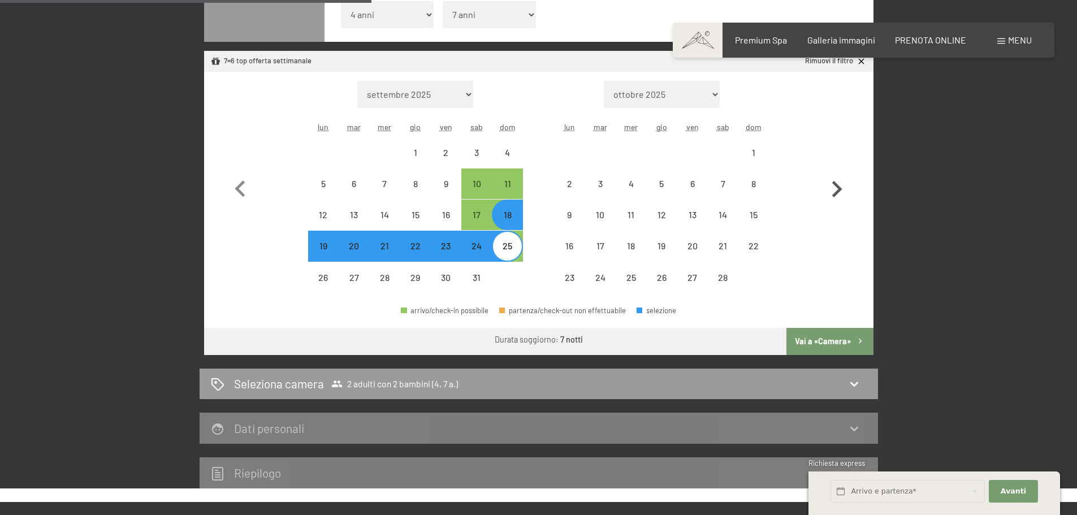
click at [838, 188] on icon "button" at bounding box center [837, 189] width 10 height 16
select select "[DATE]"
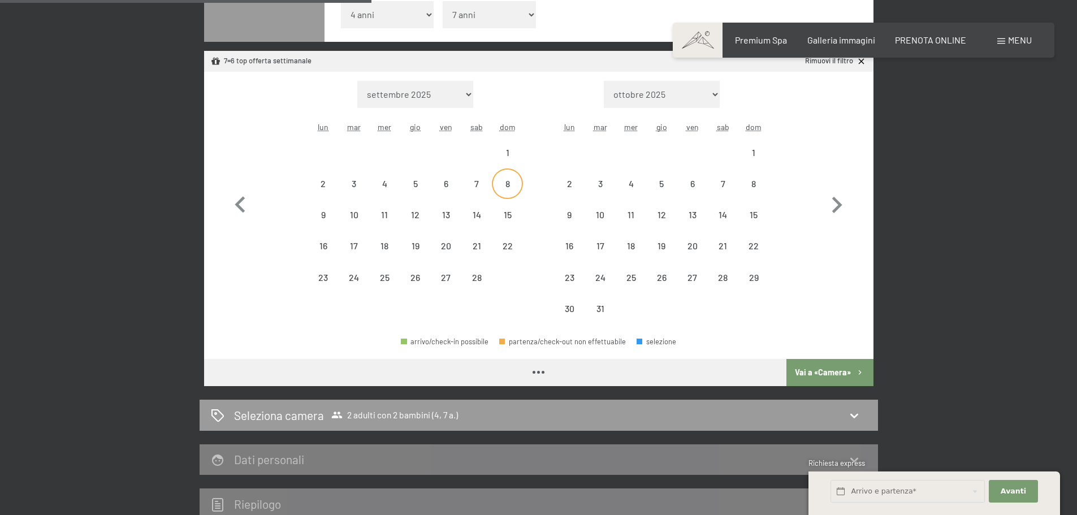
select select "[DATE]"
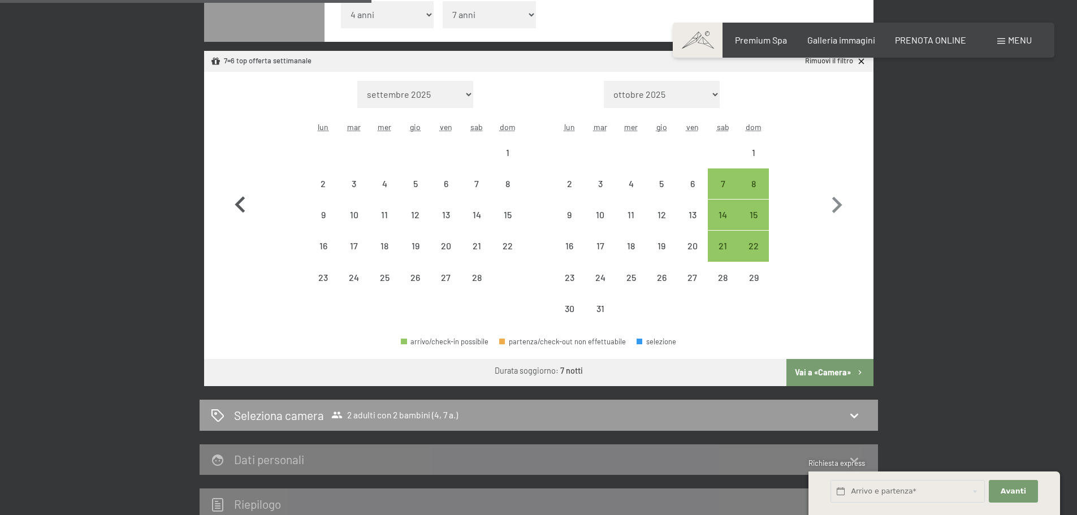
click at [237, 206] on icon "button" at bounding box center [240, 204] width 10 height 16
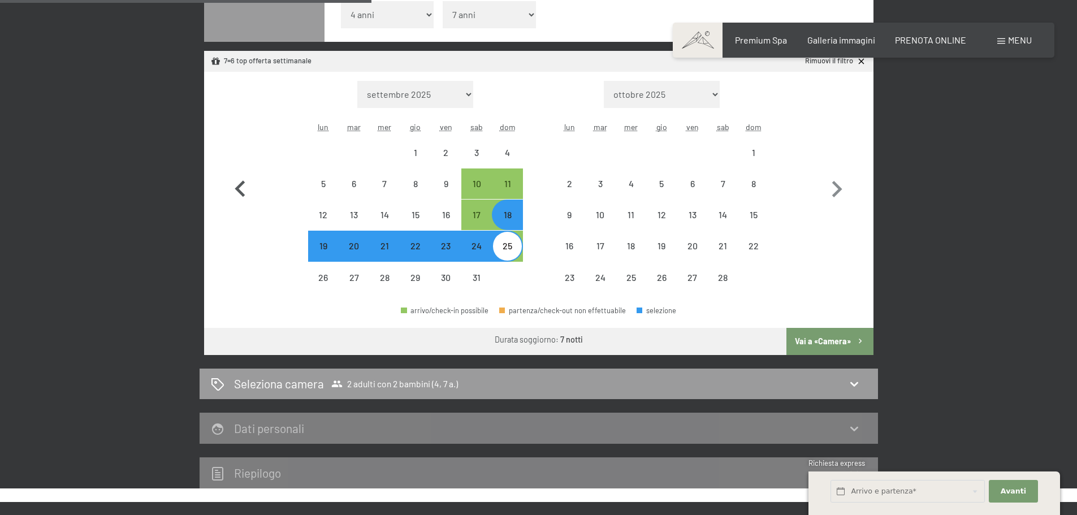
click at [239, 205] on icon "button" at bounding box center [240, 189] width 33 height 33
select select "[DATE]"
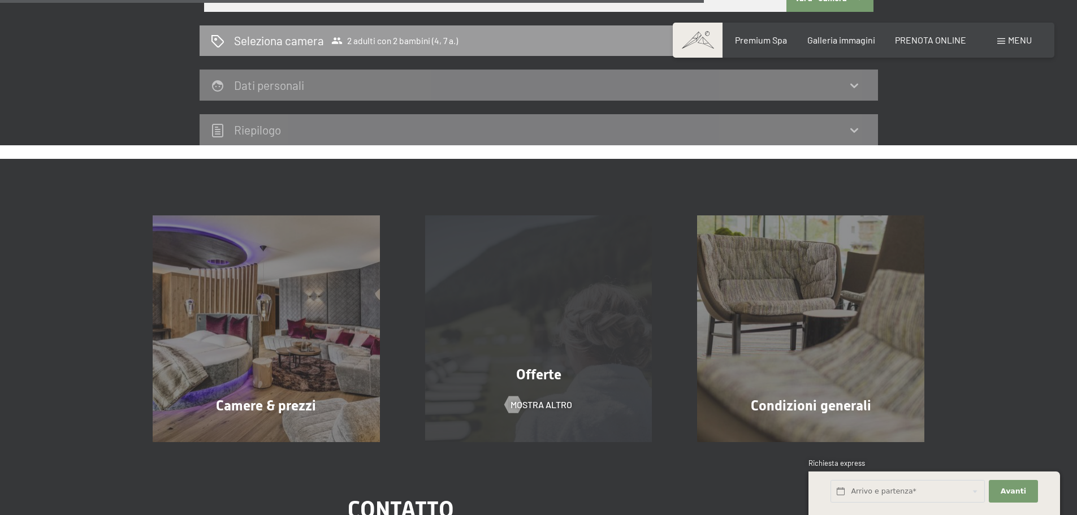
scroll to position [1018, 0]
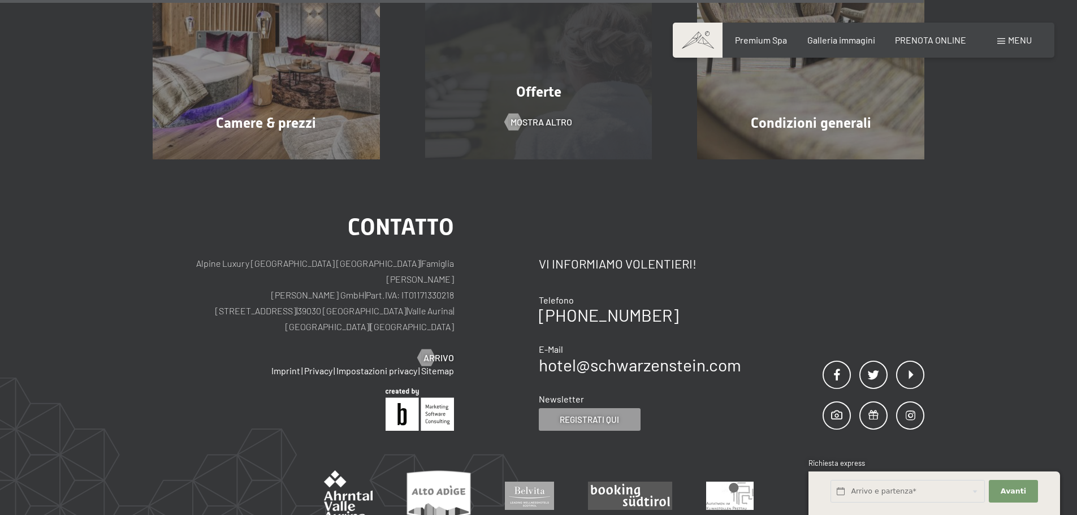
click at [541, 100] on span "Offerte" at bounding box center [538, 92] width 45 height 16
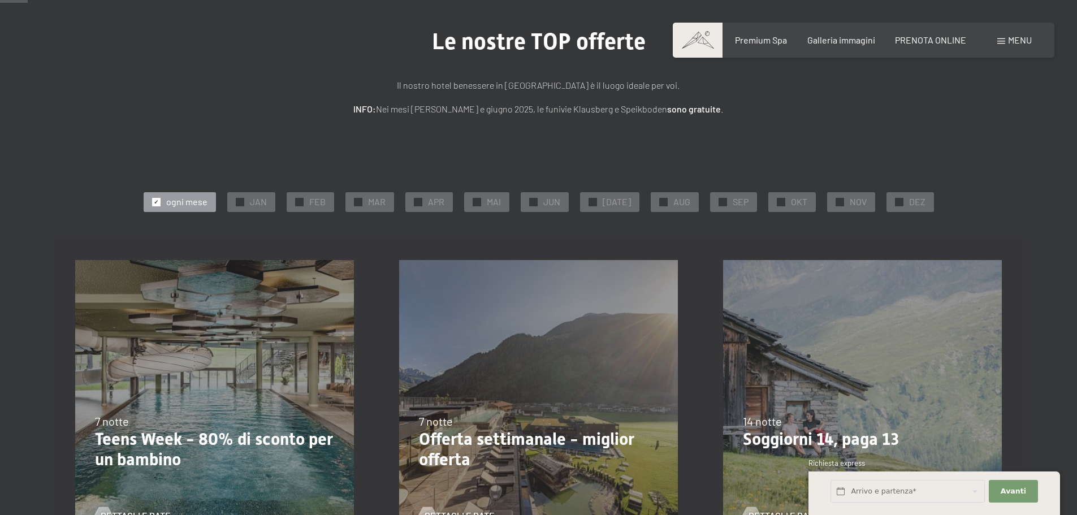
scroll to position [57, 0]
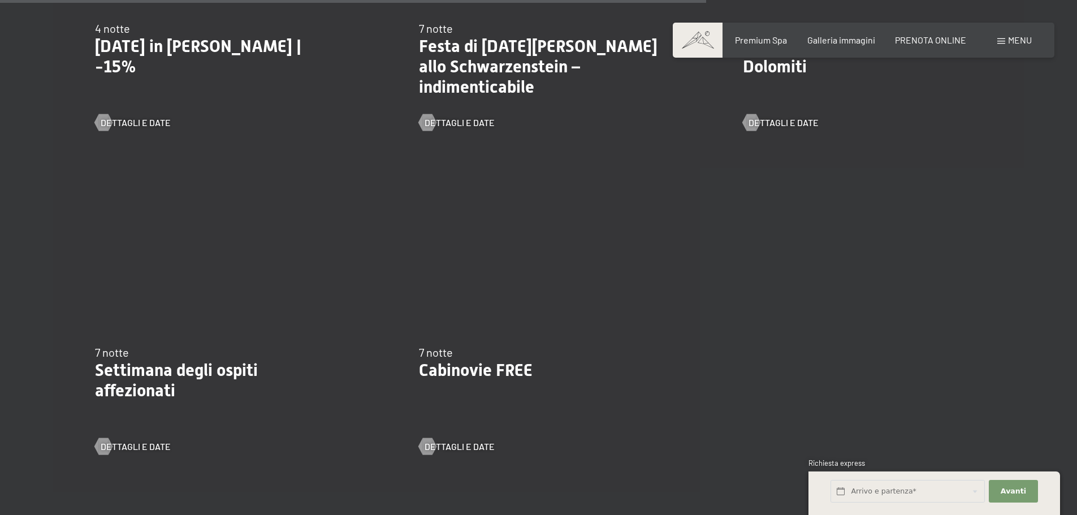
scroll to position [1470, 0]
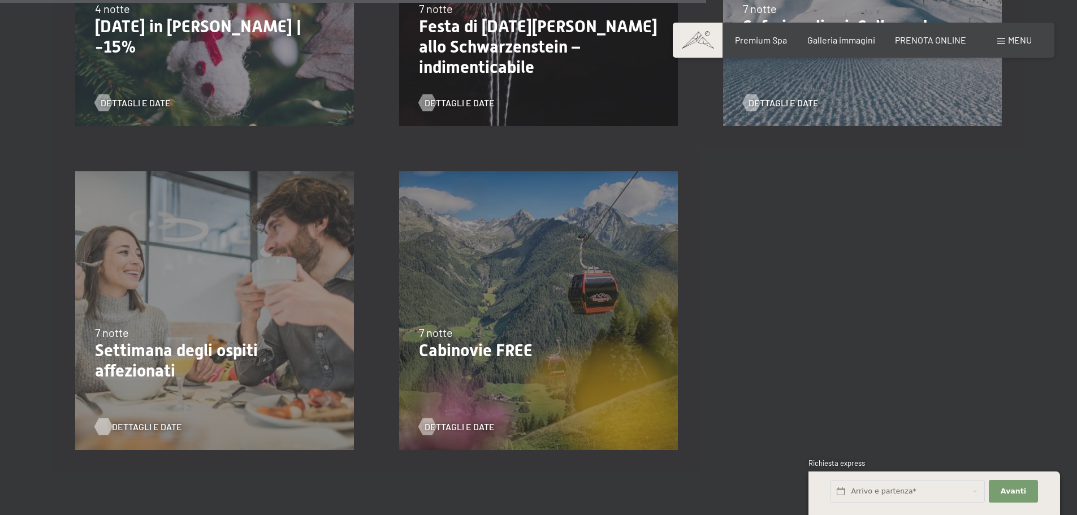
click at [152, 429] on span "Dettagli e Date" at bounding box center [147, 427] width 70 height 12
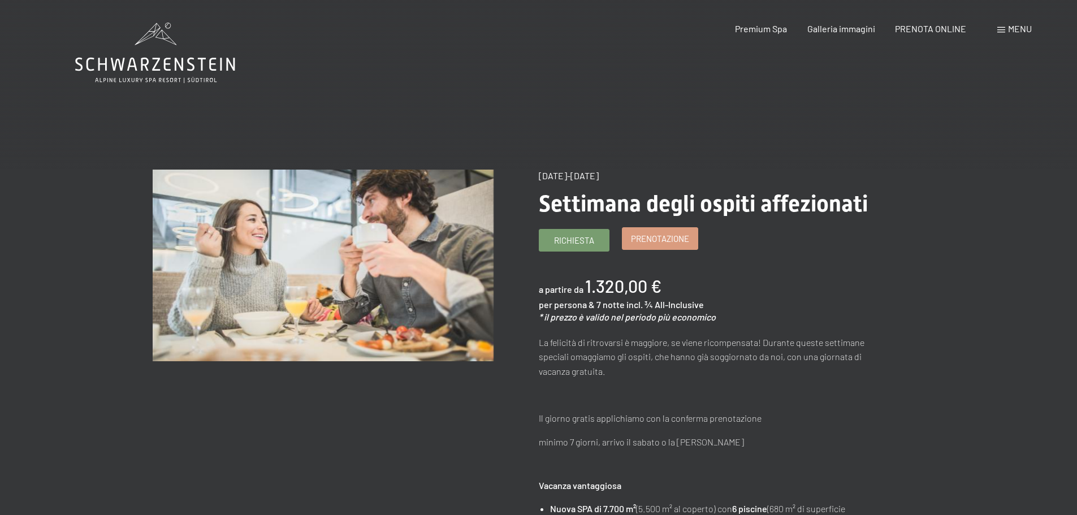
click at [675, 236] on span "Prenotazione" at bounding box center [660, 239] width 58 height 12
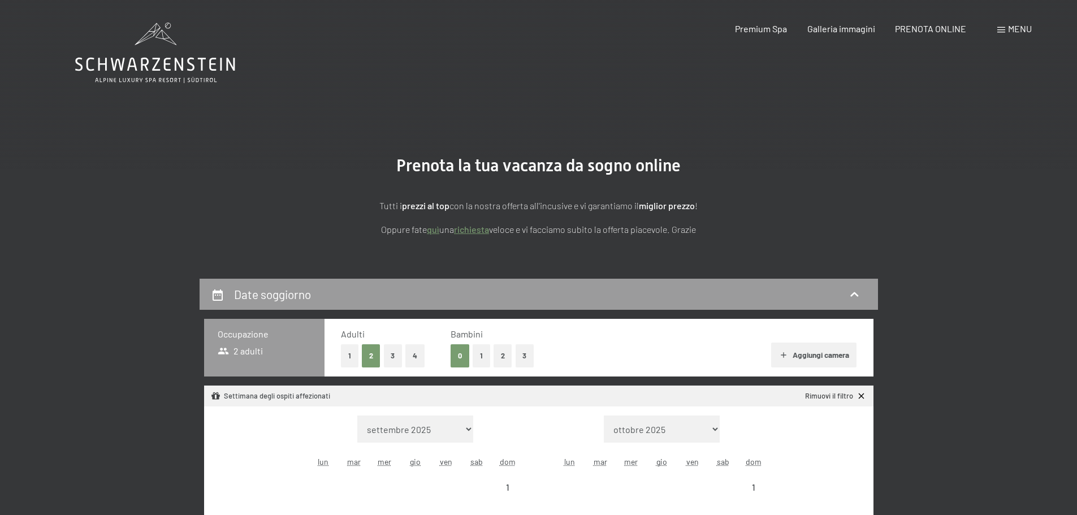
select select "[DATE]"
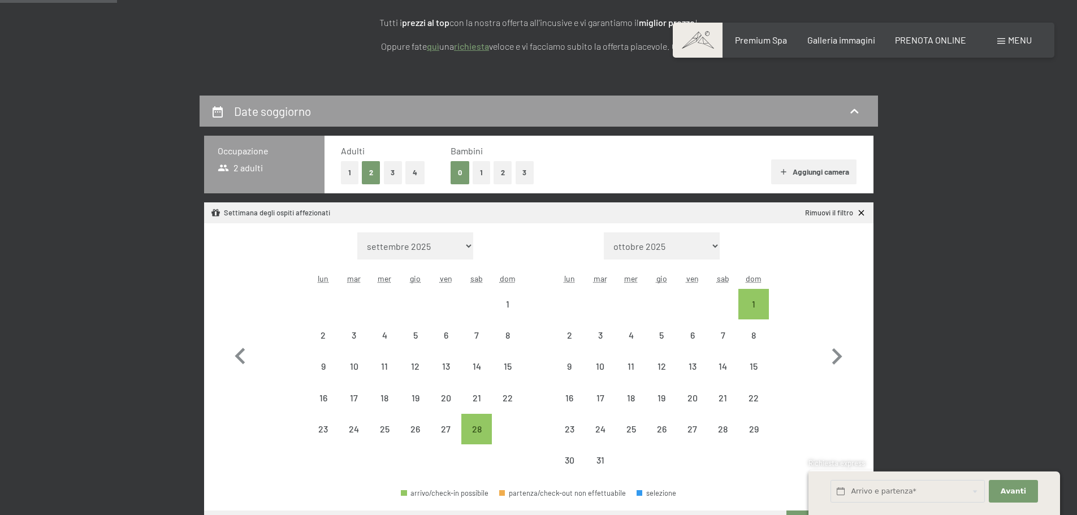
scroll to position [226, 0]
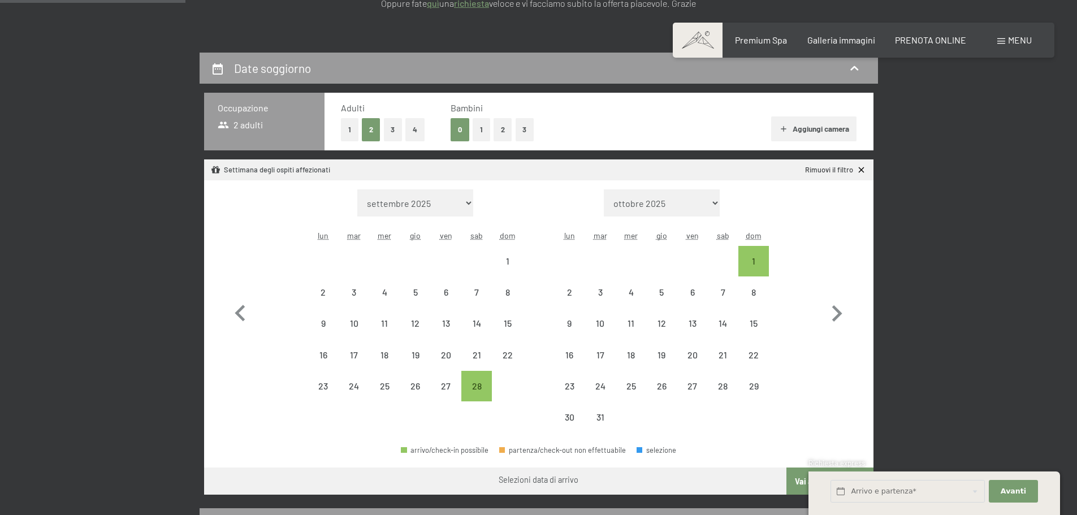
click at [508, 126] on button "2" at bounding box center [503, 129] width 19 height 23
select select "[DATE]"
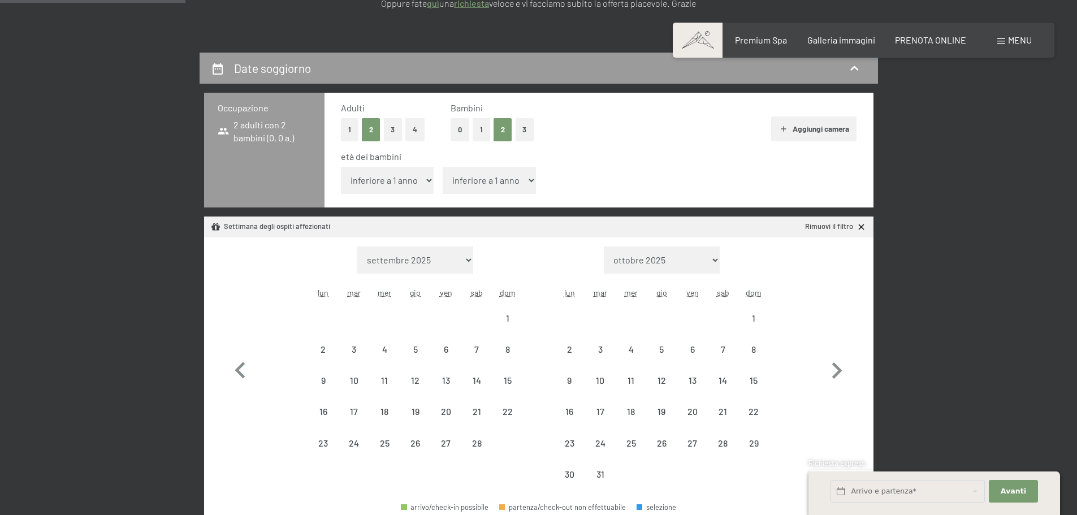
select select "[DATE]"
click at [418, 183] on select "inferiore a 1 anno 1 anno 2 anni 3 anni 4 anni 5 anni 6 anni 7 anni 8 anni 9 an…" at bounding box center [387, 180] width 93 height 27
select select "4"
click at [341, 167] on select "inferiore a 1 anno 1 anno 2 anni 3 anni 4 anni 5 anni 6 anni 7 anni 8 anni 9 an…" at bounding box center [387, 180] width 93 height 27
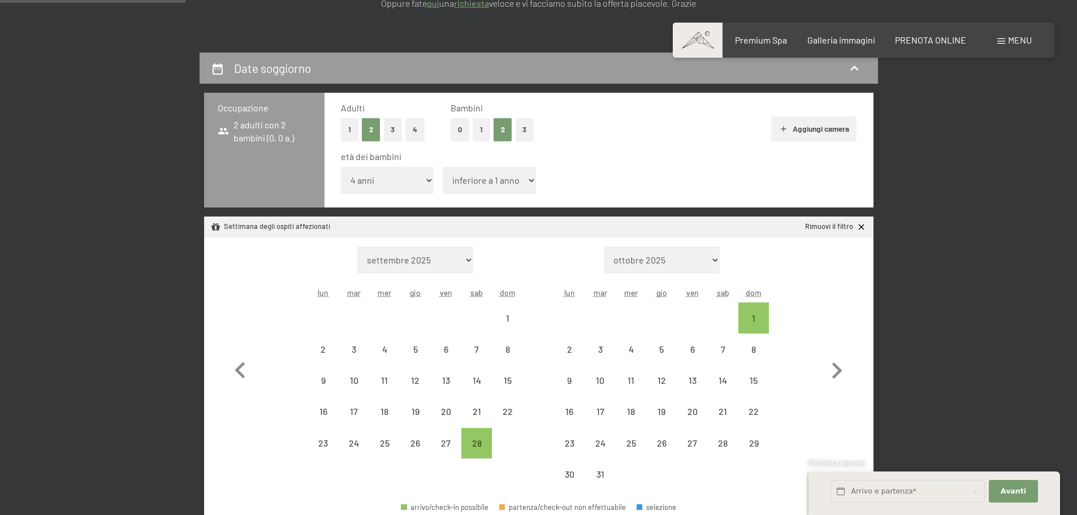
select select "[DATE]"
click at [501, 173] on select "inferiore a 1 anno 1 anno 2 anni 3 anni 4 anni 5 anni 6 anni 7 anni 8 anni 9 an…" at bounding box center [489, 180] width 93 height 27
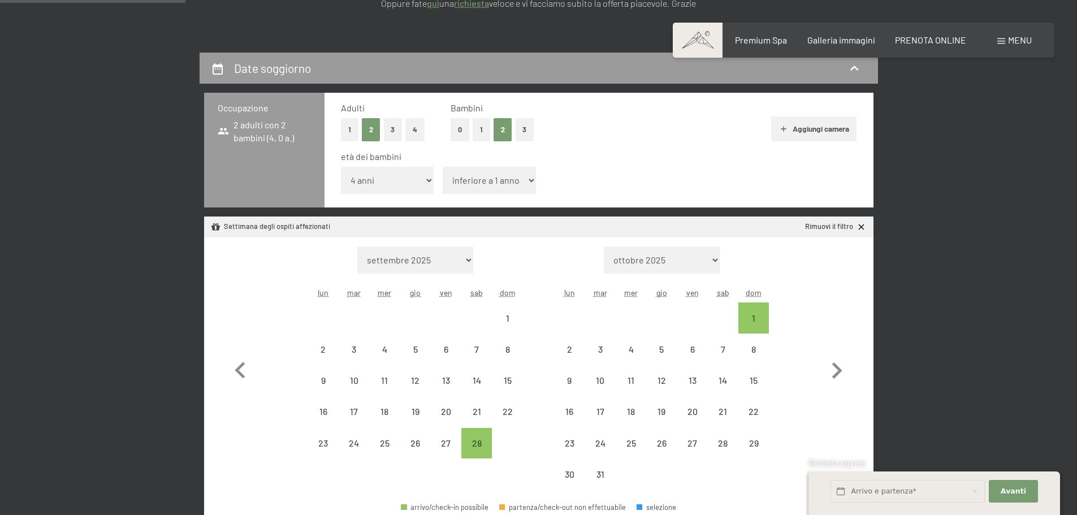
select select "7"
click at [443, 167] on select "inferiore a 1 anno 1 anno 2 anni 3 anni 4 anni 5 anni 6 anni 7 anni 8 anni 9 an…" at bounding box center [489, 180] width 93 height 27
select select "[DATE]"
select select "2026-02-01"
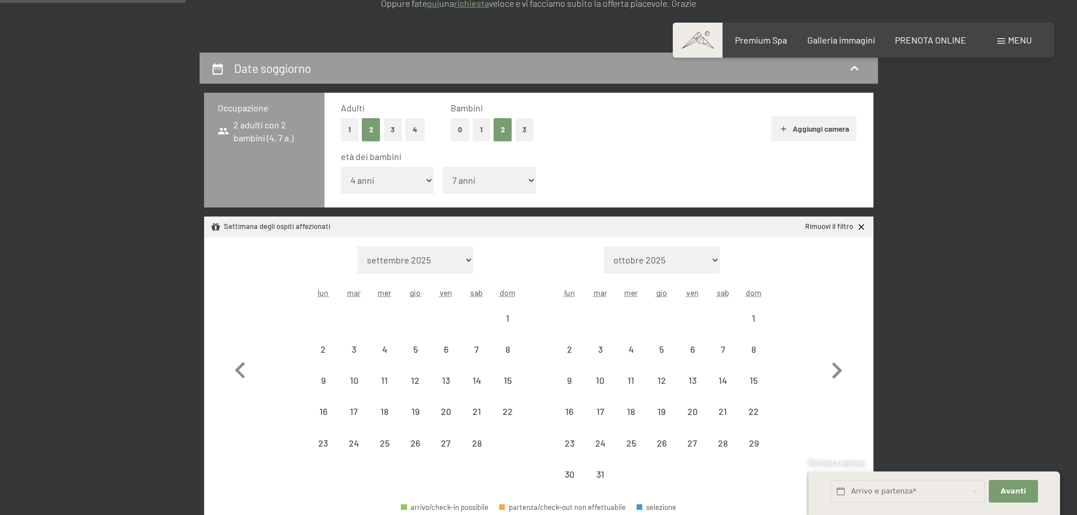
select select "2026-03-01"
click at [238, 374] on icon "button" at bounding box center [240, 371] width 33 height 33
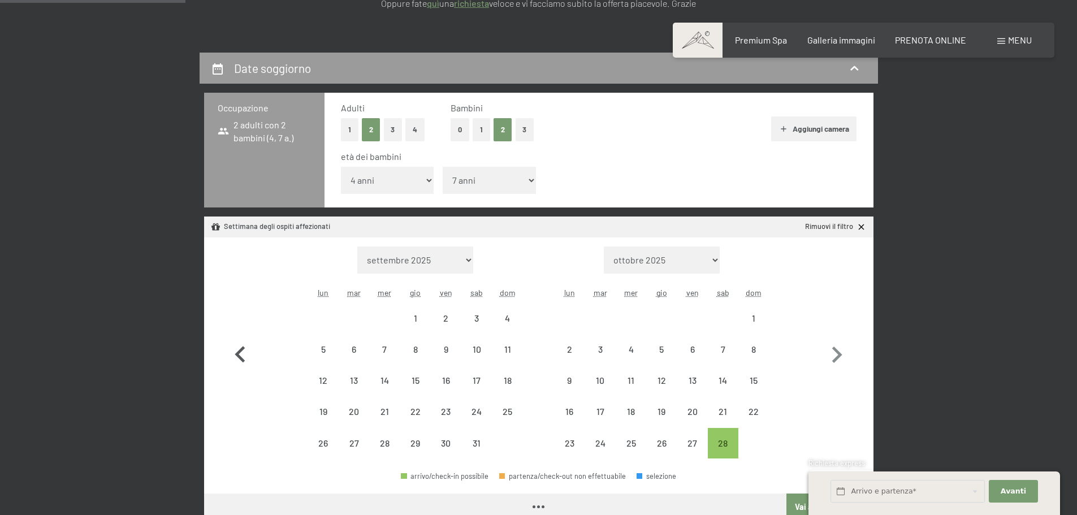
select select "[DATE]"
select select "2026-02-01"
click at [238, 374] on button "button" at bounding box center [240, 353] width 33 height 213
select select "[DATE]"
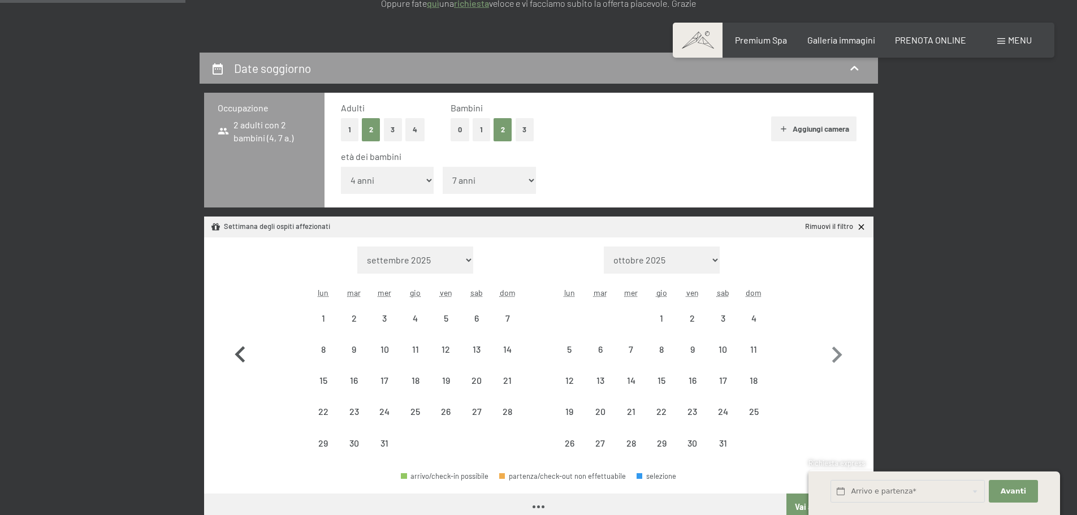
select select "[DATE]"
click at [840, 352] on icon "button" at bounding box center [837, 355] width 33 height 33
select select "[DATE]"
select select "2026-02-01"
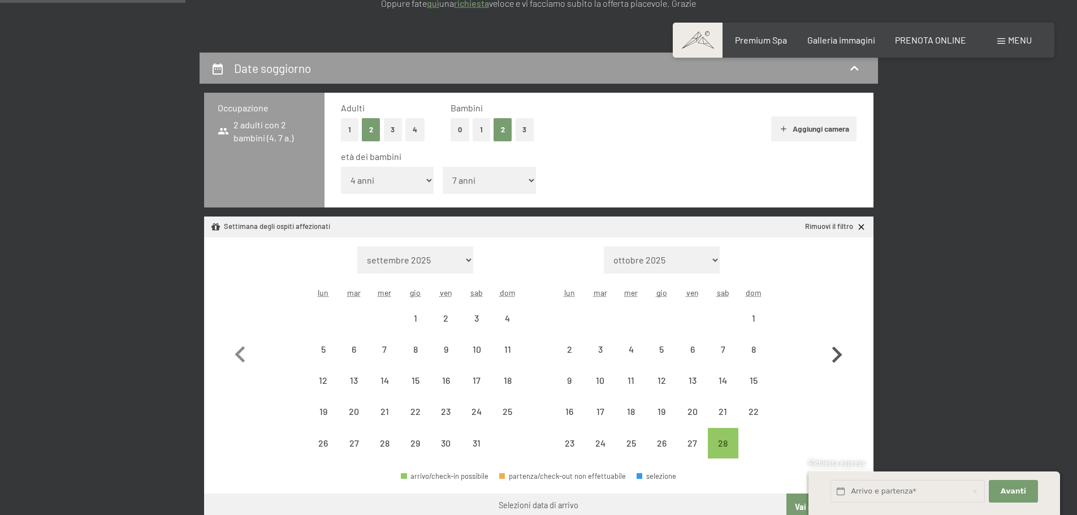
click at [840, 352] on icon "button" at bounding box center [837, 355] width 33 height 33
select select "2026-02-01"
select select "2026-03-01"
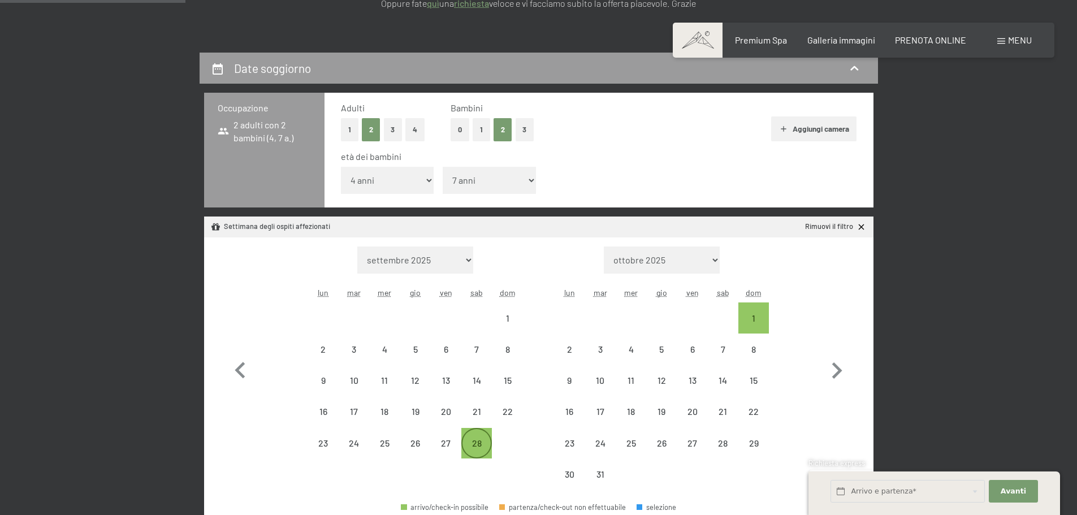
click at [486, 440] on div "28" at bounding box center [477, 453] width 28 height 28
select select "2026-02-01"
select select "2026-03-01"
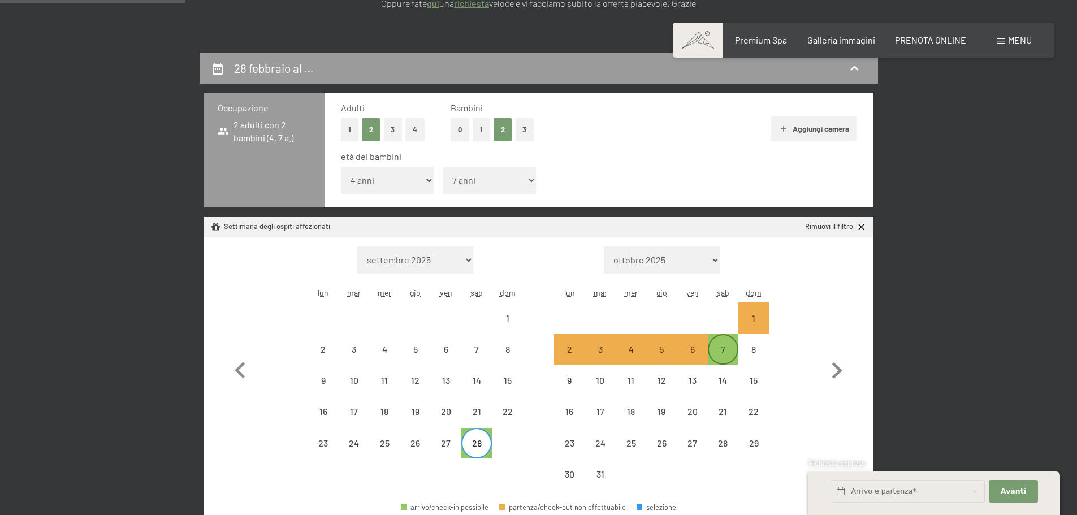
click at [726, 349] on div "7" at bounding box center [723, 359] width 28 height 28
select select "2026-02-01"
select select "2026-03-01"
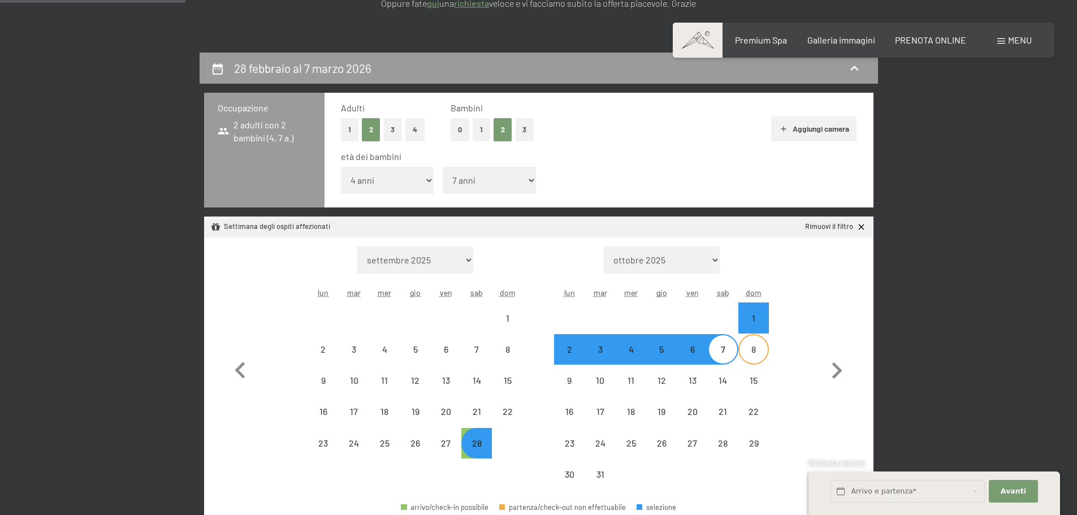
select select "2026-02-01"
select select "2026-03-01"
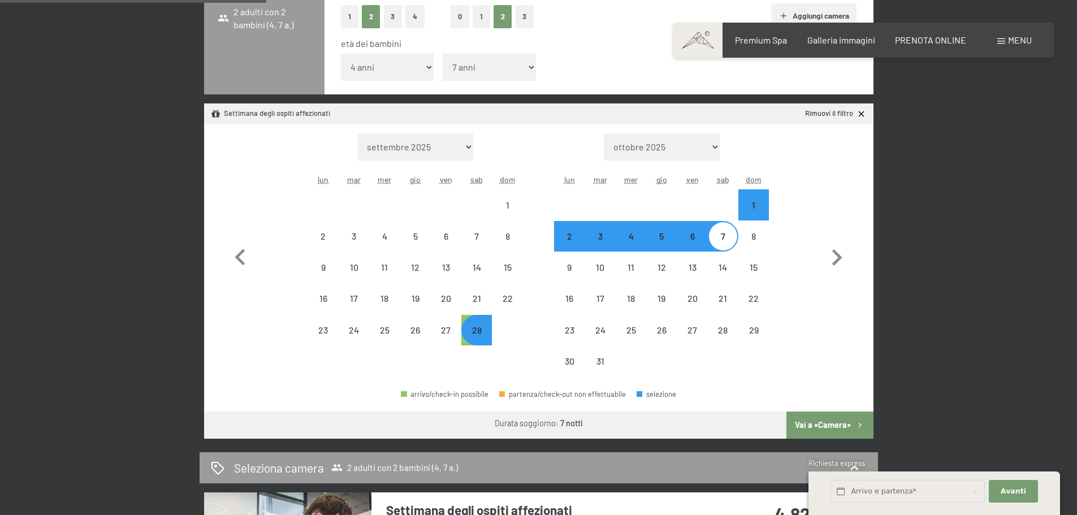
click at [840, 421] on button "Vai a «Camera»" at bounding box center [830, 425] width 87 height 27
select select "2026-02-01"
select select "2026-03-01"
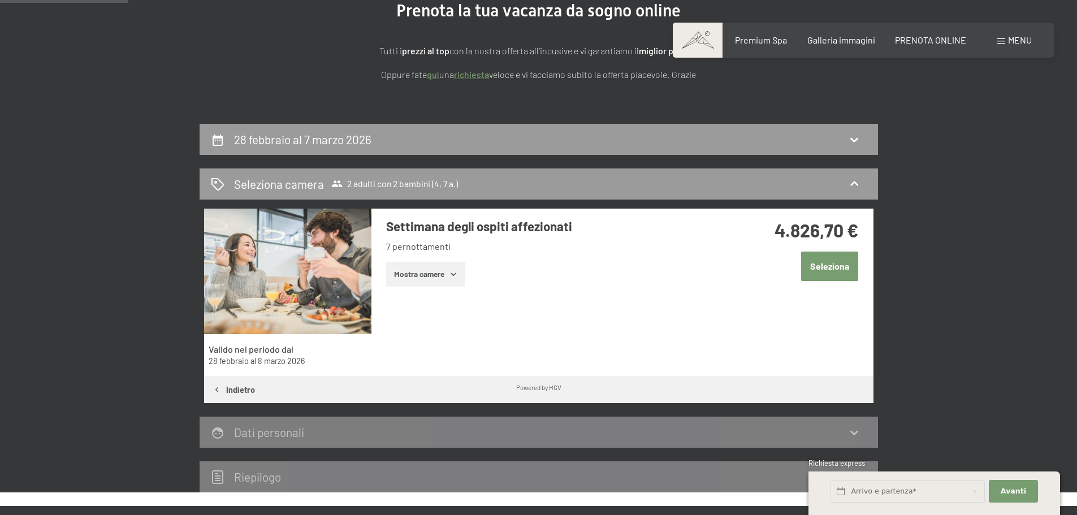
scroll to position [166, 0]
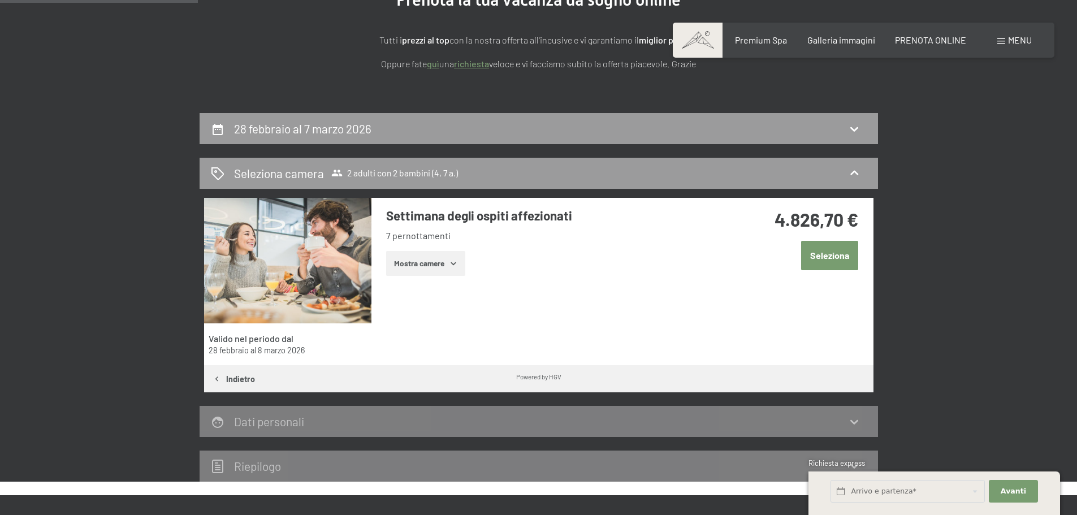
click at [251, 378] on button "Indietro" at bounding box center [233, 378] width 59 height 27
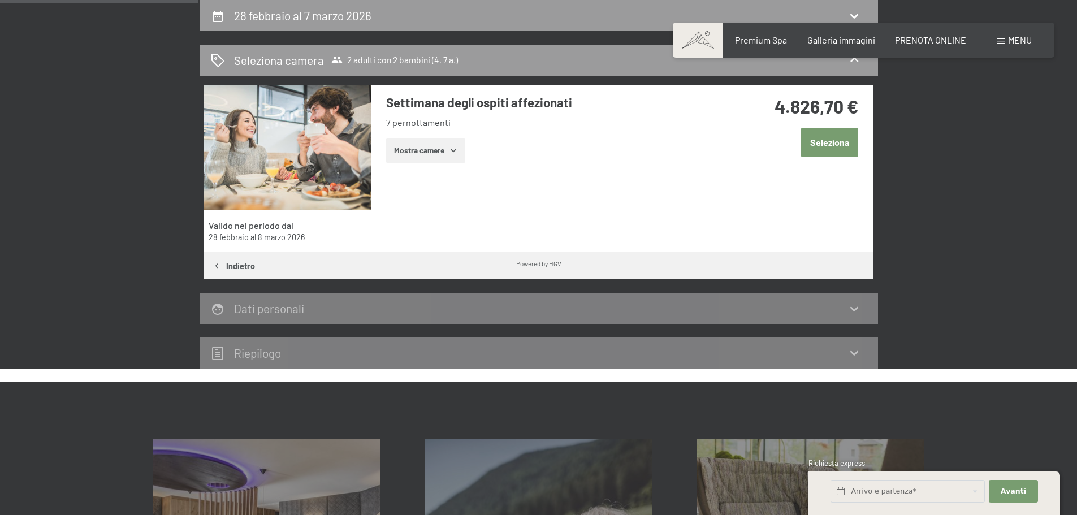
select select "4"
select select "7"
select select "2026-02-01"
select select "2026-03-01"
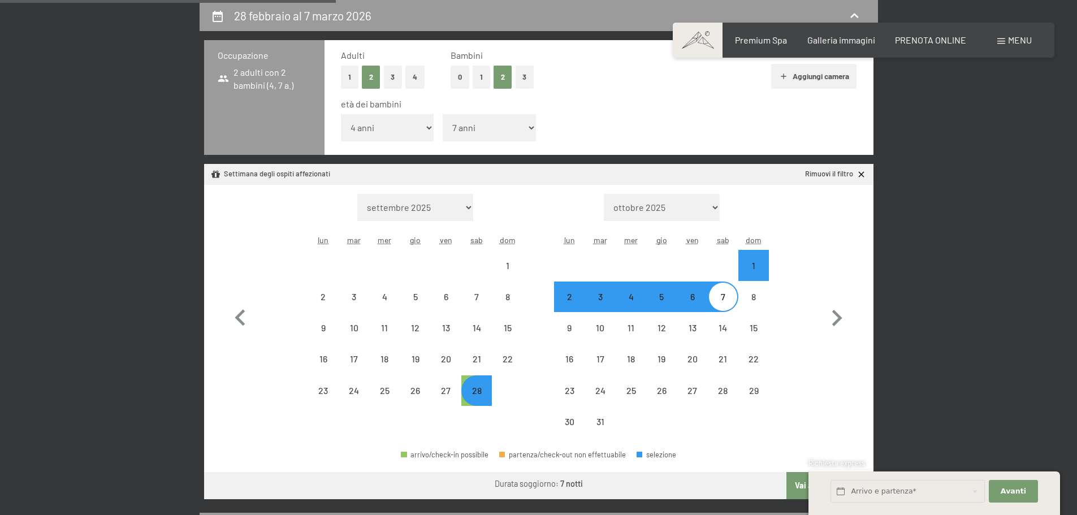
click at [726, 299] on div "7" at bounding box center [723, 306] width 28 height 28
select select "2026-02-01"
select select "2026-03-01"
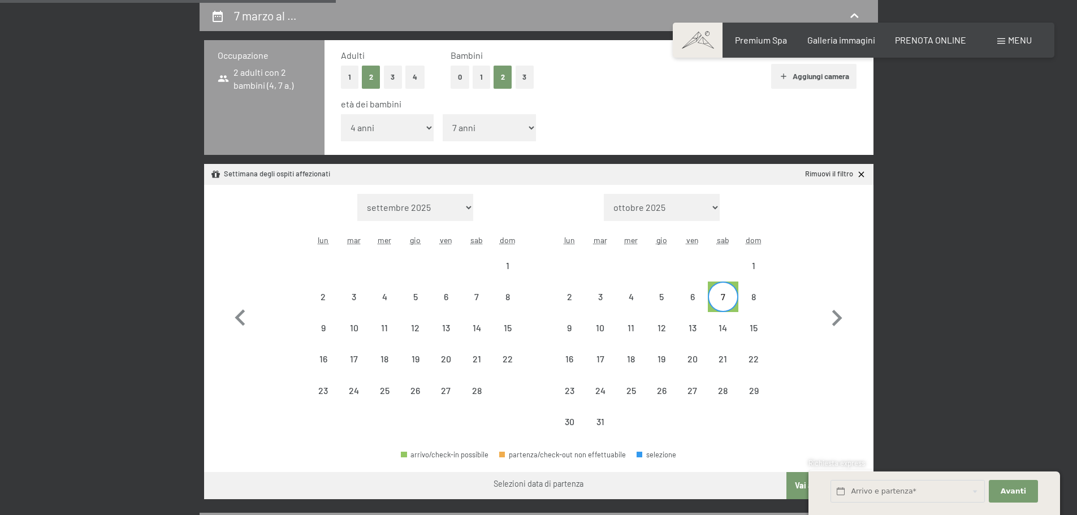
click at [730, 297] on div "7" at bounding box center [723, 306] width 28 height 28
select select "2026-02-01"
select select "2026-03-01"
click at [757, 264] on div "1" at bounding box center [754, 275] width 28 height 28
select select "2026-02-01"
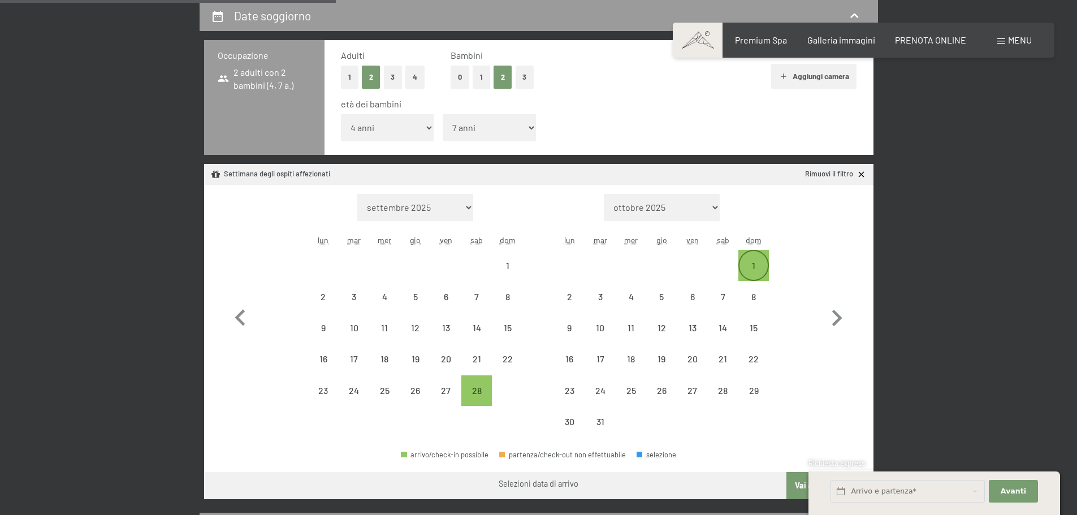
select select "2026-03-01"
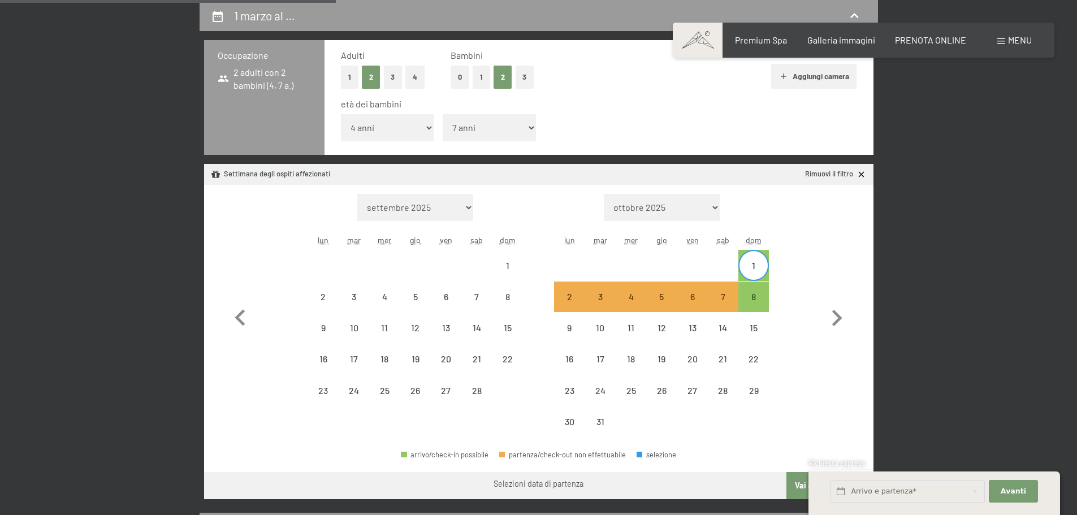
click at [752, 255] on div "1" at bounding box center [754, 265] width 28 height 28
select select "2026-02-01"
select select "2026-03-01"
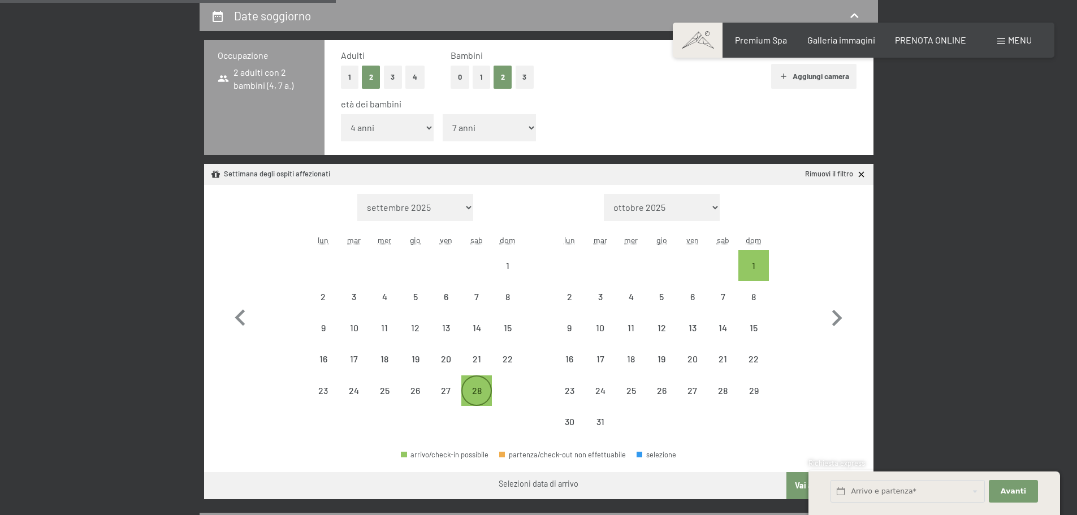
click at [484, 388] on div "28" at bounding box center [477, 400] width 28 height 28
select select "2026-02-01"
select select "2026-03-01"
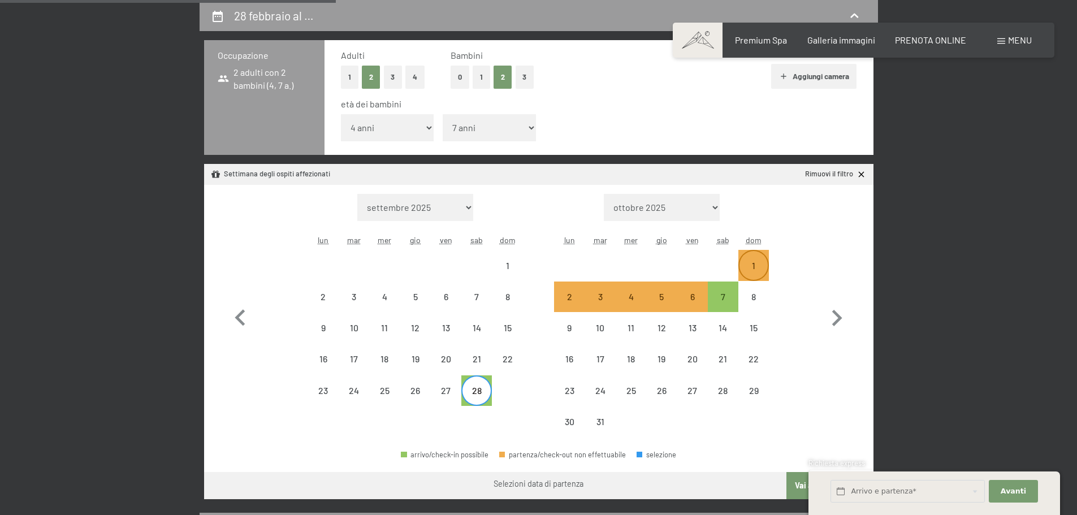
click at [757, 270] on div "1" at bounding box center [754, 275] width 28 height 28
select select "2026-02-01"
select select "2026-03-01"
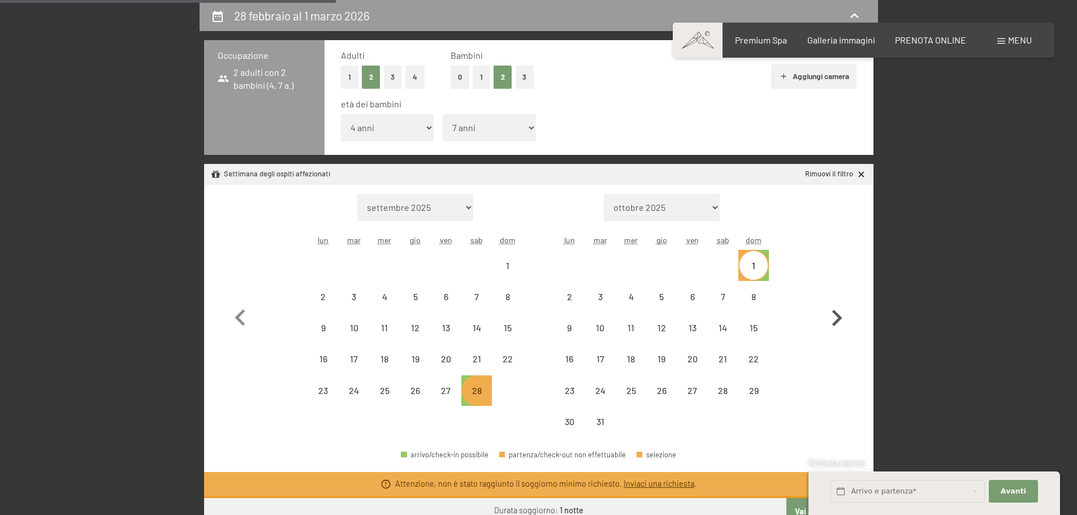
click at [835, 320] on icon "button" at bounding box center [837, 318] width 33 height 33
select select "2026-03-01"
select select "2026-04-01"
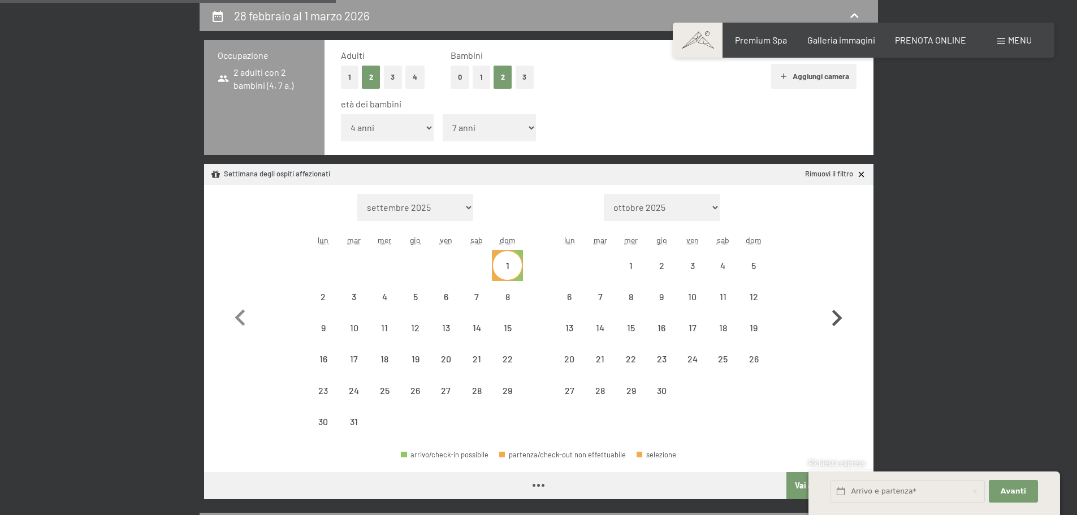
select select "2026-03-01"
select select "2026-04-01"
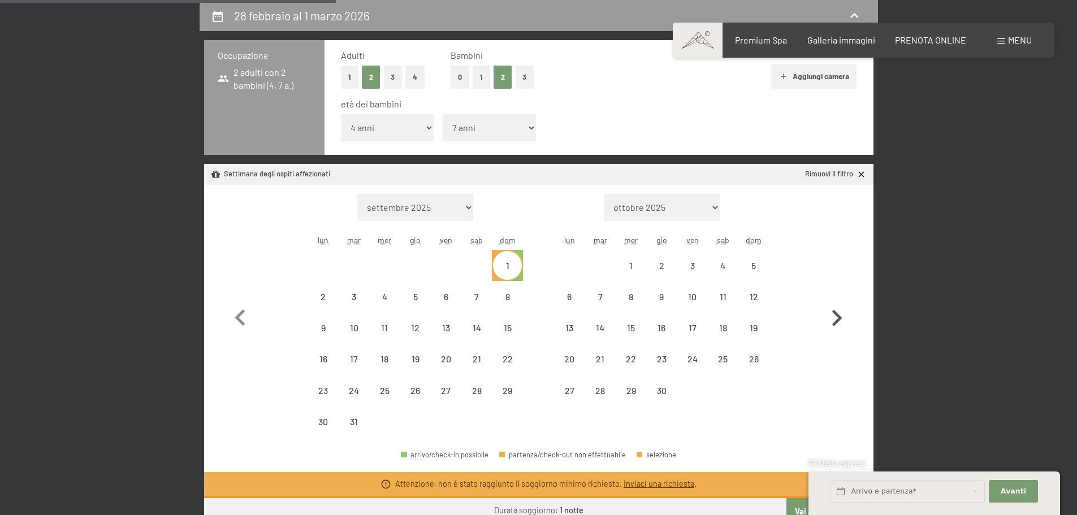
click at [835, 319] on icon "button" at bounding box center [837, 318] width 33 height 33
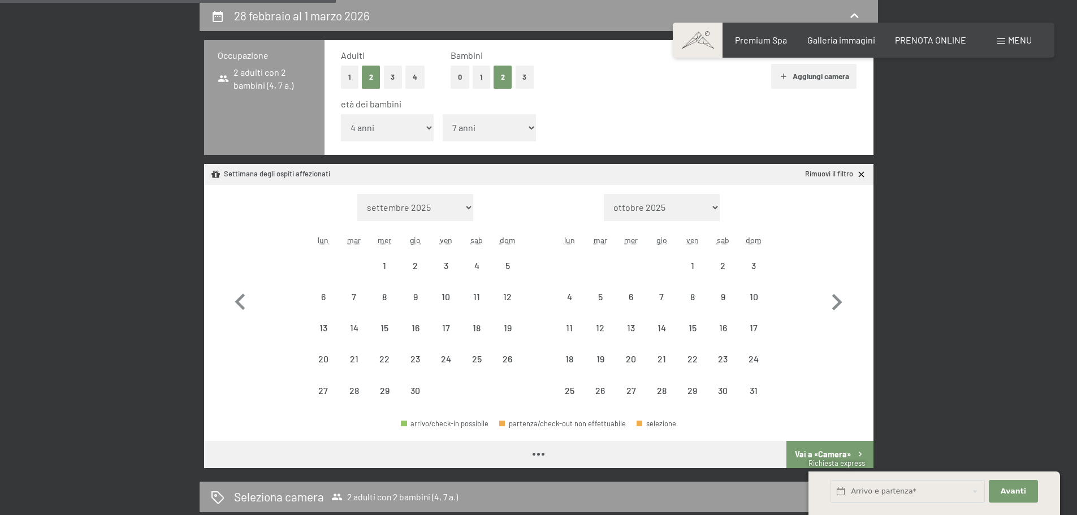
select select "2026-04-01"
select select "2026-05-01"
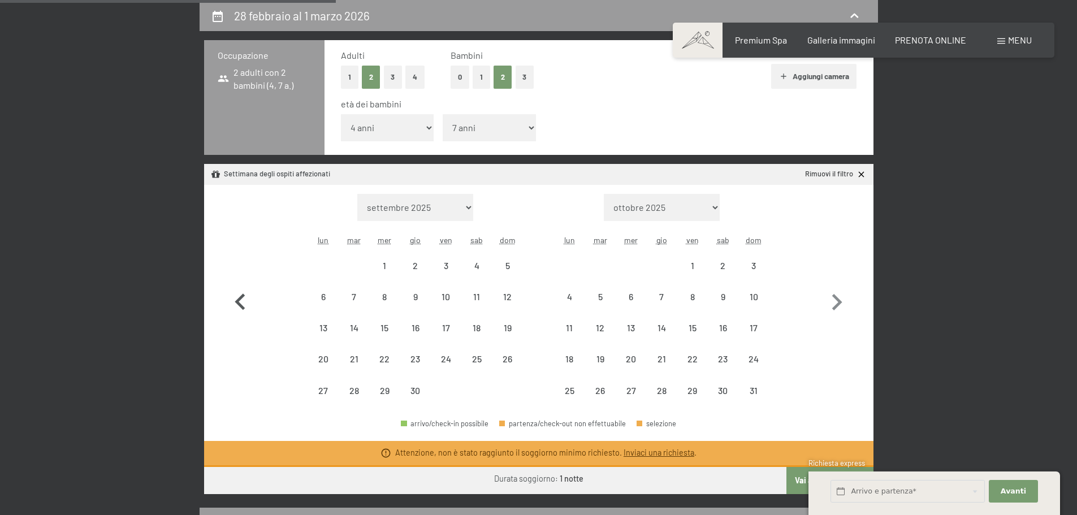
click at [236, 300] on icon "button" at bounding box center [240, 302] width 33 height 33
select select "2026-03-01"
select select "2026-04-01"
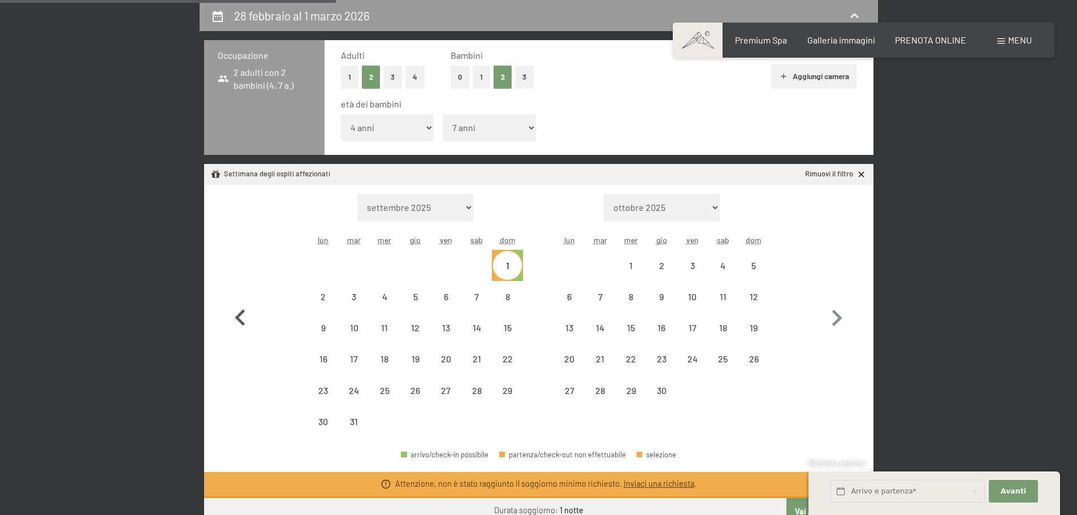
click at [236, 300] on button "button" at bounding box center [240, 316] width 33 height 244
select select "2026-02-01"
select select "2026-03-01"
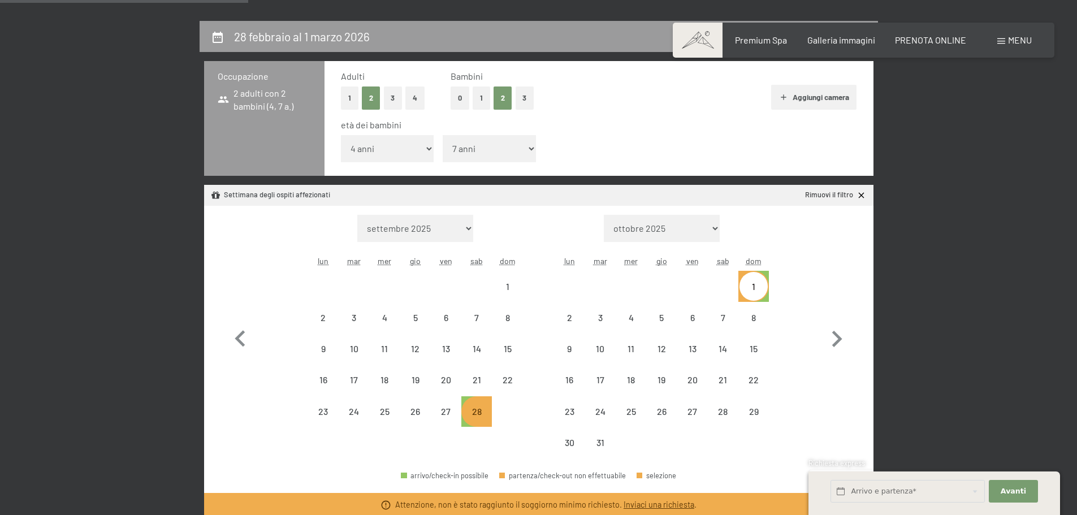
scroll to position [222, 0]
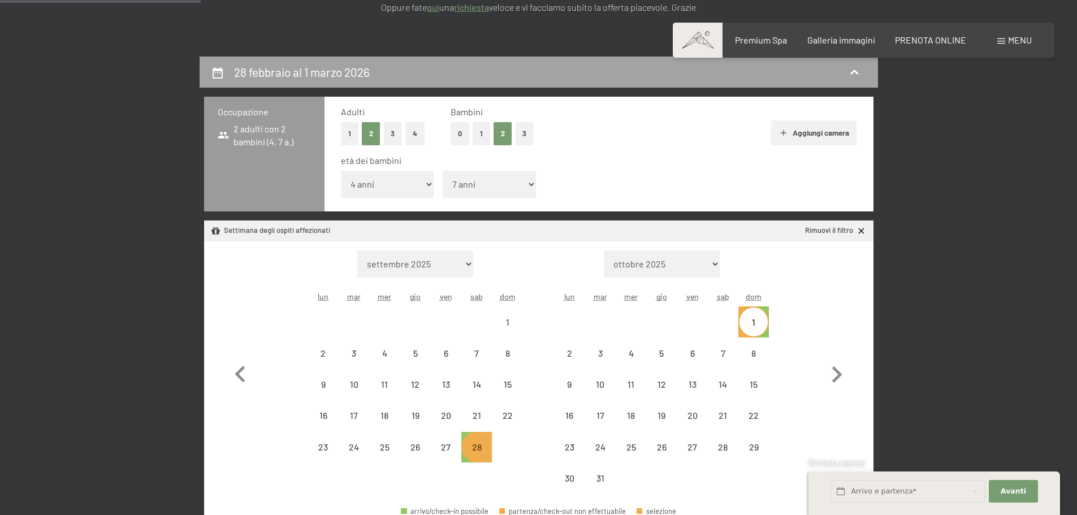
click at [339, 79] on div "28 febbraio al 1 marzo 2026" at bounding box center [304, 72] width 140 height 16
select select "2026-02-01"
select select "2026-03-01"
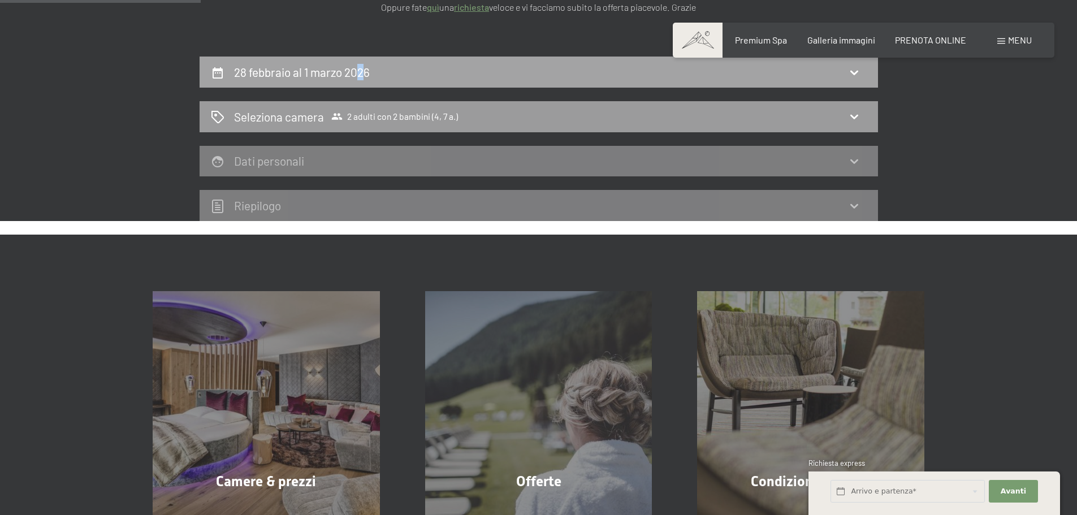
click at [362, 71] on h2 "28 febbraio al 1 marzo 2026" at bounding box center [302, 72] width 136 height 14
select select "4"
select select "7"
select select "2026-02-01"
select select "2026-03-01"
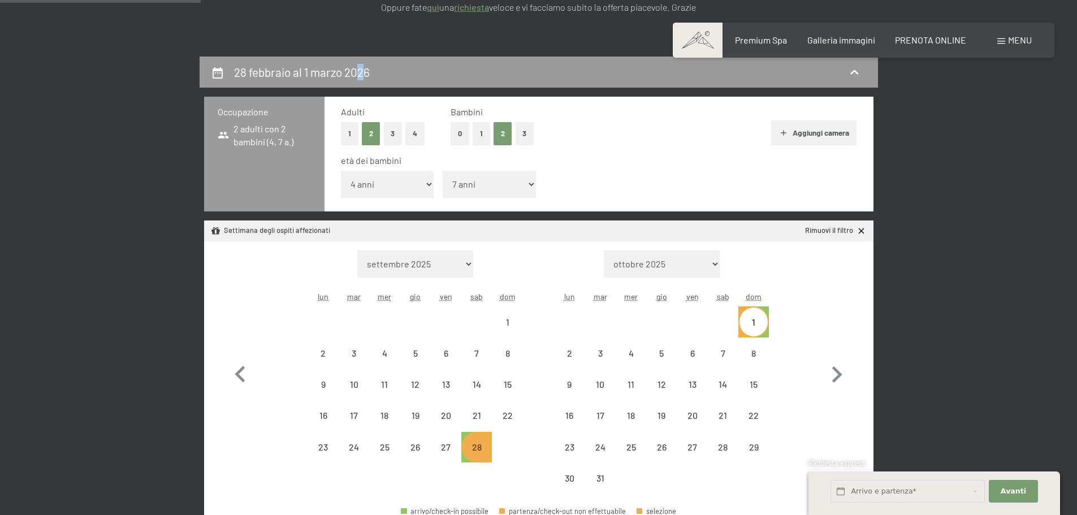
click at [484, 458] on div "28" at bounding box center [477, 457] width 28 height 28
select select "2026-02-01"
select select "2026-03-01"
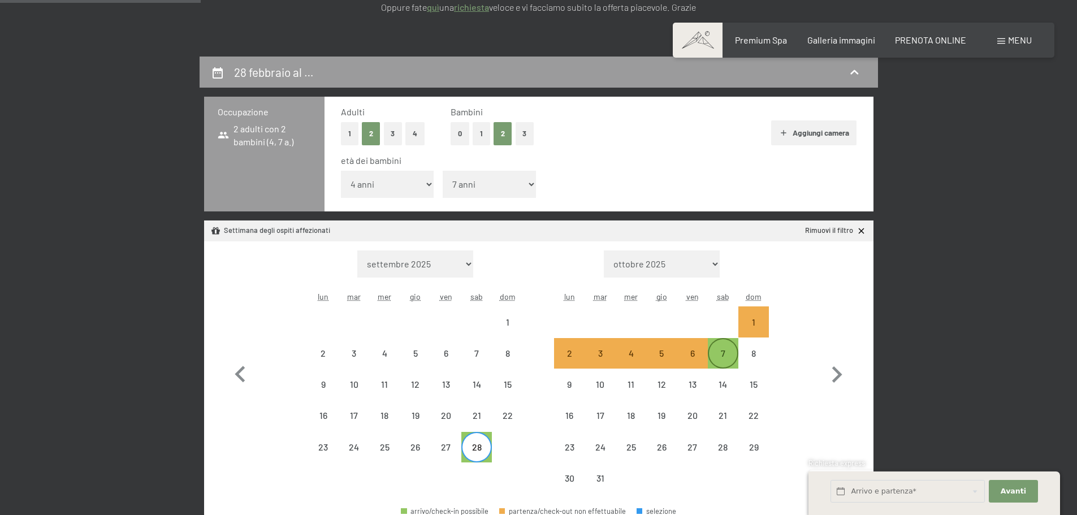
click at [727, 346] on div "7" at bounding box center [723, 353] width 28 height 28
select select "2026-02-01"
select select "2026-03-01"
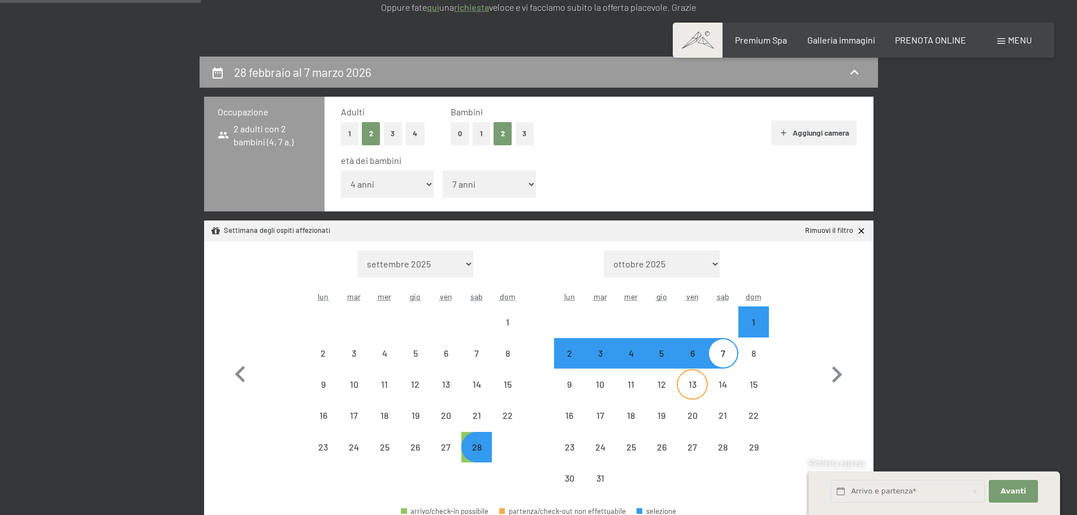
select select "2026-02-01"
select select "2026-03-01"
click at [477, 443] on div "28" at bounding box center [477, 457] width 28 height 28
select select "2026-02-01"
select select "2026-03-01"
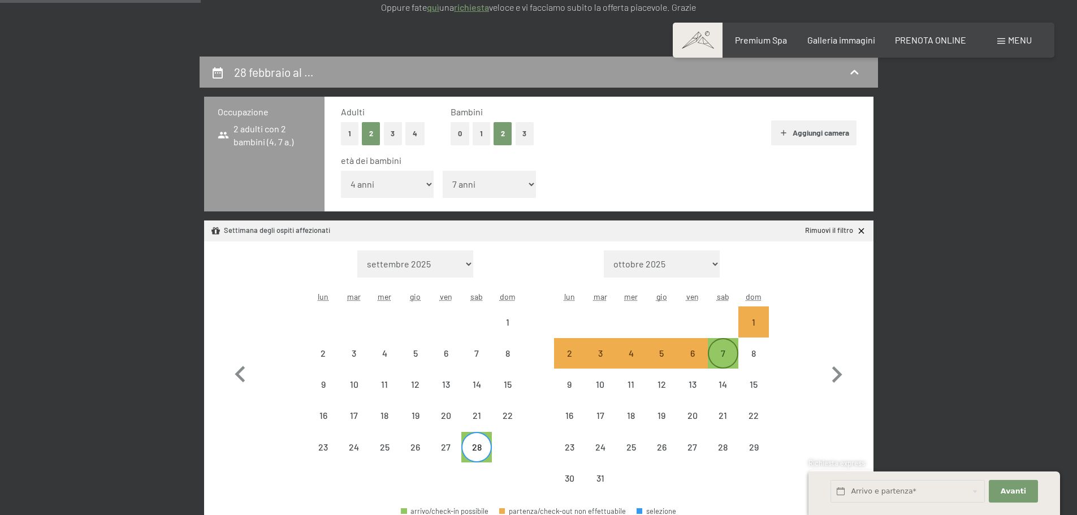
click at [719, 358] on div "7" at bounding box center [723, 363] width 28 height 28
select select "2026-02-01"
select select "2026-03-01"
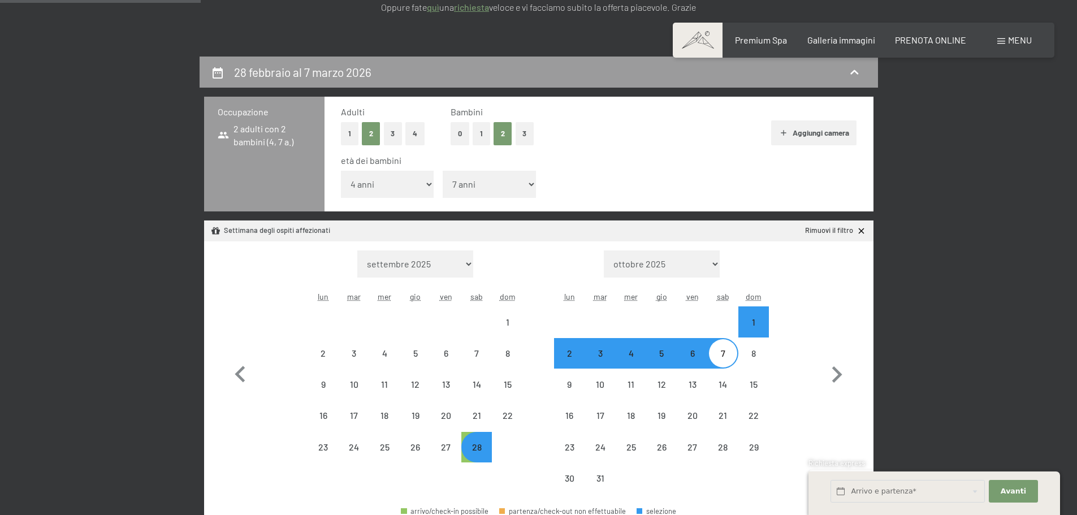
click at [720, 357] on div "7" at bounding box center [723, 363] width 28 height 28
select select "2026-02-01"
select select "2026-03-01"
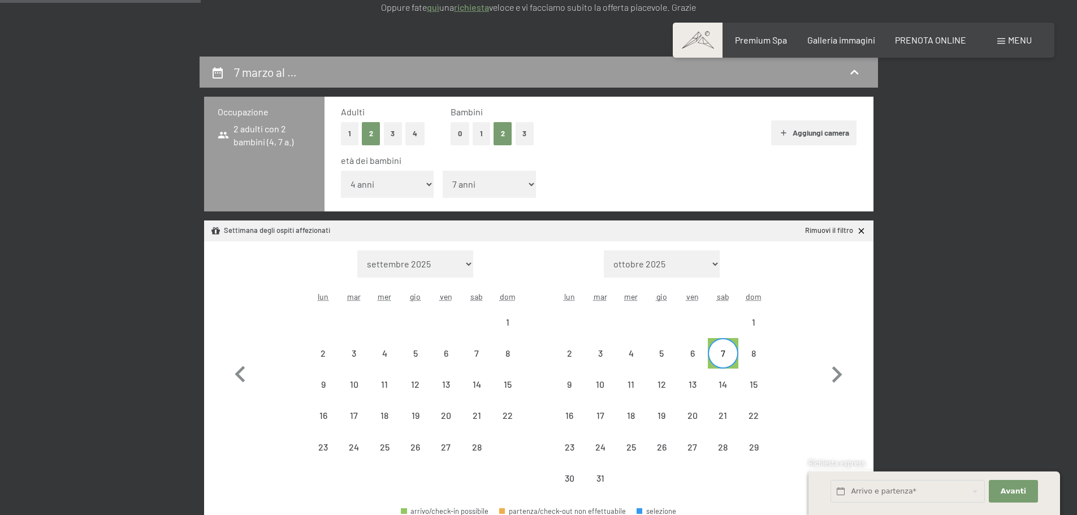
click at [723, 357] on div "7" at bounding box center [723, 363] width 28 height 28
select select "2026-02-01"
select select "2026-03-01"
click at [723, 357] on div "7" at bounding box center [723, 363] width 28 height 28
select select "2026-02-01"
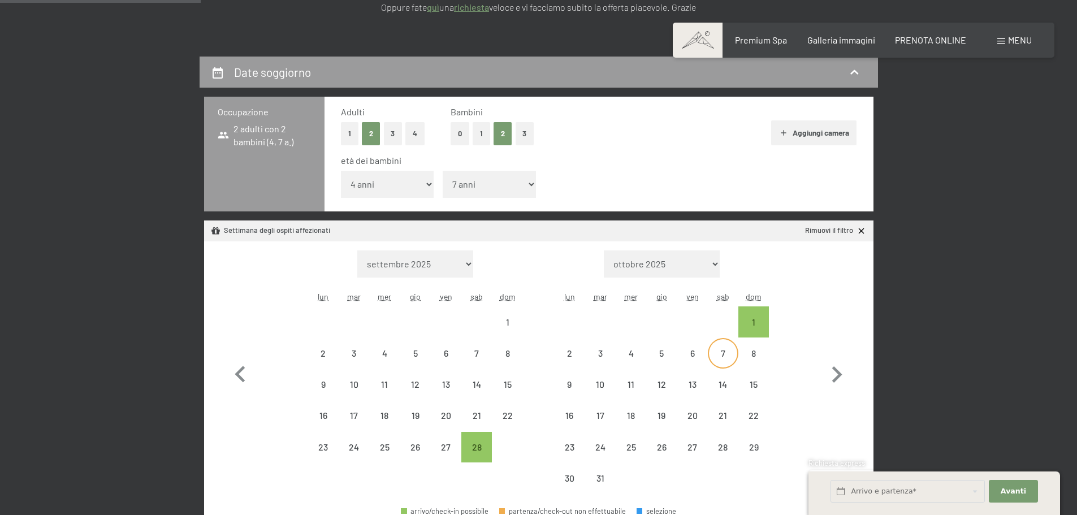
select select "2026-03-01"
click at [247, 373] on icon "button" at bounding box center [240, 375] width 33 height 33
select select "2026-01-01"
select select "2026-02-01"
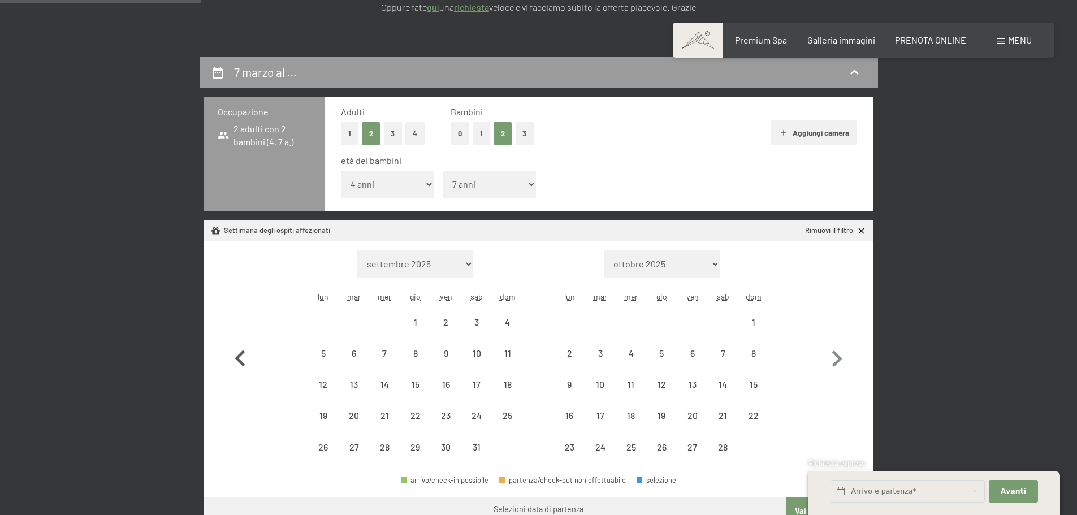
click at [244, 372] on icon "button" at bounding box center [240, 359] width 33 height 33
select select "2025-12-01"
select select "2026-01-01"
click at [512, 323] on div "7" at bounding box center [507, 332] width 28 height 28
select select "2025-12-01"
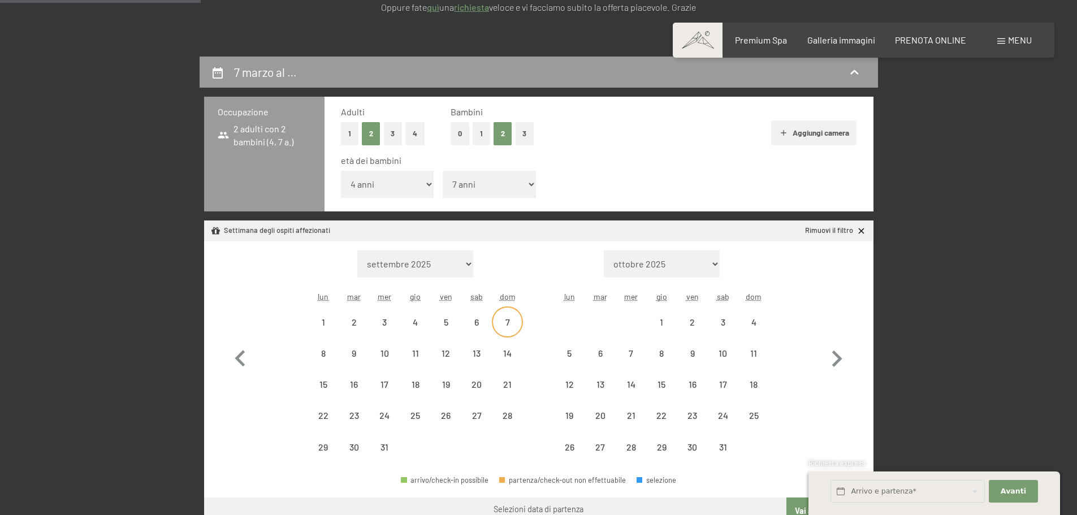
select select "2026-01-01"
click at [509, 356] on div "14" at bounding box center [507, 363] width 28 height 28
select select "2025-12-01"
select select "2026-01-01"
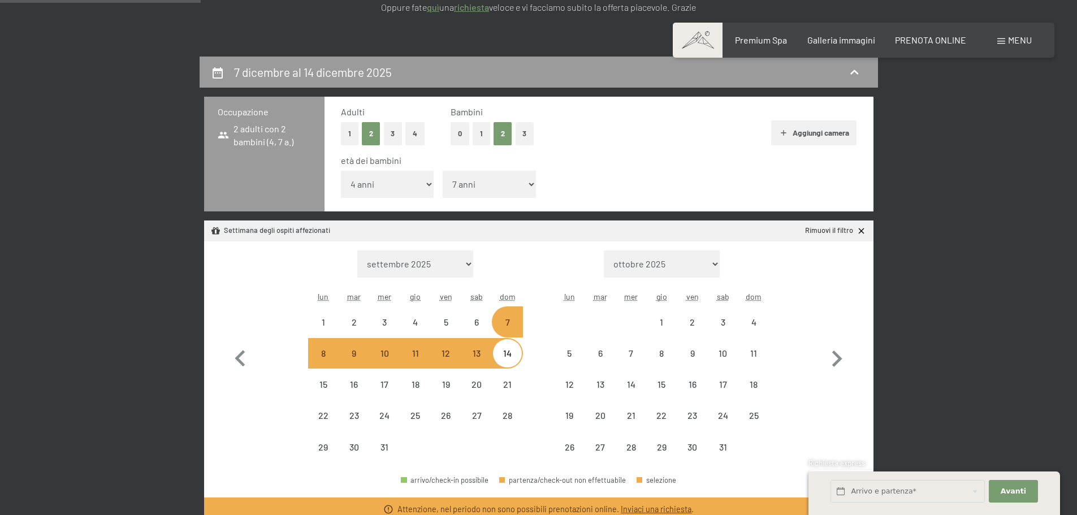
select select "2026-02-01"
select select "2026-03-01"
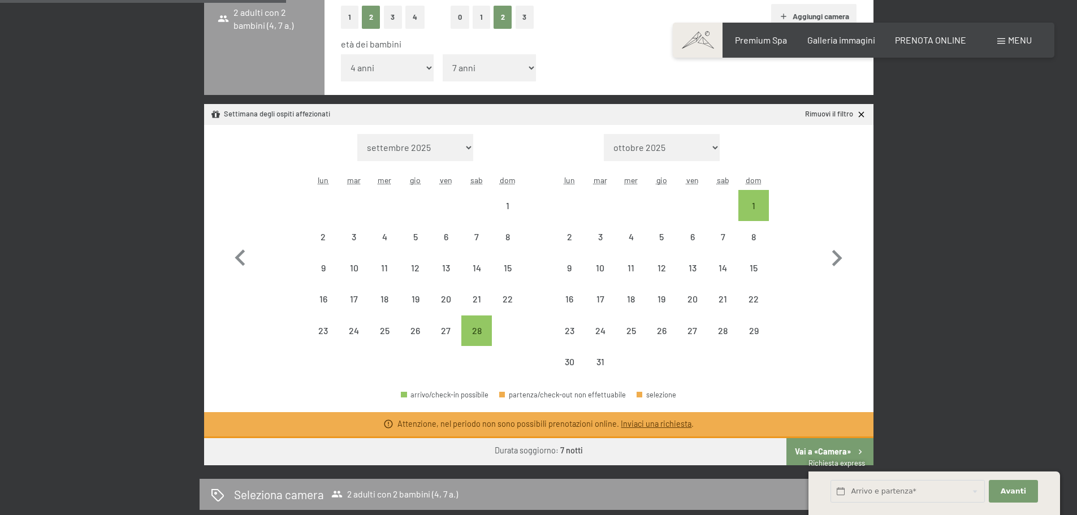
scroll to position [339, 0]
click at [241, 251] on icon "button" at bounding box center [240, 257] width 10 height 16
select select "2026-01-01"
select select "2026-02-01"
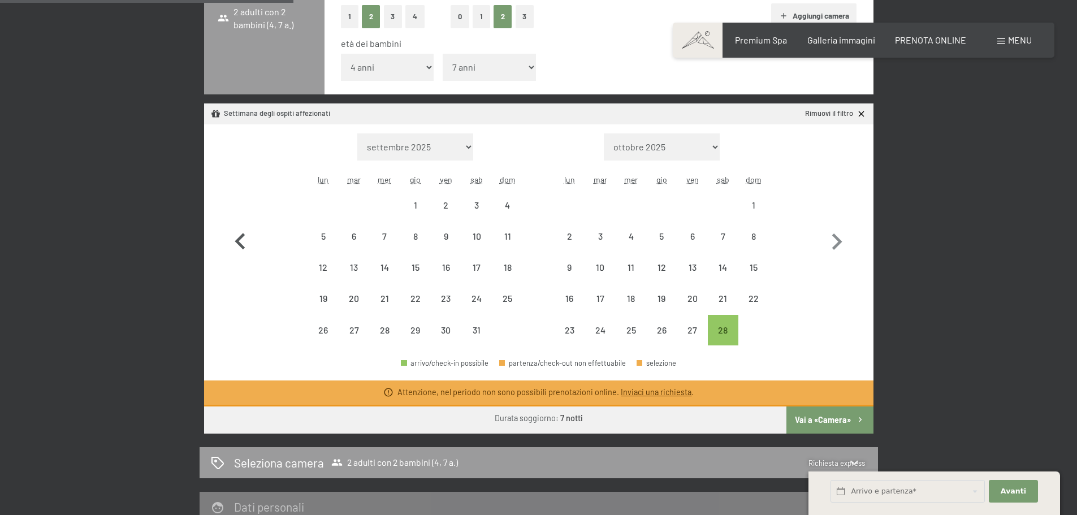
click at [241, 251] on icon "button" at bounding box center [240, 242] width 33 height 33
select select "2025-12-01"
select select "2026-01-01"
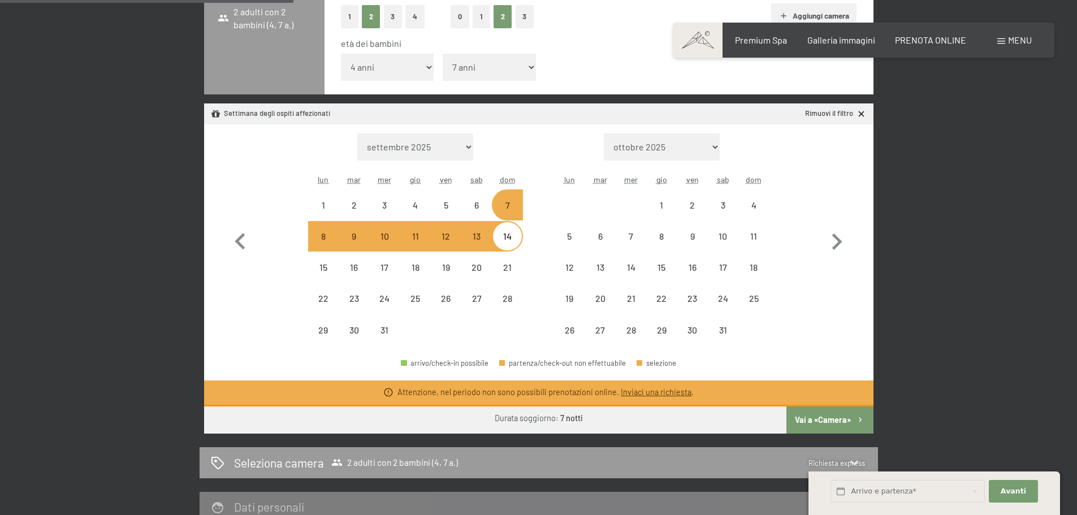
click at [510, 200] on div "7" at bounding box center [507, 205] width 28 height 28
select select "2025-12-01"
select select "2026-01-01"
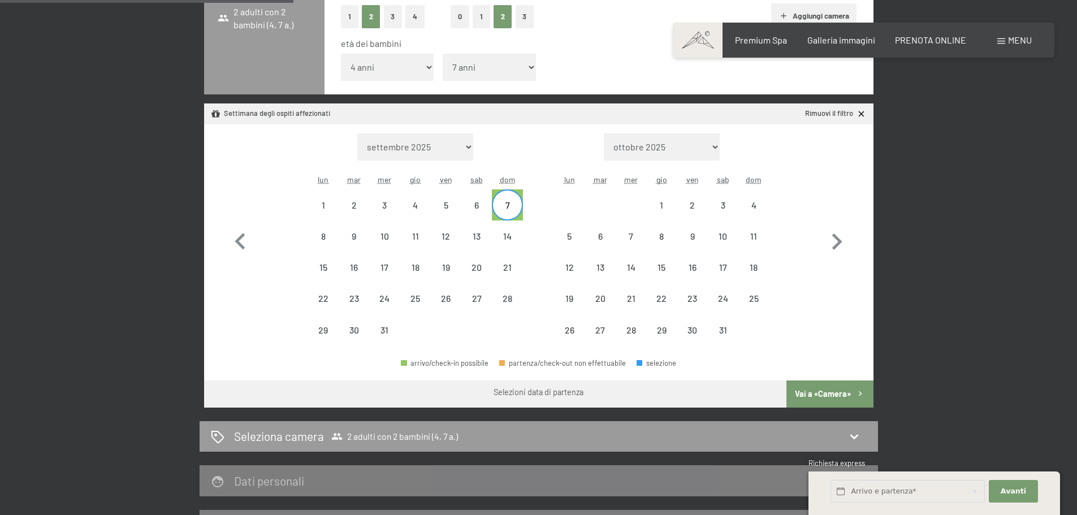
click at [516, 206] on div "7" at bounding box center [507, 215] width 28 height 28
select select "2025-12-01"
select select "2026-01-01"
click at [240, 243] on icon "button" at bounding box center [240, 241] width 10 height 16
select select "2025-11-01"
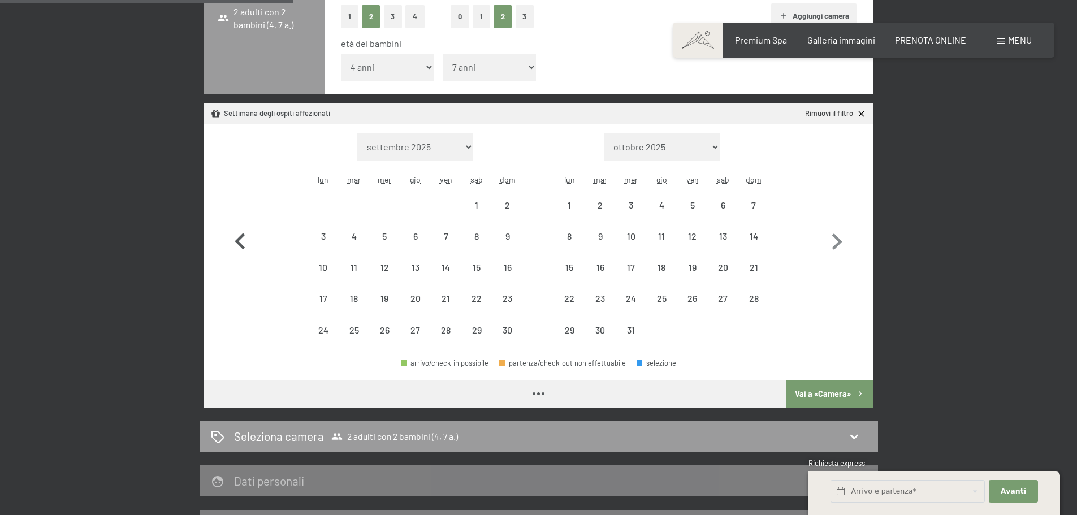
select select "2025-12-01"
click at [240, 243] on icon "button" at bounding box center [240, 241] width 10 height 16
select select "2025-10-01"
select select "2025-11-01"
select select "2025-10-01"
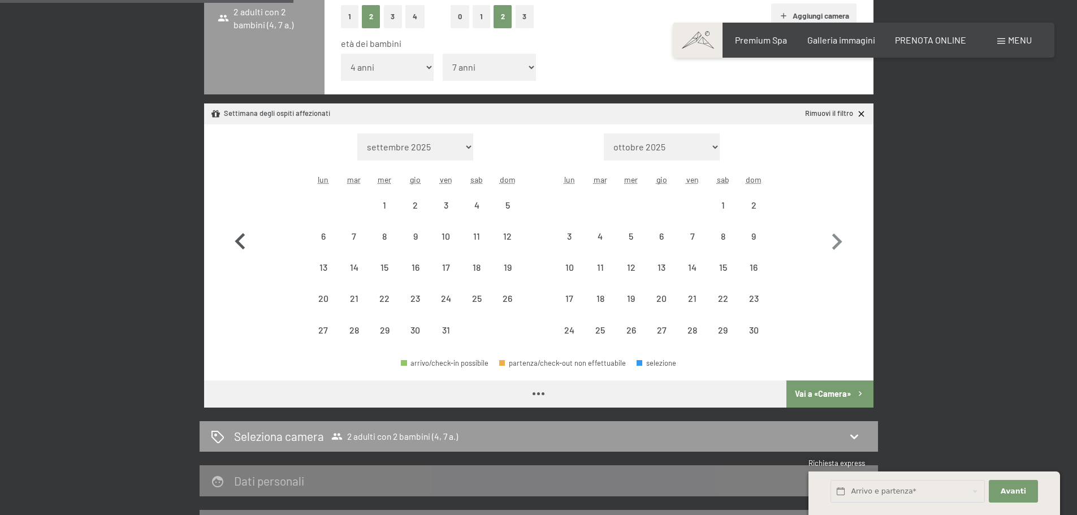
select select "2025-11-01"
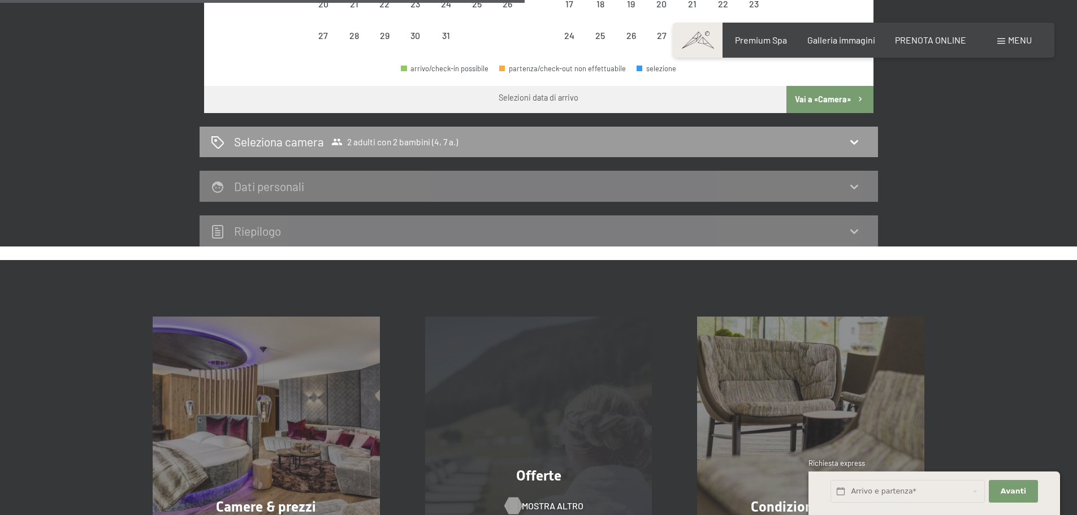
scroll to position [792, 0]
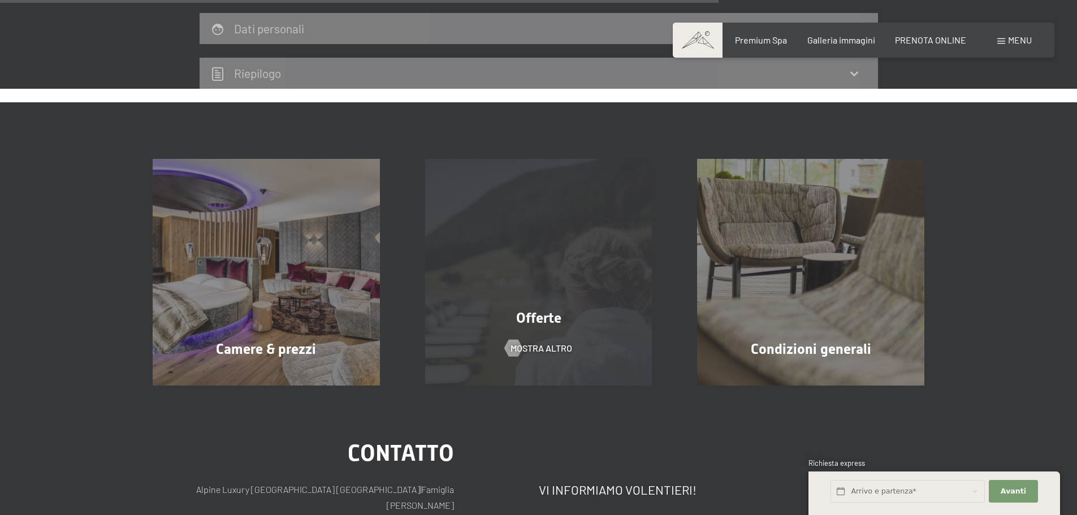
click at [516, 334] on div "Offerte mostra altro" at bounding box center [539, 272] width 273 height 227
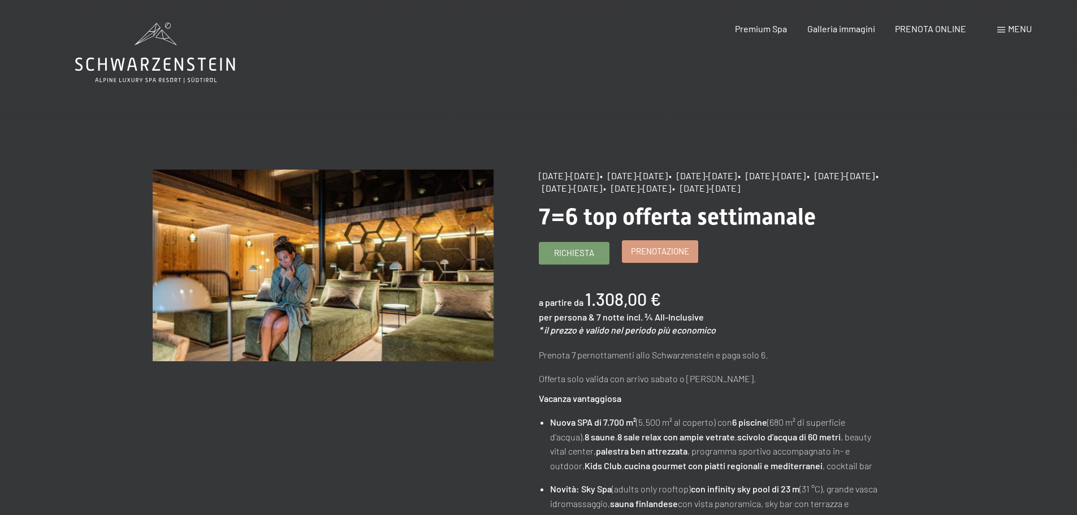
click at [649, 257] on span "Prenotazione" at bounding box center [660, 251] width 58 height 12
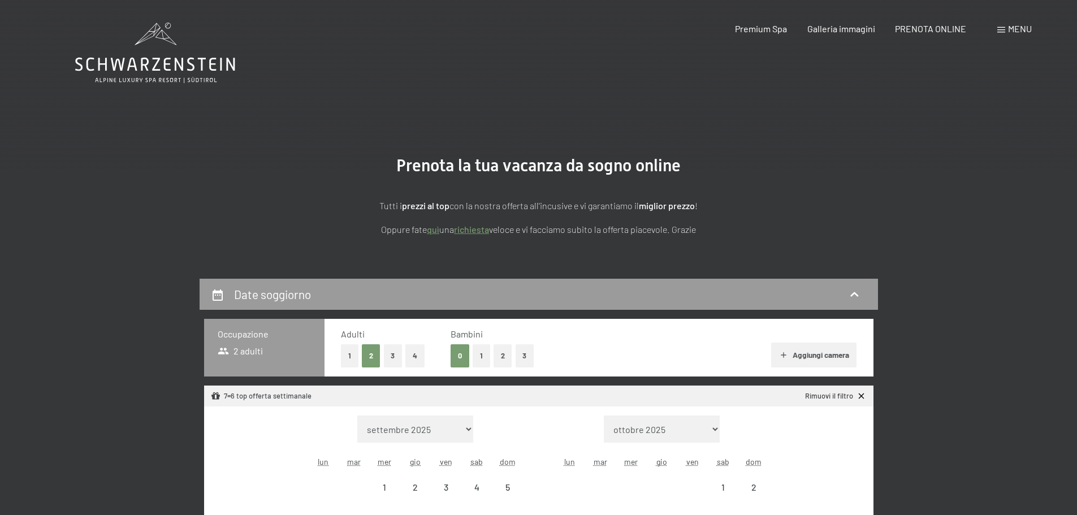
select select "[DATE]"
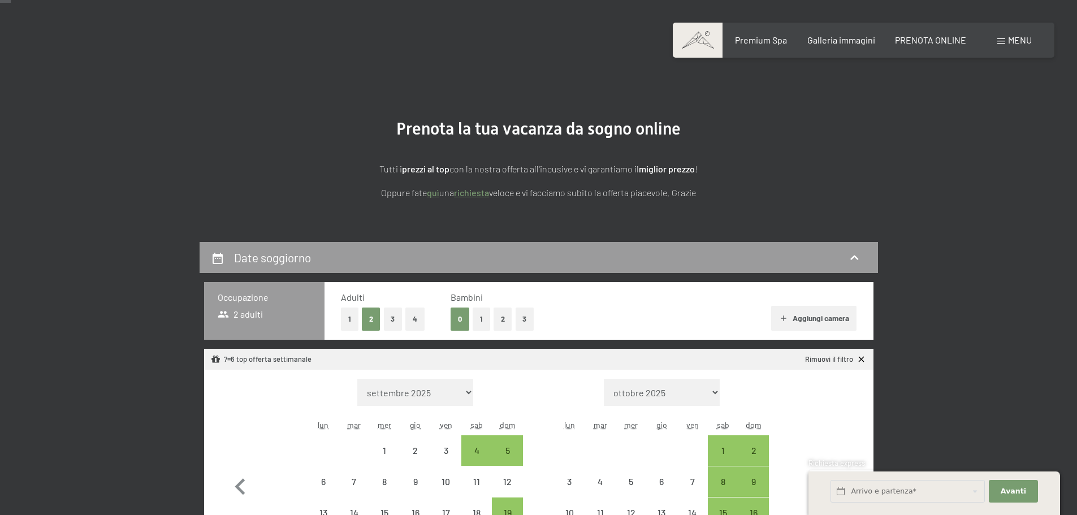
scroll to position [57, 0]
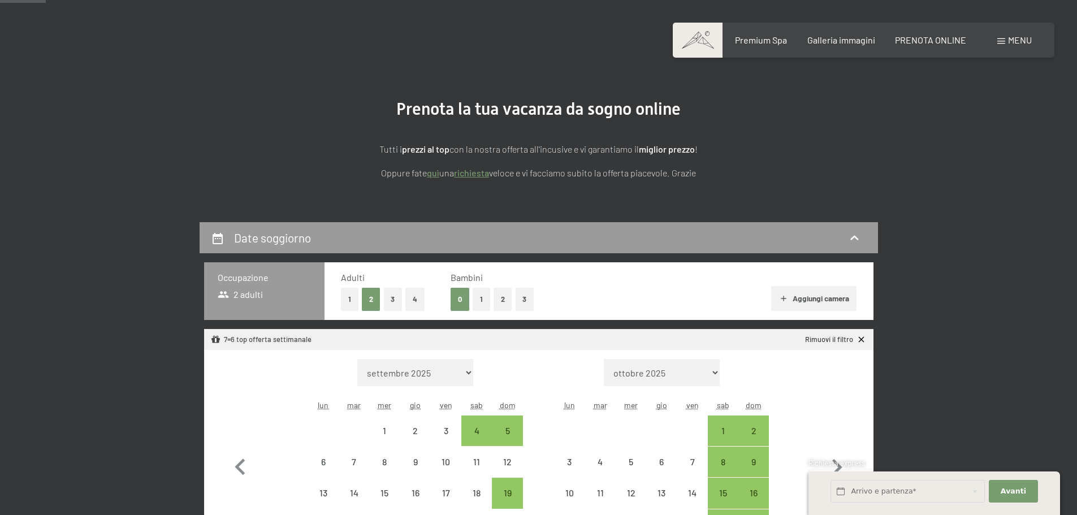
click at [504, 297] on button "2" at bounding box center [503, 299] width 19 height 23
select select "[DATE]"
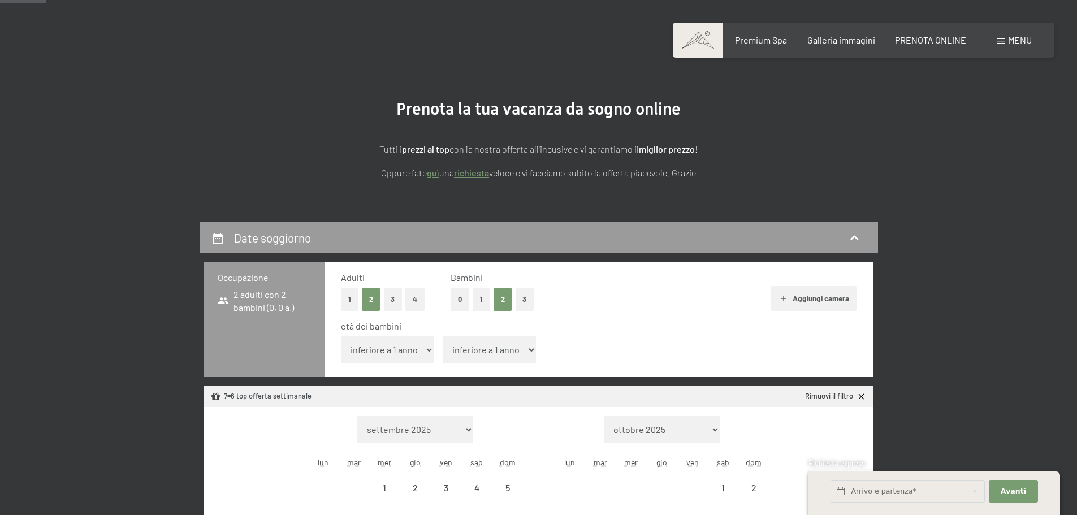
select select "[DATE]"
click at [424, 352] on select "inferiore a 1 anno 1 anno 2 anni 3 anni 4 anni 5 anni 6 anni 7 anni 8 anni 9 an…" at bounding box center [387, 349] width 93 height 27
select select "4"
click at [341, 336] on select "inferiore a 1 anno 1 anno 2 anni 3 anni 4 anni 5 anni 6 anni 7 anni 8 anni 9 an…" at bounding box center [387, 349] width 93 height 27
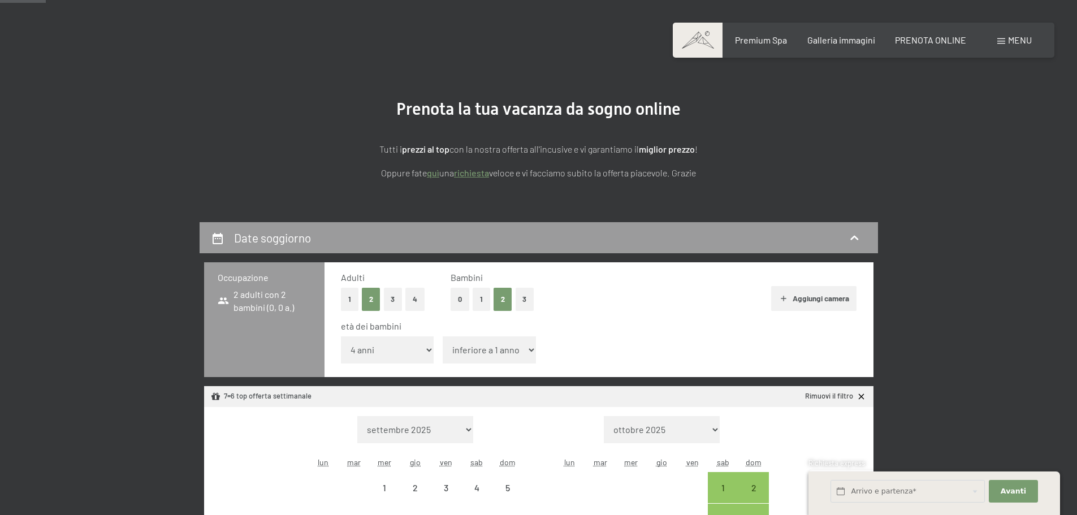
select select "[DATE]"
click at [484, 347] on select "inferiore a 1 anno 1 anno 2 anni 3 anni 4 anni 5 anni 6 anni 7 anni 8 anni 9 an…" at bounding box center [489, 349] width 93 height 27
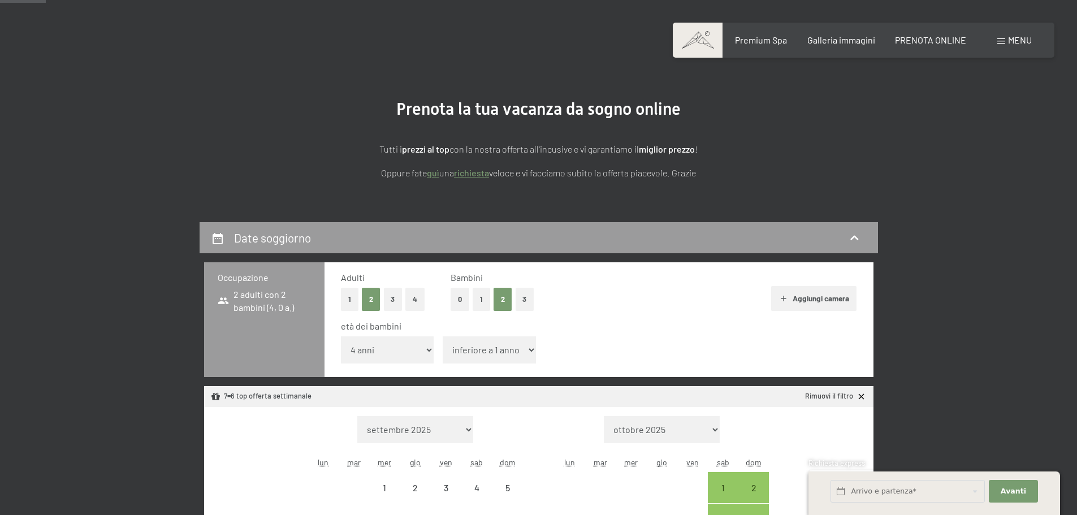
select select "7"
click at [443, 336] on select "inferiore a 1 anno 1 anno 2 anni 3 anni 4 anni 5 anni 6 anni 7 anni 8 anni 9 an…" at bounding box center [489, 349] width 93 height 27
select select "2025-10-01"
select select "2025-11-01"
select select "[DATE]"
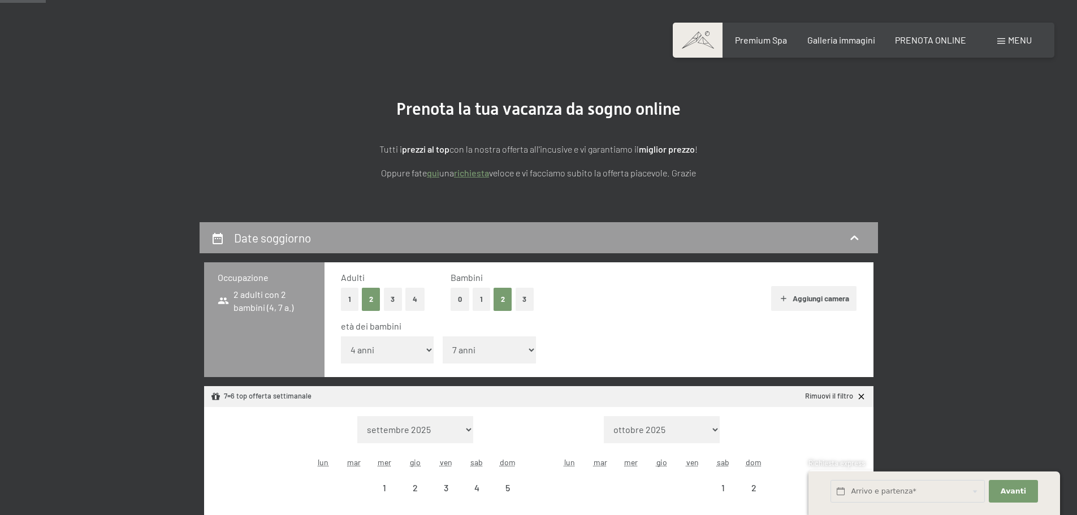
select select "[DATE]"
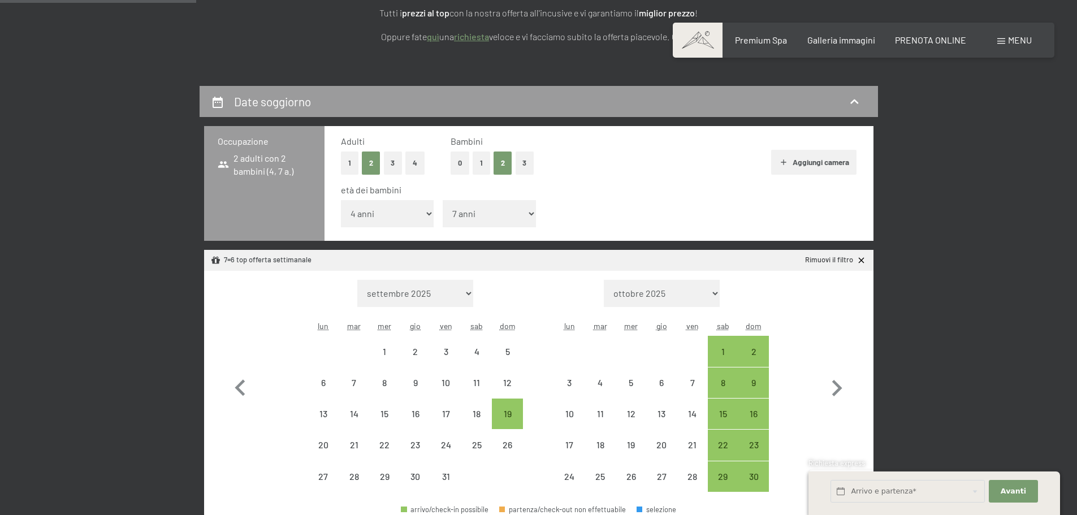
scroll to position [226, 0]
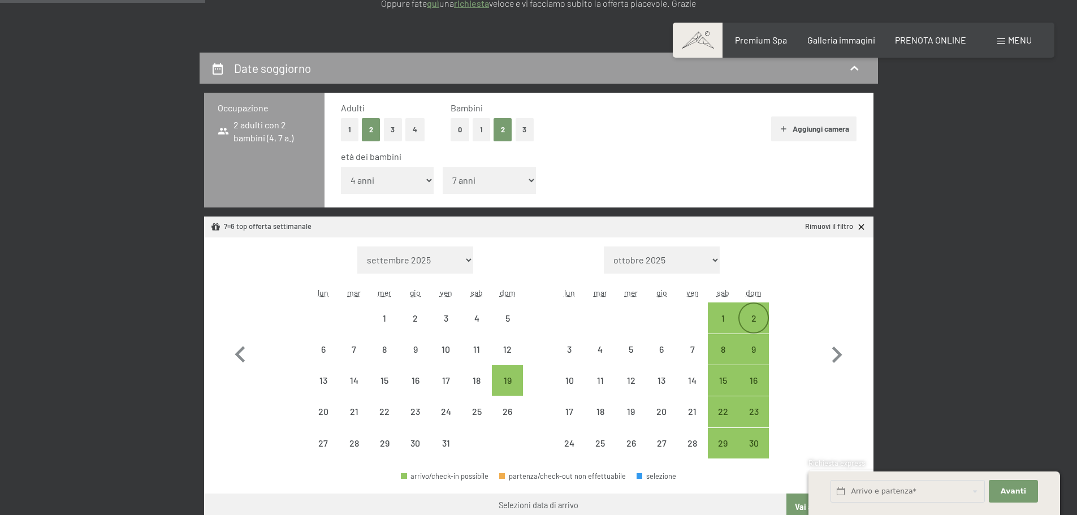
click at [759, 320] on div "2" at bounding box center [754, 328] width 28 height 28
select select "[DATE]"
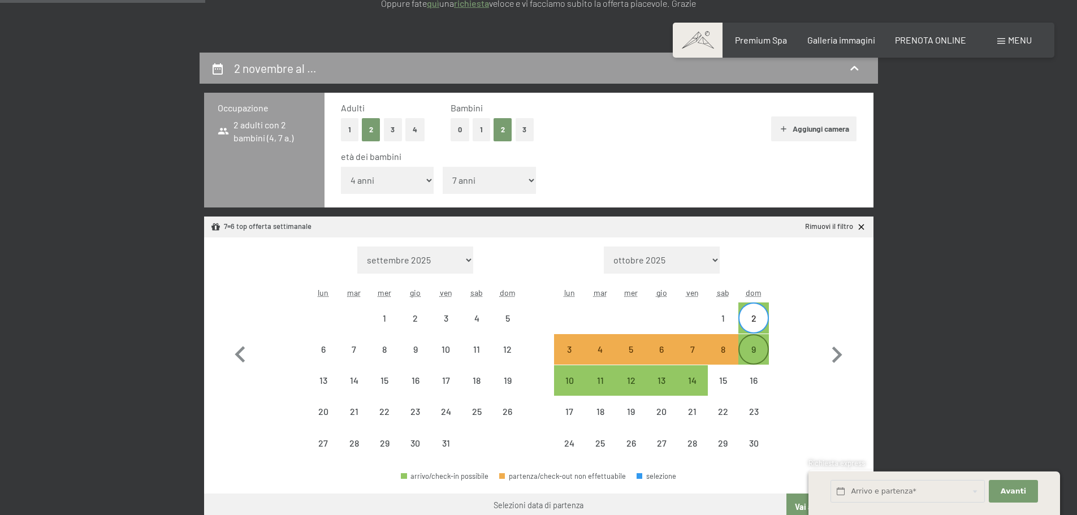
click at [759, 351] on div "9" at bounding box center [754, 359] width 28 height 28
select select "2025-10-01"
select select "2025-11-01"
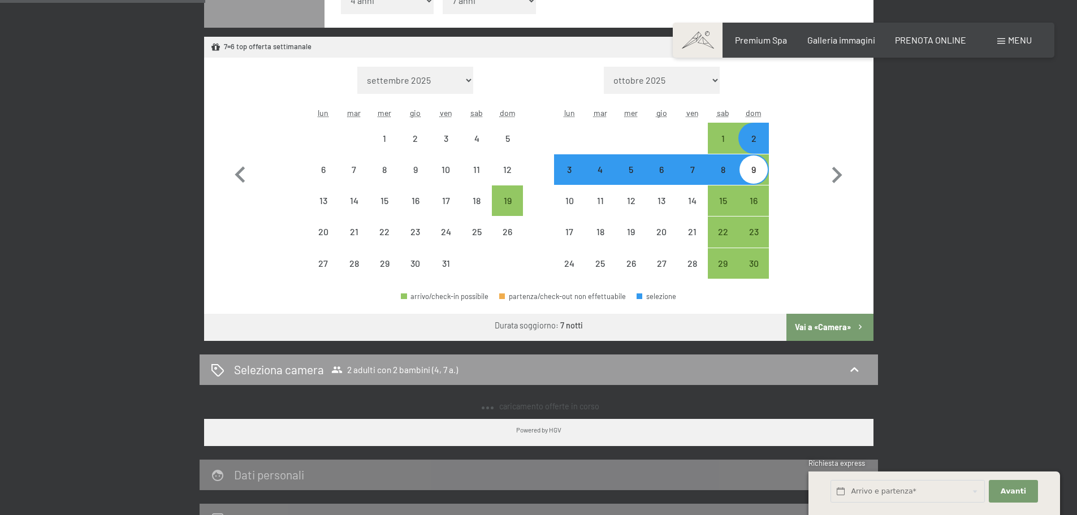
select select "2025-10-01"
select select "2025-11-01"
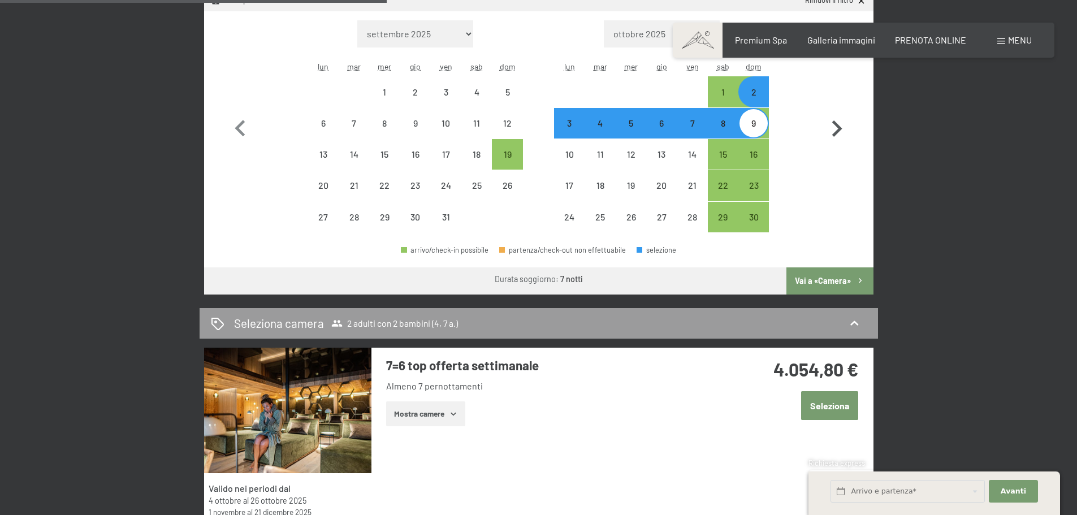
click at [845, 283] on button "Vai a «Camera»" at bounding box center [830, 280] width 87 height 27
select select "2025-10-01"
select select "2025-11-01"
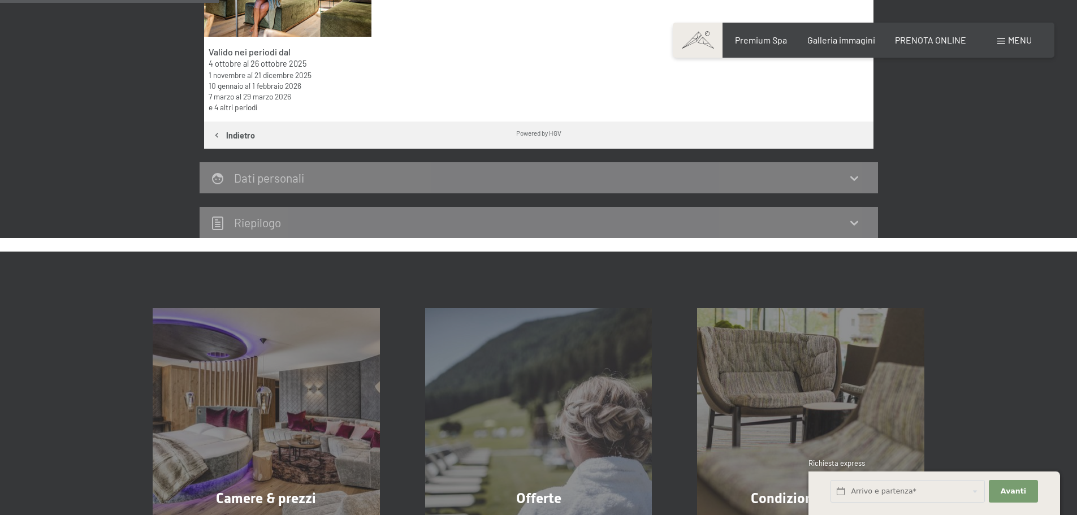
scroll to position [279, 0]
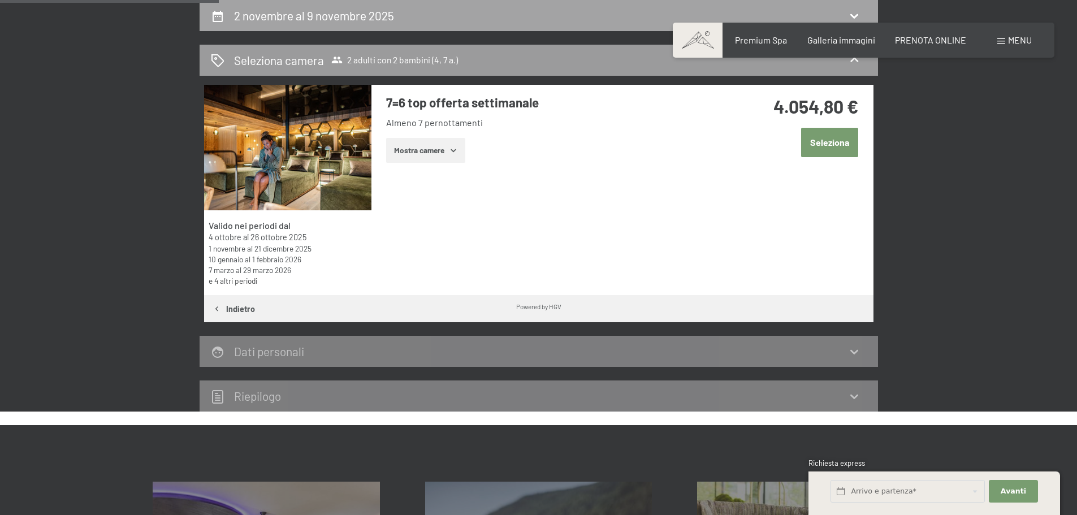
click at [303, 18] on h2 "2 novembre al 9 novembre 2025" at bounding box center [314, 15] width 160 height 14
select select "4"
select select "7"
select select "2025-10-01"
select select "2025-11-01"
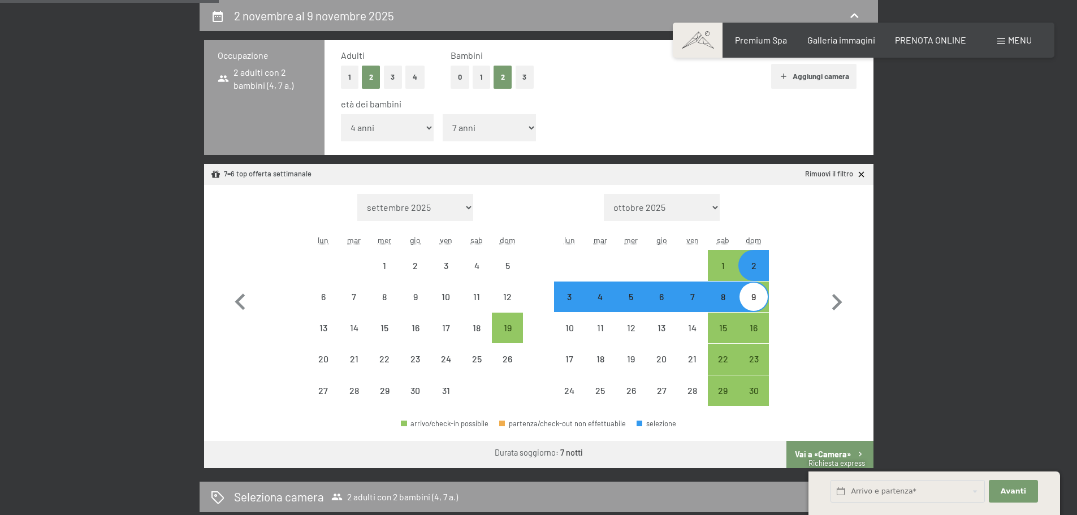
click at [756, 261] on div "2" at bounding box center [754, 265] width 28 height 28
select select "2025-10-01"
select select "2025-11-01"
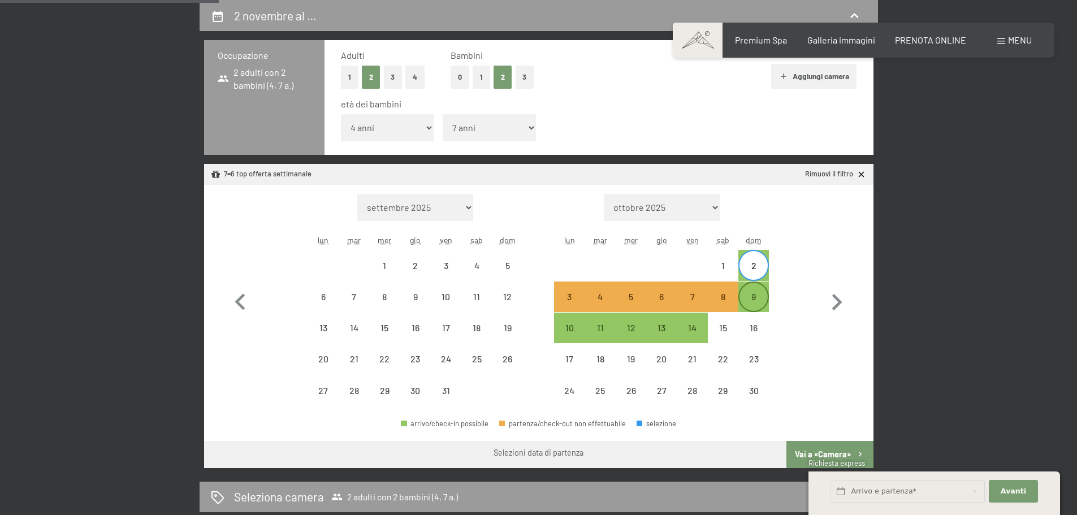
click at [758, 300] on div "9" at bounding box center [754, 306] width 28 height 28
select select "2025-10-01"
select select "2025-11-01"
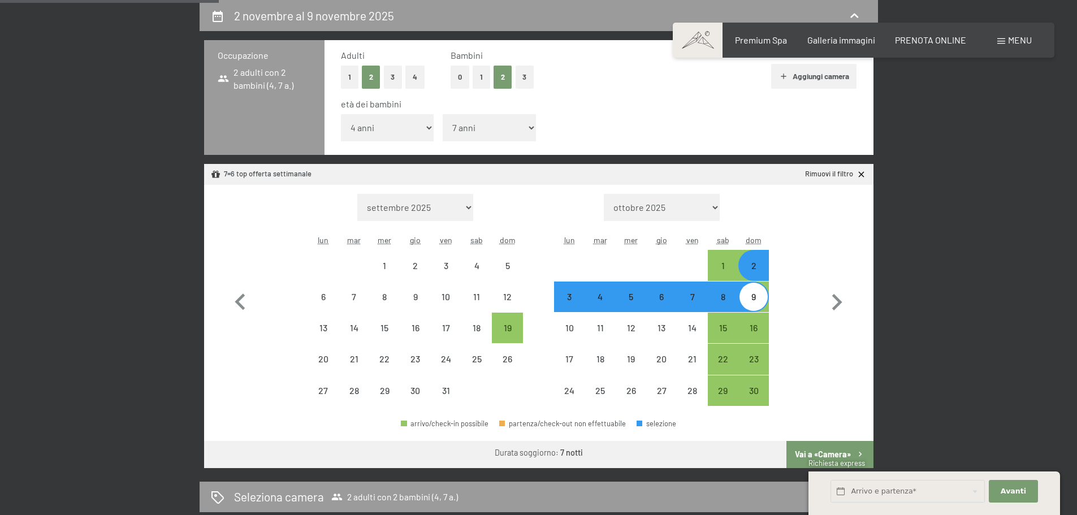
select select "2025-10-01"
select select "2025-11-01"
click at [765, 301] on div "9" at bounding box center [754, 306] width 28 height 28
select select "2025-10-01"
select select "2025-11-01"
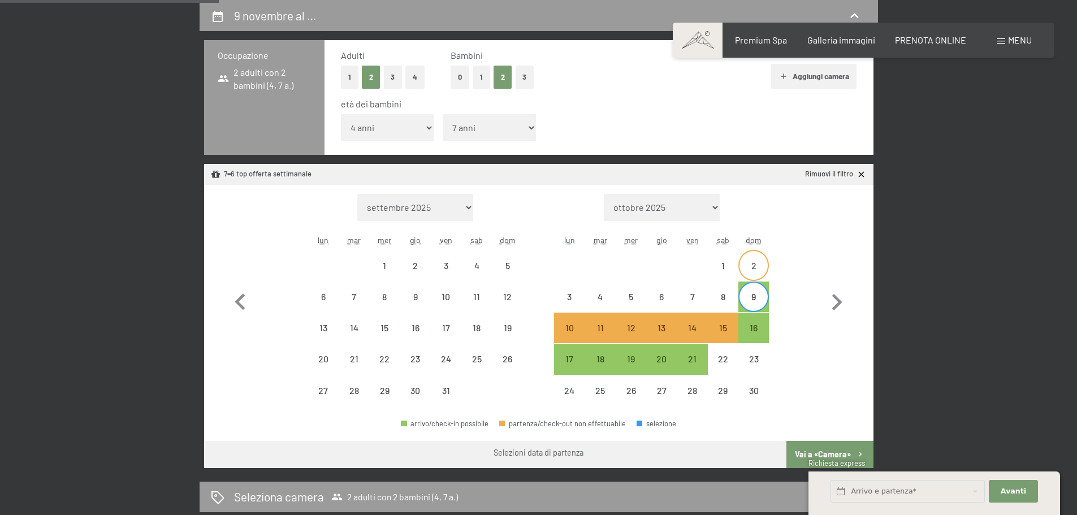
click at [761, 279] on div "2" at bounding box center [754, 275] width 28 height 28
select select "2025-10-01"
select select "2025-11-01"
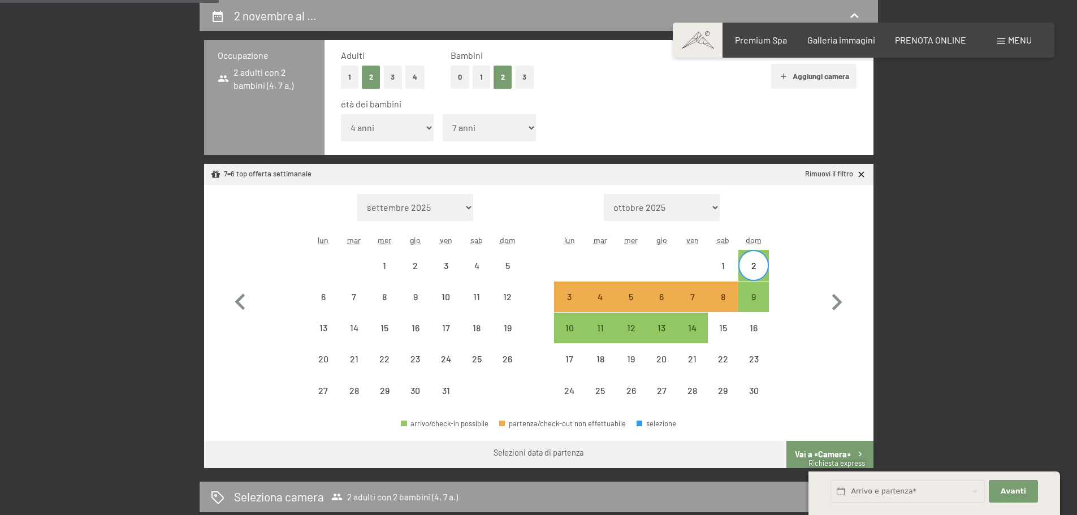
click at [762, 276] on div "2" at bounding box center [754, 275] width 28 height 28
select select "2025-10-01"
select select "2025-11-01"
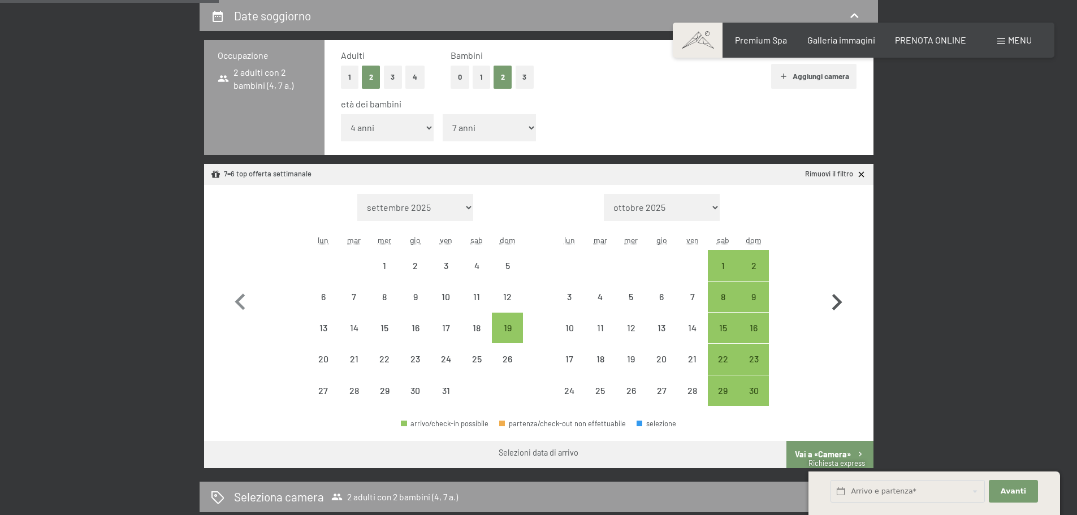
click at [840, 304] on icon "button" at bounding box center [837, 302] width 10 height 16
select select "2025-11-01"
select select "2025-12-01"
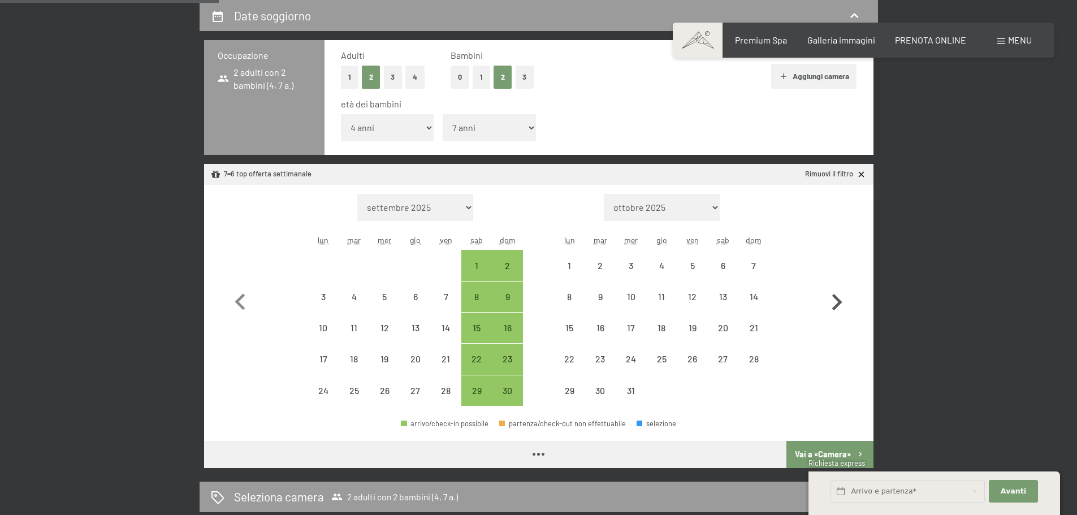
select select "2025-11-01"
select select "2025-12-01"
click at [840, 304] on icon "button" at bounding box center [837, 302] width 10 height 16
select select "2025-12-01"
select select "2026-01-01"
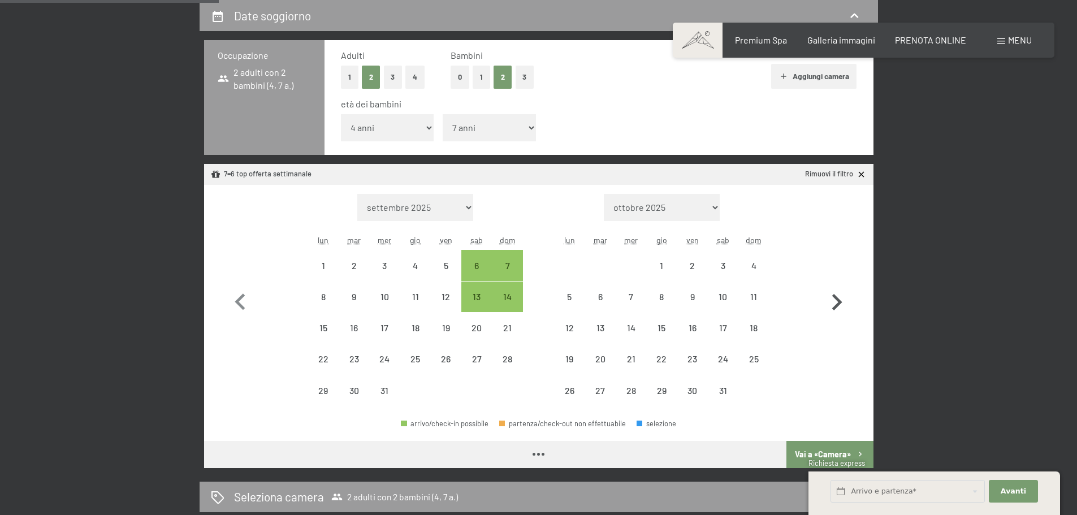
select select "2025-12-01"
select select "2026-01-01"
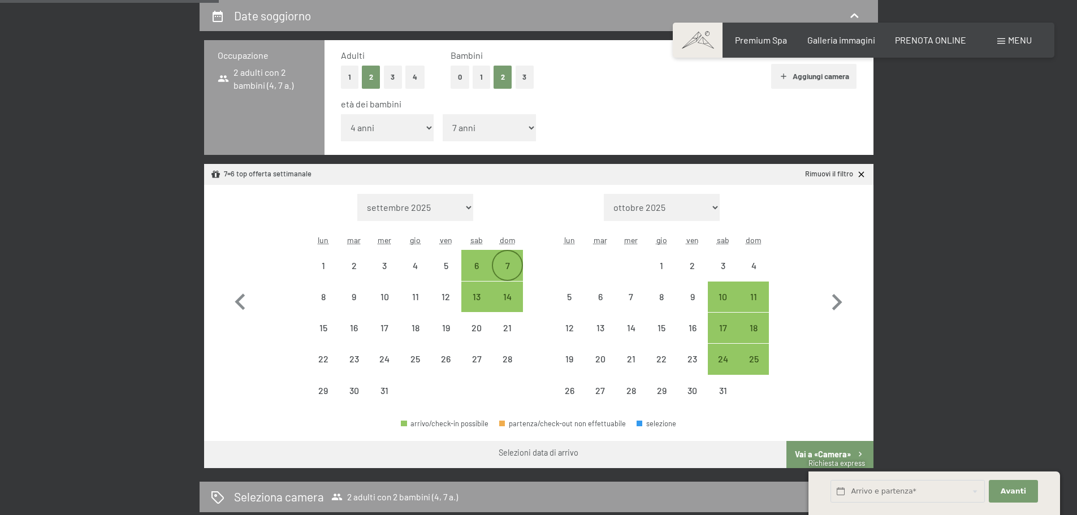
click at [503, 262] on div "7" at bounding box center [507, 275] width 28 height 28
select select "2025-12-01"
select select "2026-01-01"
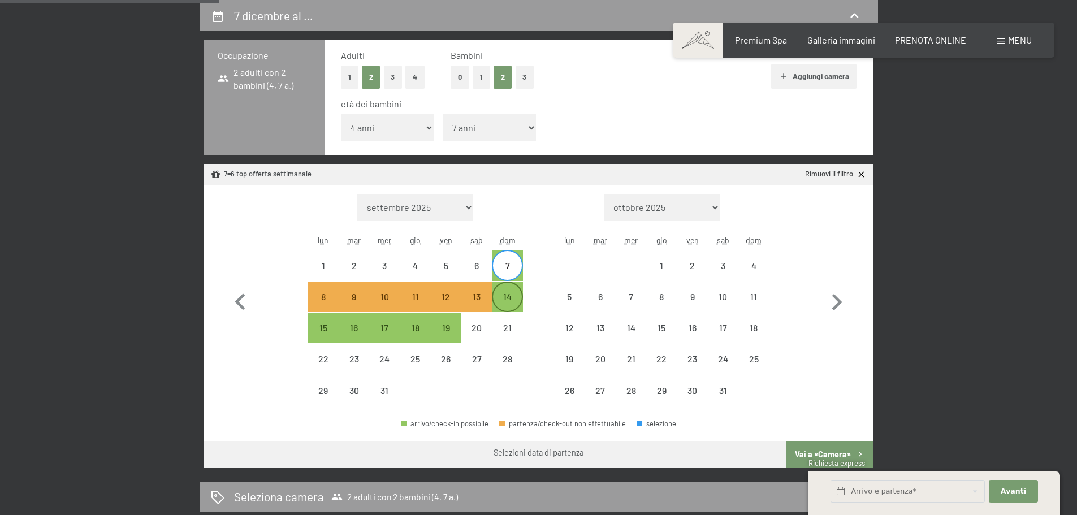
click at [513, 299] on div "14" at bounding box center [507, 306] width 28 height 28
select select "2025-12-01"
select select "2026-01-01"
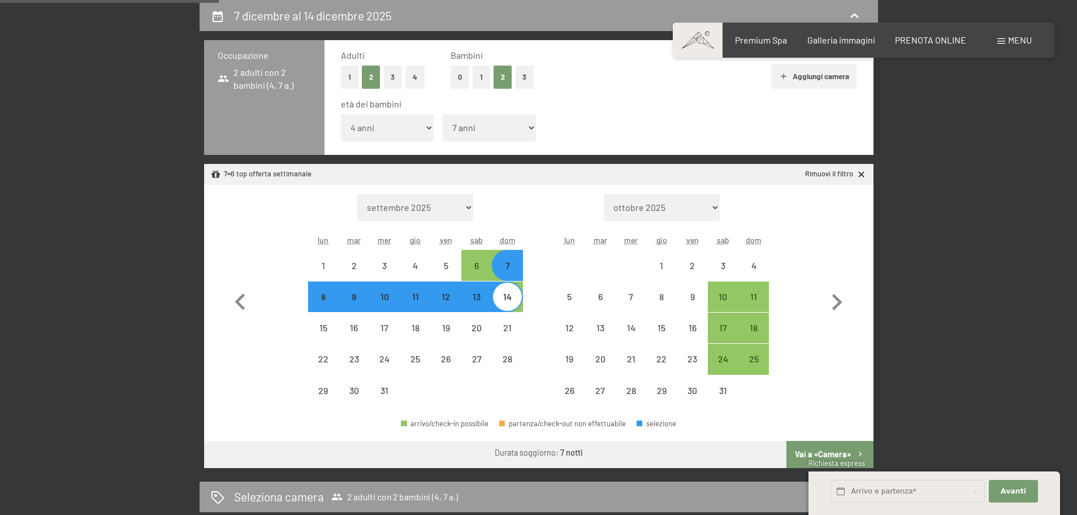
select select "2025-10-01"
select select "2025-11-01"
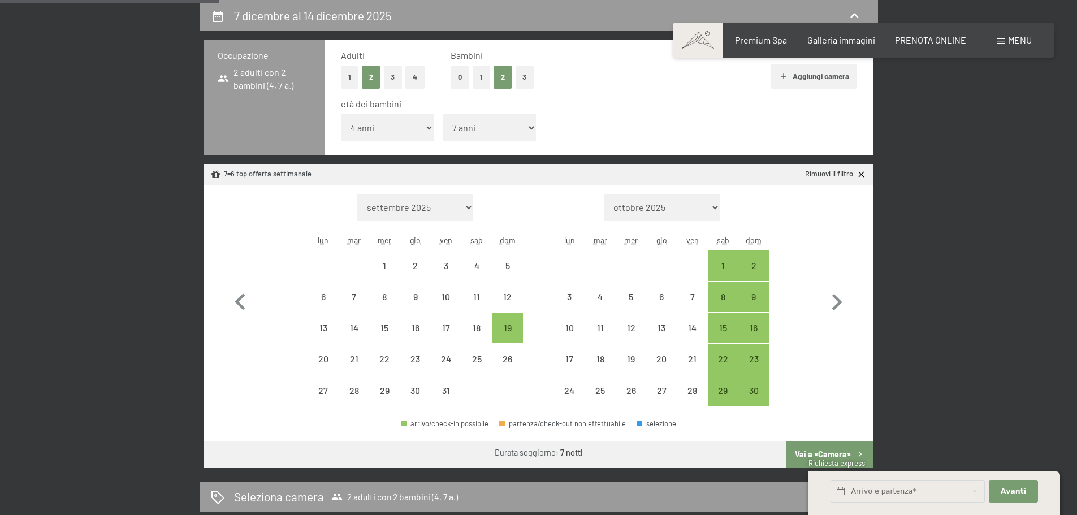
click at [851, 453] on button "Vai a «Camera»" at bounding box center [830, 454] width 87 height 27
select select "2025-10-01"
select select "2025-11-01"
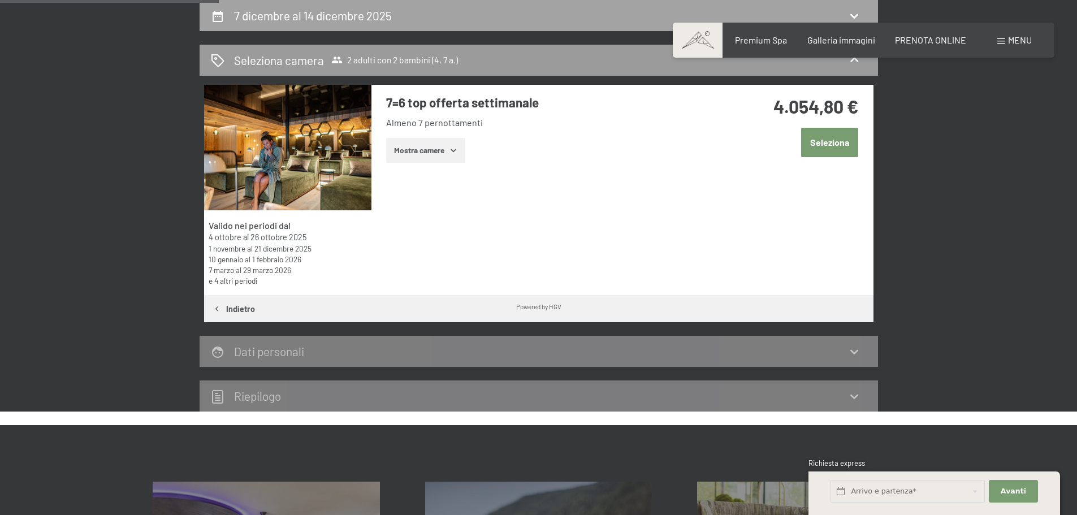
click at [361, 12] on h2 "7 dicembre al 14 dicembre 2025" at bounding box center [313, 15] width 158 height 14
select select "4"
select select "7"
select select "2025-10-01"
select select "2025-11-01"
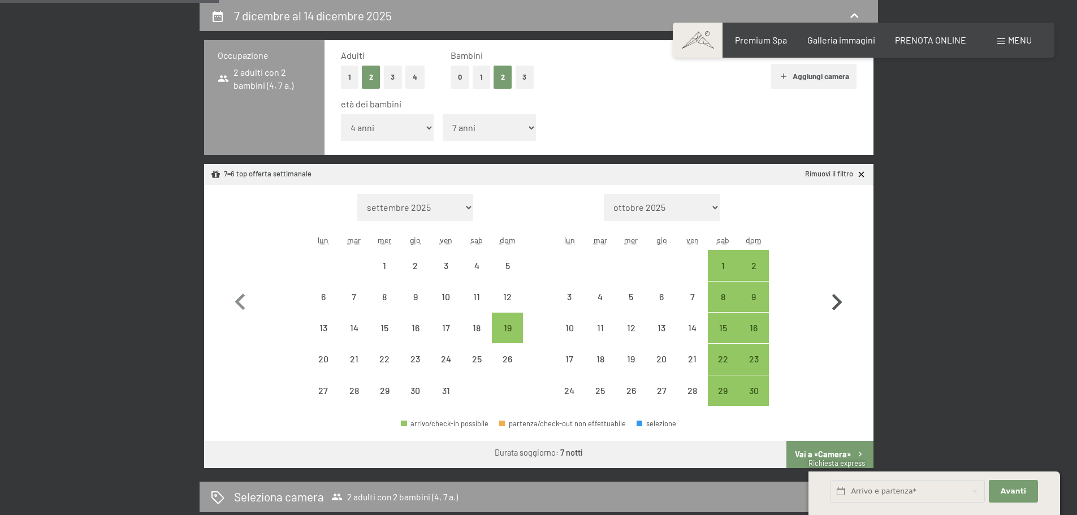
click at [835, 301] on icon "button" at bounding box center [837, 302] width 33 height 33
select select "2025-11-01"
select select "2025-12-01"
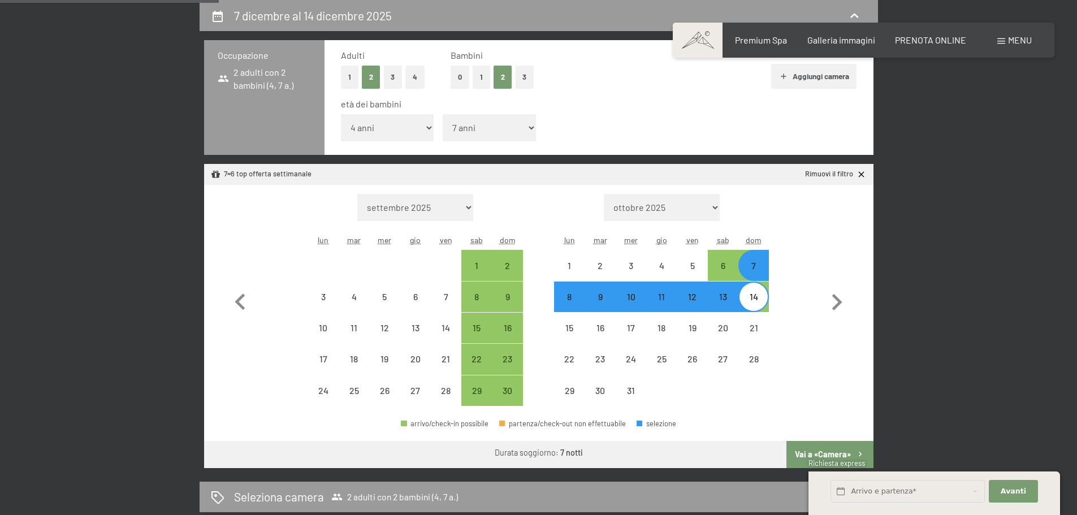
drag, startPoint x: 761, startPoint y: 270, endPoint x: 761, endPoint y: 280, distance: 10.7
click at [761, 269] on div "7" at bounding box center [754, 275] width 28 height 28
select select "2025-11-01"
select select "2025-12-01"
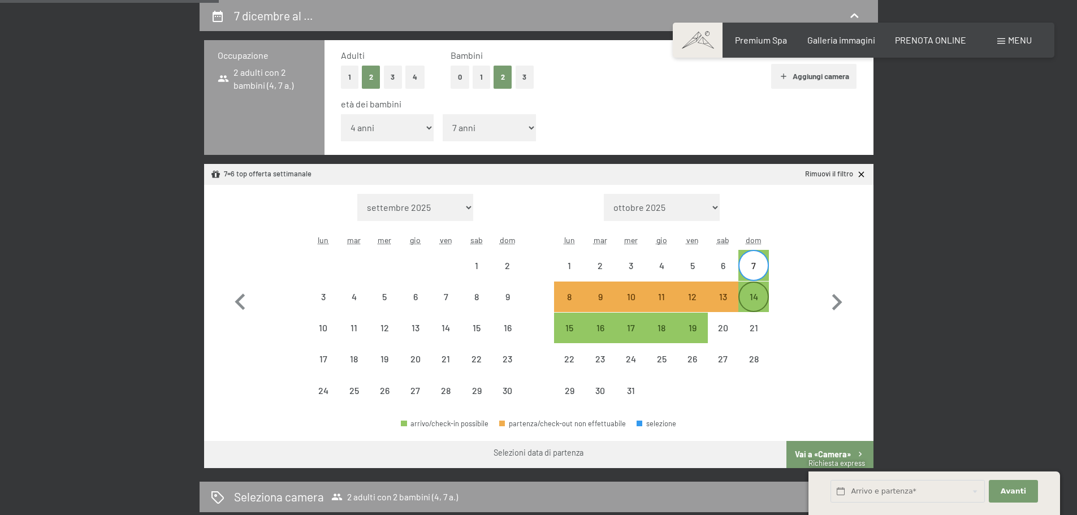
click at [757, 293] on div "14" at bounding box center [754, 306] width 28 height 28
select select "2025-11-01"
select select "2025-12-01"
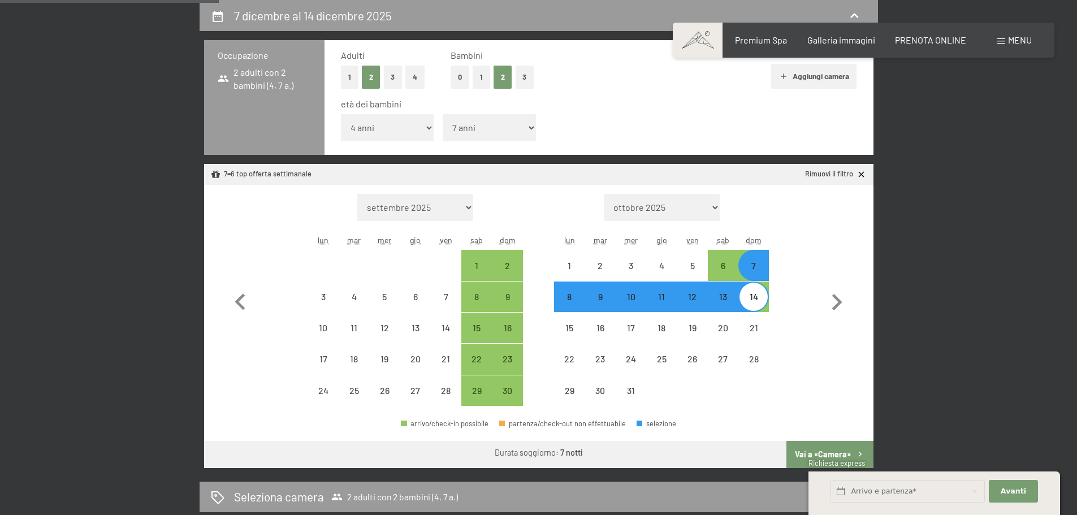
select select "2025-10-01"
select select "2025-11-01"
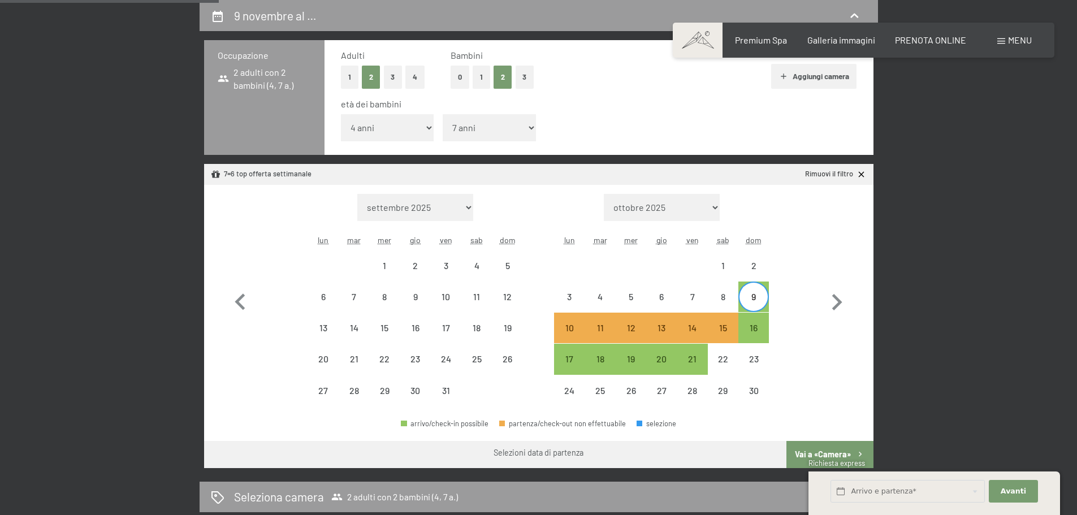
click at [751, 307] on div "9" at bounding box center [754, 306] width 28 height 28
select select "2025-10-01"
select select "2025-11-01"
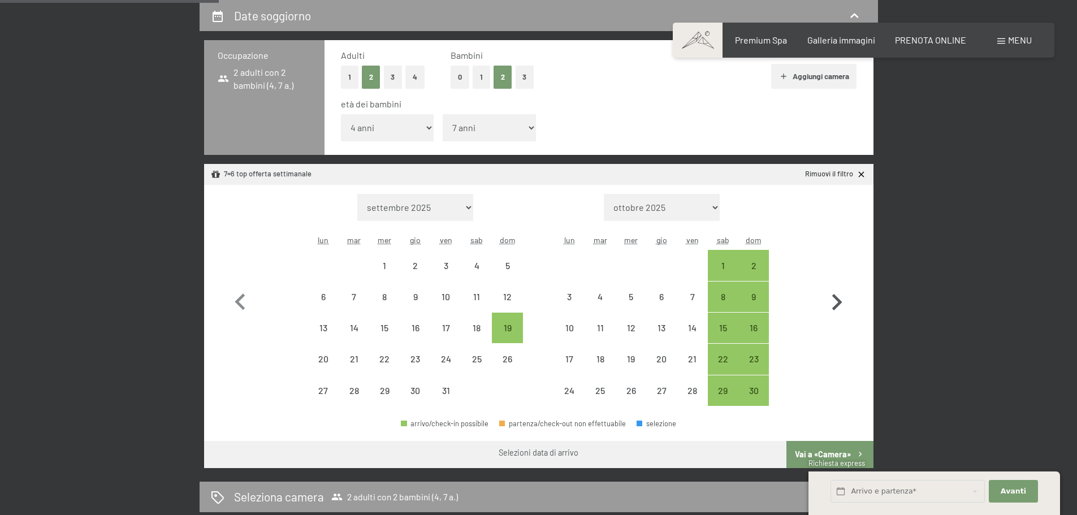
click at [836, 300] on icon "button" at bounding box center [837, 302] width 10 height 16
select select "2025-11-01"
select select "2025-12-01"
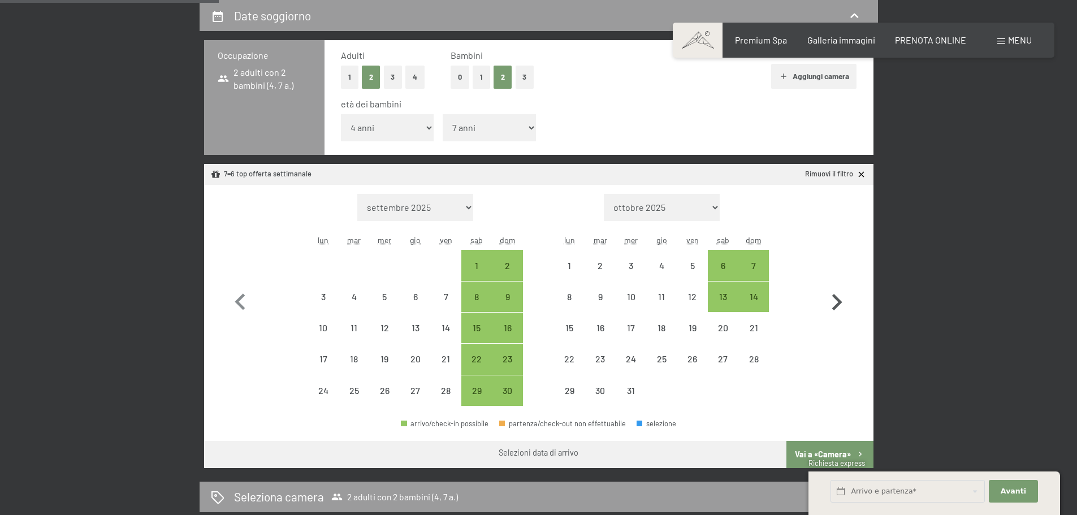
click at [836, 300] on icon "button" at bounding box center [837, 302] width 10 height 16
select select "2025-12-01"
select select "2026-01-01"
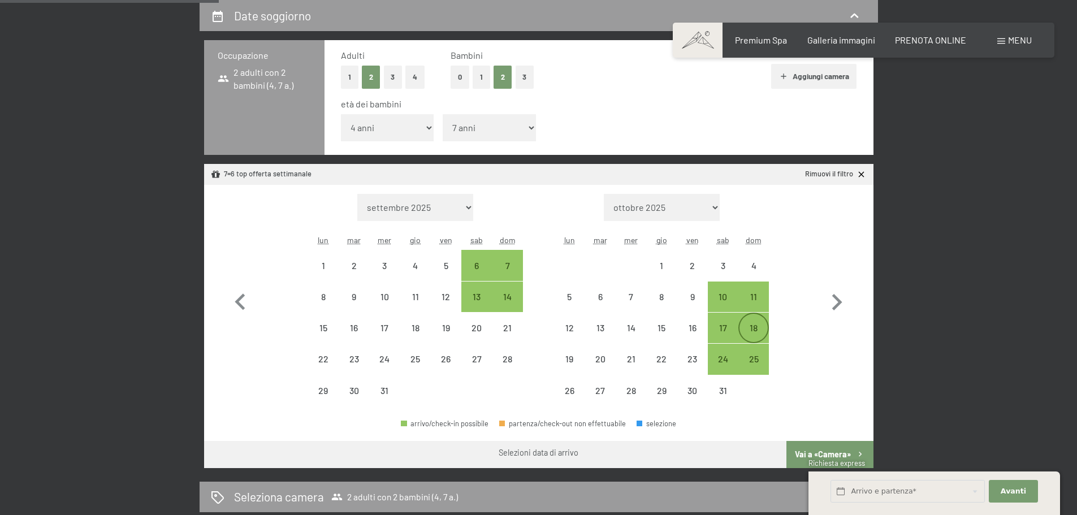
click at [753, 333] on div "18" at bounding box center [754, 337] width 28 height 28
select select "2025-12-01"
select select "2026-01-01"
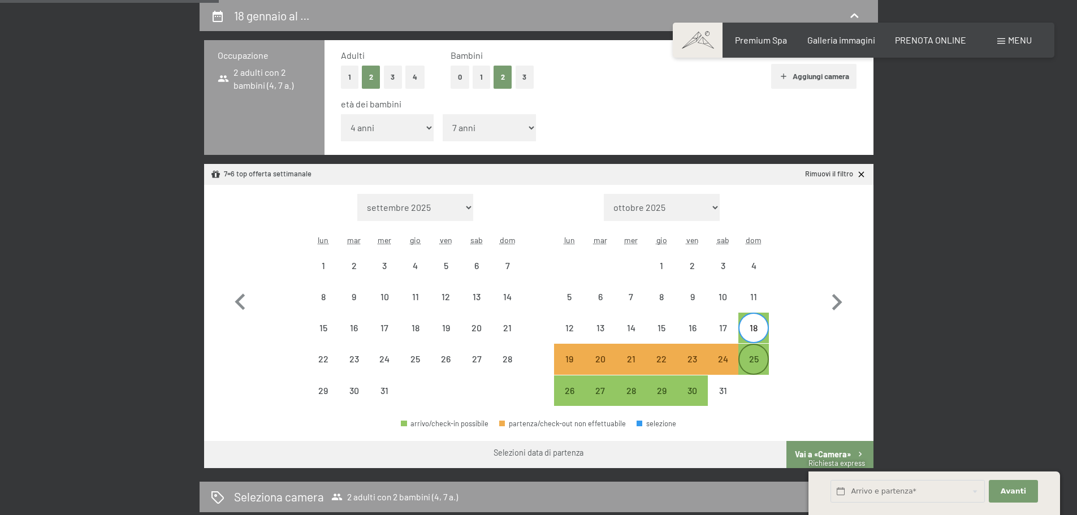
click at [754, 363] on div "25" at bounding box center [754, 369] width 28 height 28
select select "2025-12-01"
select select "2026-01-01"
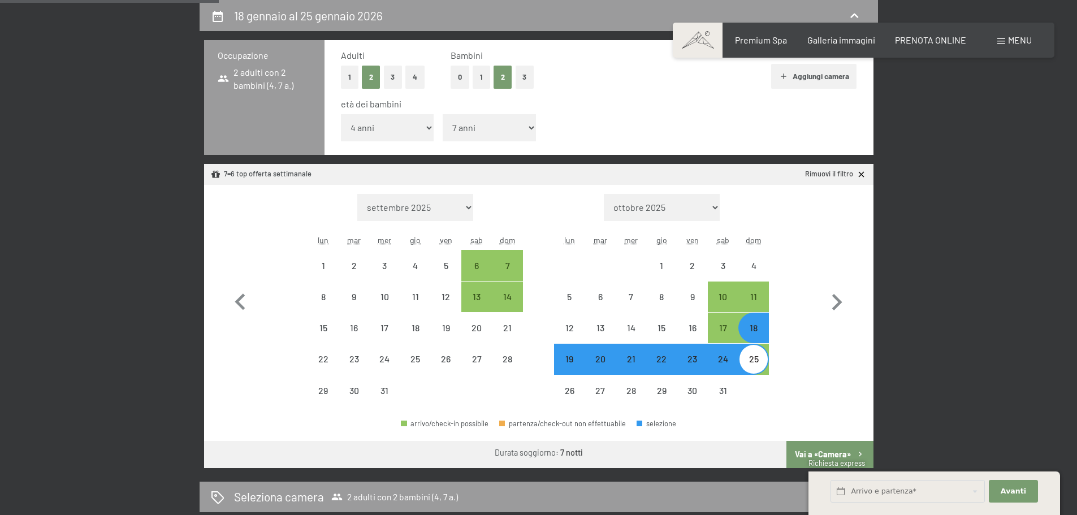
select select "2025-10-01"
select select "2025-11-01"
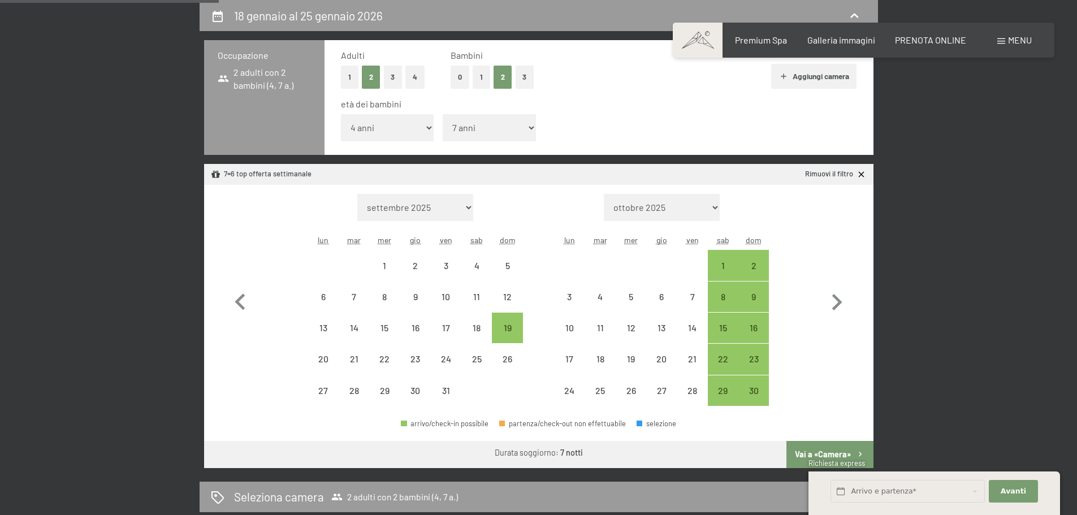
click at [828, 449] on button "Vai a «Camera»" at bounding box center [830, 454] width 87 height 27
select select "2025-10-01"
select select "2025-11-01"
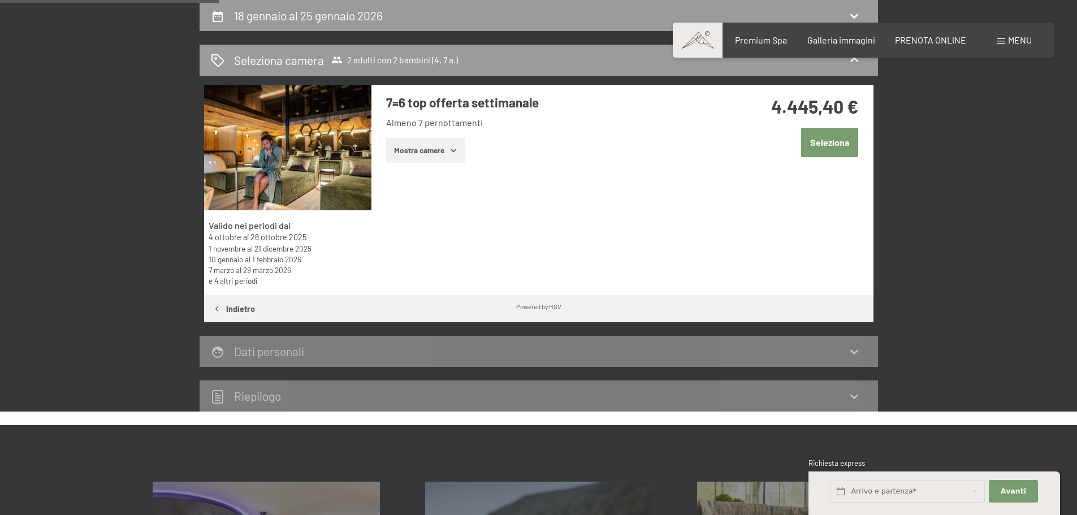
click at [229, 311] on button "Indietro" at bounding box center [233, 308] width 59 height 27
select select "4"
select select "7"
select select "2025-10-01"
select select "2025-11-01"
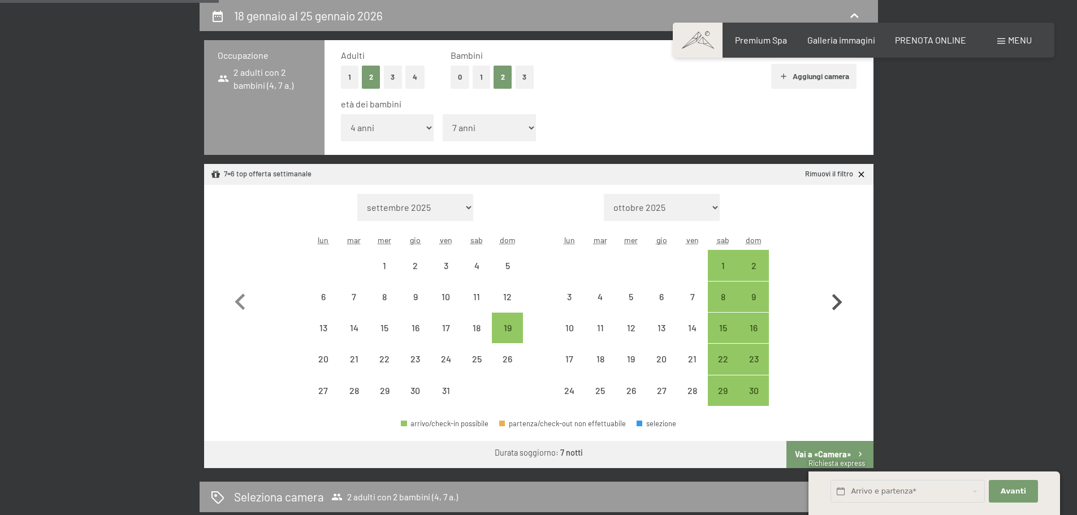
click at [838, 301] on icon "button" at bounding box center [837, 302] width 33 height 33
select select "2025-11-01"
select select "2025-12-01"
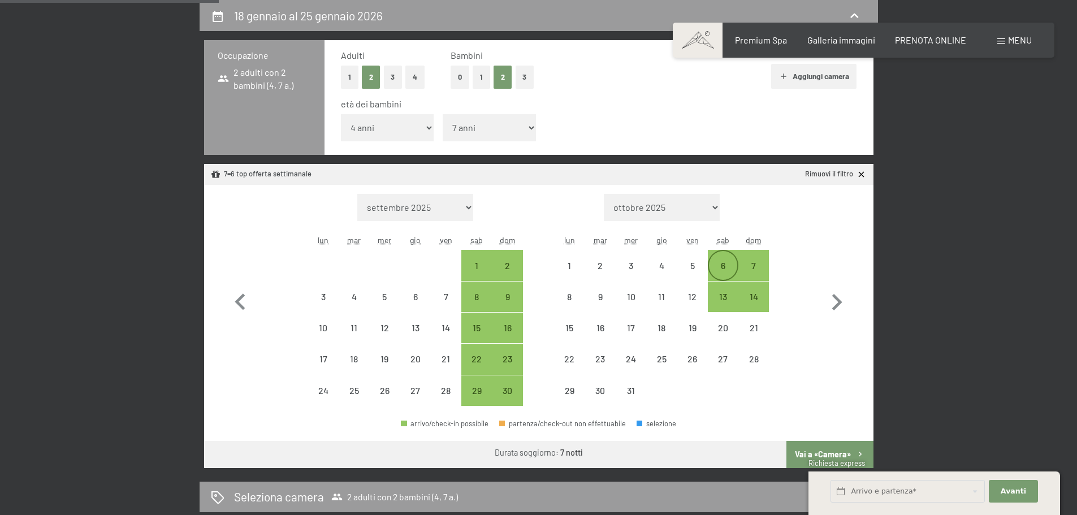
click at [719, 268] on div "6" at bounding box center [723, 275] width 28 height 28
select select "2025-11-01"
select select "2025-12-01"
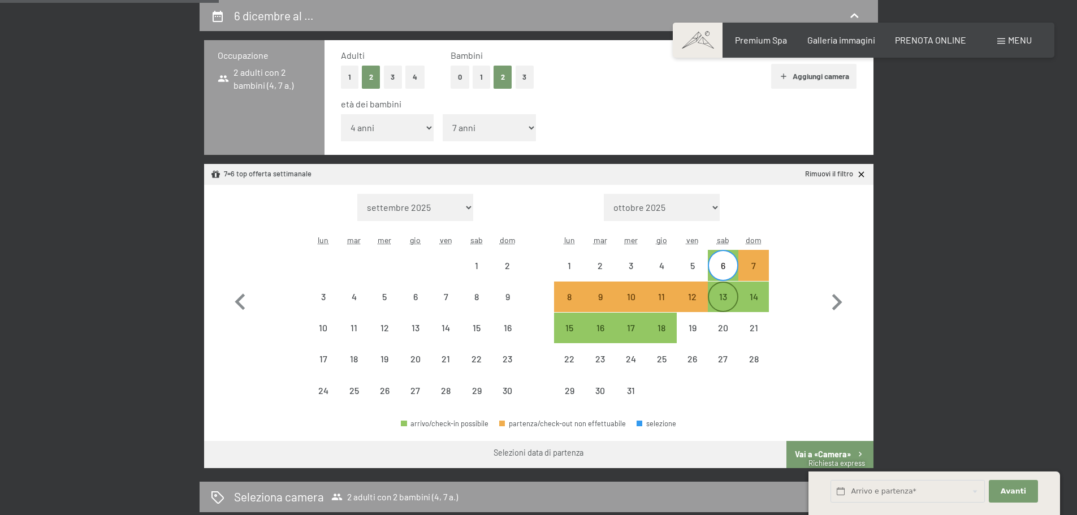
click at [730, 299] on div "13" at bounding box center [723, 306] width 28 height 28
select select "2025-11-01"
select select "2025-12-01"
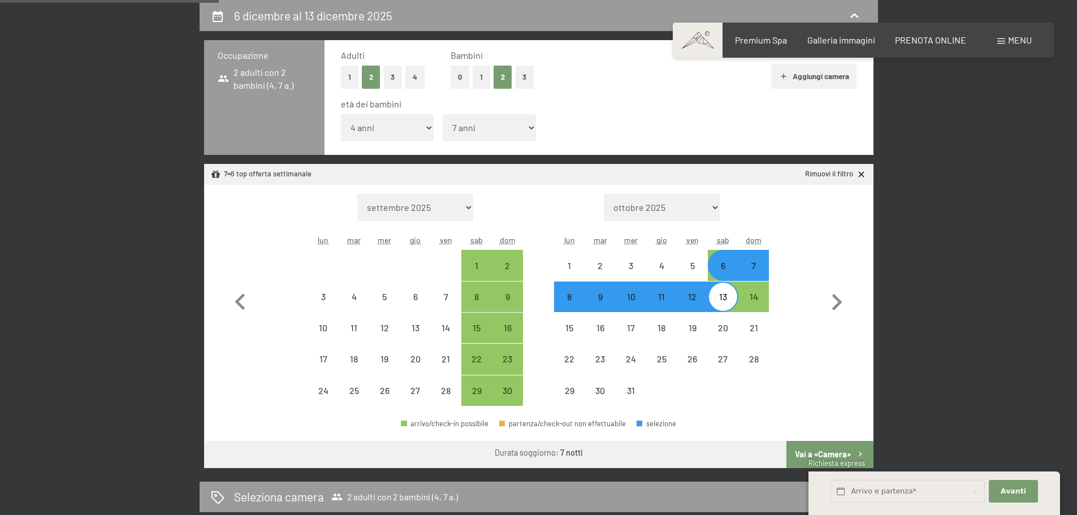
select select "2025-10-01"
select select "2025-11-01"
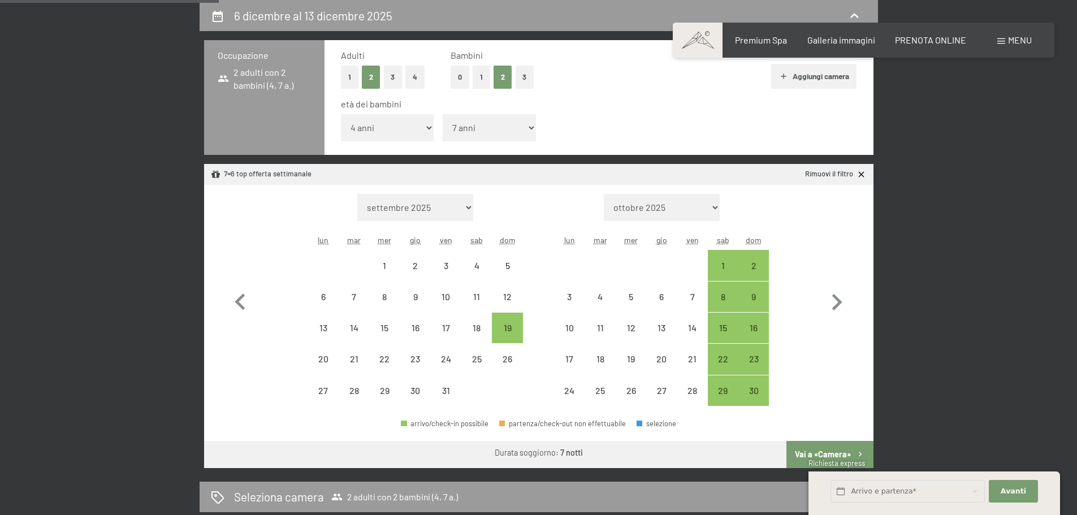
click at [831, 454] on button "Vai a «Camera»" at bounding box center [830, 454] width 87 height 27
select select "2025-10-01"
select select "2025-11-01"
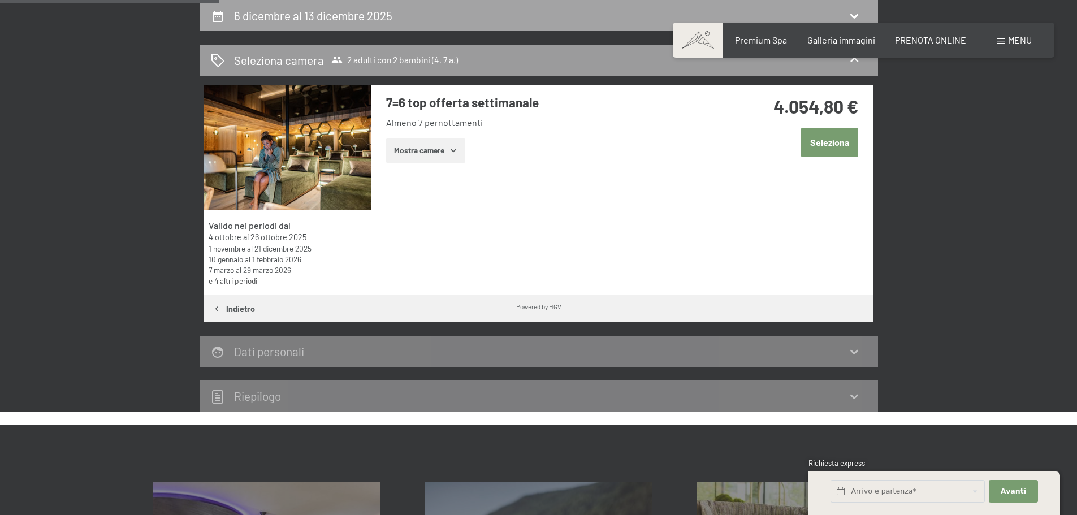
click at [364, 17] on h2 "6 dicembre al 13 dicembre 2025" at bounding box center [313, 15] width 158 height 14
select select "4"
select select "7"
select select "2025-10-01"
select select "2025-11-01"
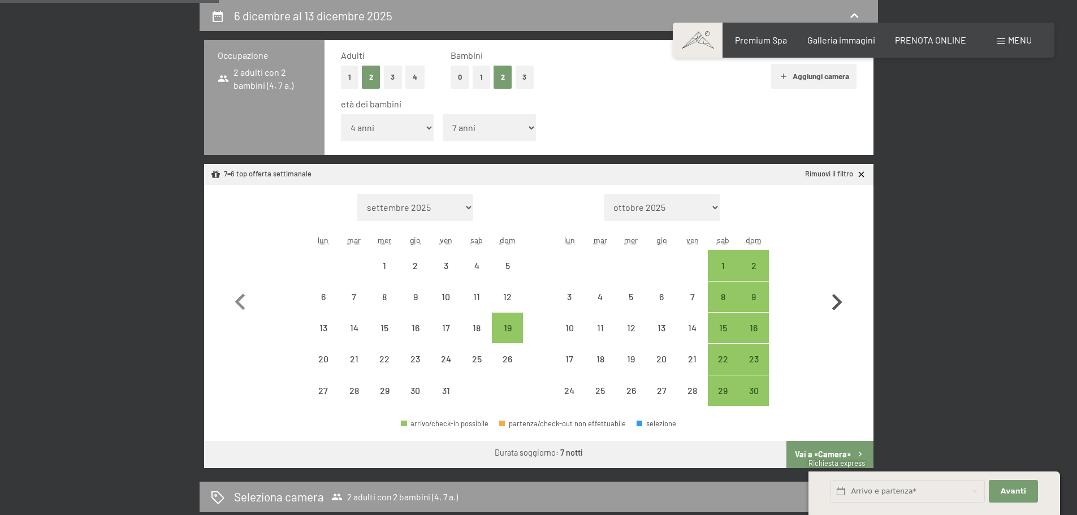
click at [840, 299] on icon "button" at bounding box center [837, 302] width 33 height 33
select select "2025-11-01"
select select "2025-12-01"
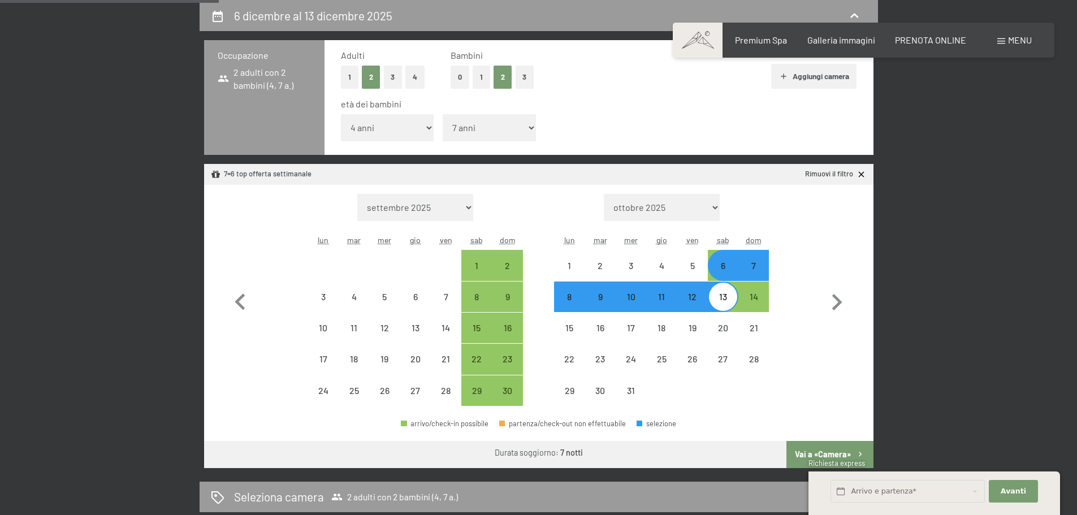
click at [725, 270] on div "6" at bounding box center [723, 275] width 28 height 28
select select "2025-11-01"
select select "2025-12-01"
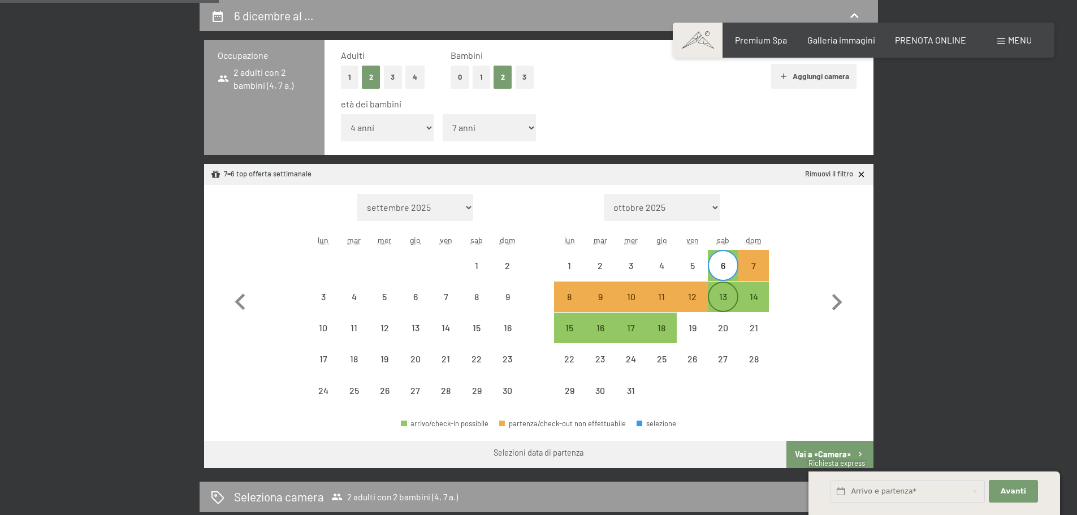
click at [720, 293] on div "13" at bounding box center [723, 306] width 28 height 28
select select "2025-11-01"
select select "2025-12-01"
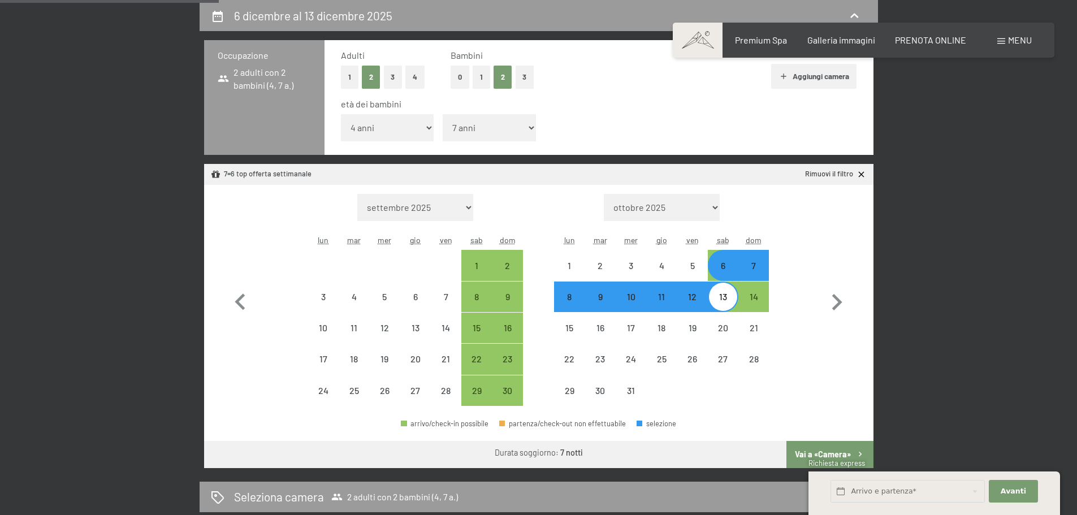
select select "2025-10-01"
select select "2025-11-01"
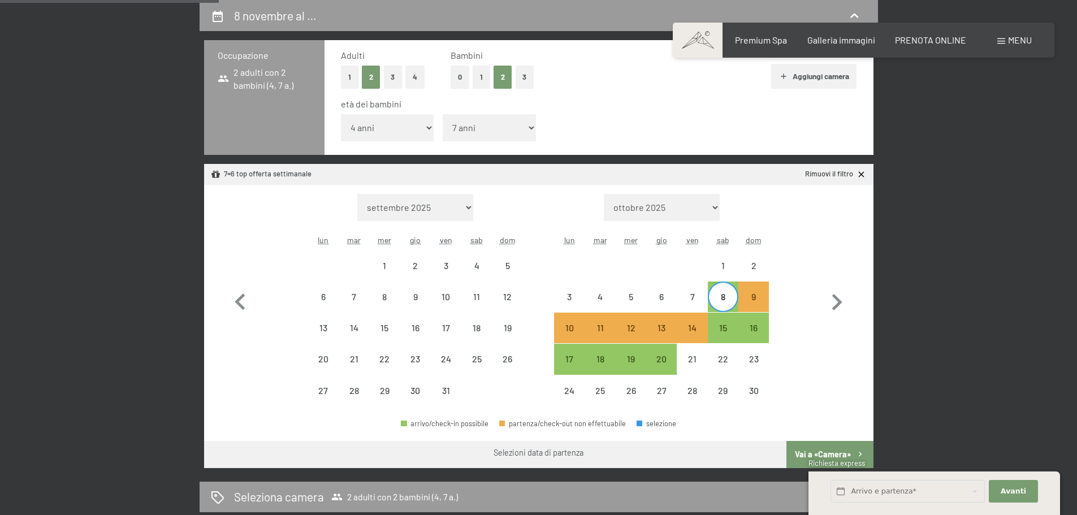
click at [726, 298] on div "8" at bounding box center [723, 306] width 28 height 28
select select "2025-10-01"
select select "2025-11-01"
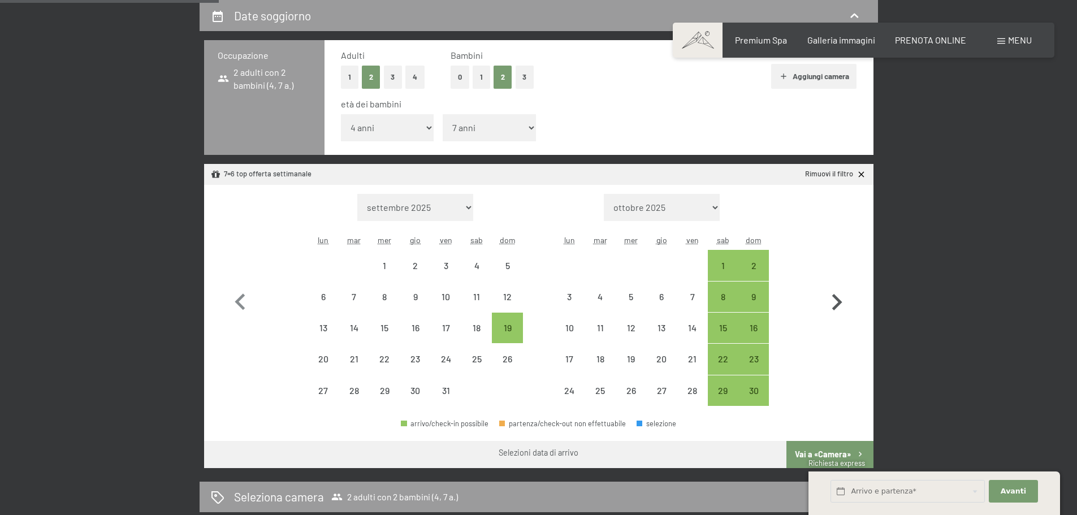
click at [831, 300] on icon "button" at bounding box center [837, 302] width 33 height 33
select select "2025-11-01"
select select "2025-12-01"
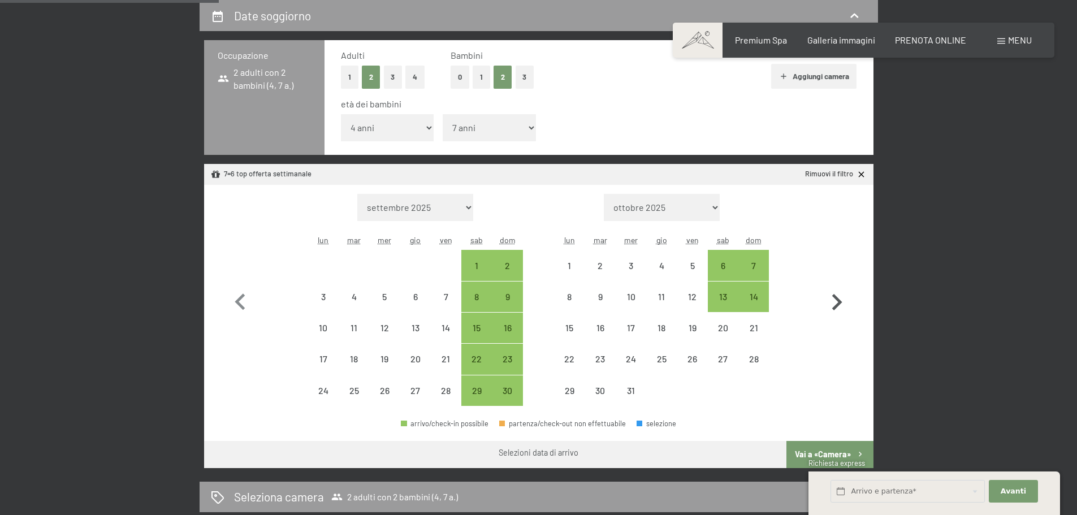
click at [840, 310] on icon "button" at bounding box center [837, 302] width 33 height 33
select select "2025-12-01"
select select "2026-01-01"
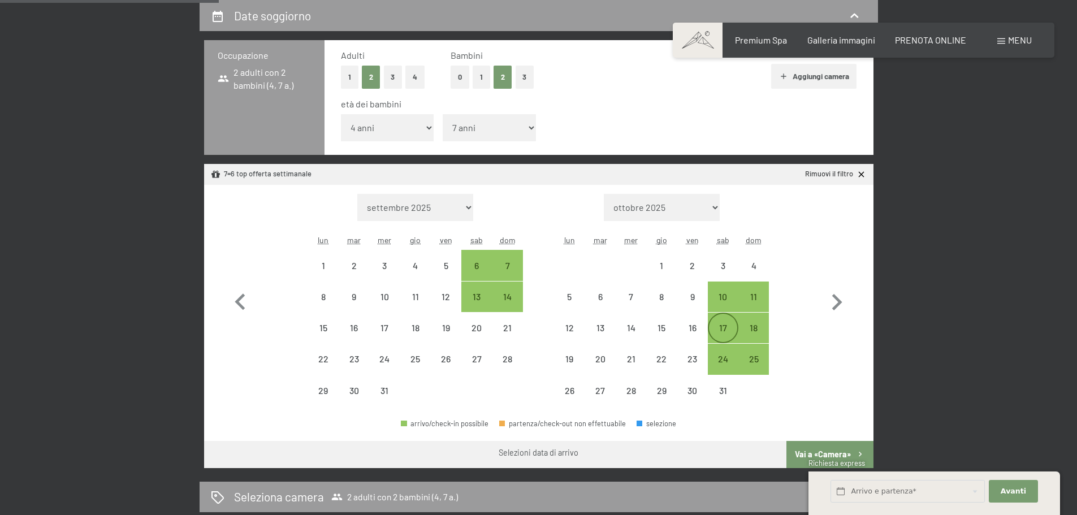
click at [724, 329] on div "17" at bounding box center [723, 337] width 28 height 28
select select "2025-12-01"
select select "2026-01-01"
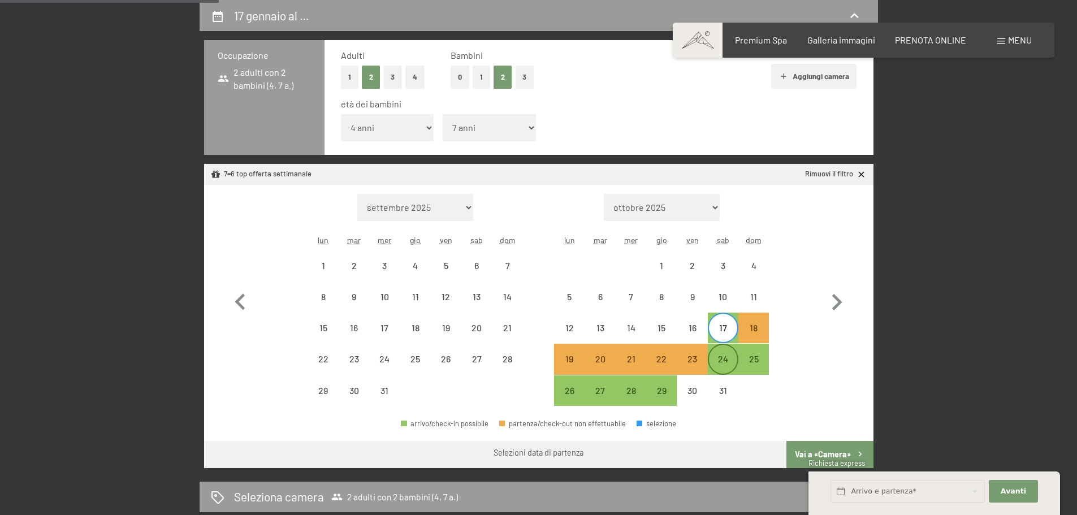
click at [726, 356] on div "24" at bounding box center [723, 369] width 28 height 28
select select "2025-12-01"
select select "2026-01-01"
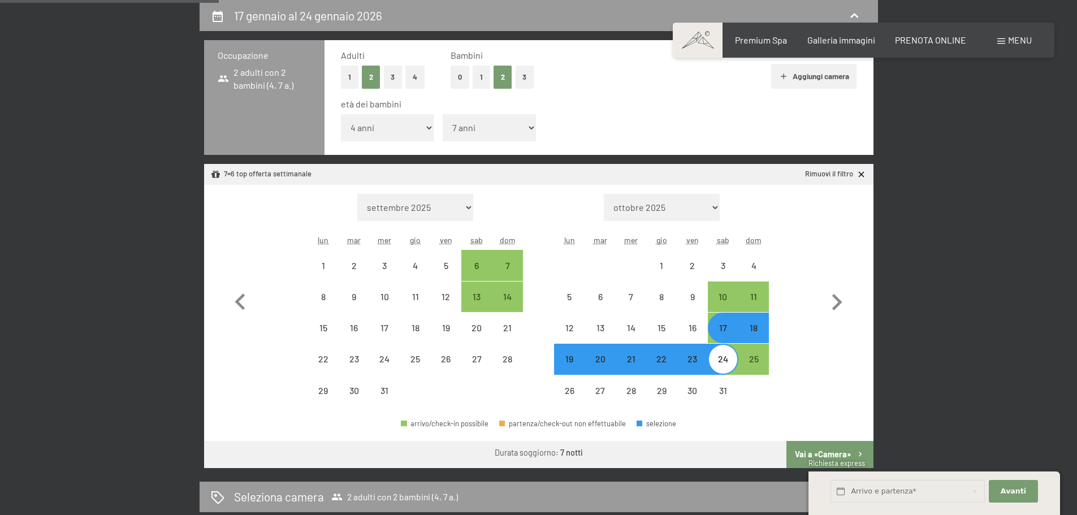
select select "2025-10-01"
select select "2025-11-01"
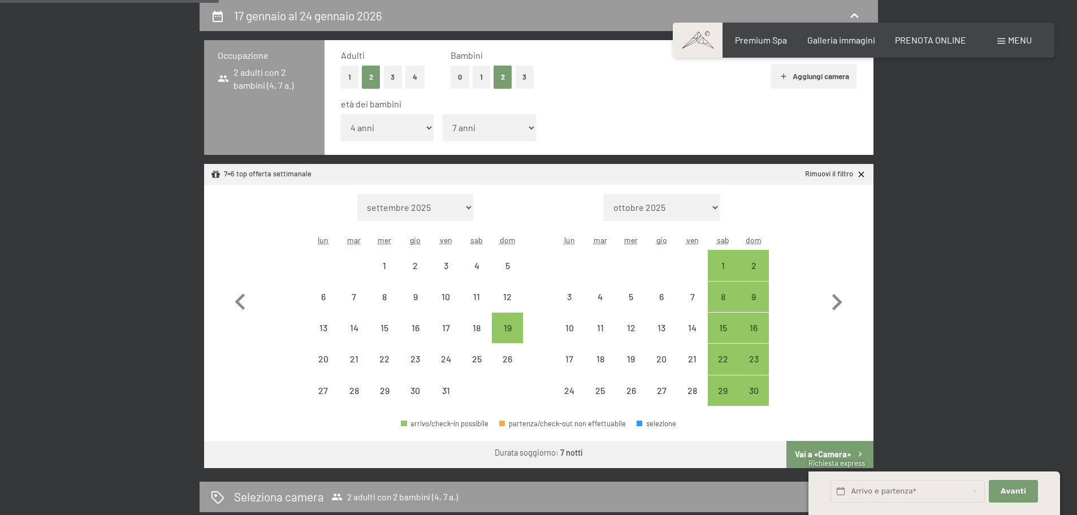
click at [835, 451] on button "Vai a «Camera»" at bounding box center [830, 454] width 87 height 27
select select "2025-10-01"
select select "2025-11-01"
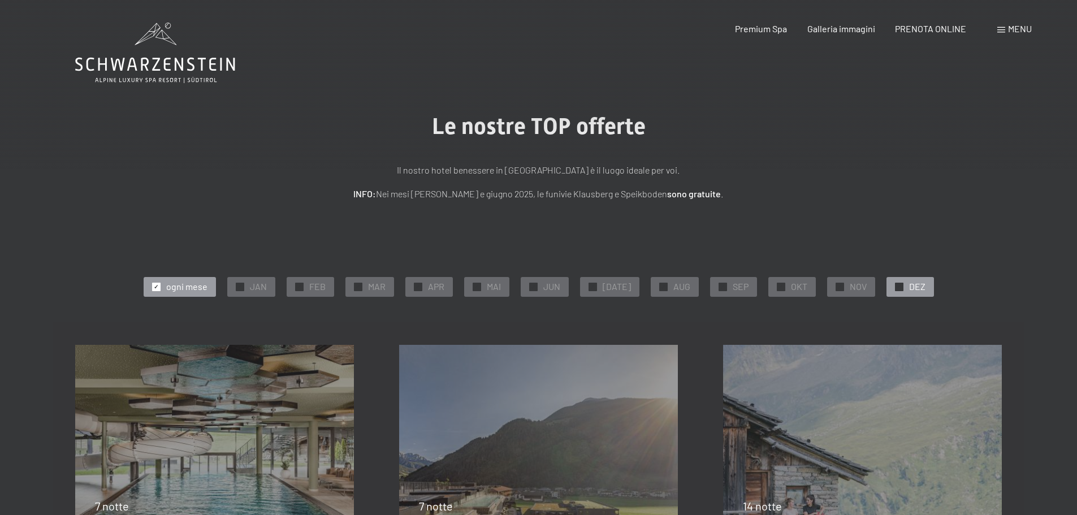
click at [895, 292] on div "✓ DEZ" at bounding box center [911, 286] width 48 height 19
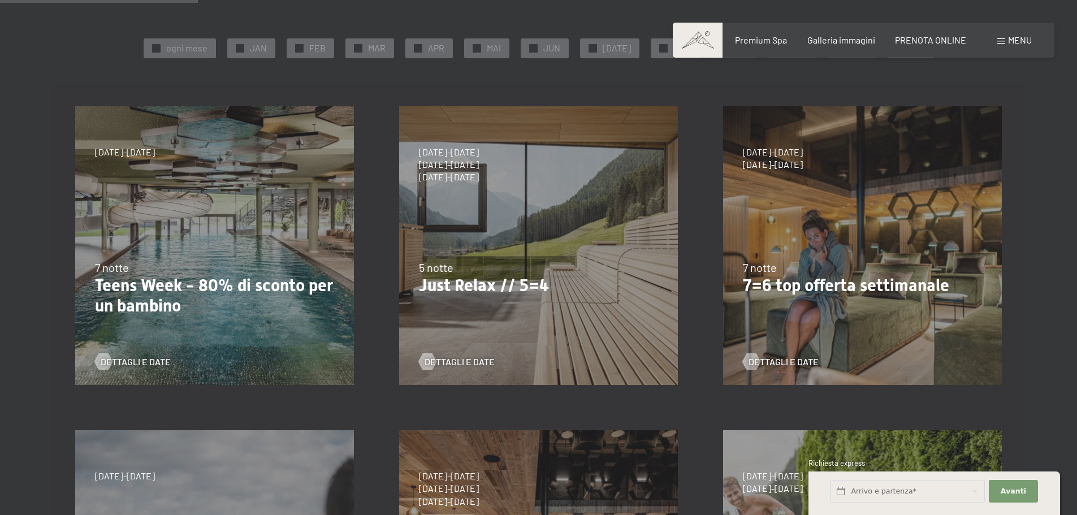
scroll to position [226, 0]
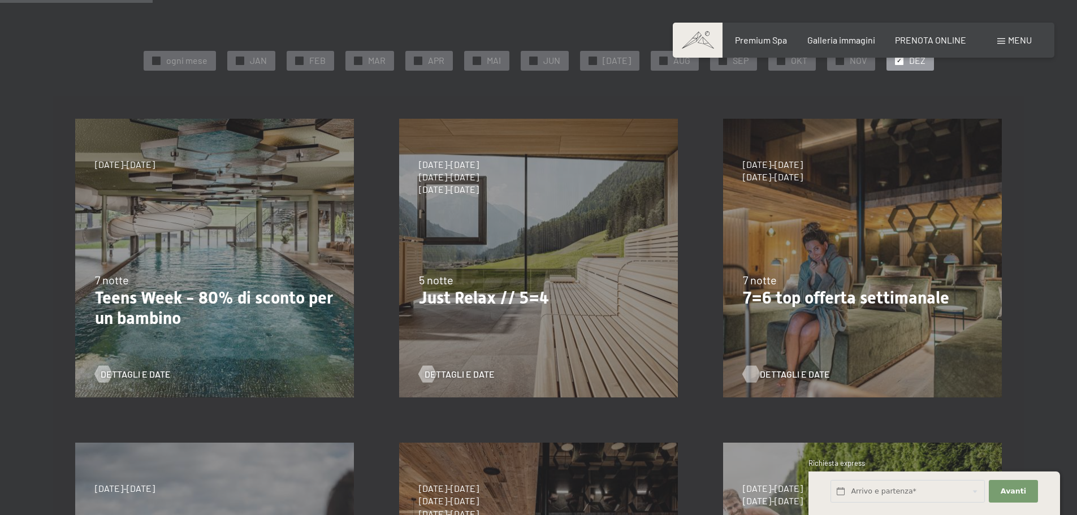
click at [777, 372] on span "Dettagli e Date" at bounding box center [795, 374] width 70 height 12
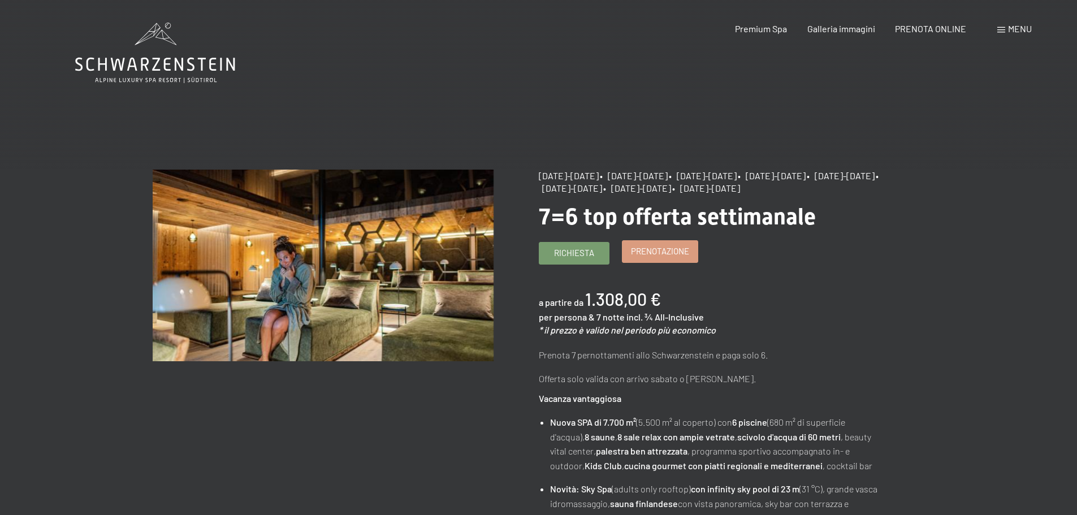
click at [679, 257] on span "Prenotazione" at bounding box center [660, 251] width 58 height 12
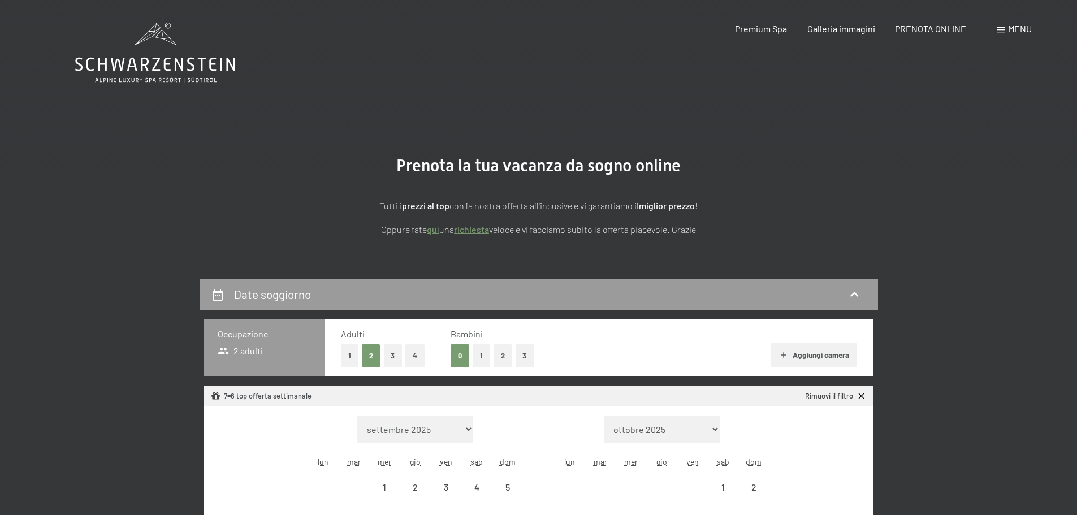
select select "[DATE]"
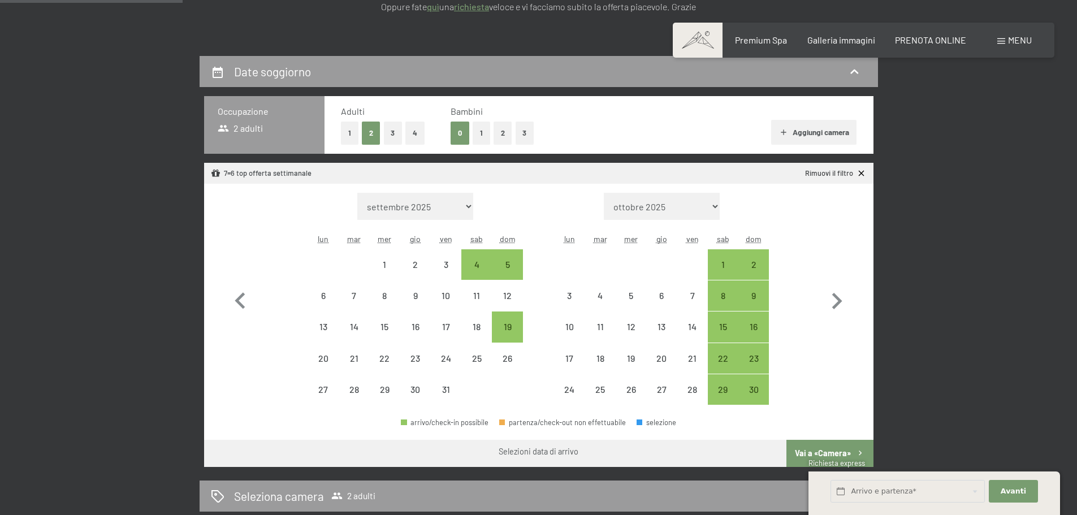
scroll to position [226, 0]
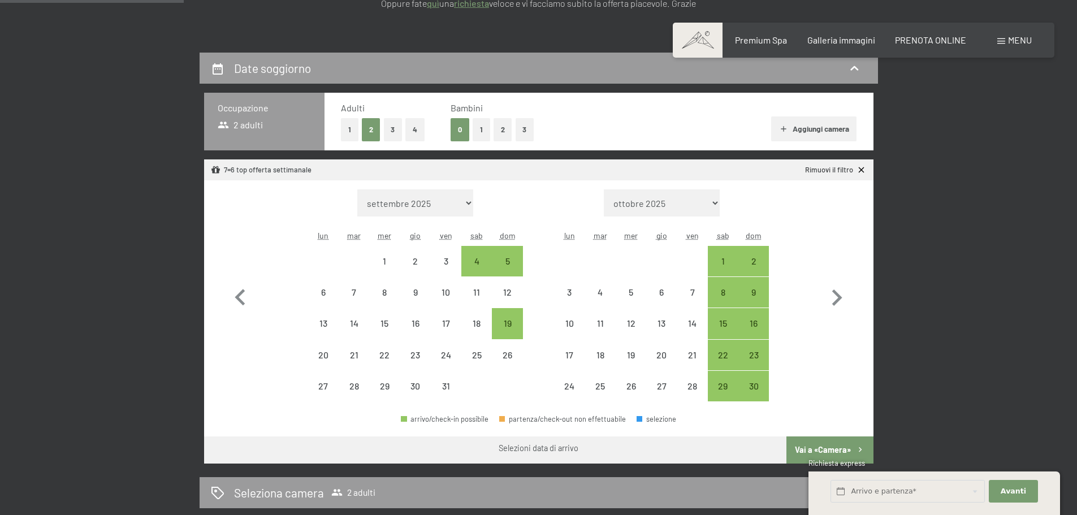
click at [500, 126] on button "2" at bounding box center [503, 129] width 19 height 23
select select "[DATE]"
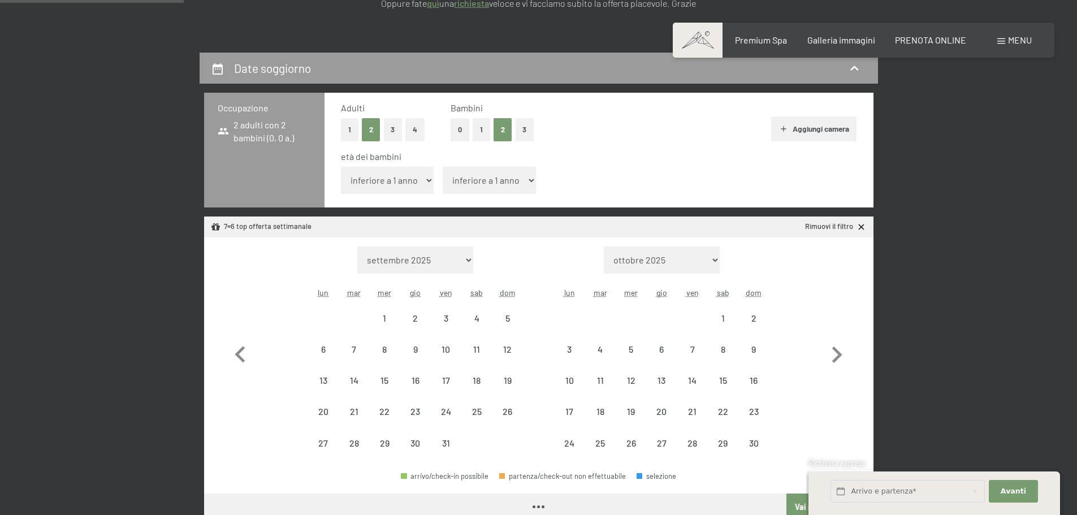
select select "[DATE]"
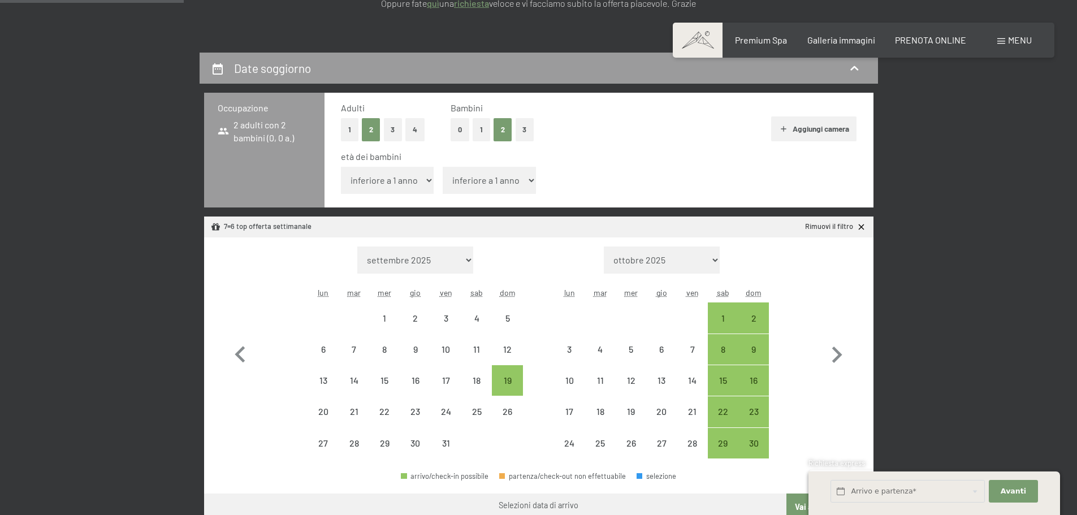
drag, startPoint x: 412, startPoint y: 180, endPoint x: 407, endPoint y: 187, distance: 7.7
click at [412, 180] on select "inferiore a 1 anno 1 anno 2 anni 3 anni 4 anni 5 anni 6 anni 7 anni 8 anni 9 an…" at bounding box center [387, 180] width 93 height 27
select select "4"
click at [341, 167] on select "inferiore a 1 anno 1 anno 2 anni 3 anni 4 anni 5 anni 6 anni 7 anni 8 anni 9 an…" at bounding box center [387, 180] width 93 height 27
select select "[DATE]"
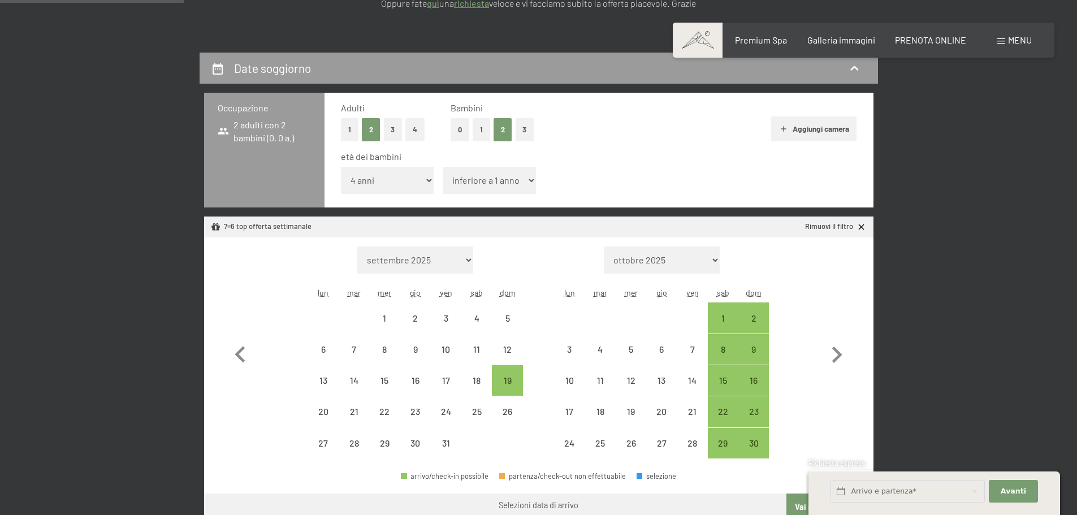
select select "[DATE]"
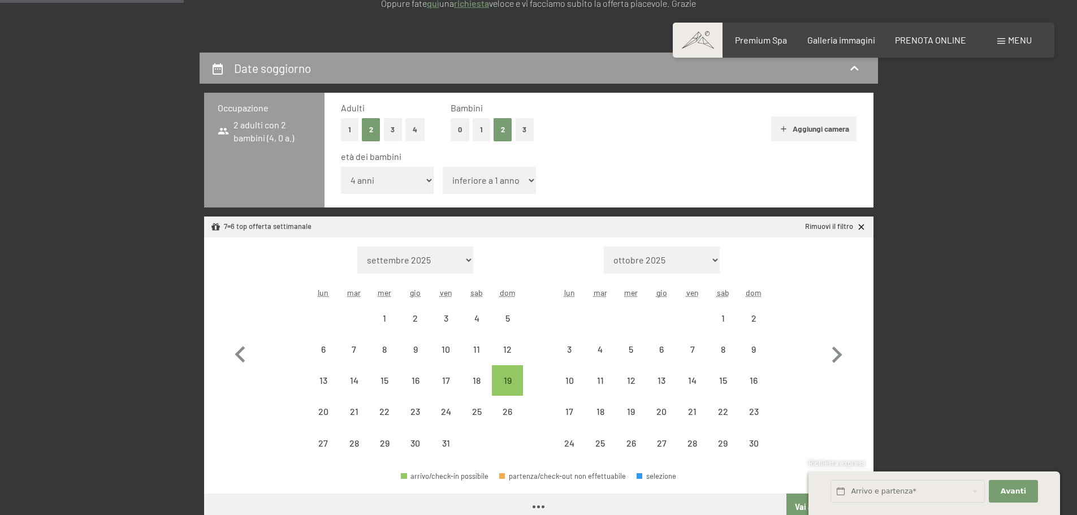
click at [475, 176] on select "inferiore a 1 anno 1 anno 2 anni 3 anni 4 anni 5 anni 6 anni 7 anni 8 anni 9 an…" at bounding box center [489, 180] width 93 height 27
select select "2025-10-01"
select select "2025-11-01"
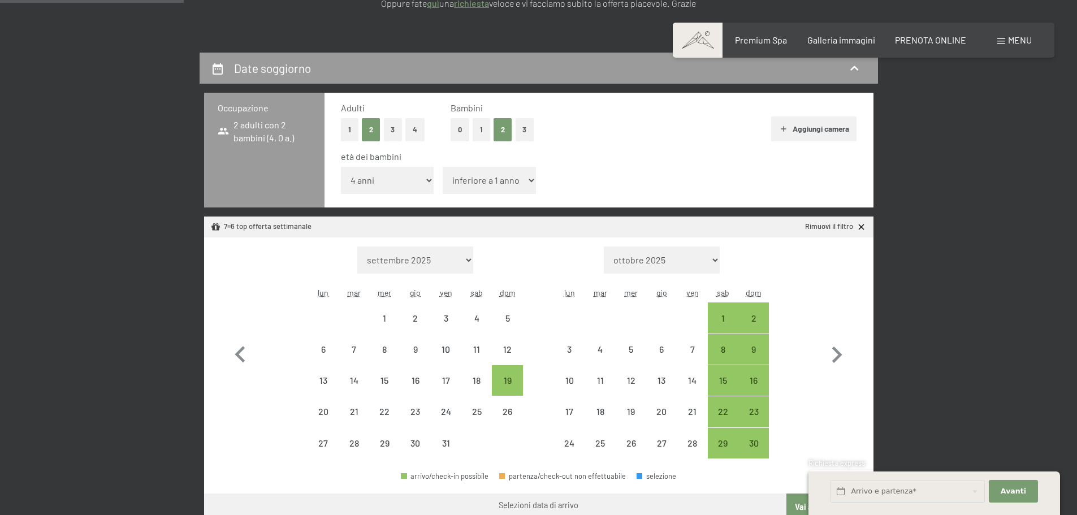
select select "6"
click at [443, 167] on select "inferiore a 1 anno 1 anno 2 anni 3 anni 4 anni 5 anni 6 anni 7 anni 8 anni 9 an…" at bounding box center [489, 180] width 93 height 27
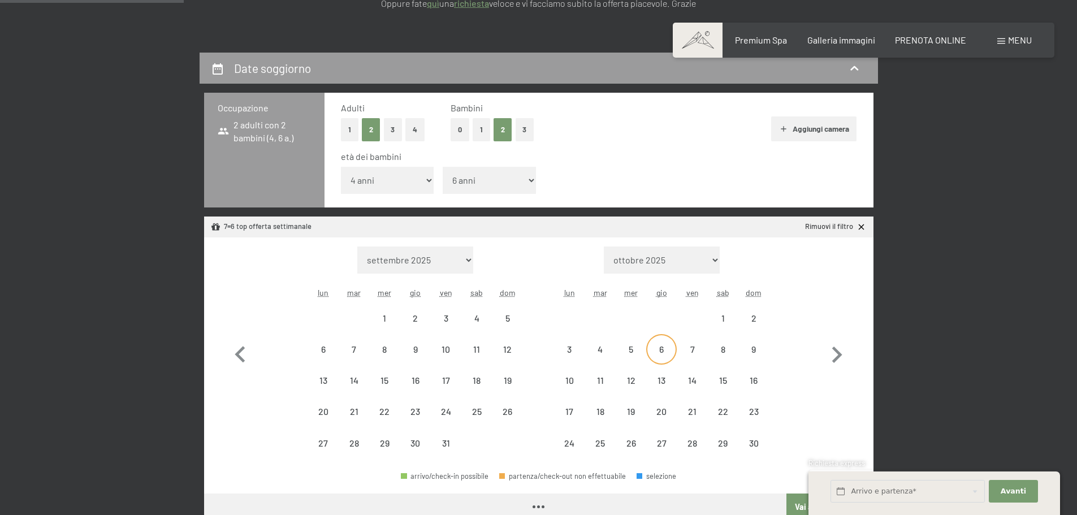
select select "2025-10-01"
select select "2025-11-01"
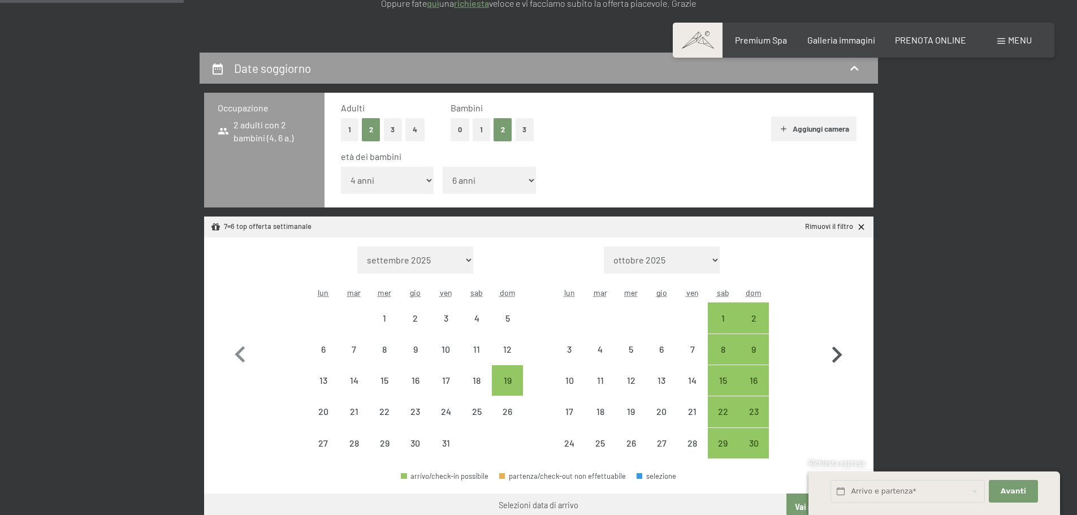
click at [836, 352] on icon "button" at bounding box center [837, 355] width 33 height 33
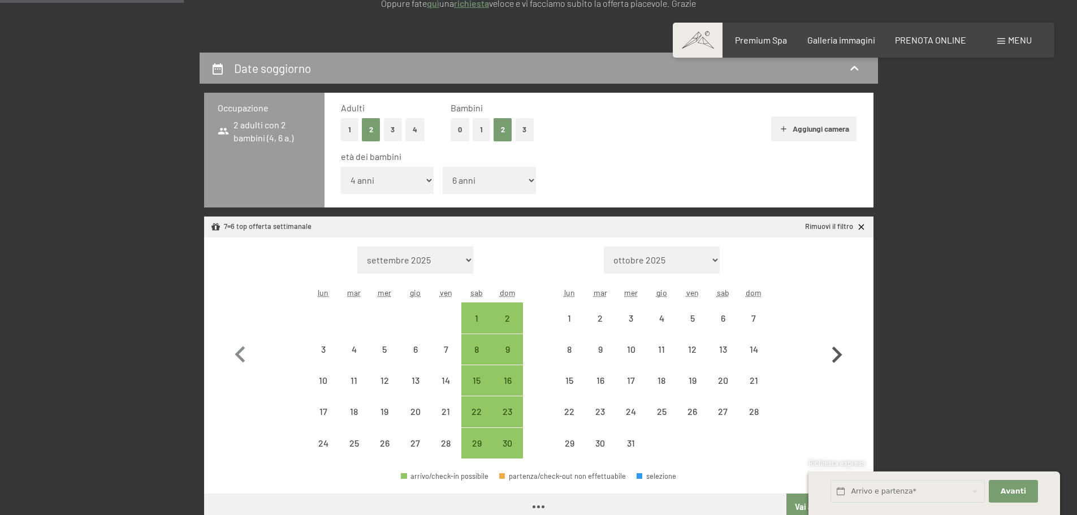
select select "2025-11-01"
select select "2025-12-01"
click at [756, 318] on div "7" at bounding box center [754, 328] width 28 height 28
select select "2025-11-01"
select select "2025-12-01"
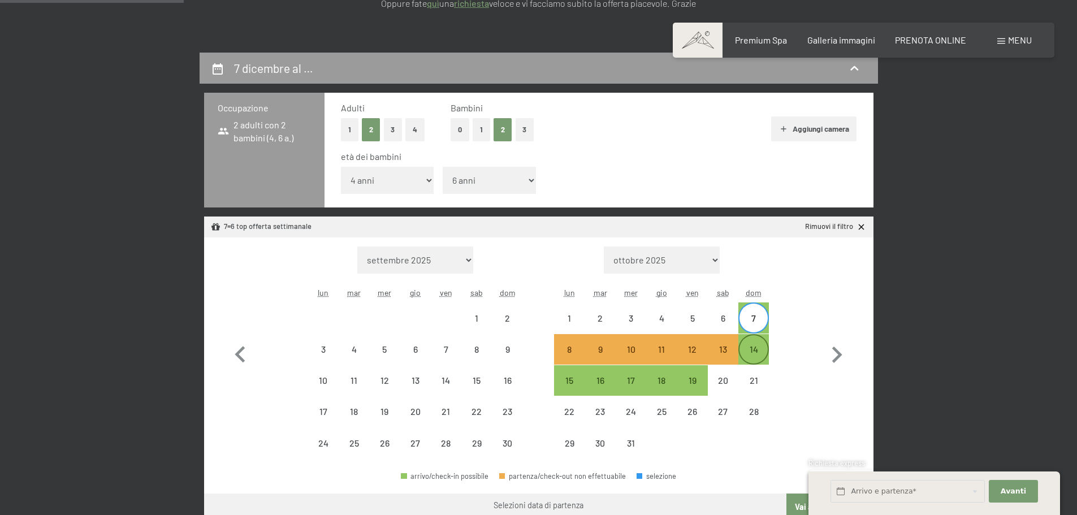
click at [760, 352] on div "14" at bounding box center [754, 359] width 28 height 28
select select "2025-11-01"
select select "2025-12-01"
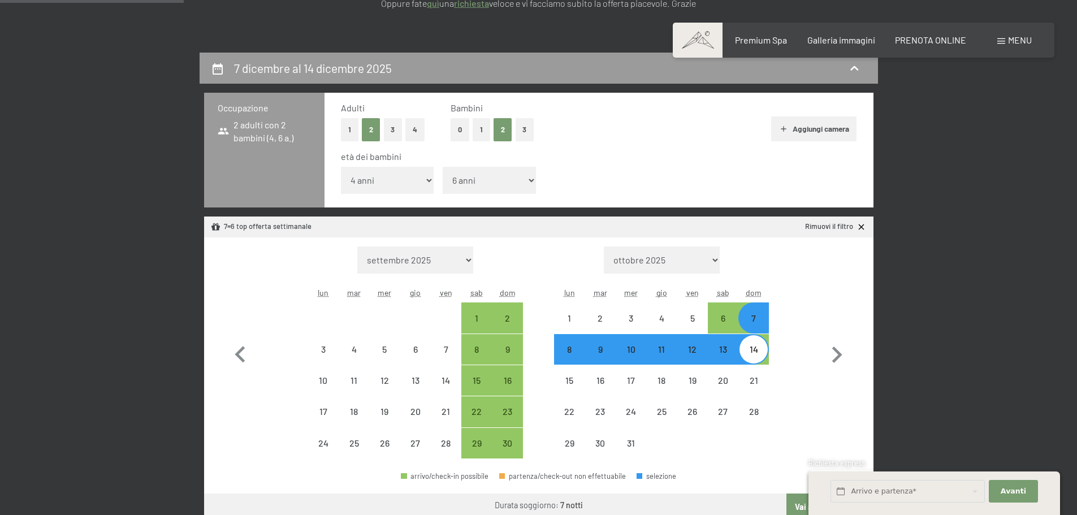
select select "2025-10-01"
select select "2025-11-01"
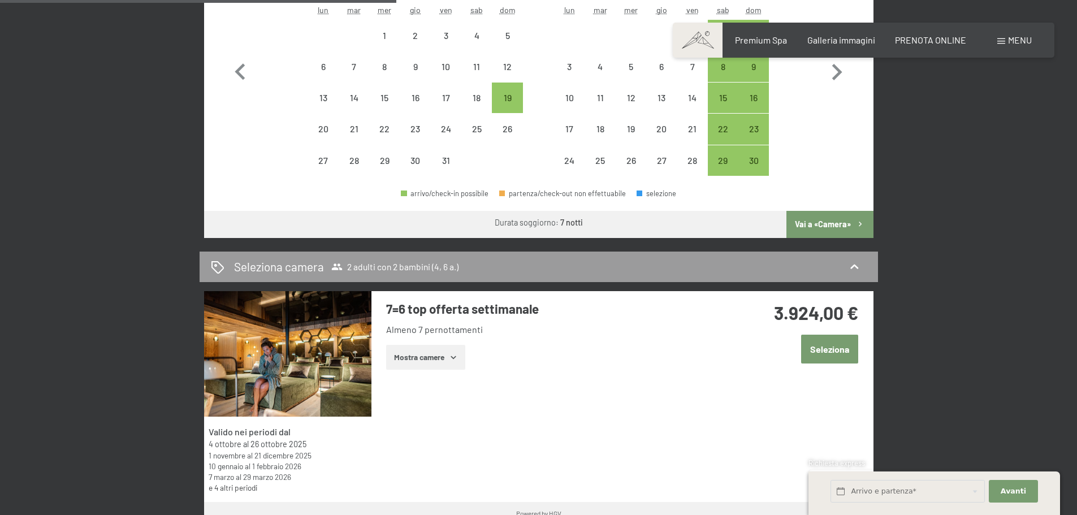
click at [836, 216] on button "Vai a «Camera»" at bounding box center [830, 224] width 87 height 27
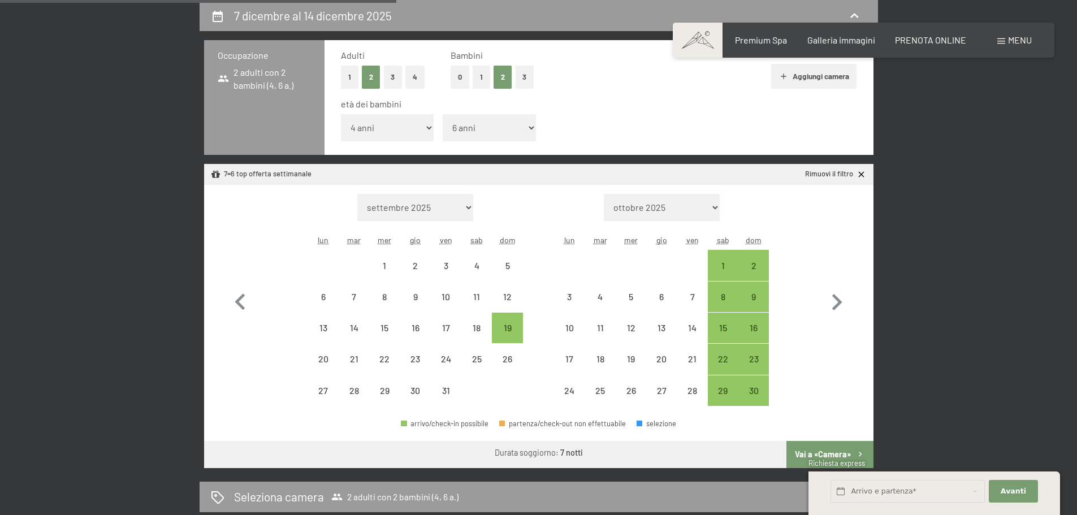
select select "2025-10-01"
select select "2025-11-01"
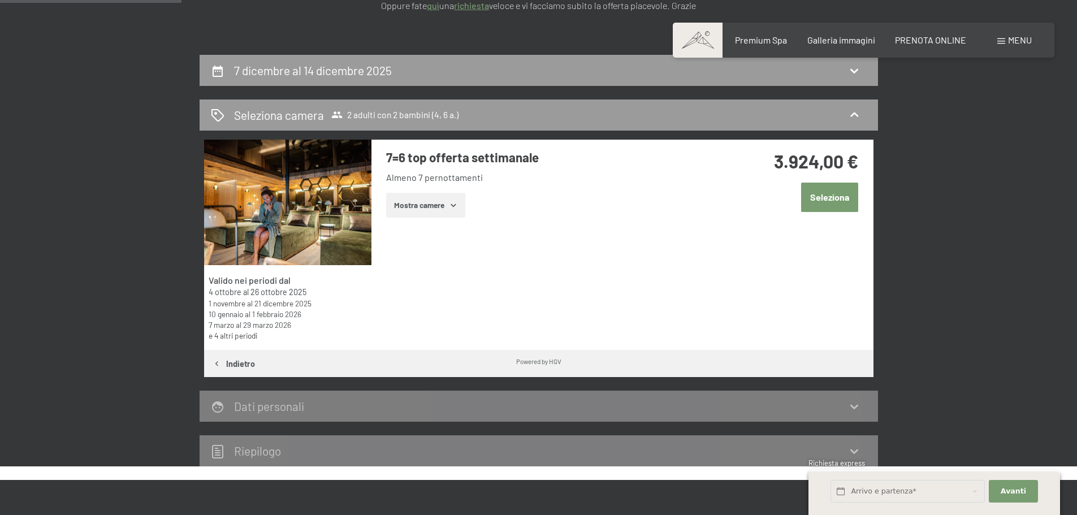
scroll to position [109, 0]
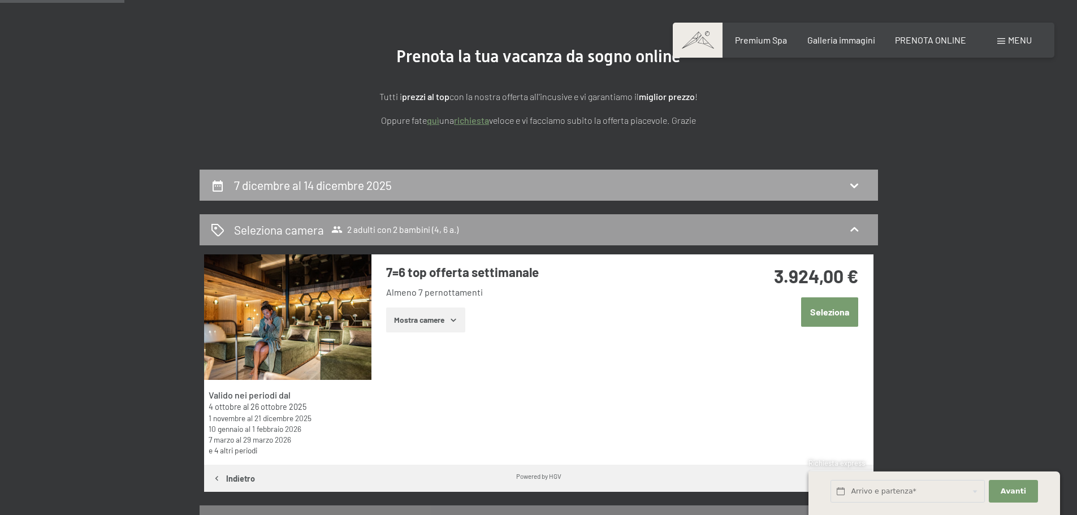
click at [401, 171] on div "7 dicembre al 14 dicembre 2025" at bounding box center [539, 185] width 679 height 31
select select "4"
select select "6"
select select "2025-10-01"
select select "2025-11-01"
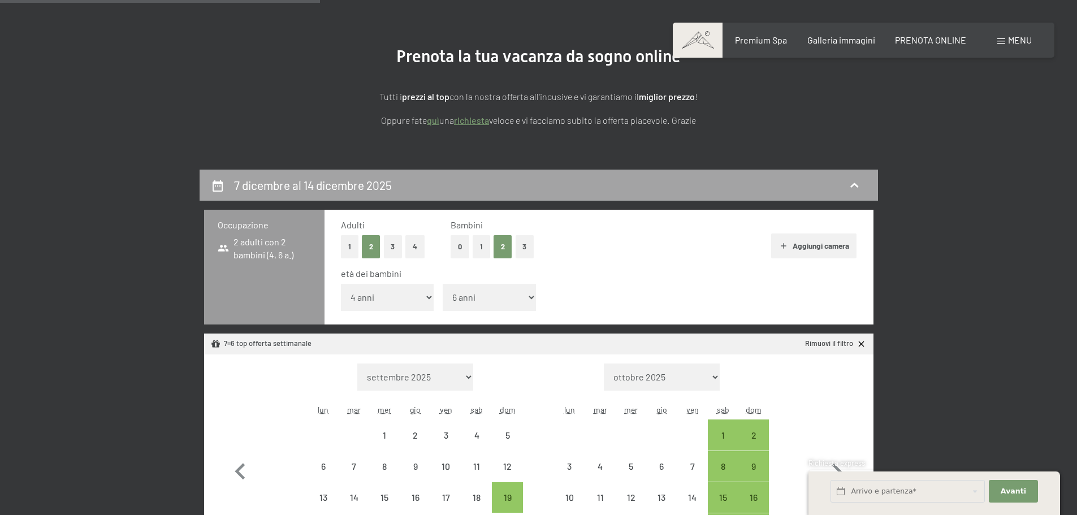
scroll to position [279, 0]
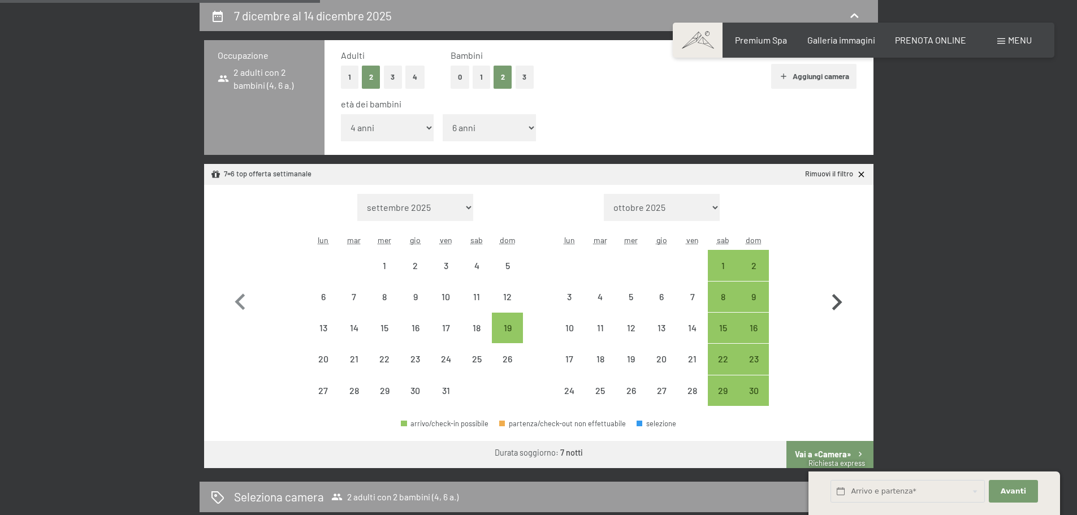
click at [850, 303] on icon "button" at bounding box center [837, 302] width 33 height 33
select select "2025-11-01"
select select "2025-12-01"
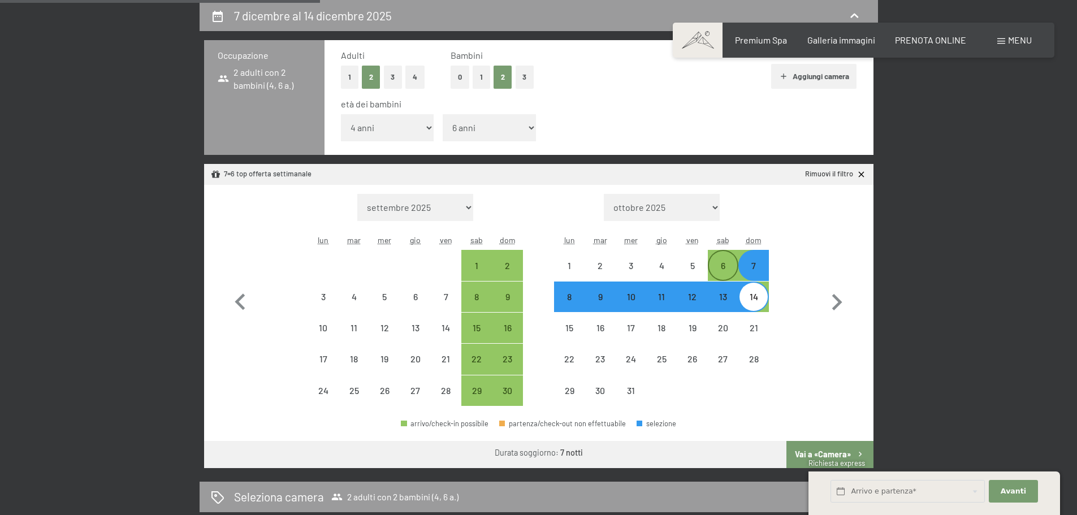
click at [732, 262] on div "6" at bounding box center [723, 275] width 28 height 28
select select "2025-11-01"
select select "2025-12-01"
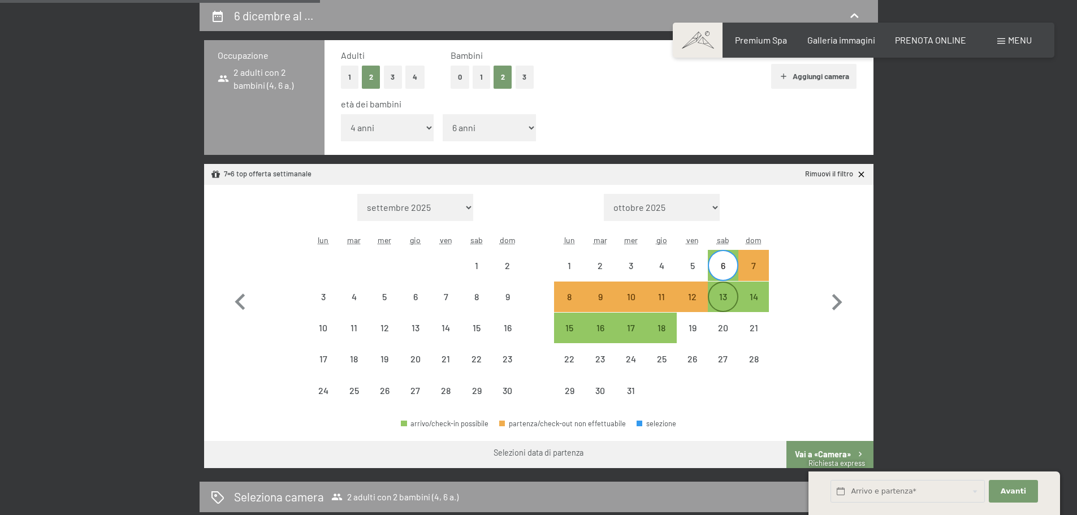
click at [733, 295] on div "13" at bounding box center [723, 306] width 28 height 28
select select "2025-11-01"
select select "2025-12-01"
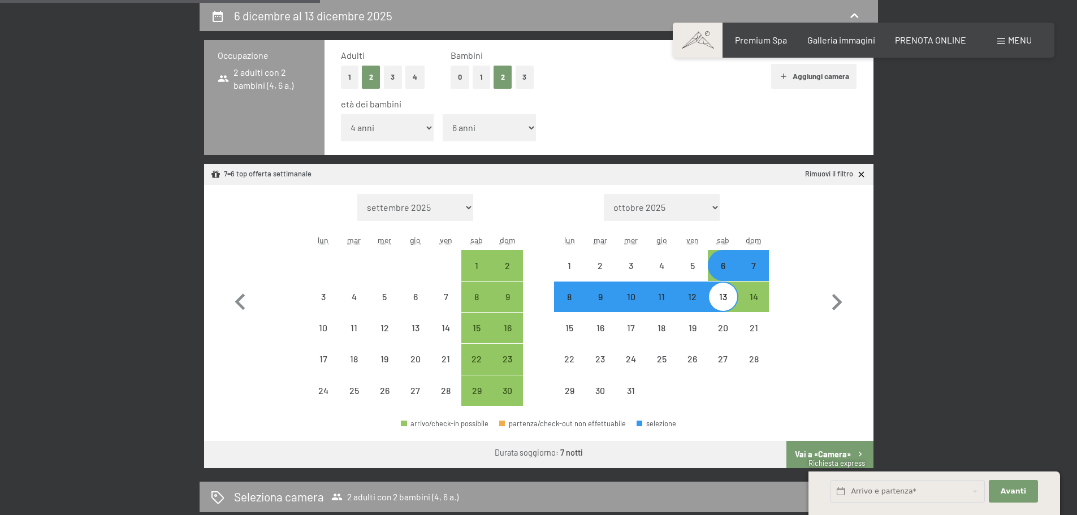
select select "2025-10-01"
select select "2025-11-01"
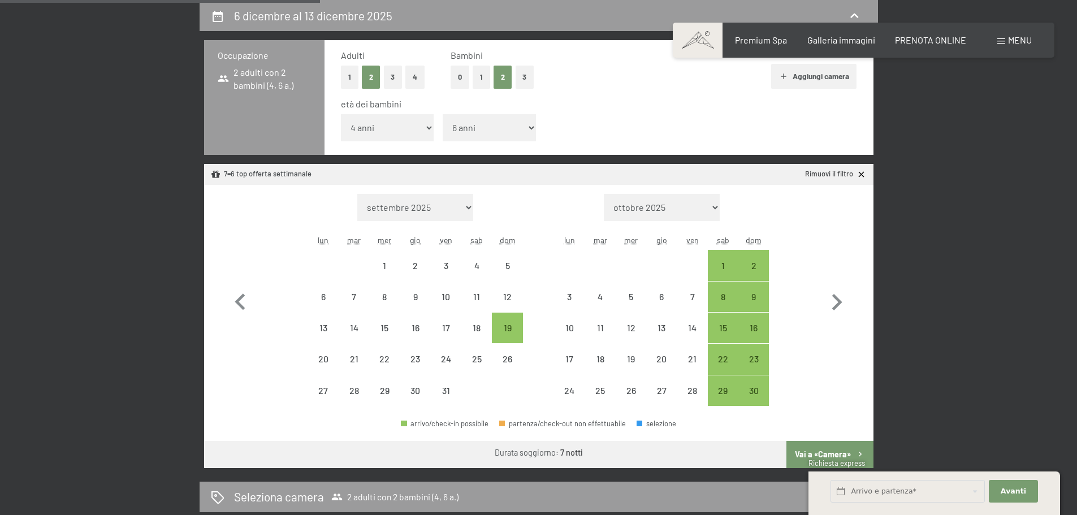
click at [847, 459] on span "Richiesta express" at bounding box center [837, 463] width 57 height 9
click at [827, 447] on button "Vai a «Camera»" at bounding box center [830, 454] width 87 height 27
select select "2025-10-01"
select select "2025-11-01"
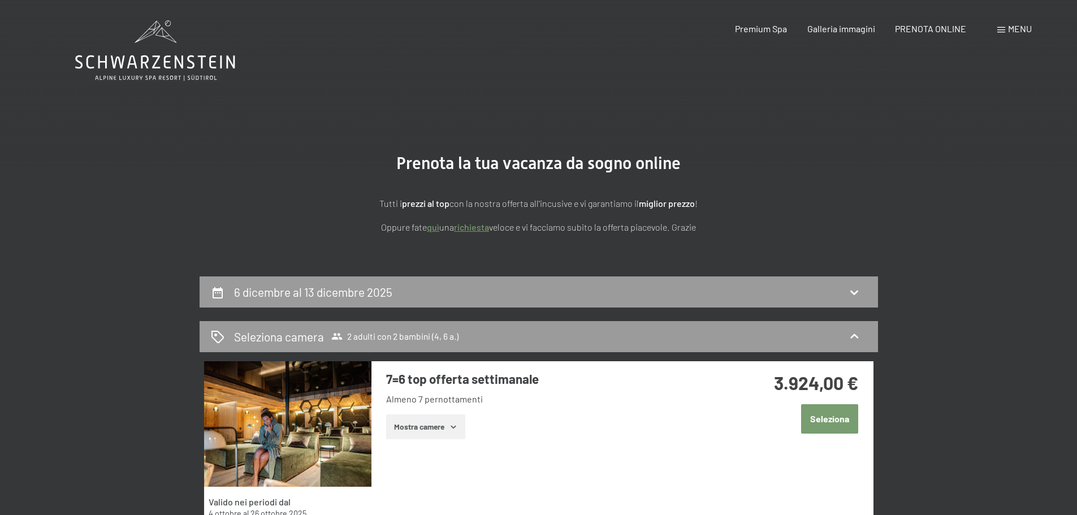
scroll to position [0, 0]
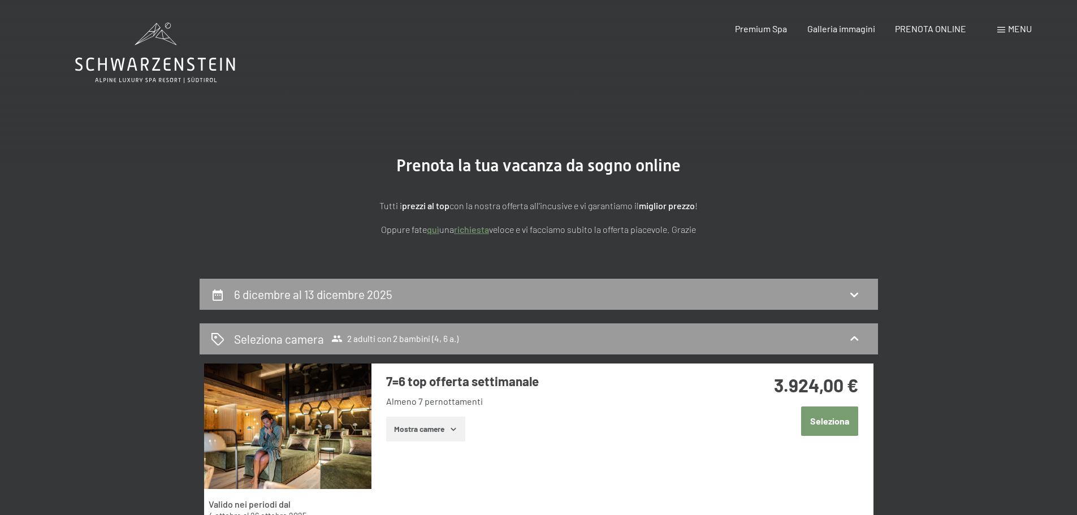
click at [164, 55] on icon at bounding box center [155, 53] width 160 height 61
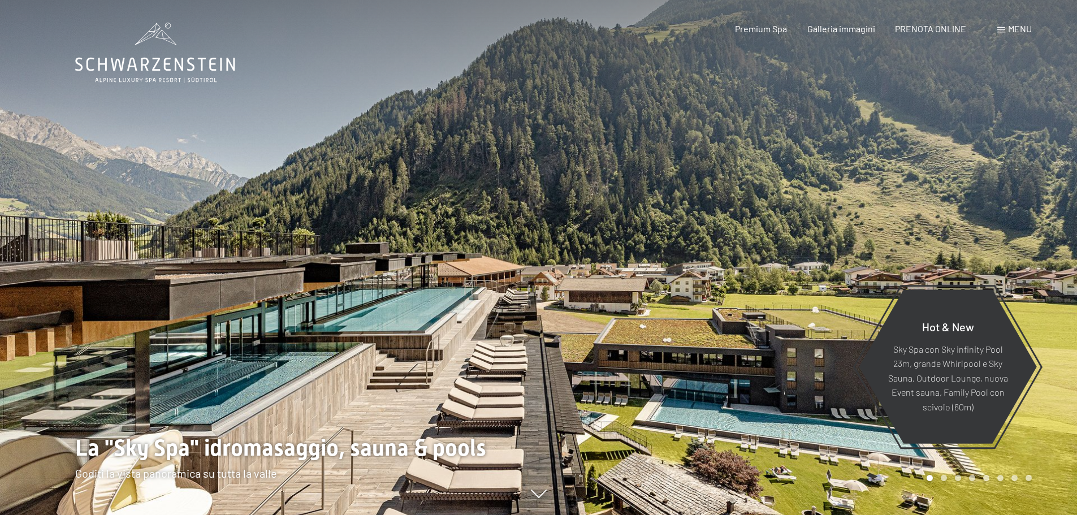
click at [1018, 25] on span "Menu" at bounding box center [1020, 28] width 24 height 11
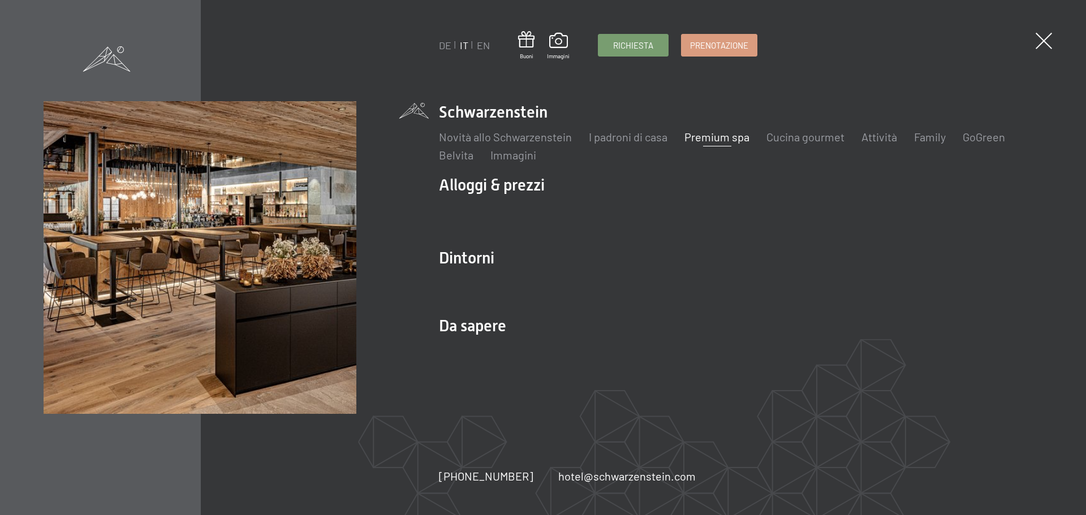
click at [704, 139] on link "Premium spa" at bounding box center [716, 137] width 65 height 14
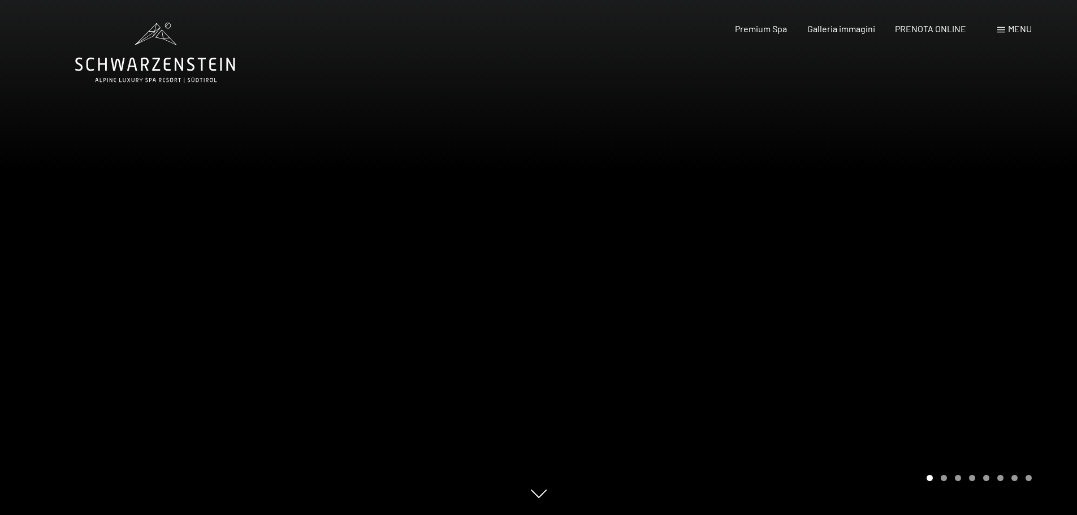
click at [152, 64] on icon at bounding box center [155, 53] width 160 height 61
